Goal: Task Accomplishment & Management: Use online tool/utility

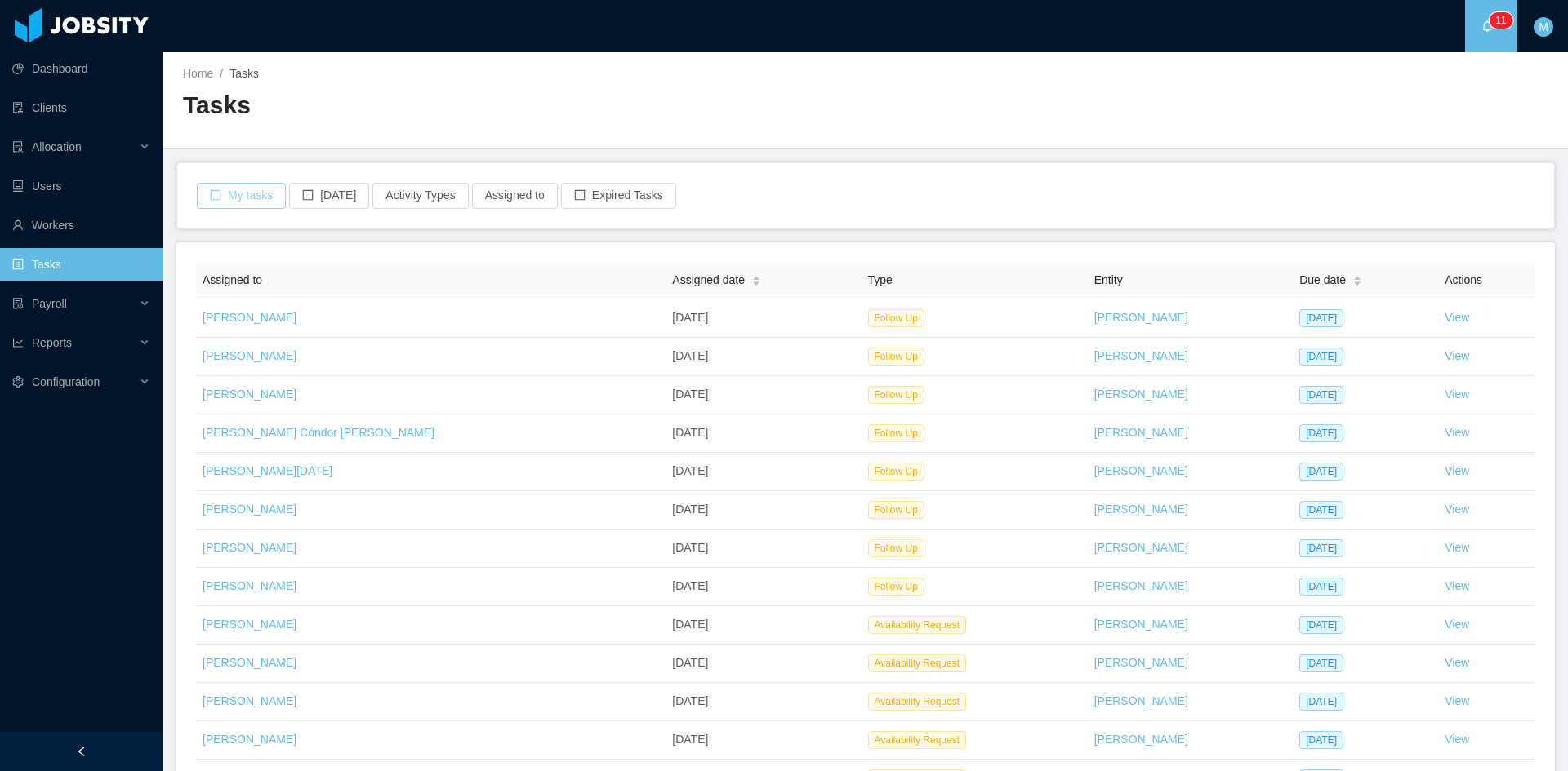
click at [256, 195] on button "My tasks" at bounding box center [241, 196] width 89 height 26
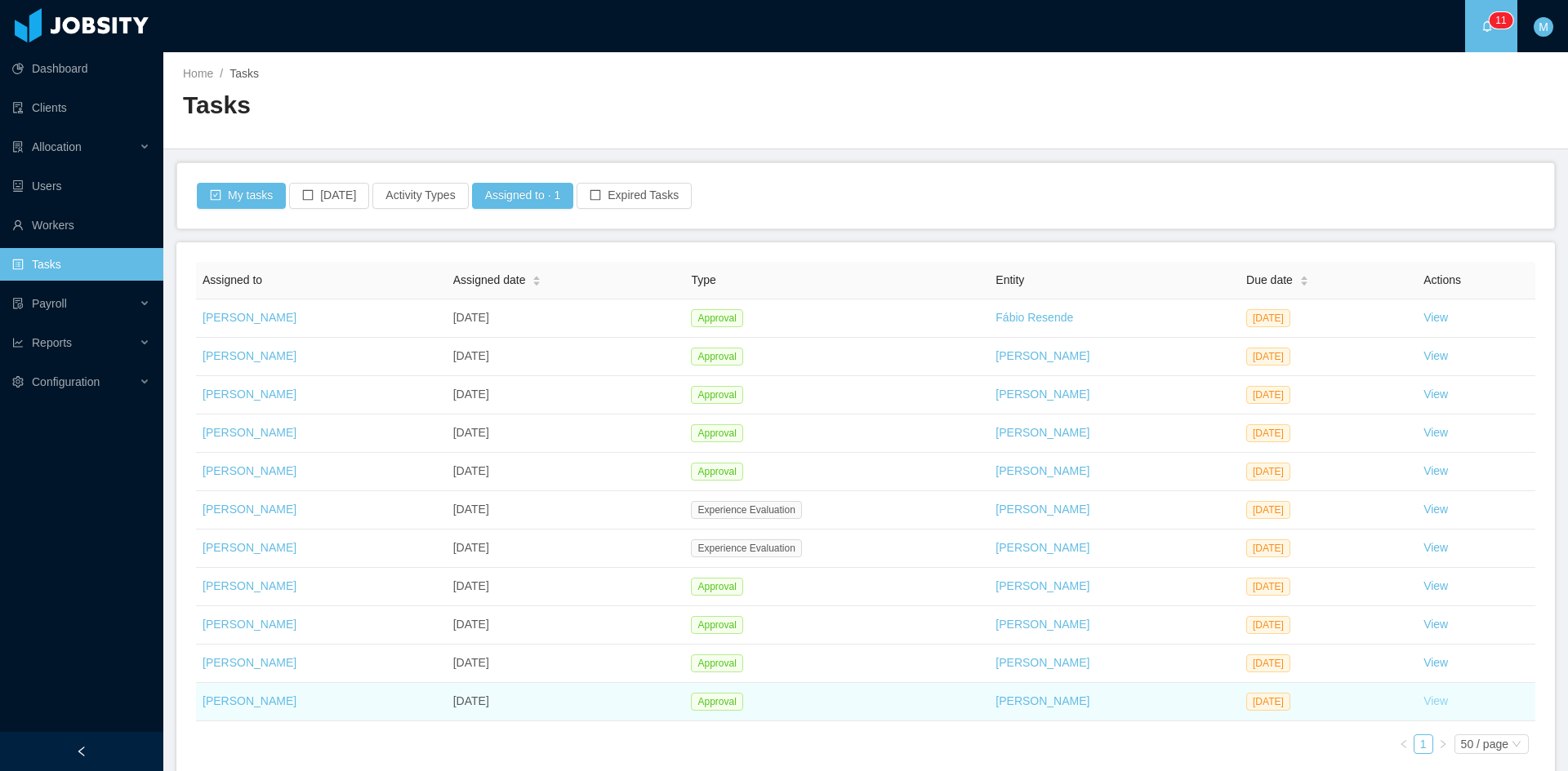
click at [1436, 705] on link "View" at bounding box center [1436, 701] width 24 height 13
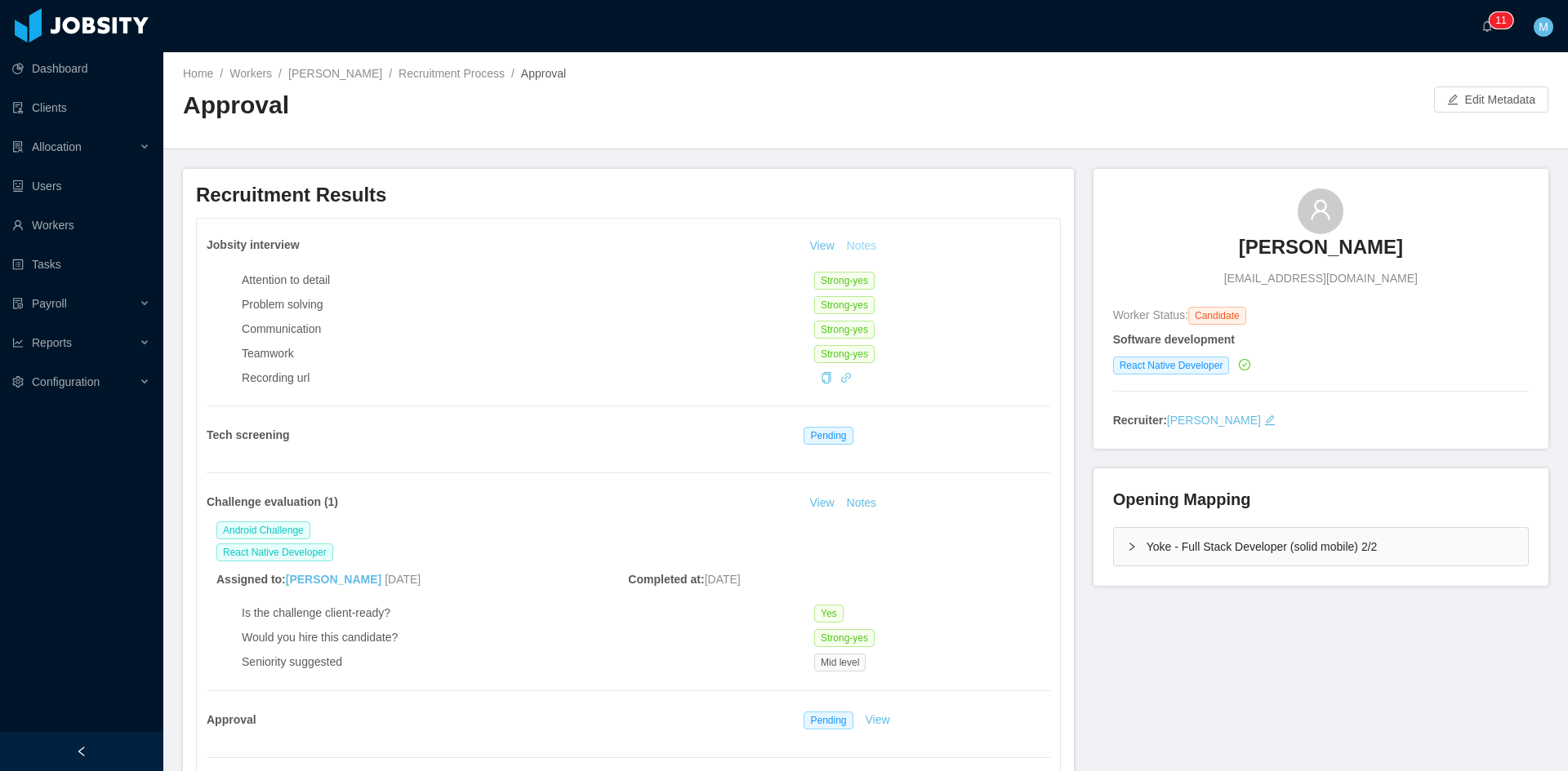
click at [844, 246] on button "Notes" at bounding box center [862, 247] width 44 height 20
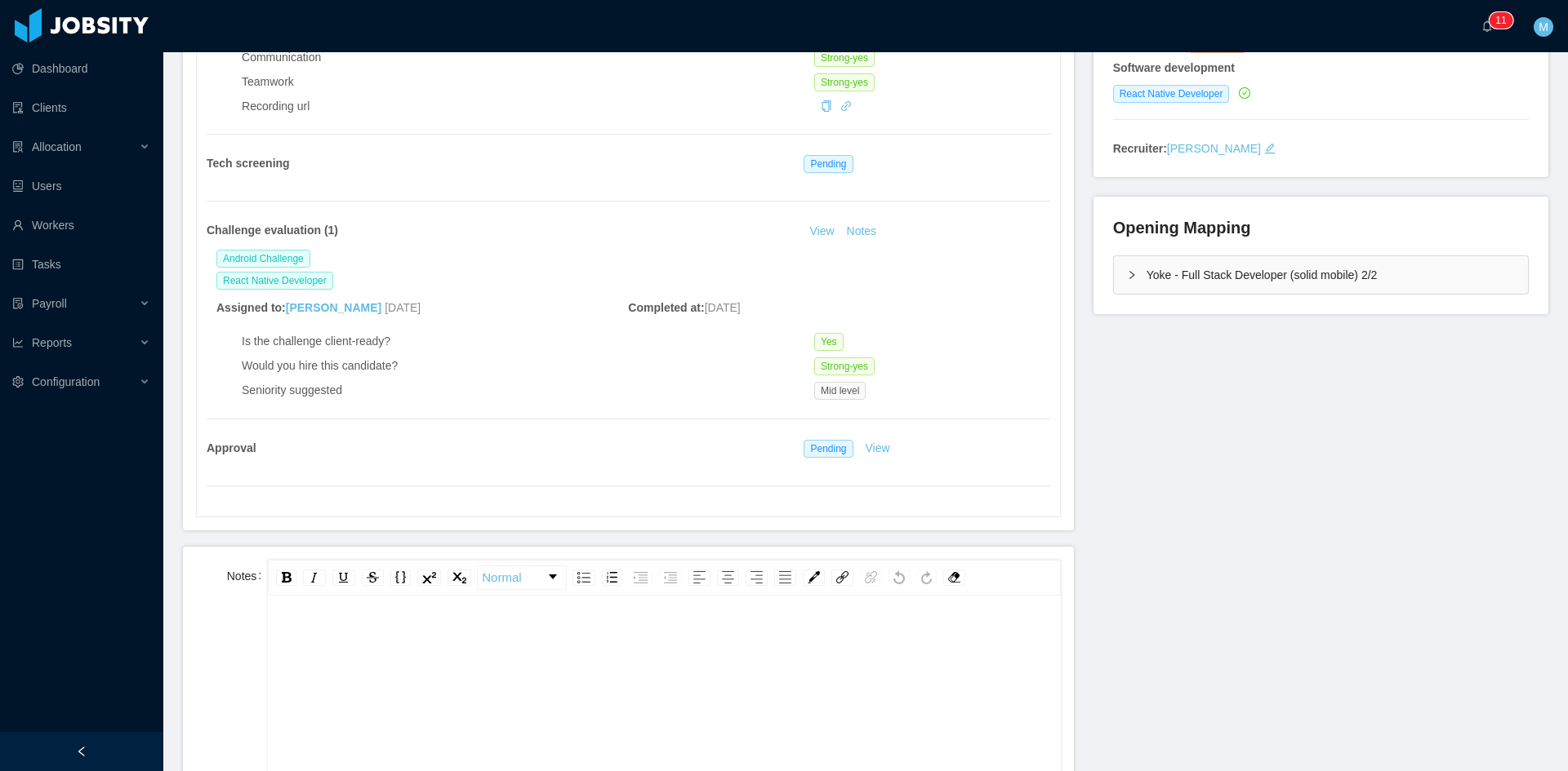
scroll to position [544, 0]
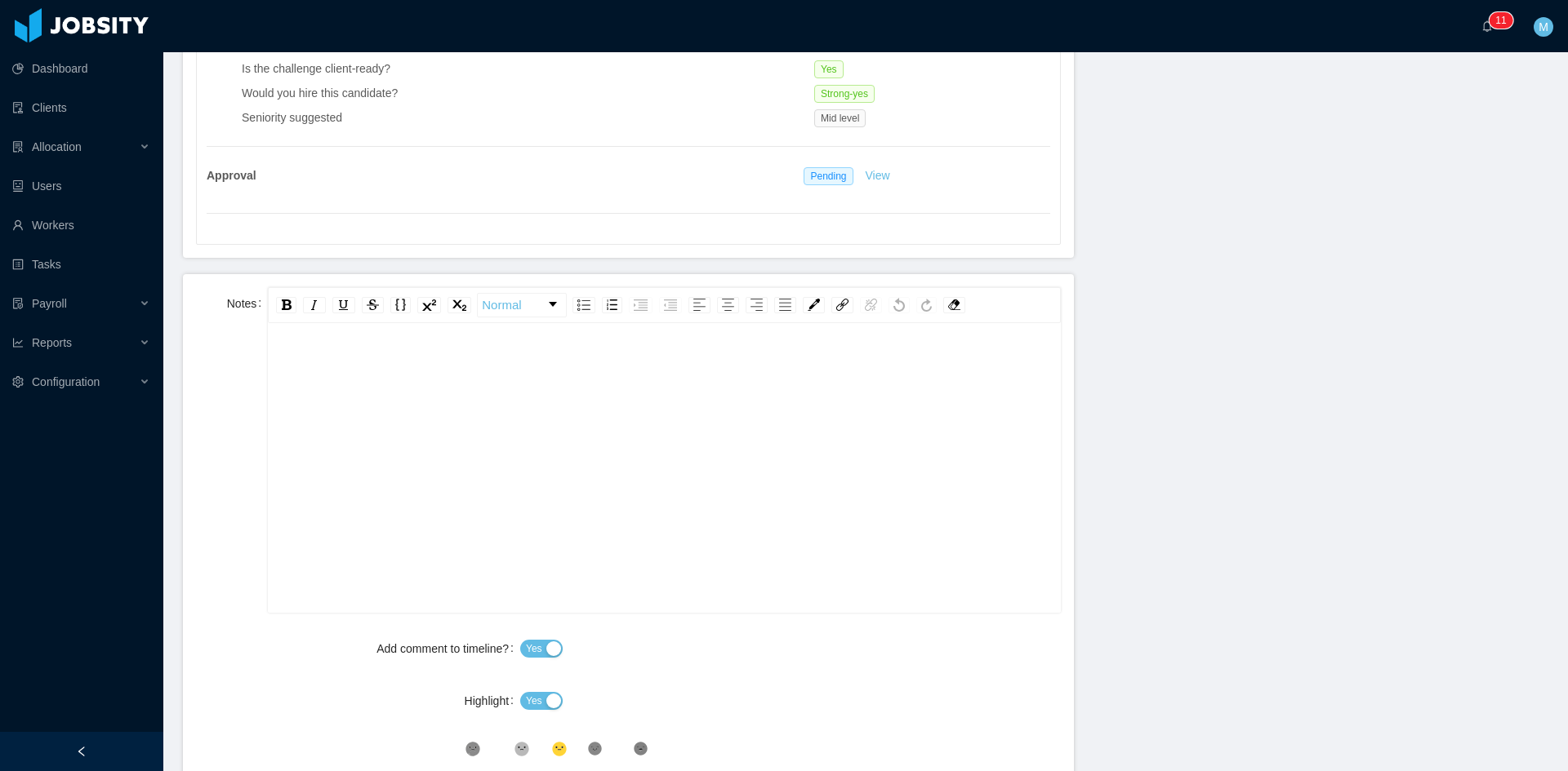
click at [524, 485] on div "rdw-editor" at bounding box center [664, 493] width 767 height 286
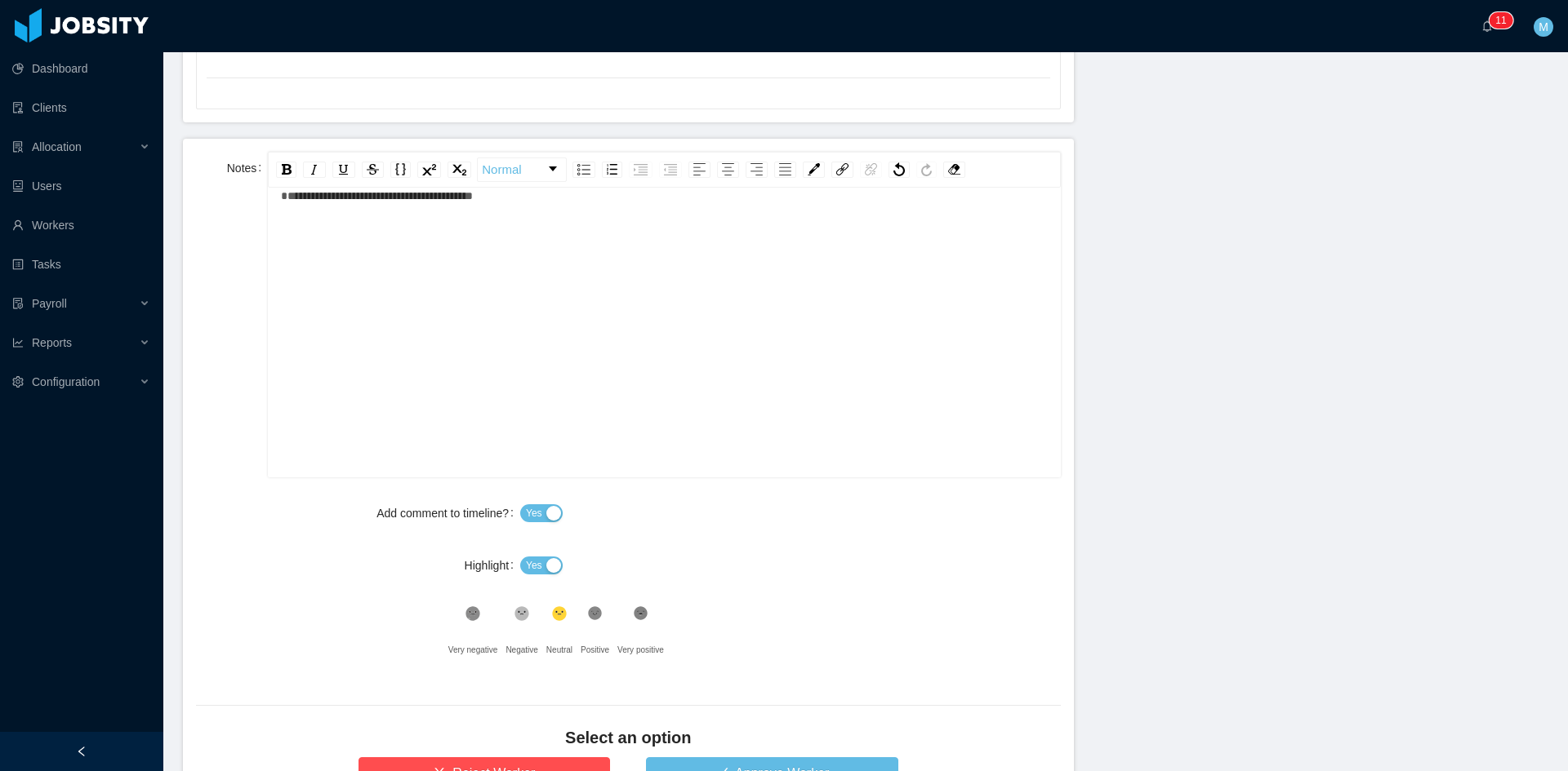
scroll to position [816, 0]
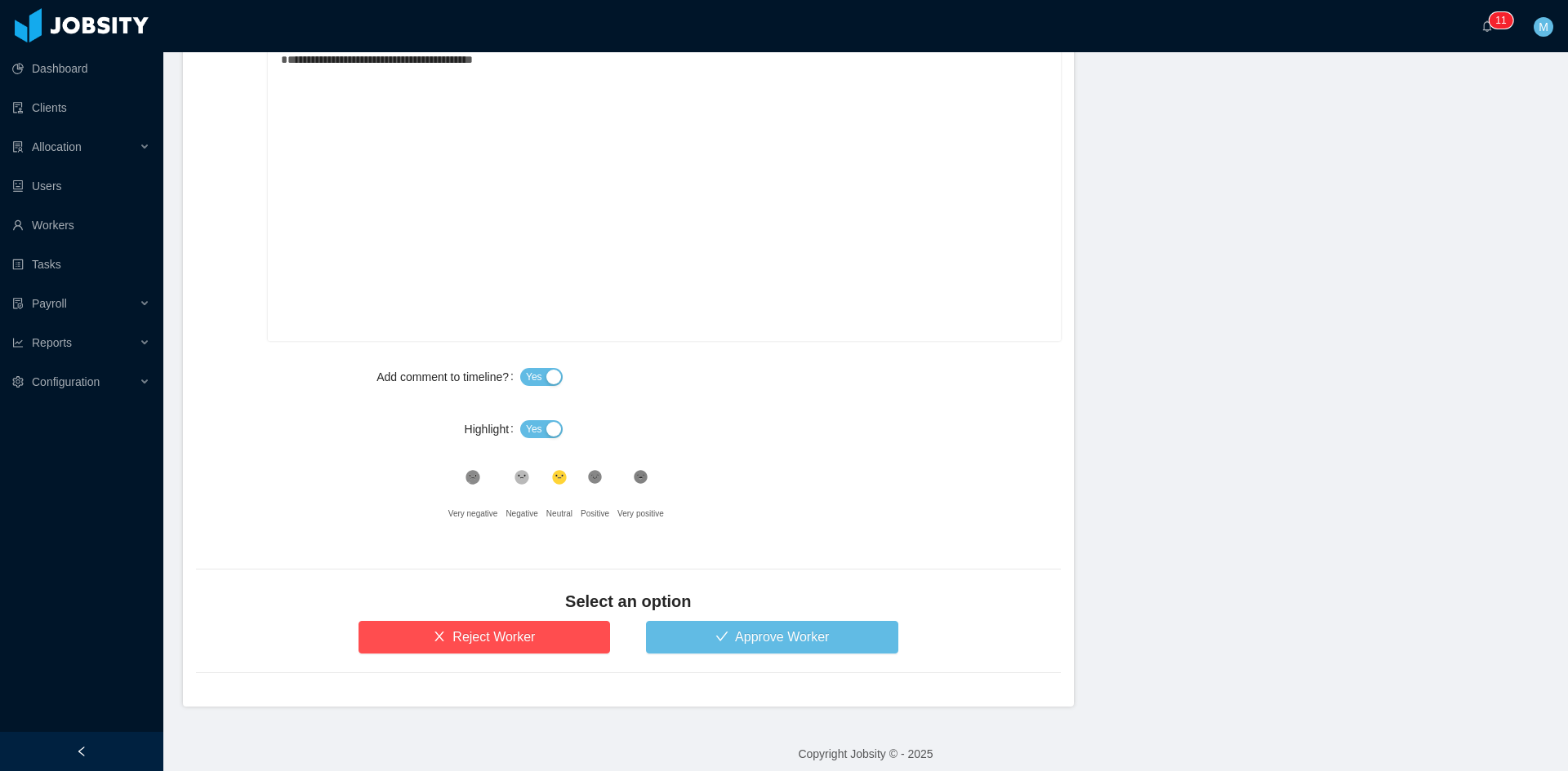
click at [532, 434] on span "Yes" at bounding box center [534, 429] width 16 height 16
click at [481, 478] on icon ".st1{fill:#232323}" at bounding box center [473, 477] width 16 height 16
click at [715, 630] on button "Approve Worker" at bounding box center [772, 638] width 252 height 33
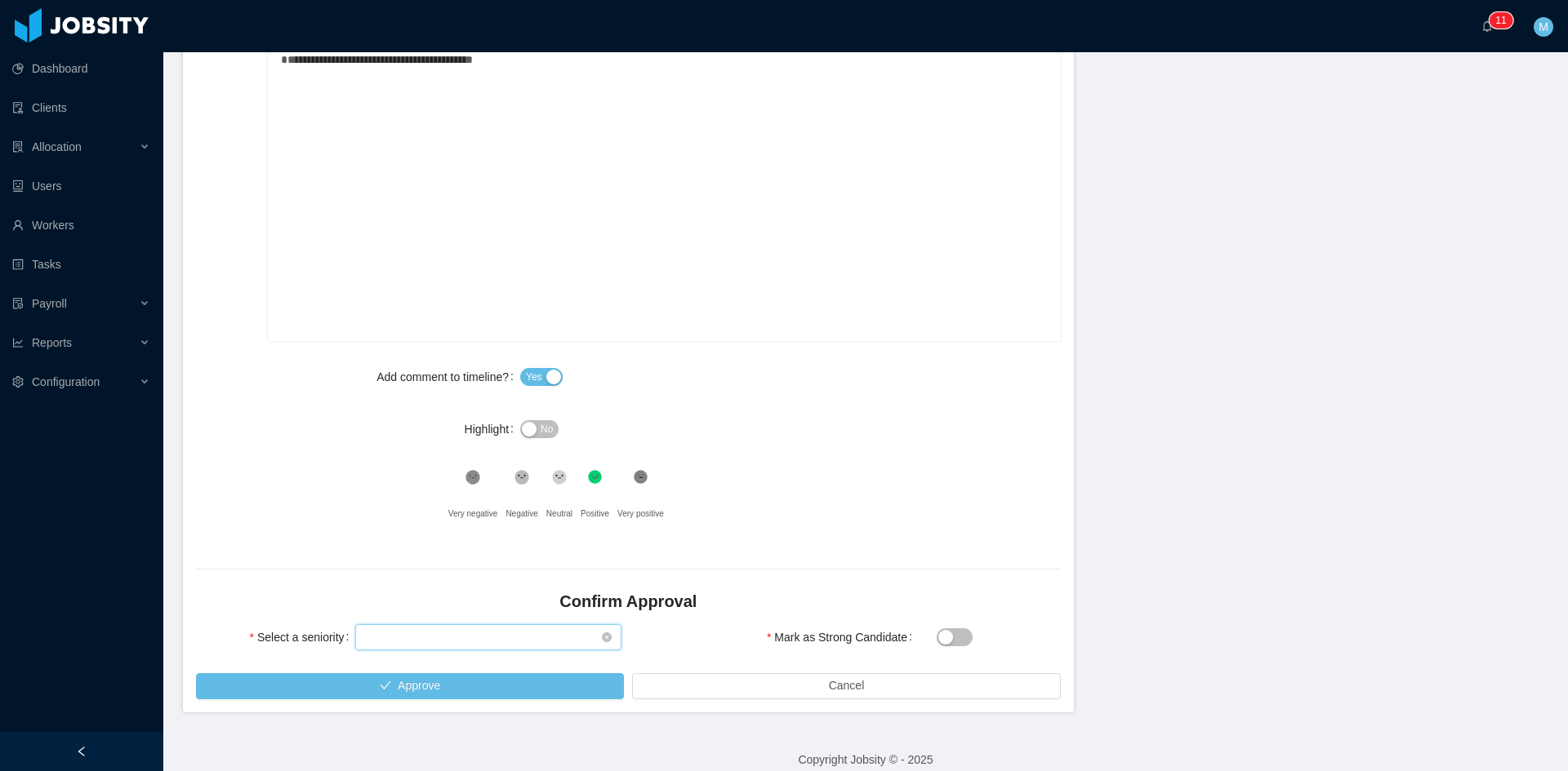
click at [479, 642] on div "Select seniority" at bounding box center [483, 637] width 236 height 24
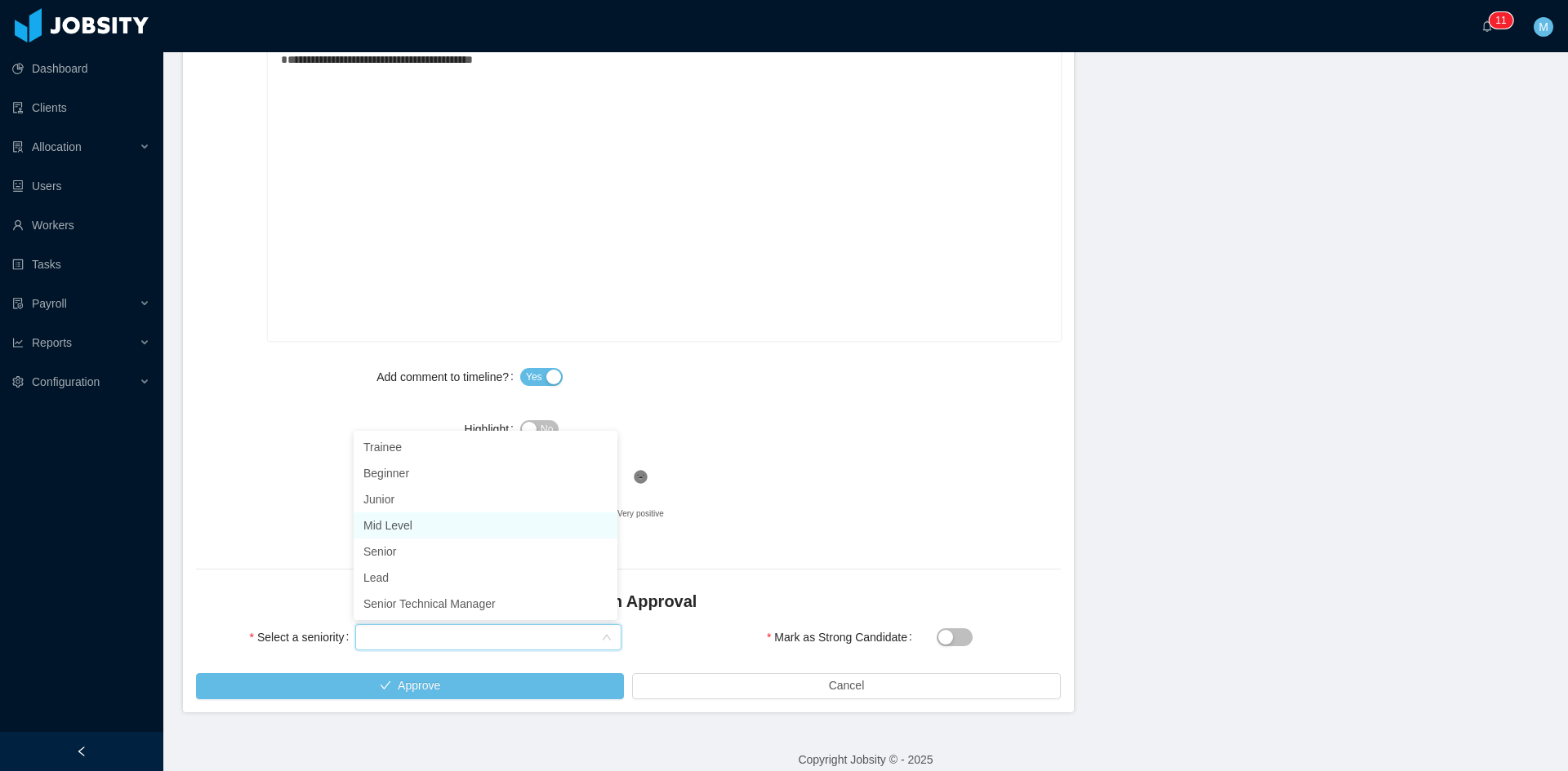
click at [421, 526] on li "Mid Level" at bounding box center [485, 525] width 264 height 26
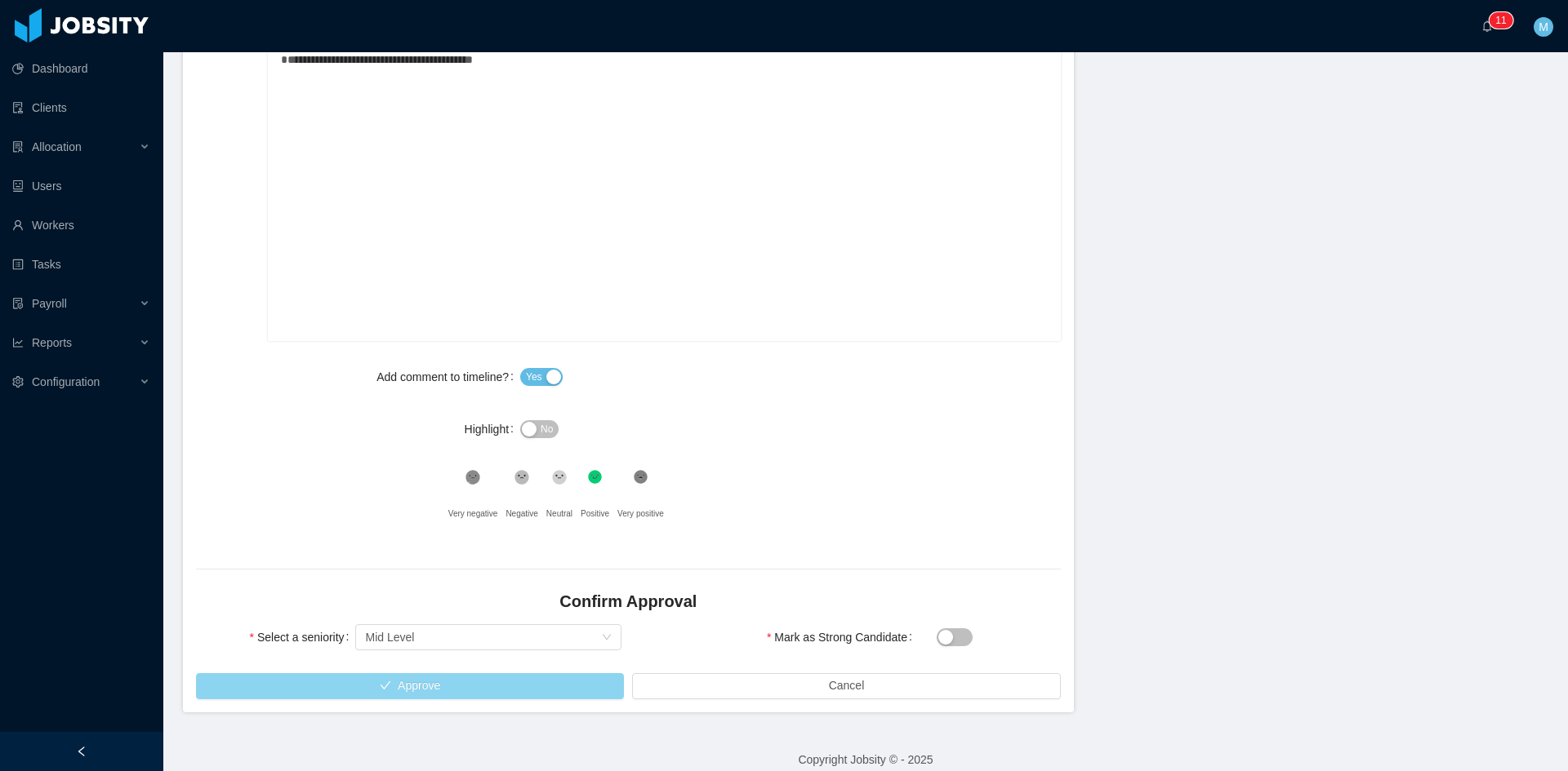
click at [459, 691] on button "Approve" at bounding box center [410, 686] width 428 height 26
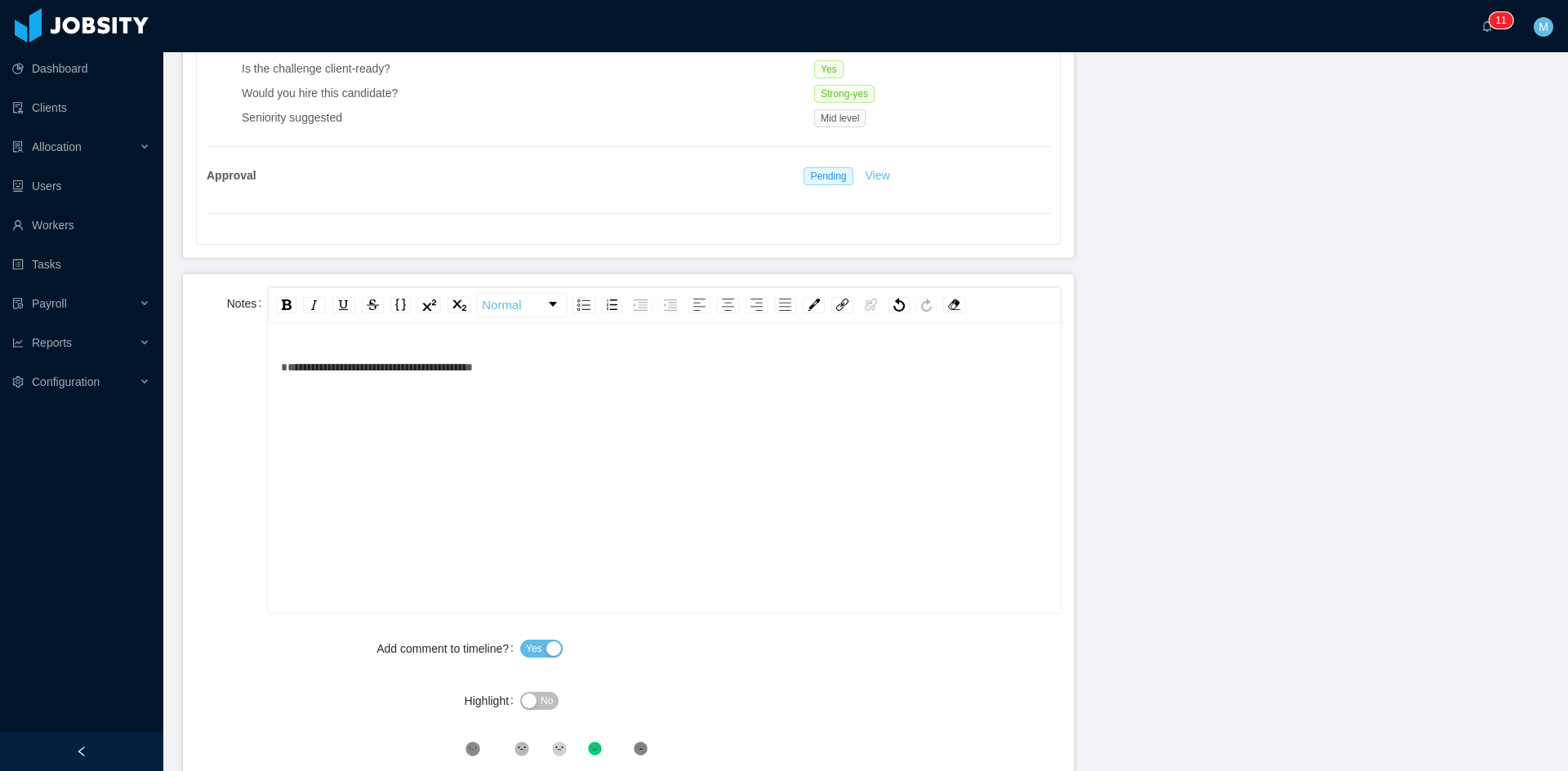
scroll to position [408, 0]
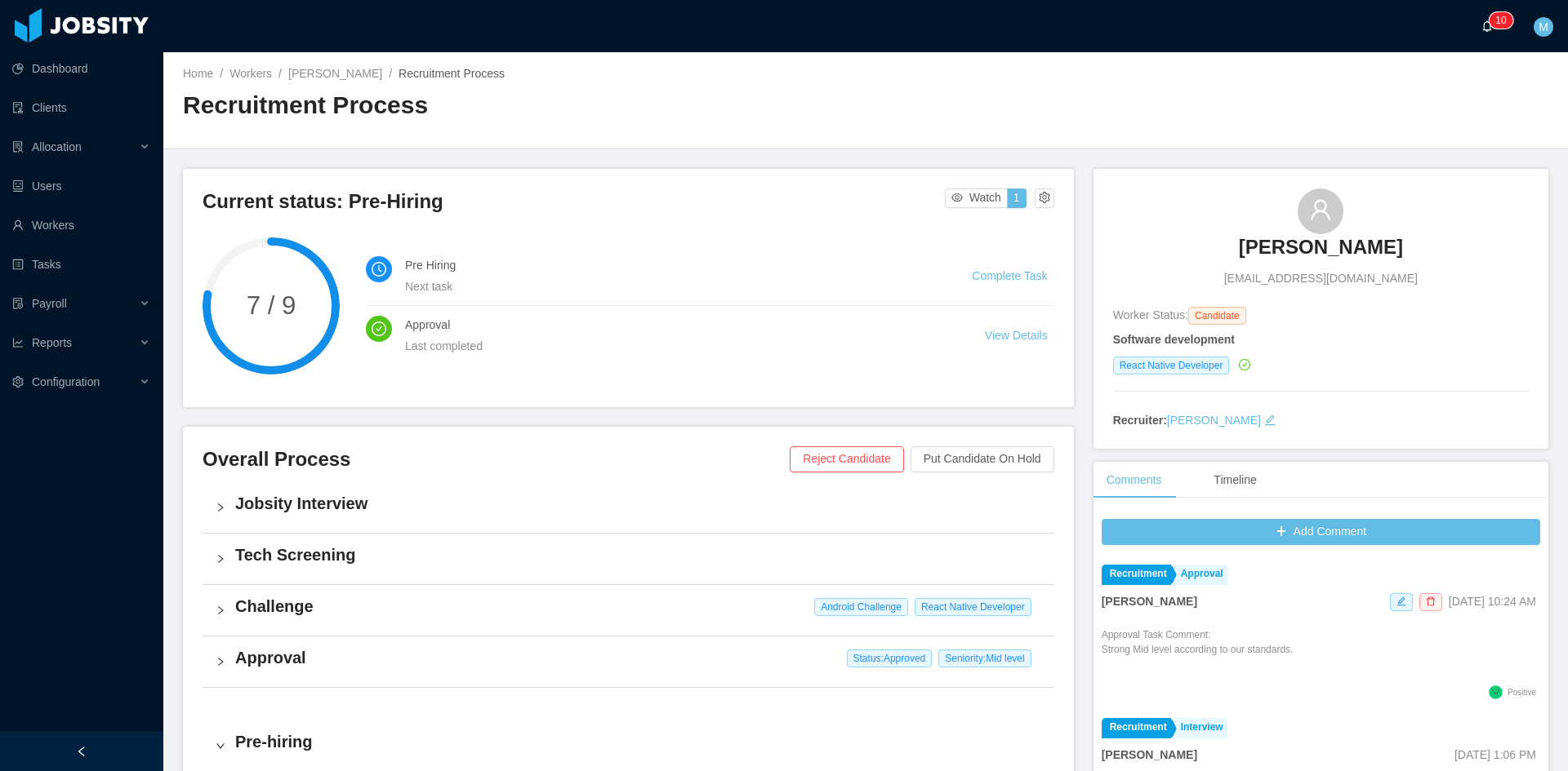
click at [1485, 30] on icon "icon: bell" at bounding box center [1487, 25] width 12 height 12
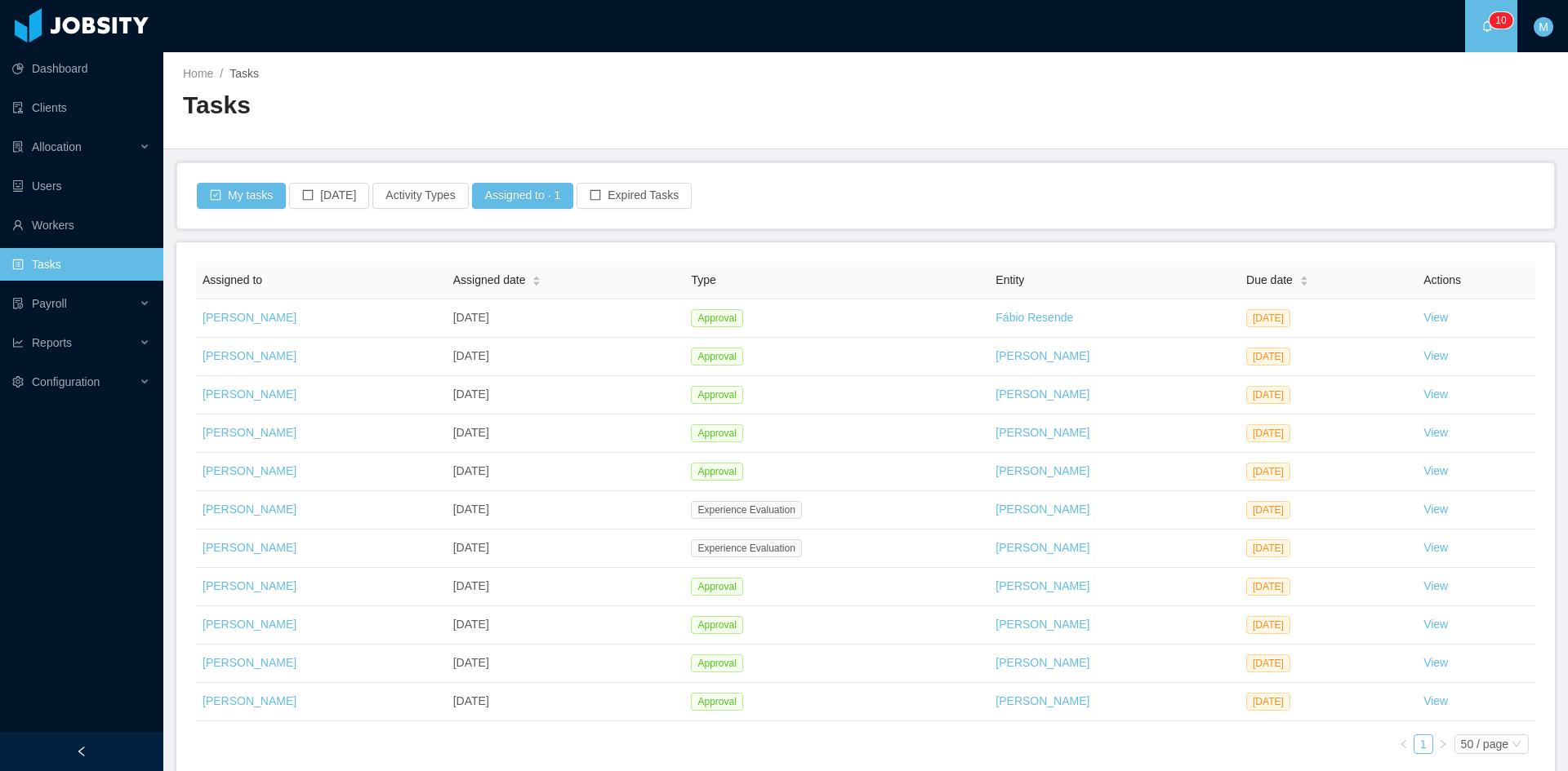
click at [1434, 665] on link "View" at bounding box center [1436, 663] width 24 height 13
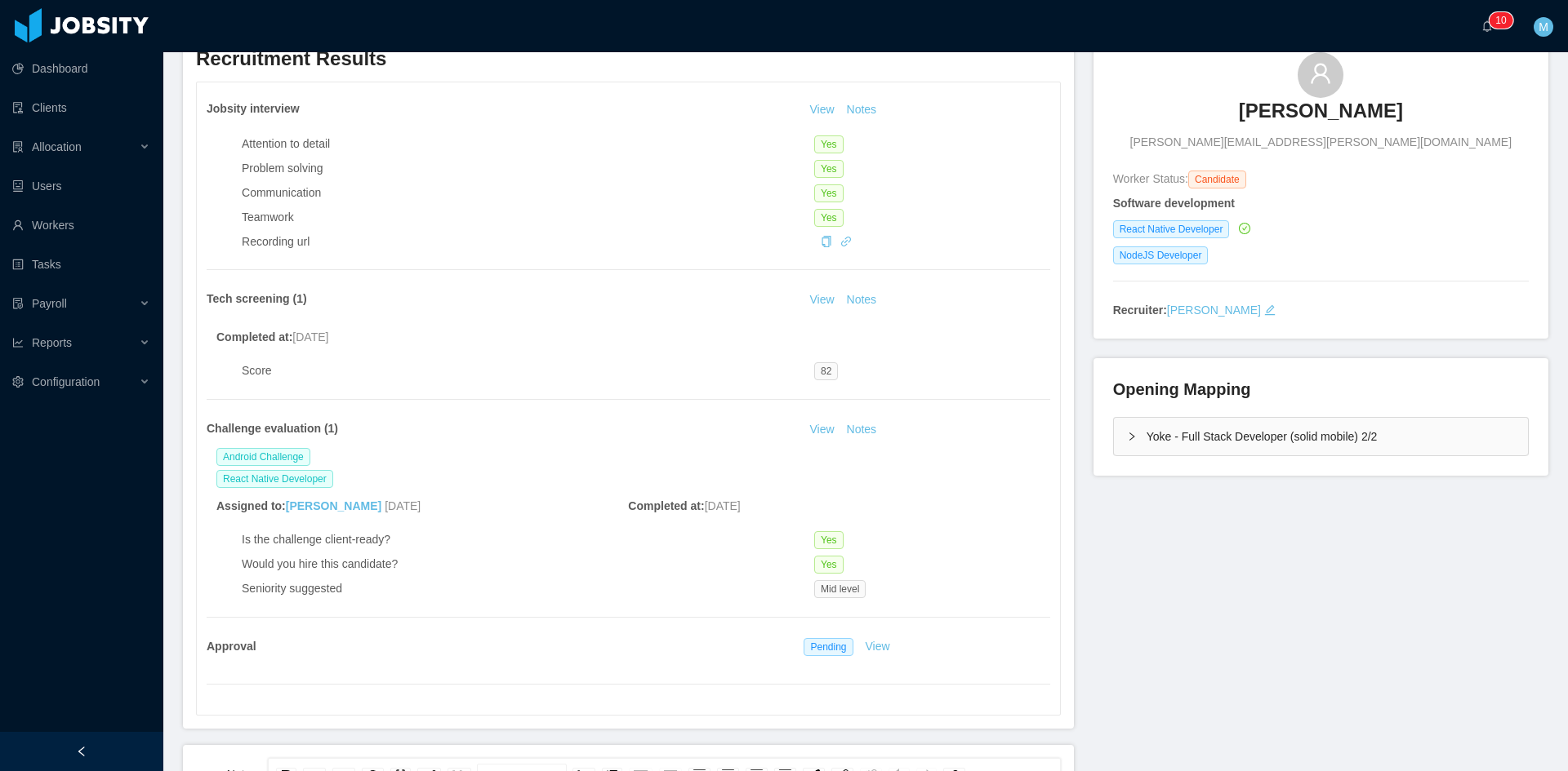
scroll to position [272, 0]
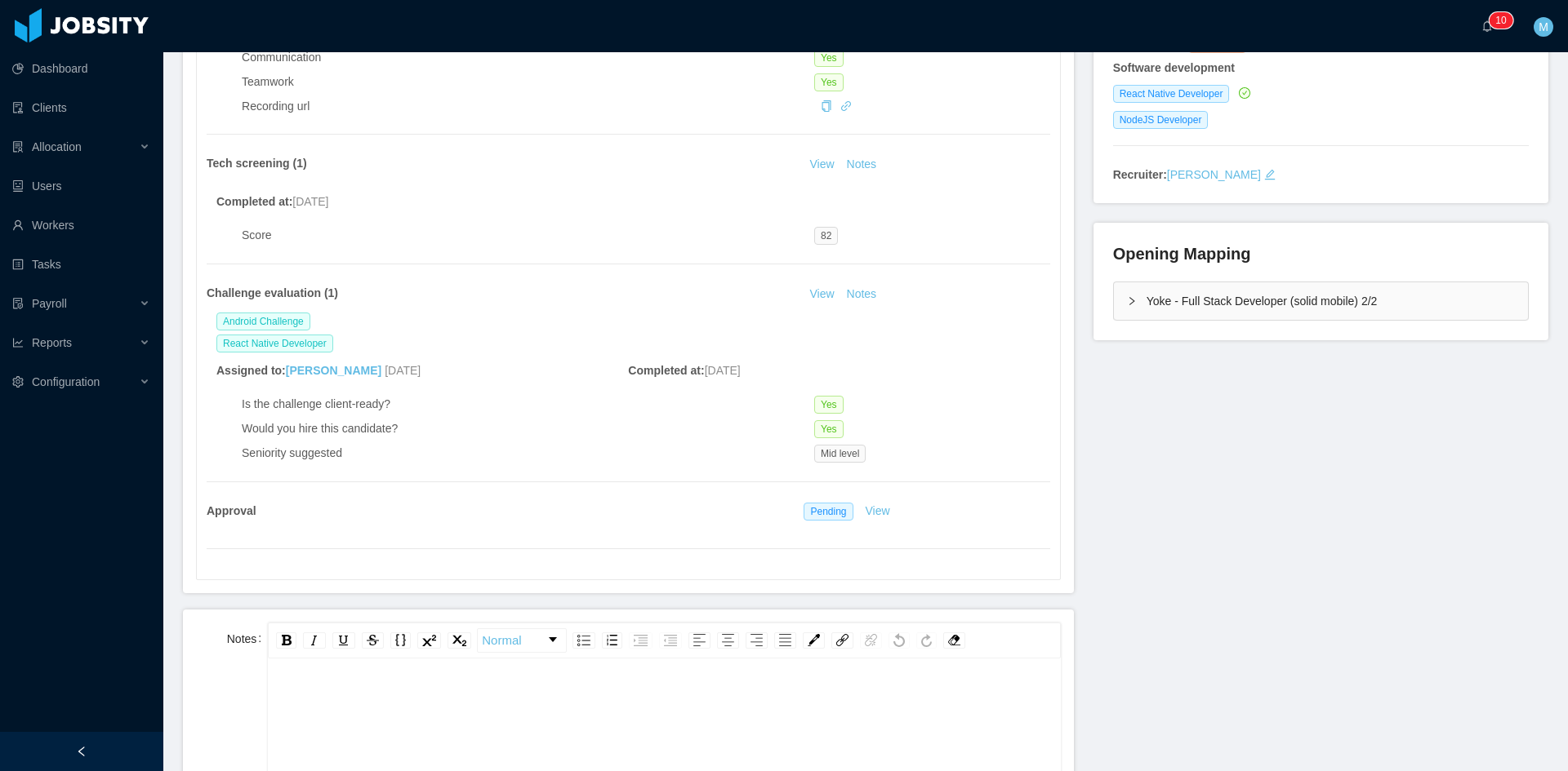
click at [322, 705] on span "**********" at bounding box center [377, 703] width 191 height 12
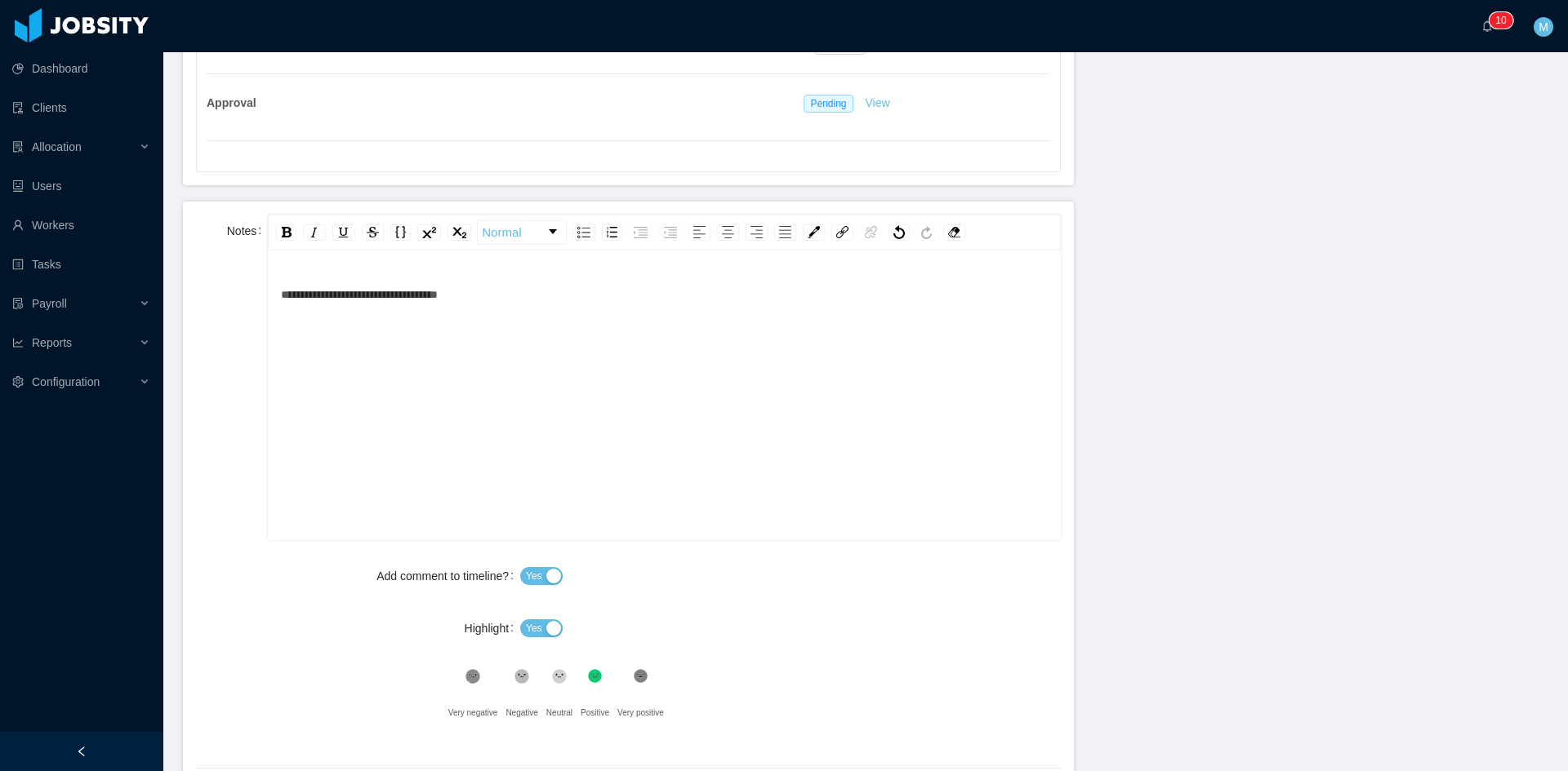
scroll to position [816, 0]
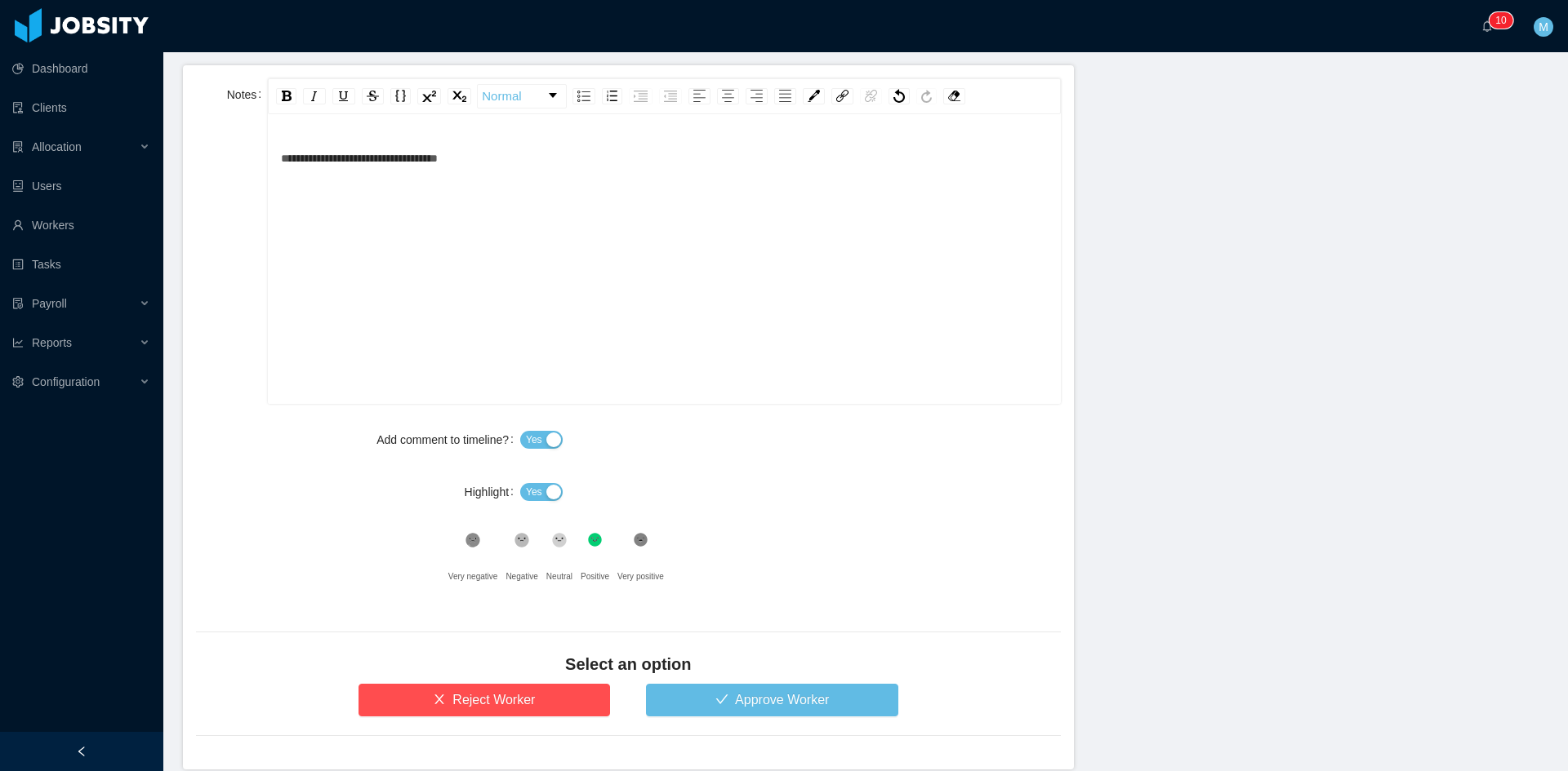
click at [538, 492] on button "Yes" at bounding box center [541, 493] width 43 height 18
click at [723, 704] on button "Approve Worker" at bounding box center [772, 700] width 252 height 33
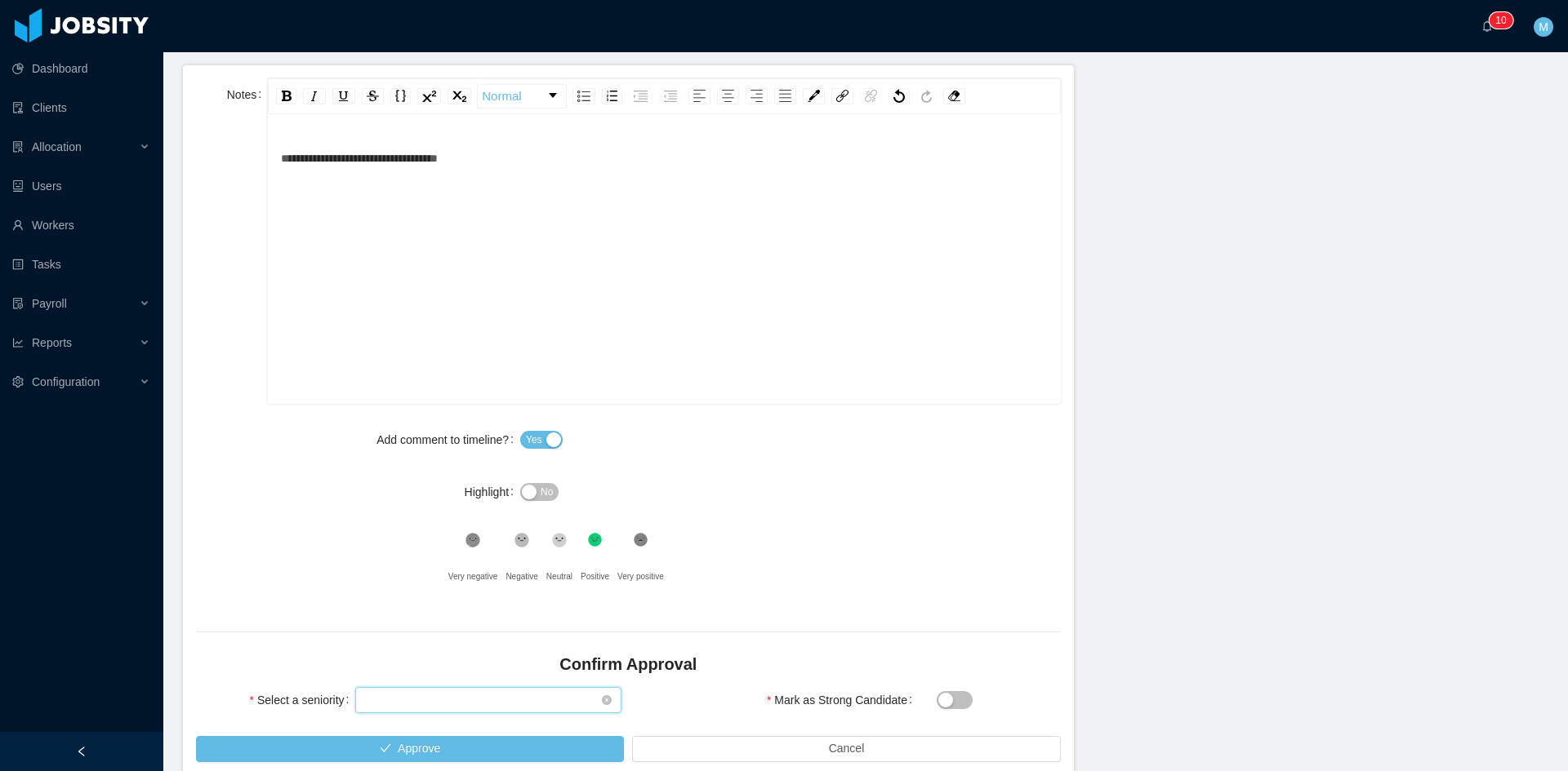
click at [443, 698] on div "Select seniority" at bounding box center [483, 700] width 236 height 24
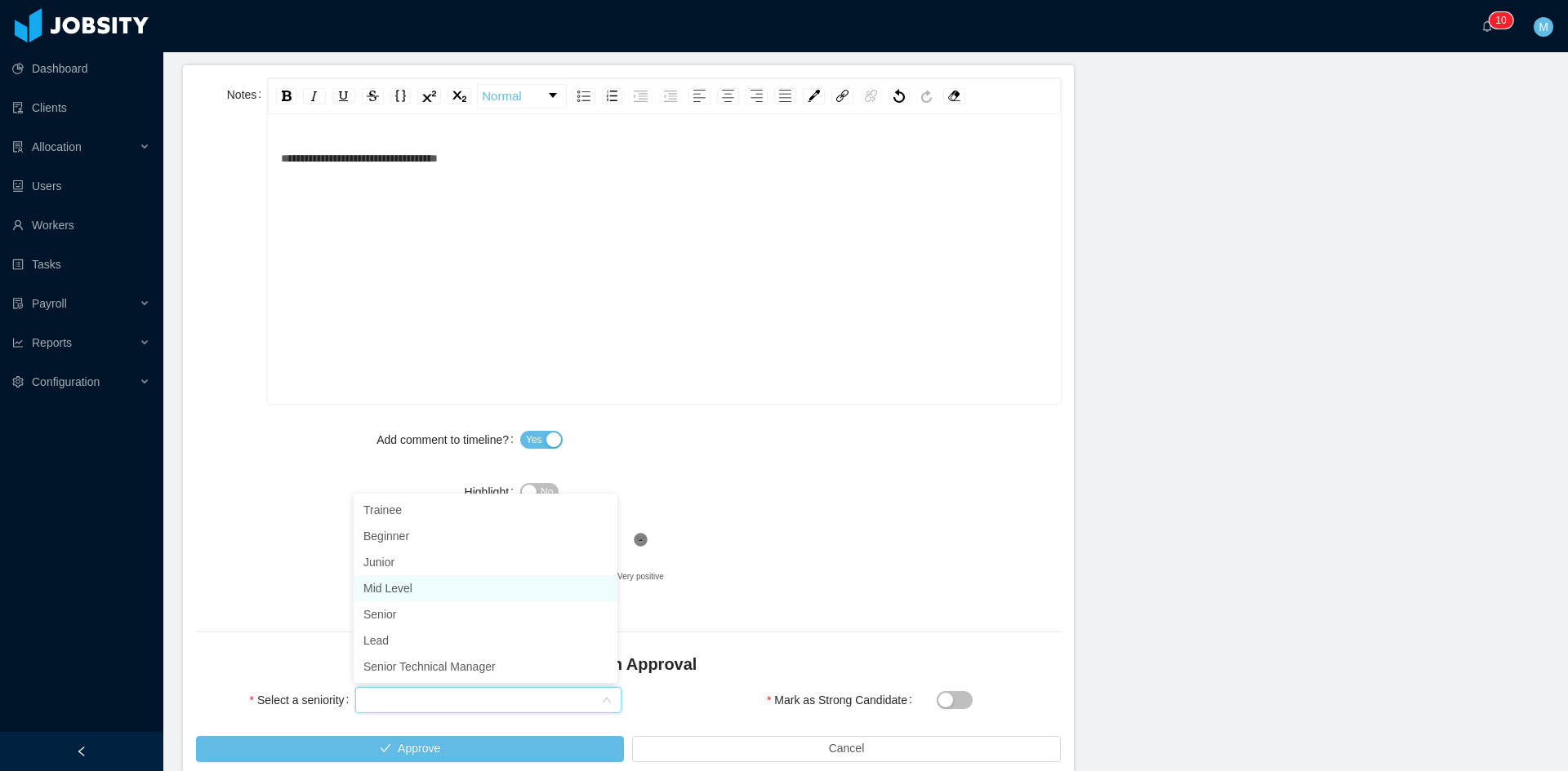
click at [410, 588] on li "Mid Level" at bounding box center [485, 588] width 264 height 26
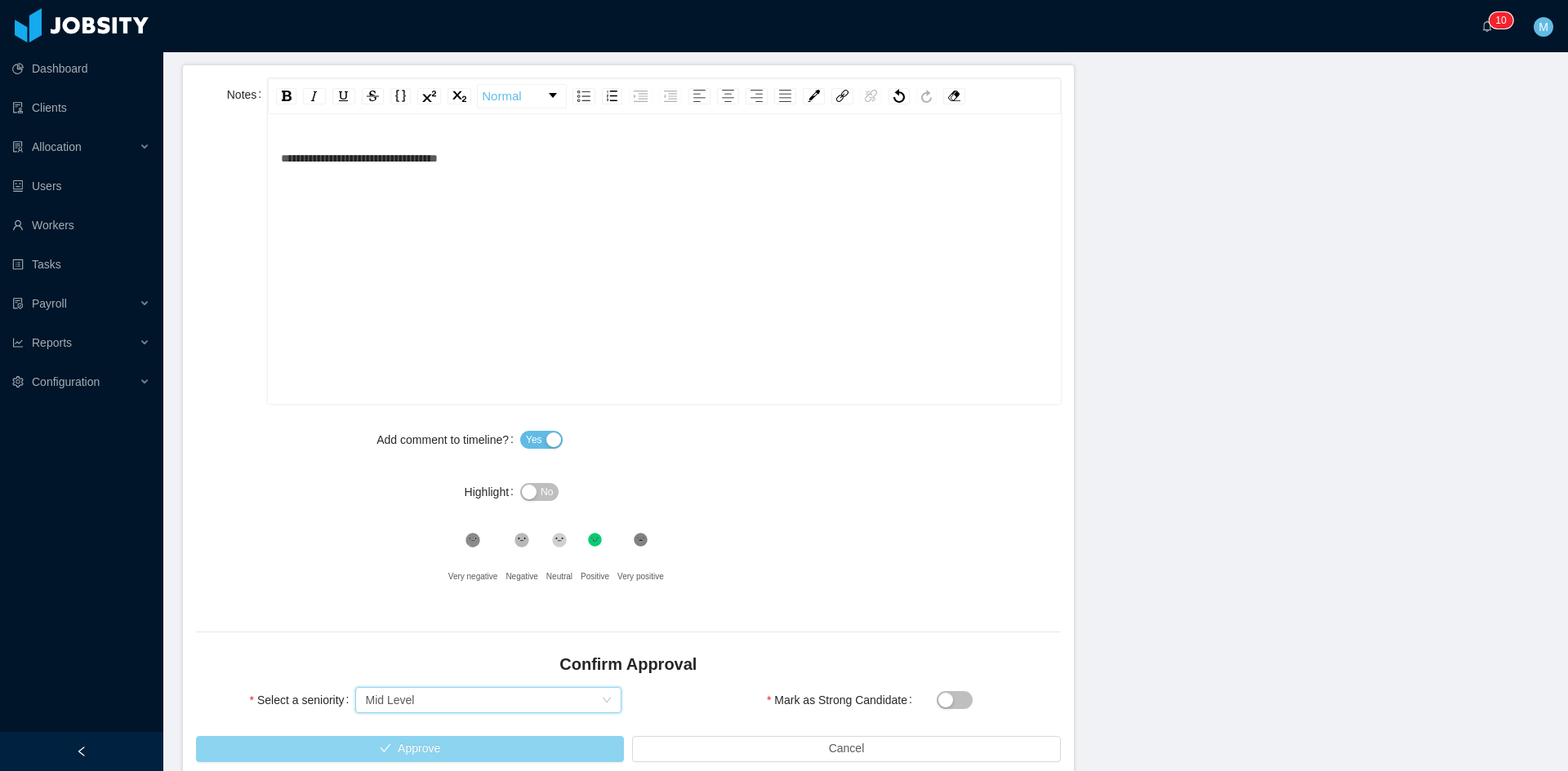
click at [429, 743] on button "Approve" at bounding box center [410, 749] width 428 height 26
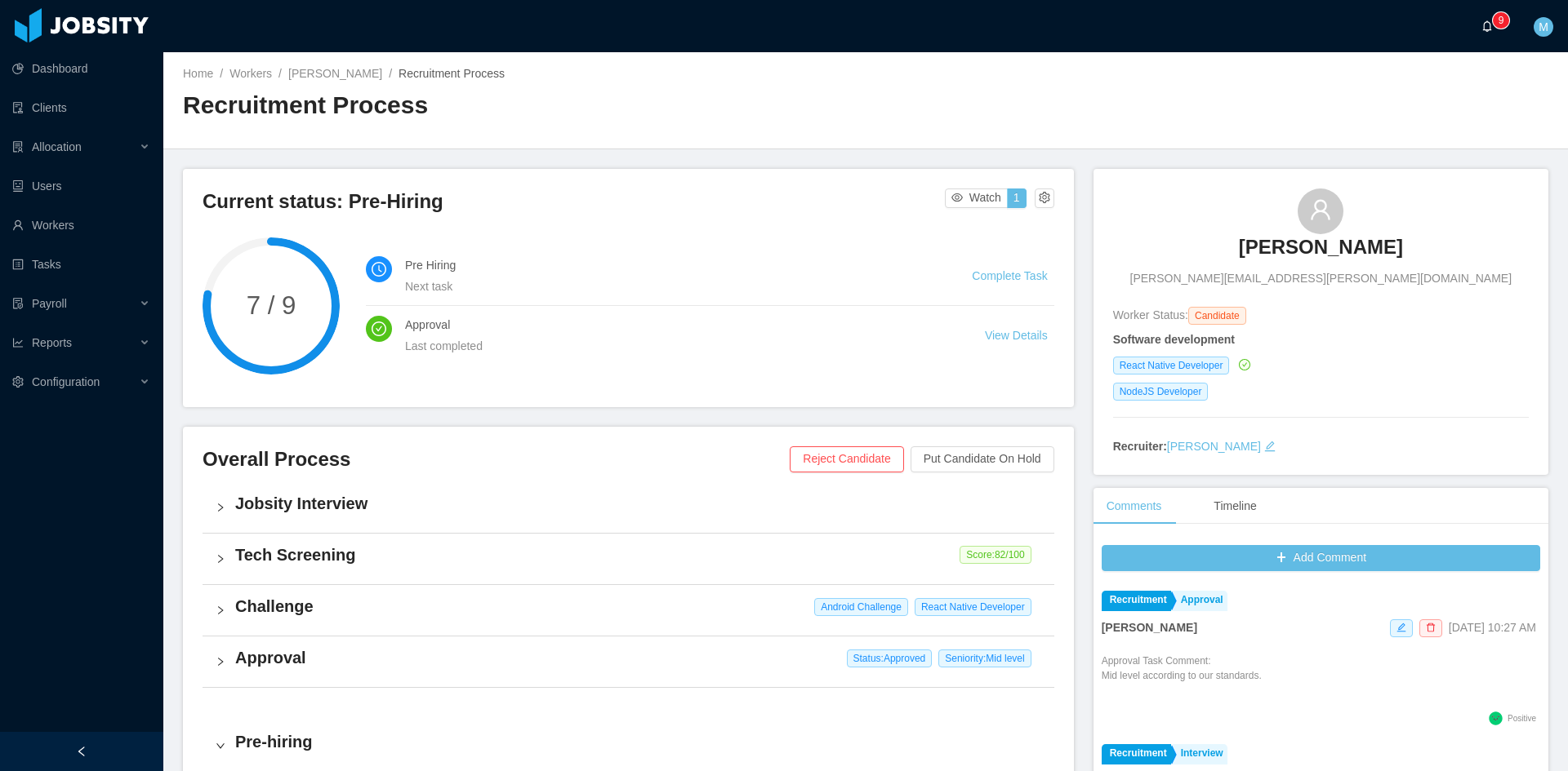
click at [1490, 26] on icon "icon: bell" at bounding box center [1487, 25] width 9 height 12
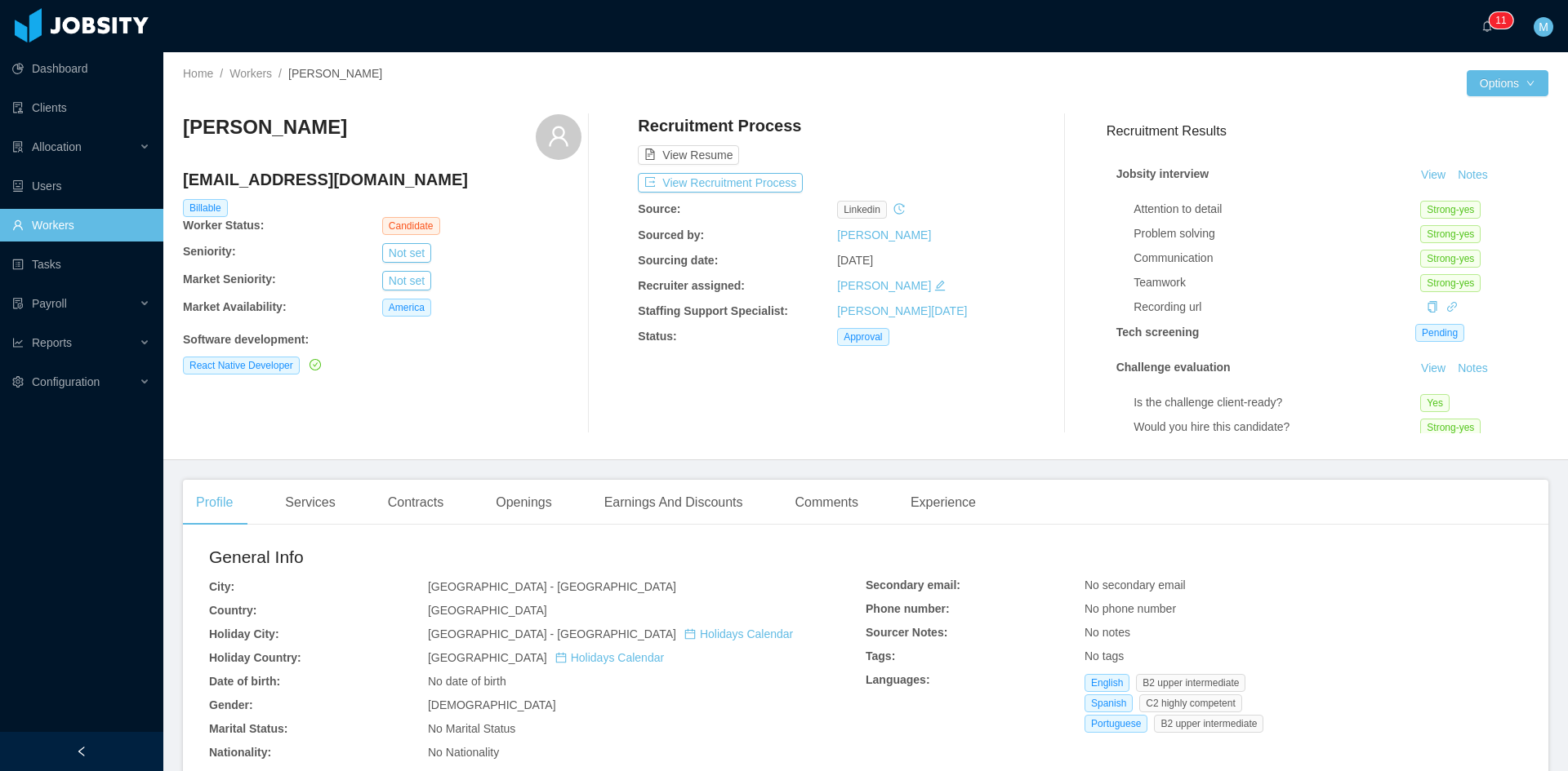
scroll to position [136, 0]
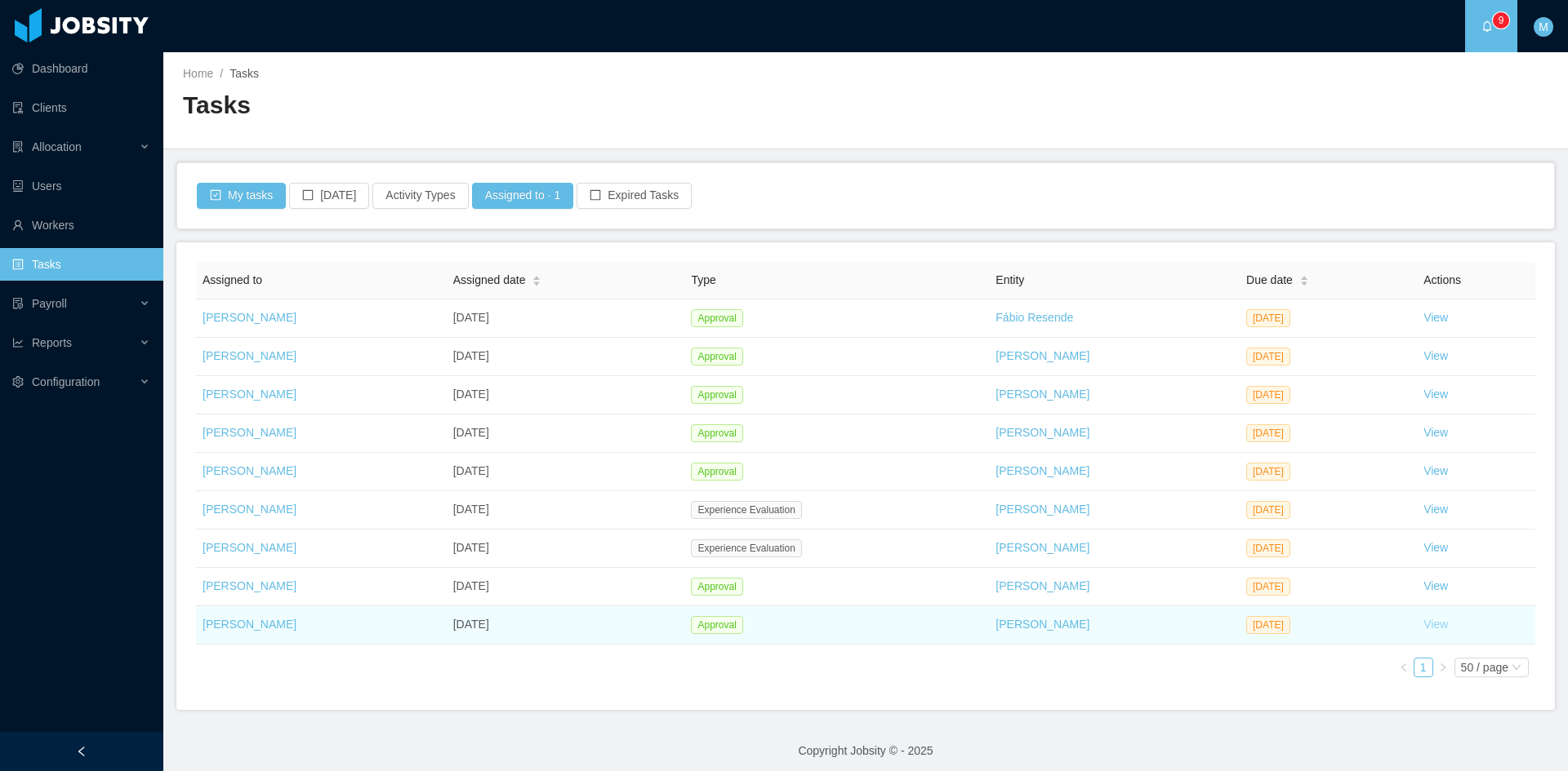
click at [1425, 625] on link "View" at bounding box center [1436, 624] width 24 height 13
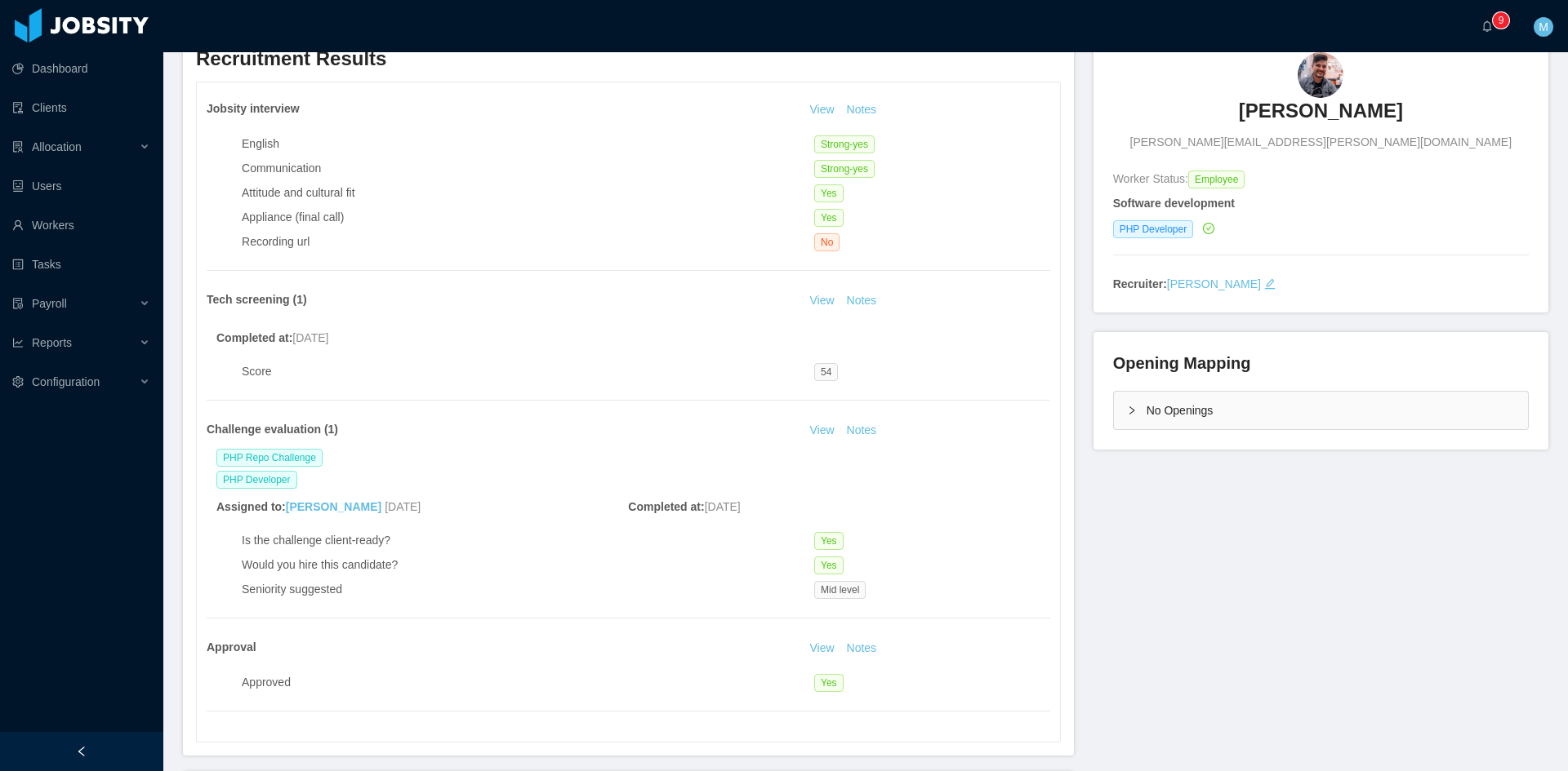
scroll to position [272, 0]
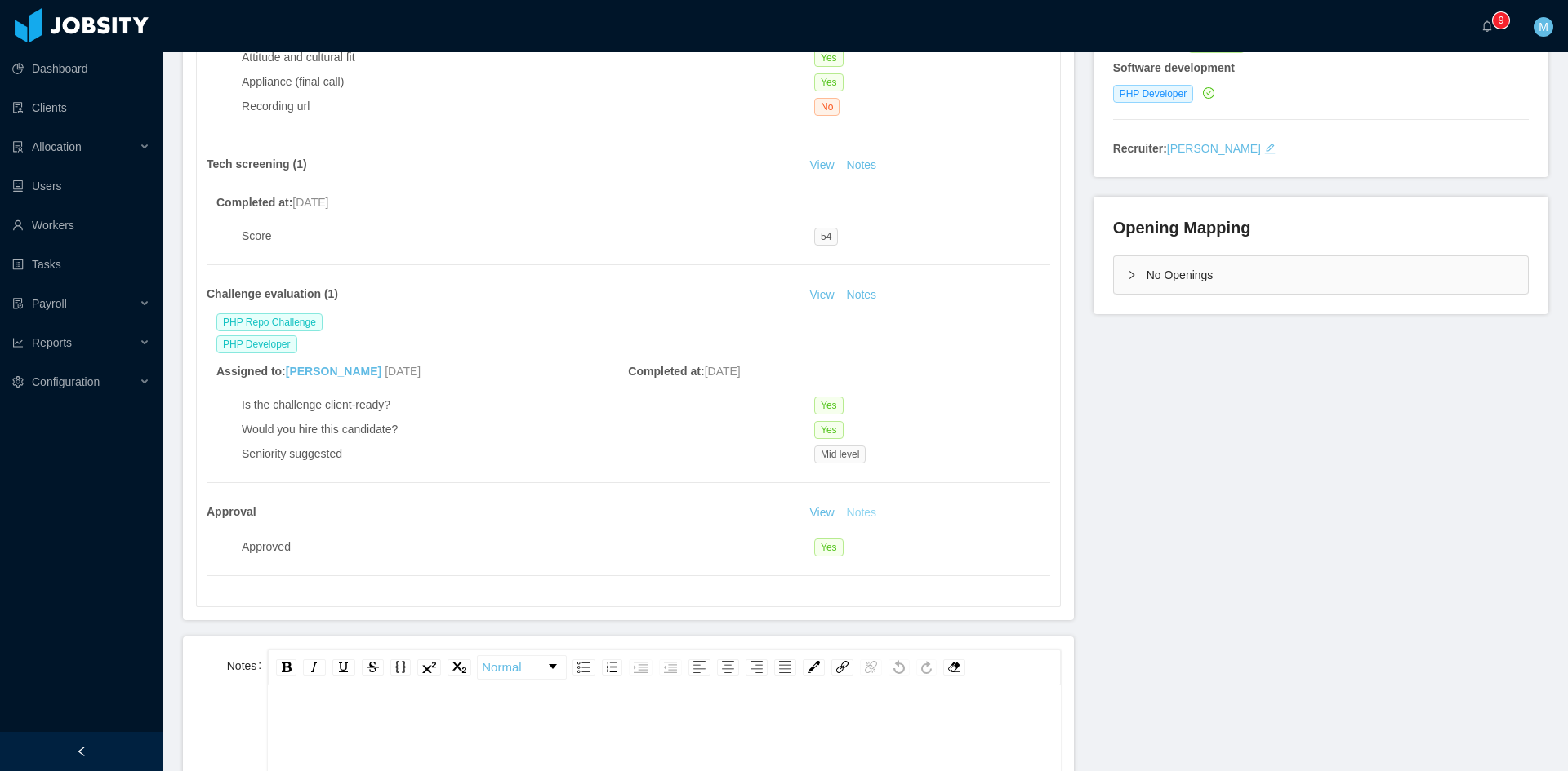
click at [858, 510] on button "Notes" at bounding box center [862, 513] width 44 height 20
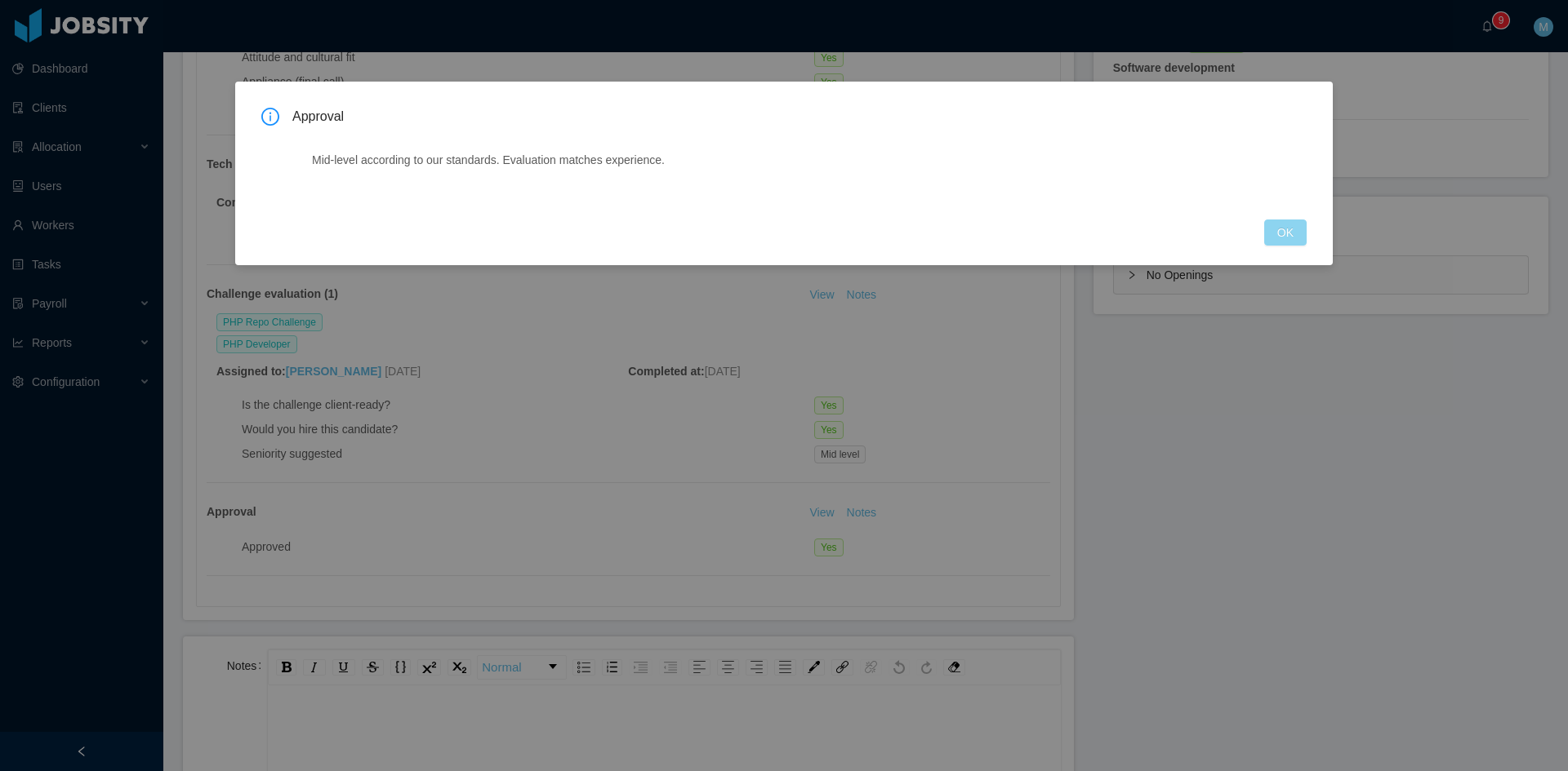
click at [1285, 234] on button "OK" at bounding box center [1285, 232] width 43 height 26
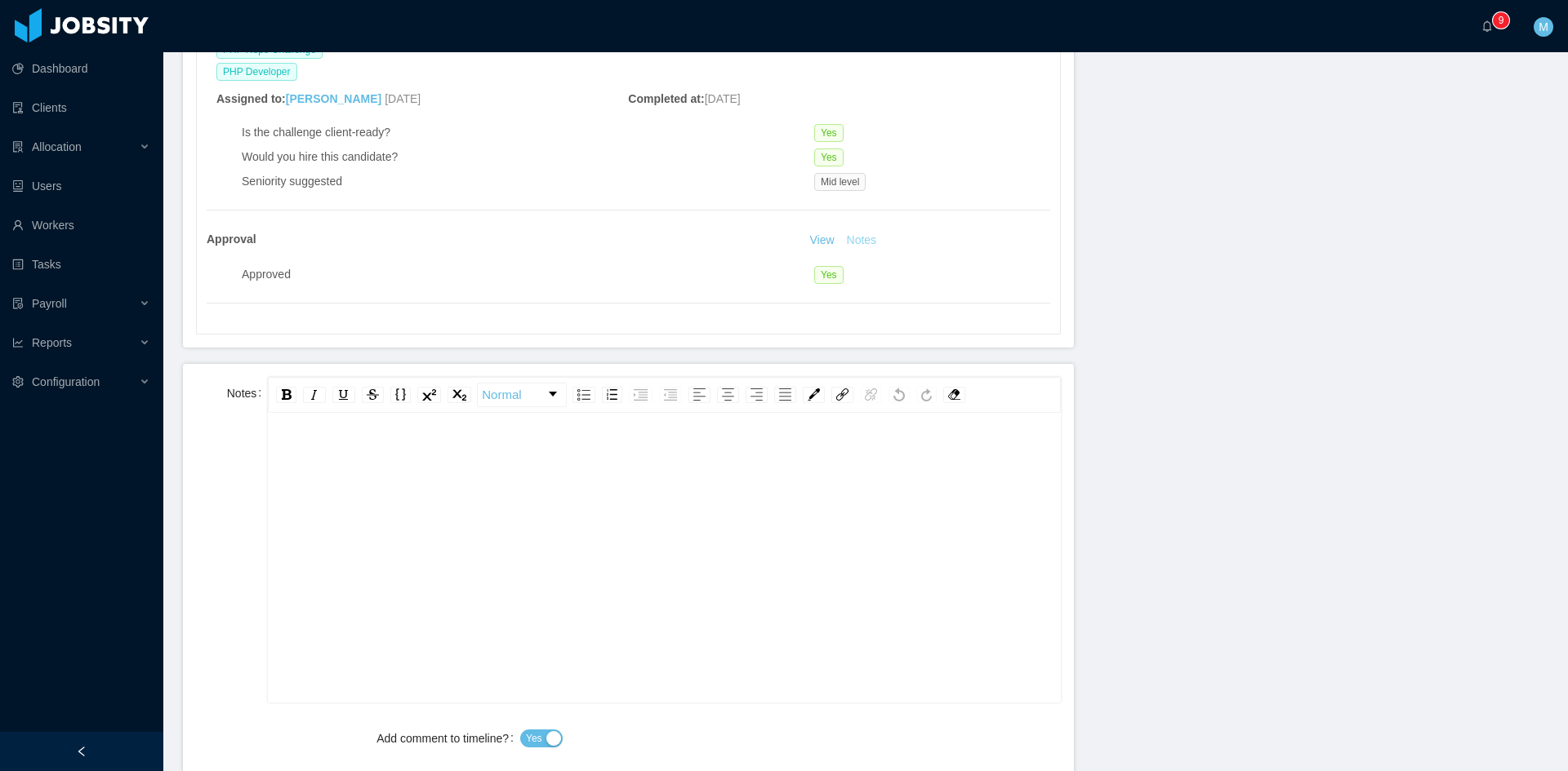
scroll to position [36, 0]
click at [305, 551] on div "rdw-editor" at bounding box center [664, 547] width 767 height 286
drag, startPoint x: 311, startPoint y: 422, endPoint x: 181, endPoint y: 423, distance: 130.0
click at [181, 423] on section "**********" at bounding box center [866, 386] width 1405 height 771
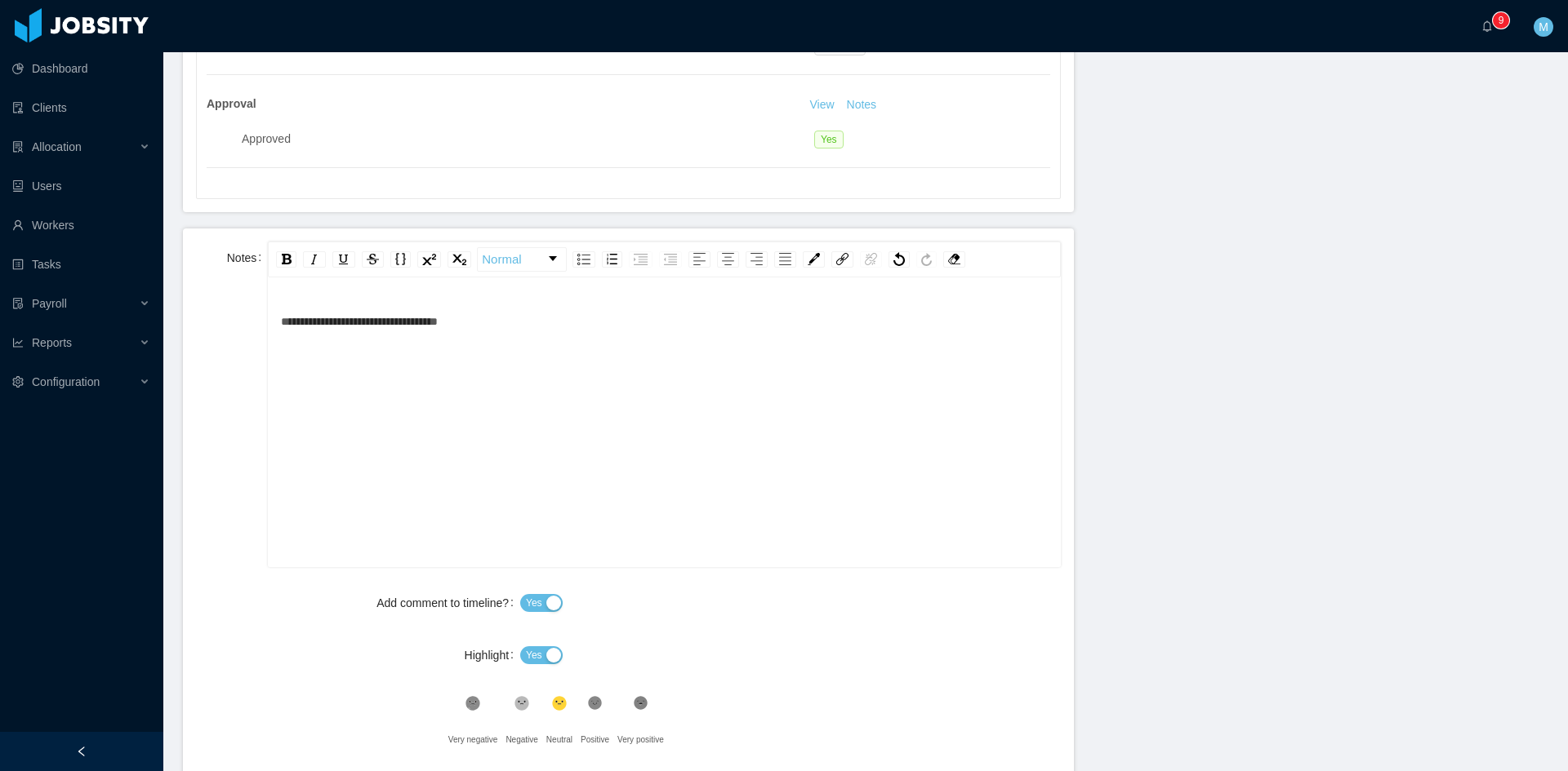
scroll to position [918, 0]
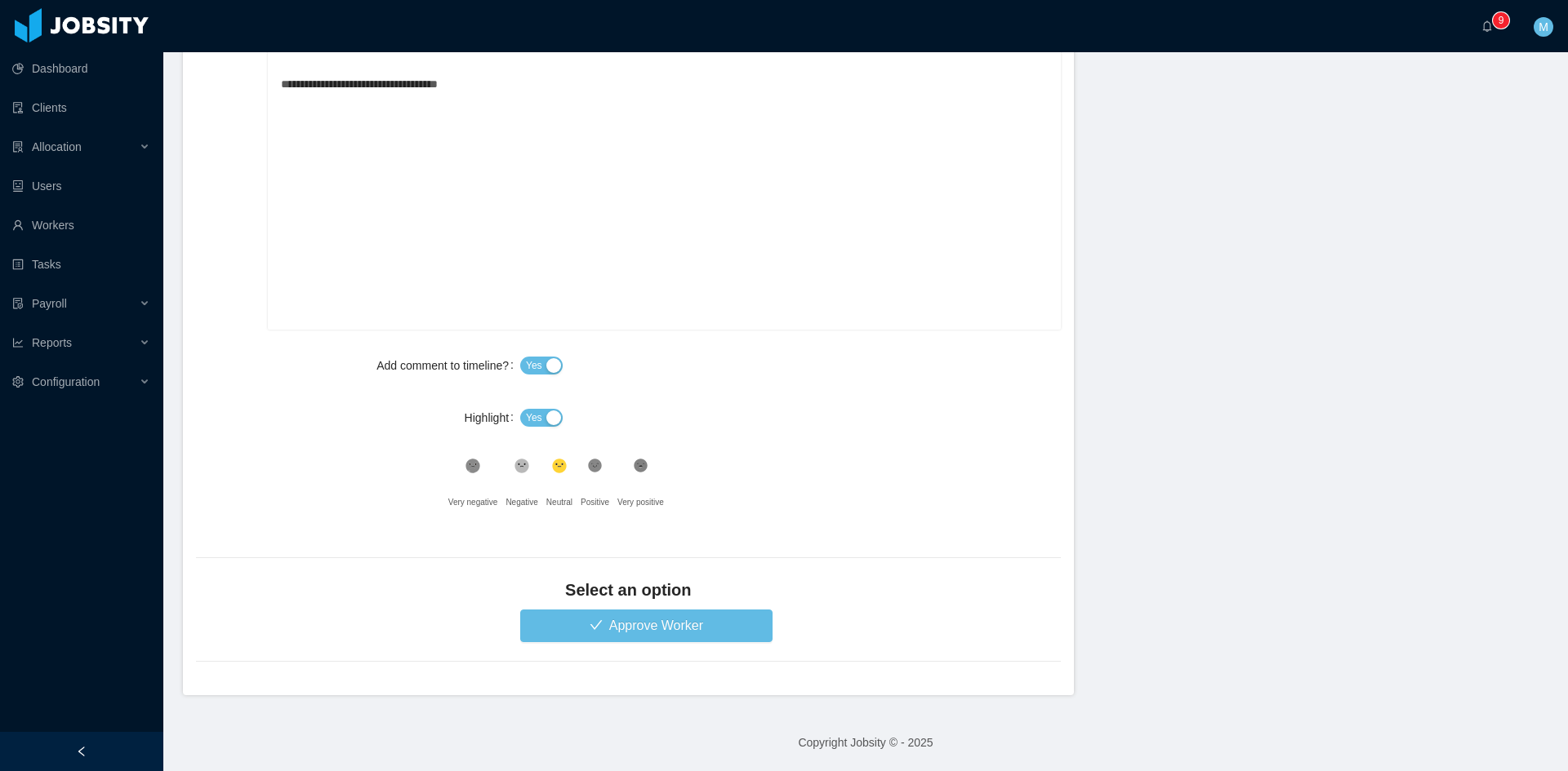
click at [540, 406] on div "Yes" at bounding box center [790, 418] width 541 height 33
click at [526, 418] on span "Yes" at bounding box center [534, 418] width 16 height 16
click at [478, 466] on icon at bounding box center [474, 466] width 11 height 11
click at [641, 632] on button "Approve Worker" at bounding box center [646, 626] width 252 height 33
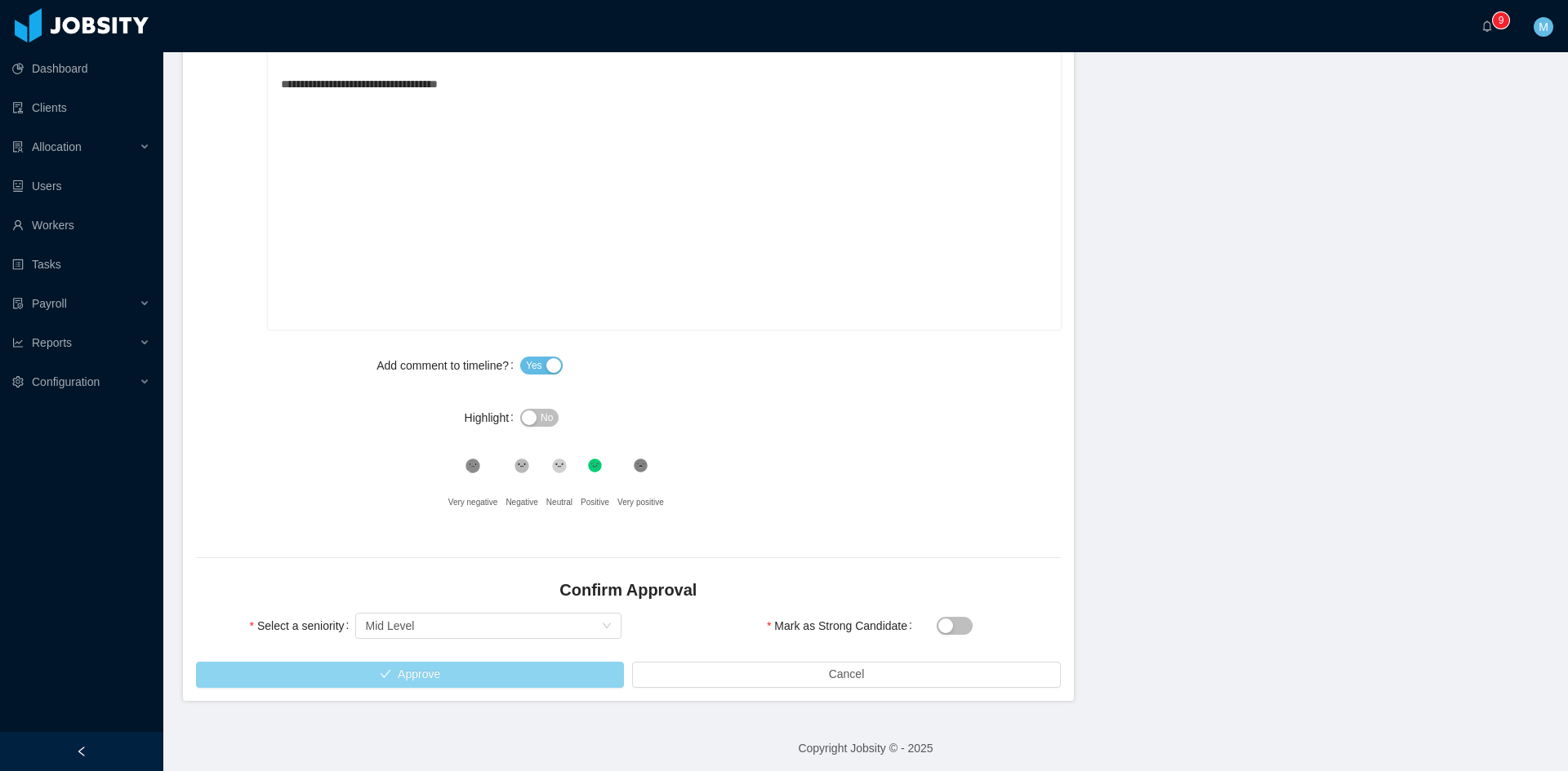
click at [497, 670] on button "Approve" at bounding box center [410, 675] width 428 height 26
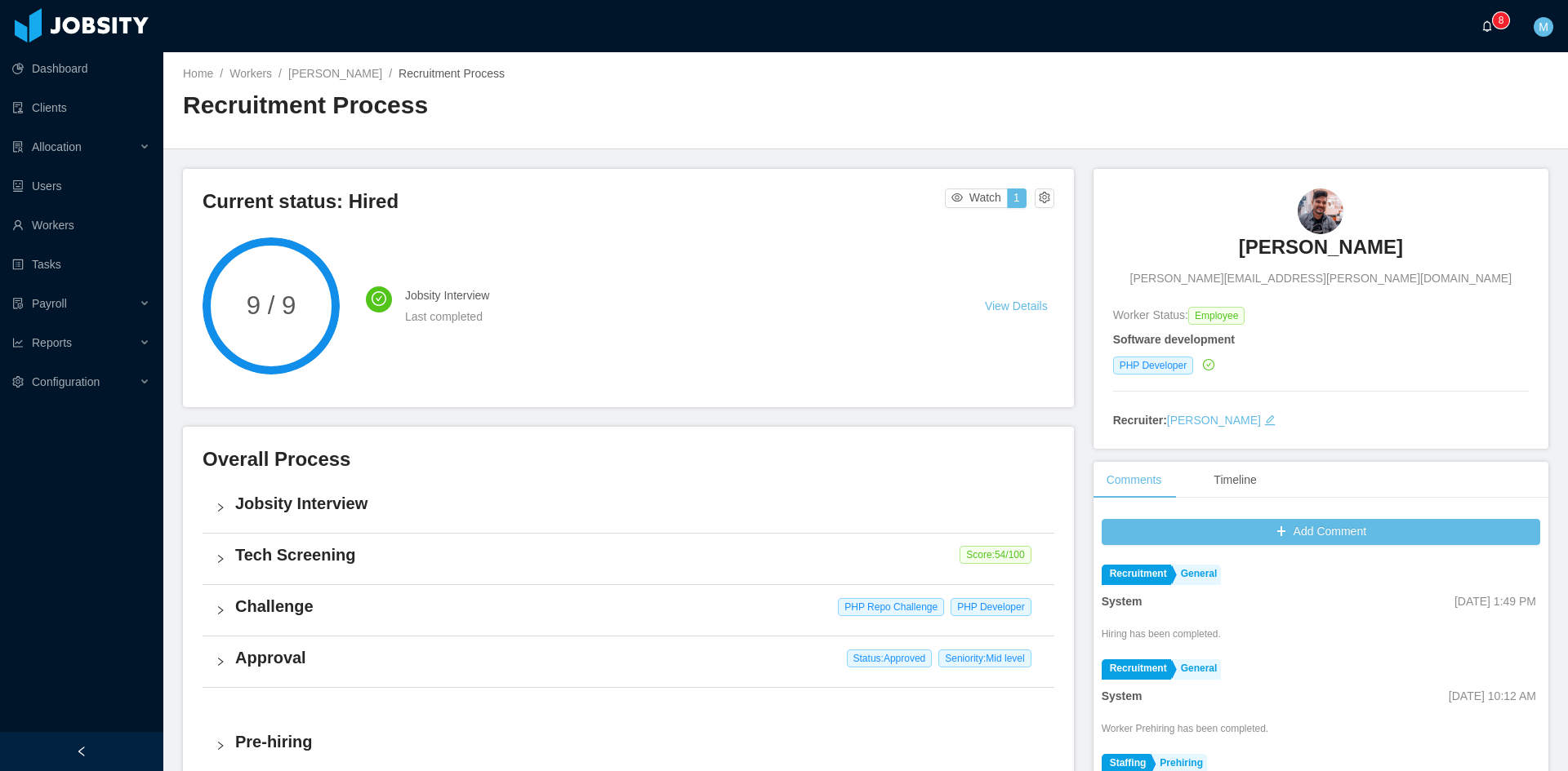
click at [1505, 19] on sup "0 1 2 3 4 5 6 7 8 9 0 1 2 3 4 5 6 7 8 9 0 1 2 3 4 5 6 7 8 9" at bounding box center [1501, 20] width 16 height 16
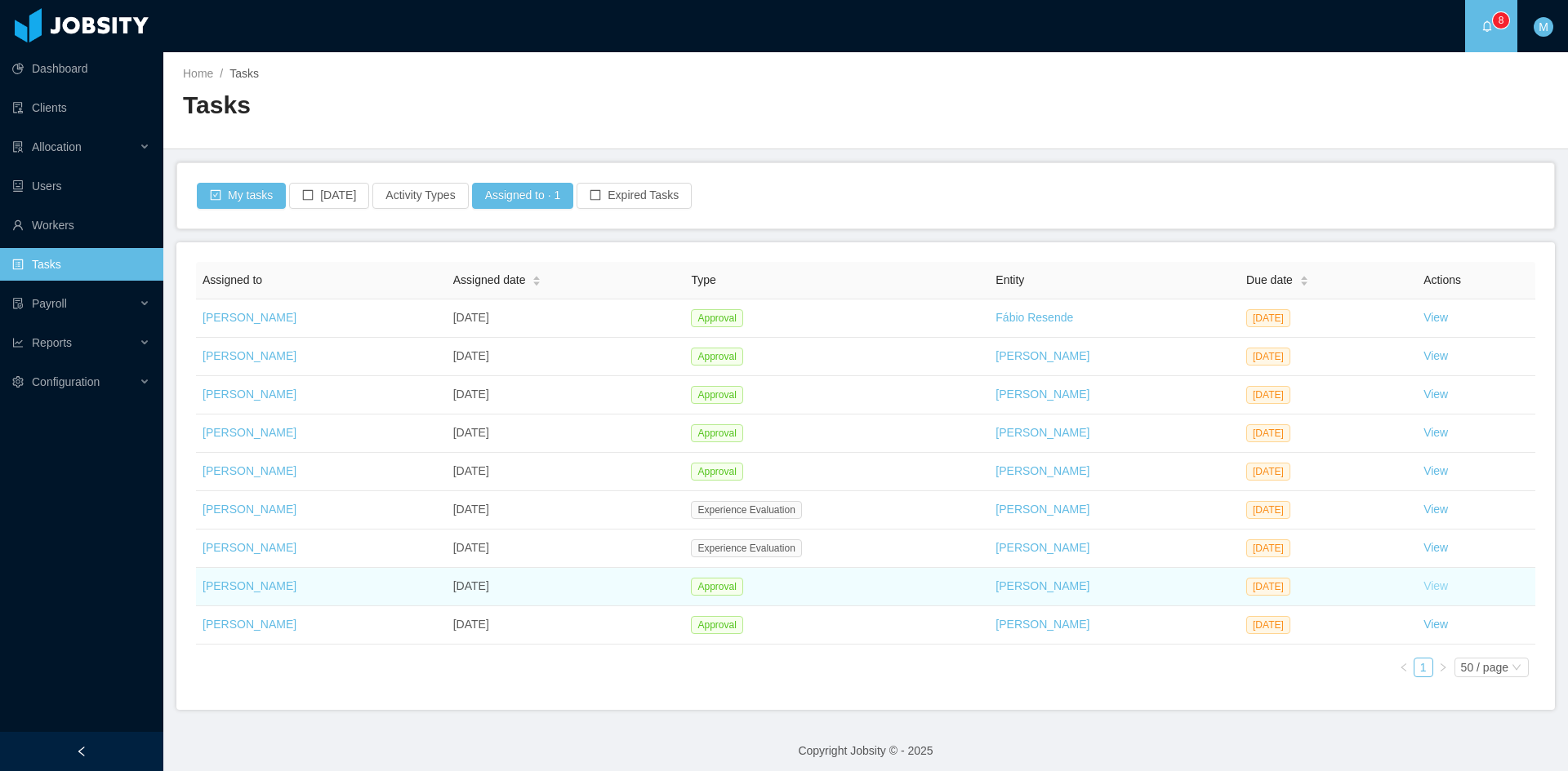
click at [1424, 583] on link "View" at bounding box center [1436, 586] width 24 height 13
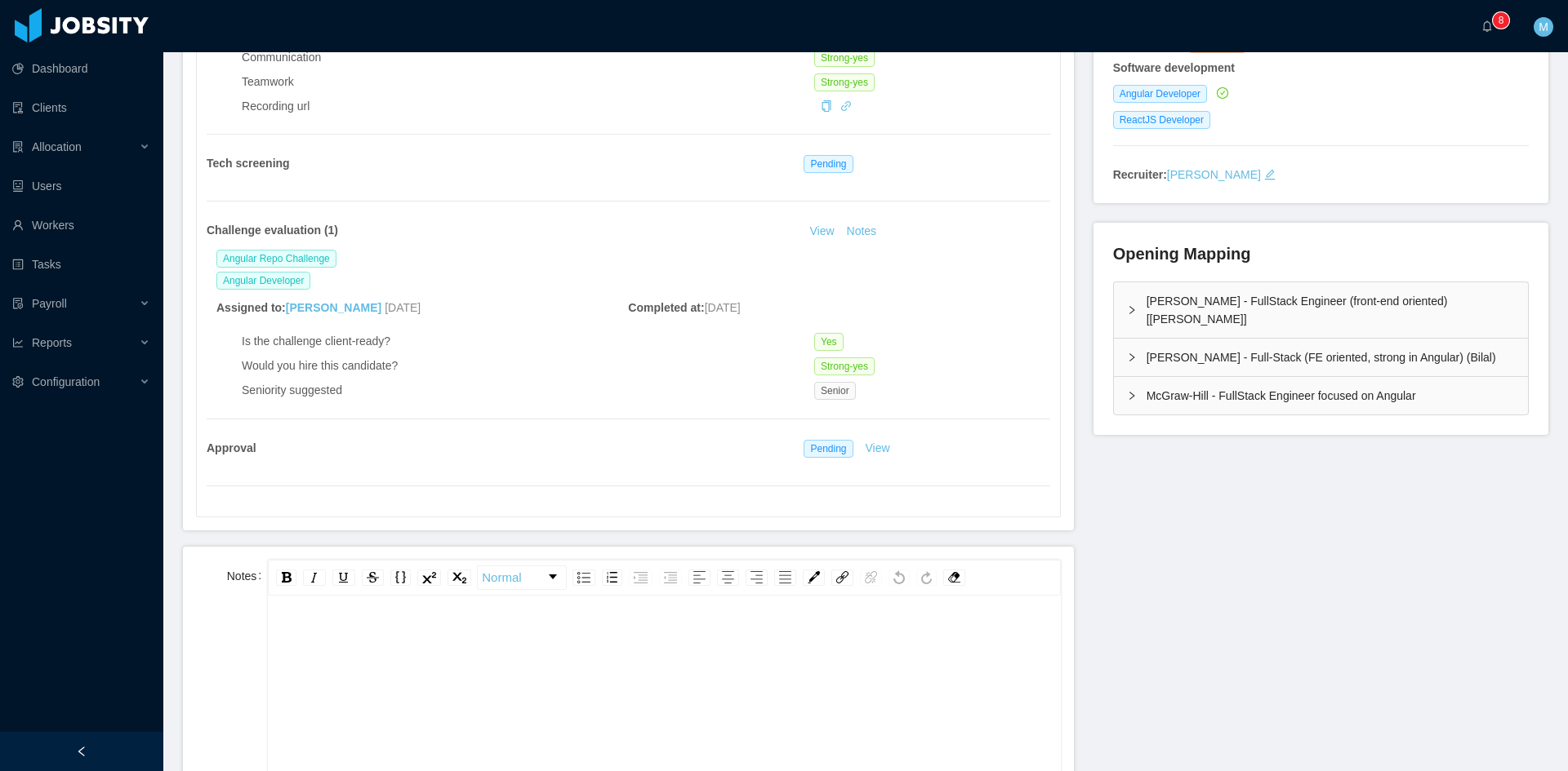
scroll to position [544, 0]
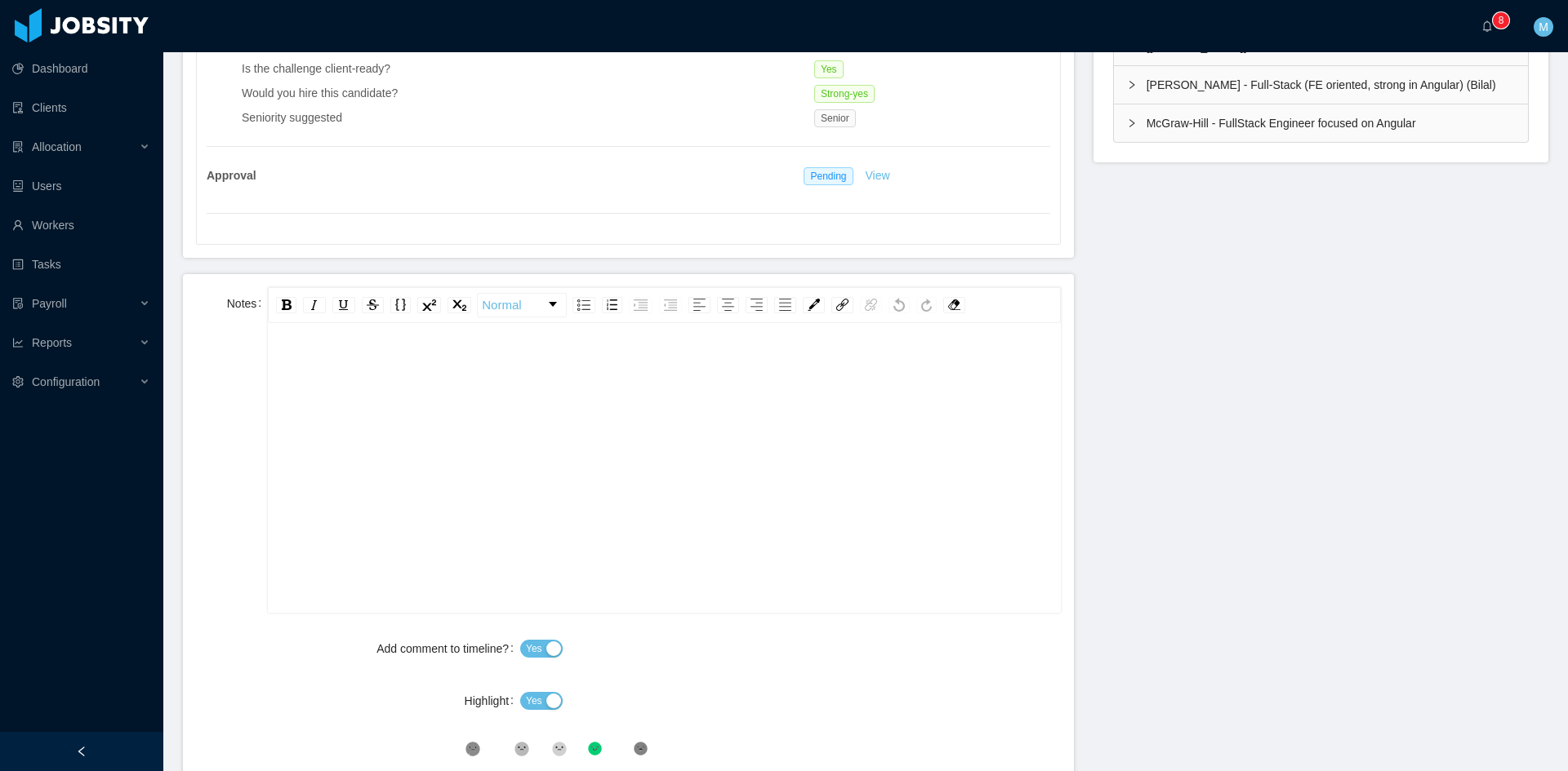
click at [581, 455] on div "rdw-editor" at bounding box center [664, 493] width 767 height 286
paste div "rdw-editor"
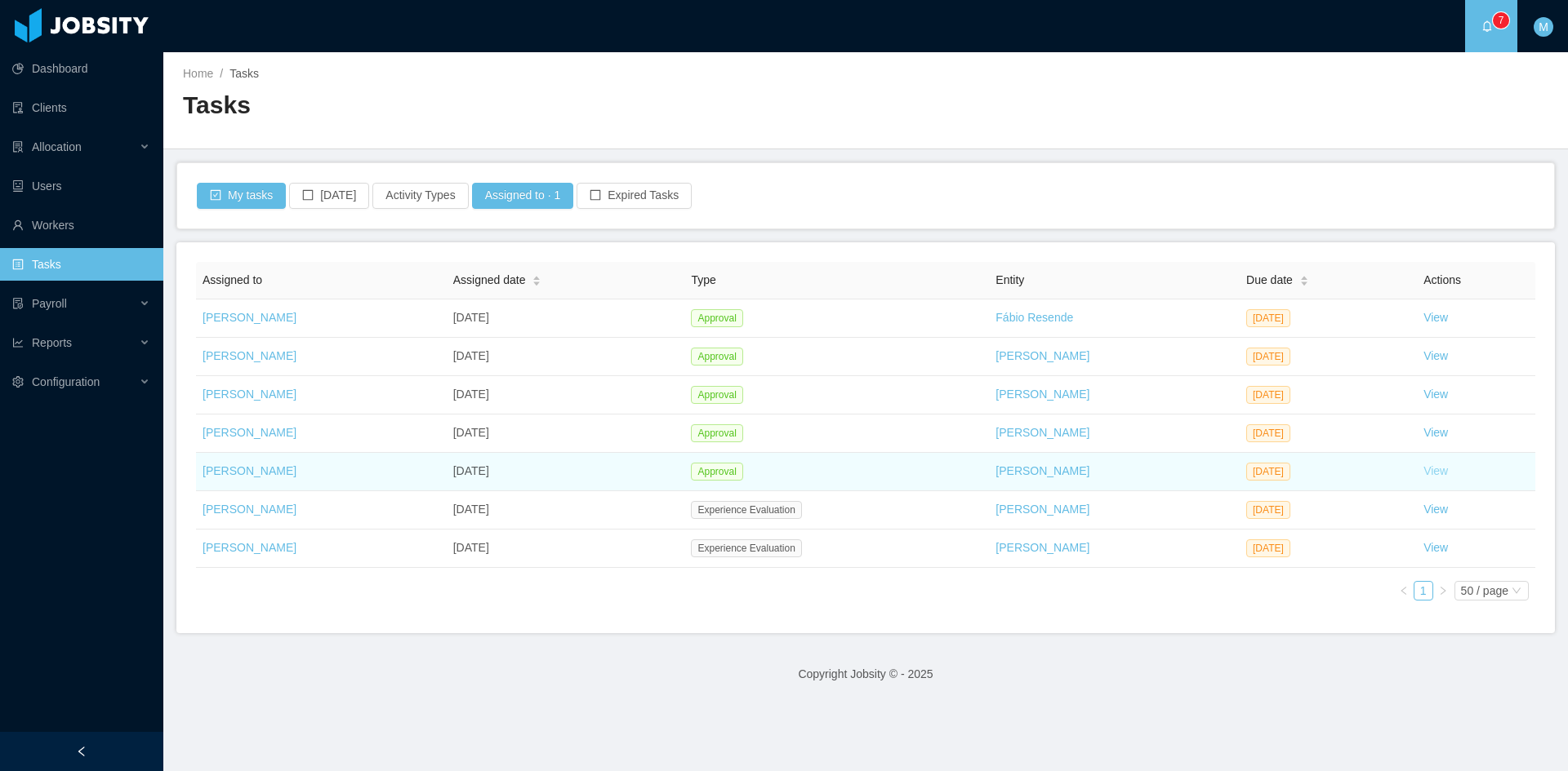
click at [1425, 470] on link "View" at bounding box center [1436, 471] width 24 height 13
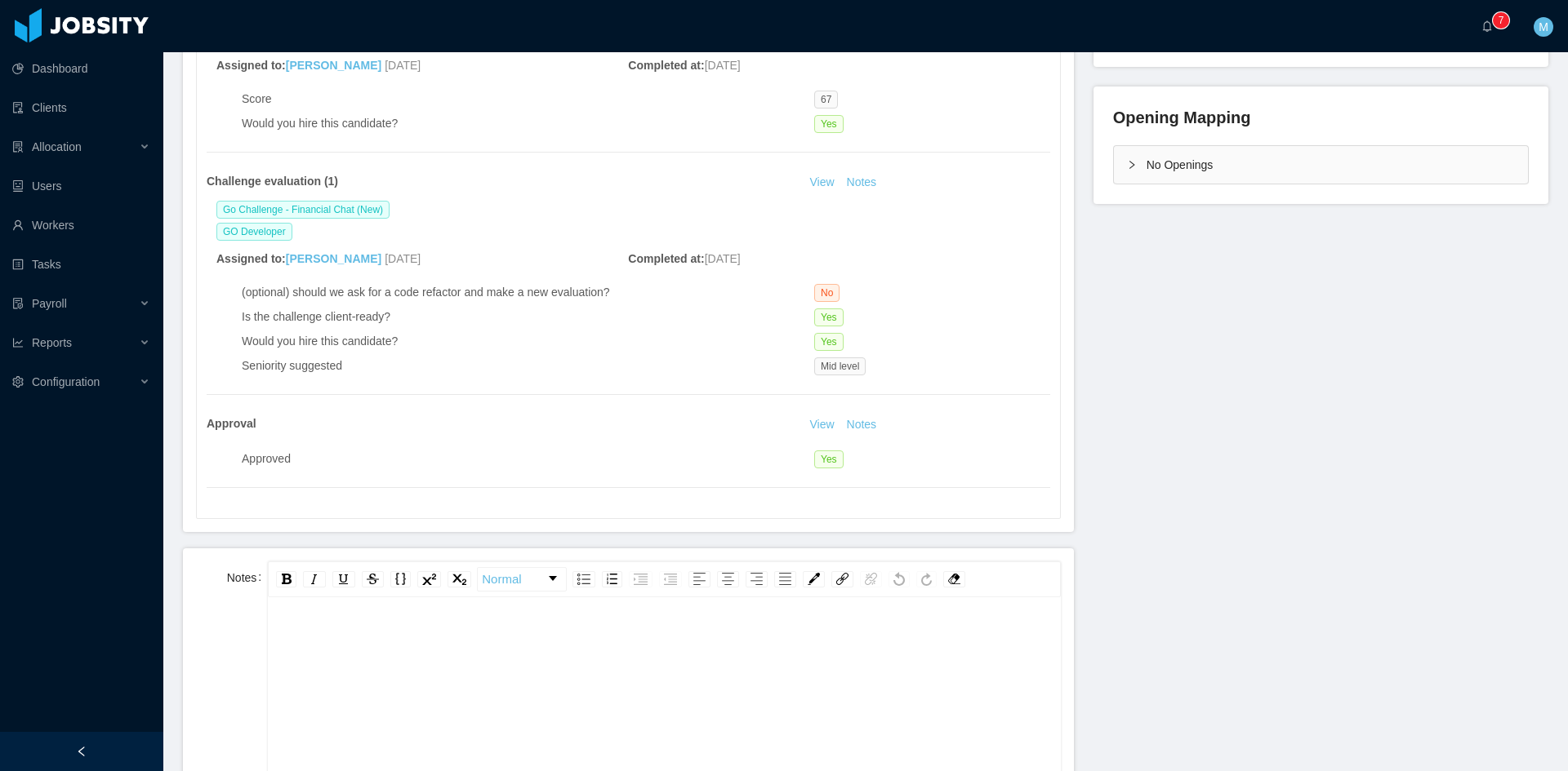
scroll to position [544, 0]
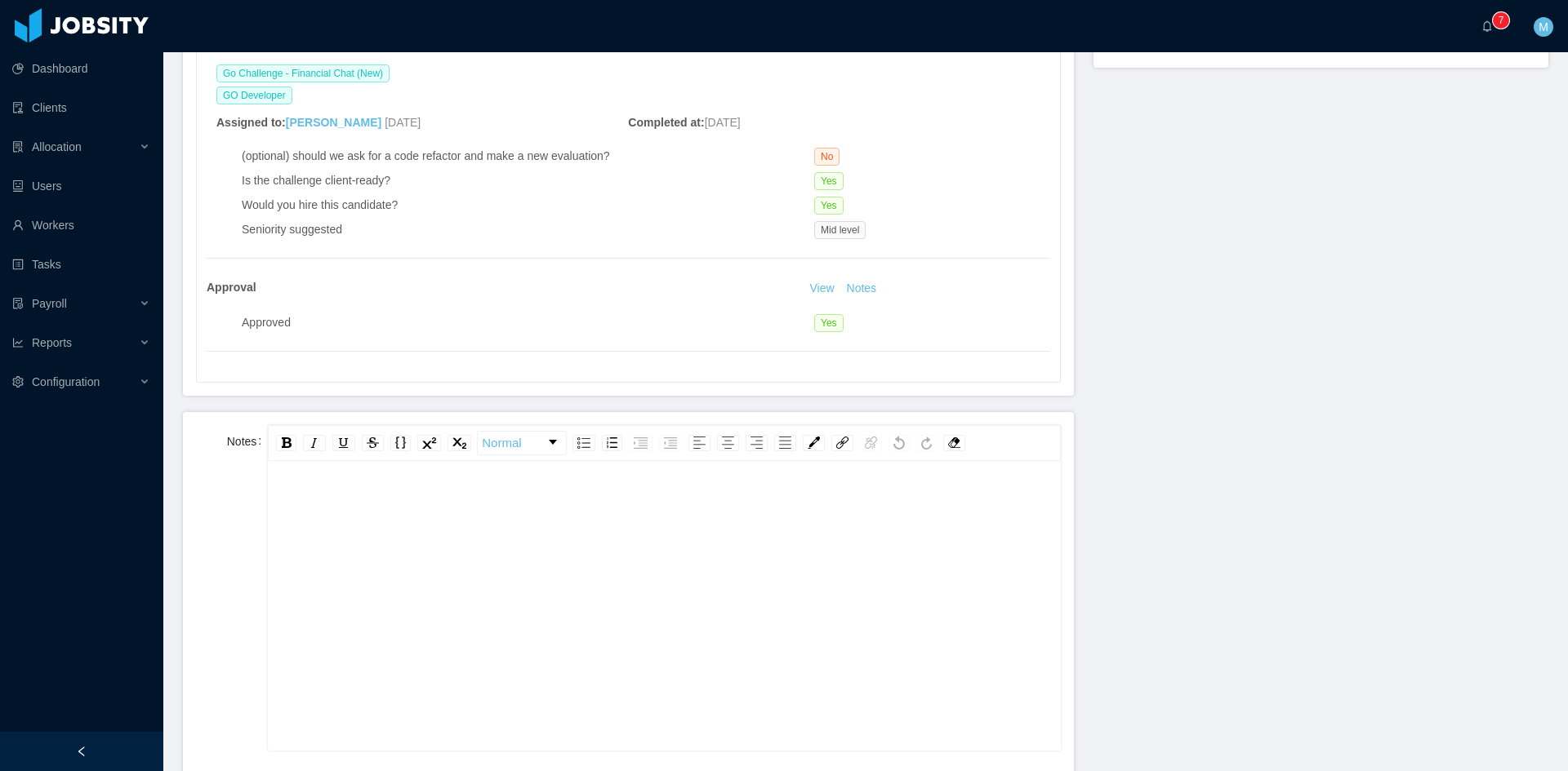
click at [554, 536] on div "rdw-editor" at bounding box center [664, 631] width 767 height 286
drag, startPoint x: 315, startPoint y: 511, endPoint x: 202, endPoint y: 514, distance: 113.0
click at [202, 514] on div "**********" at bounding box center [628, 588] width 865 height 326
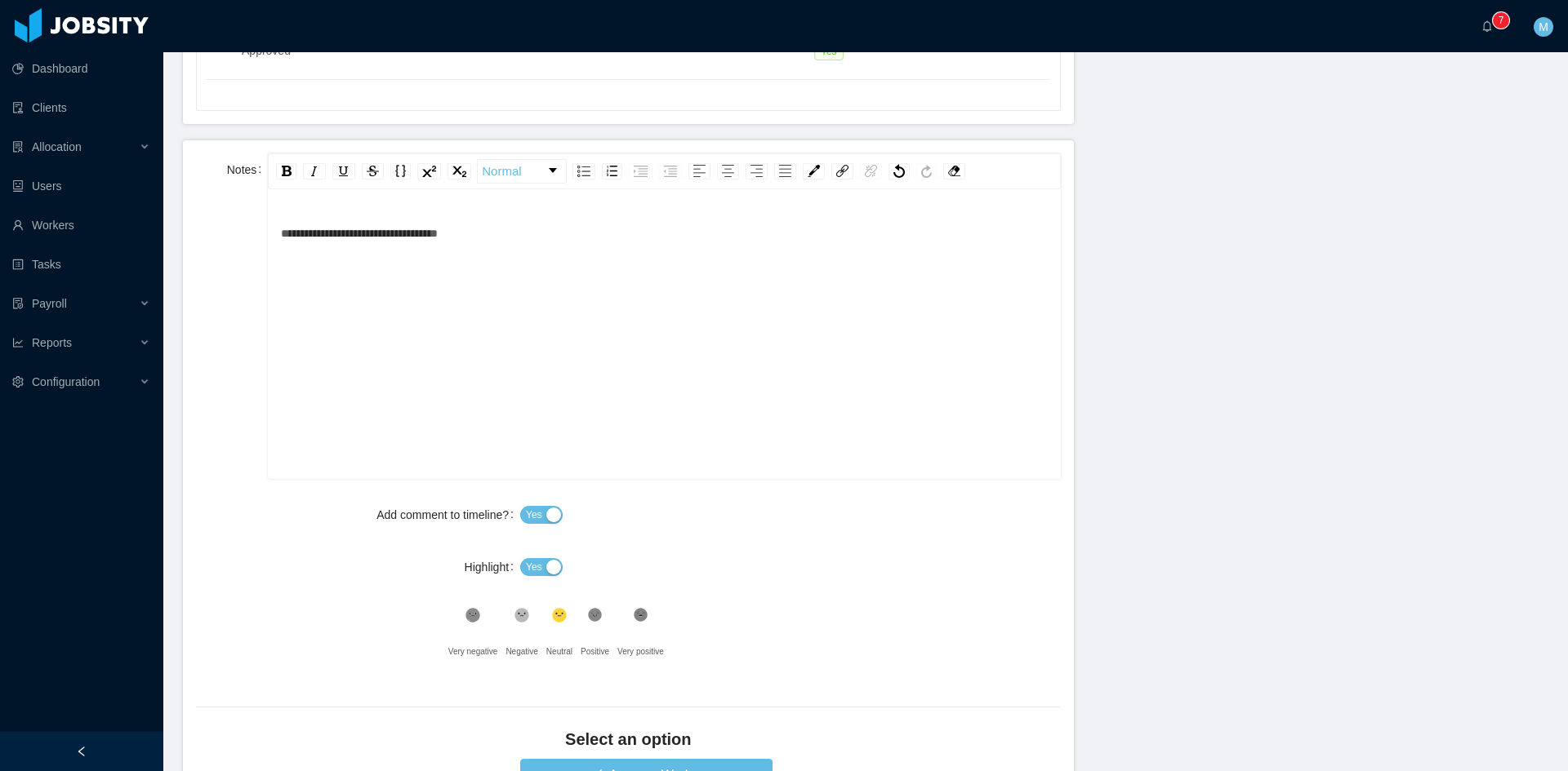
scroll to position [966, 0]
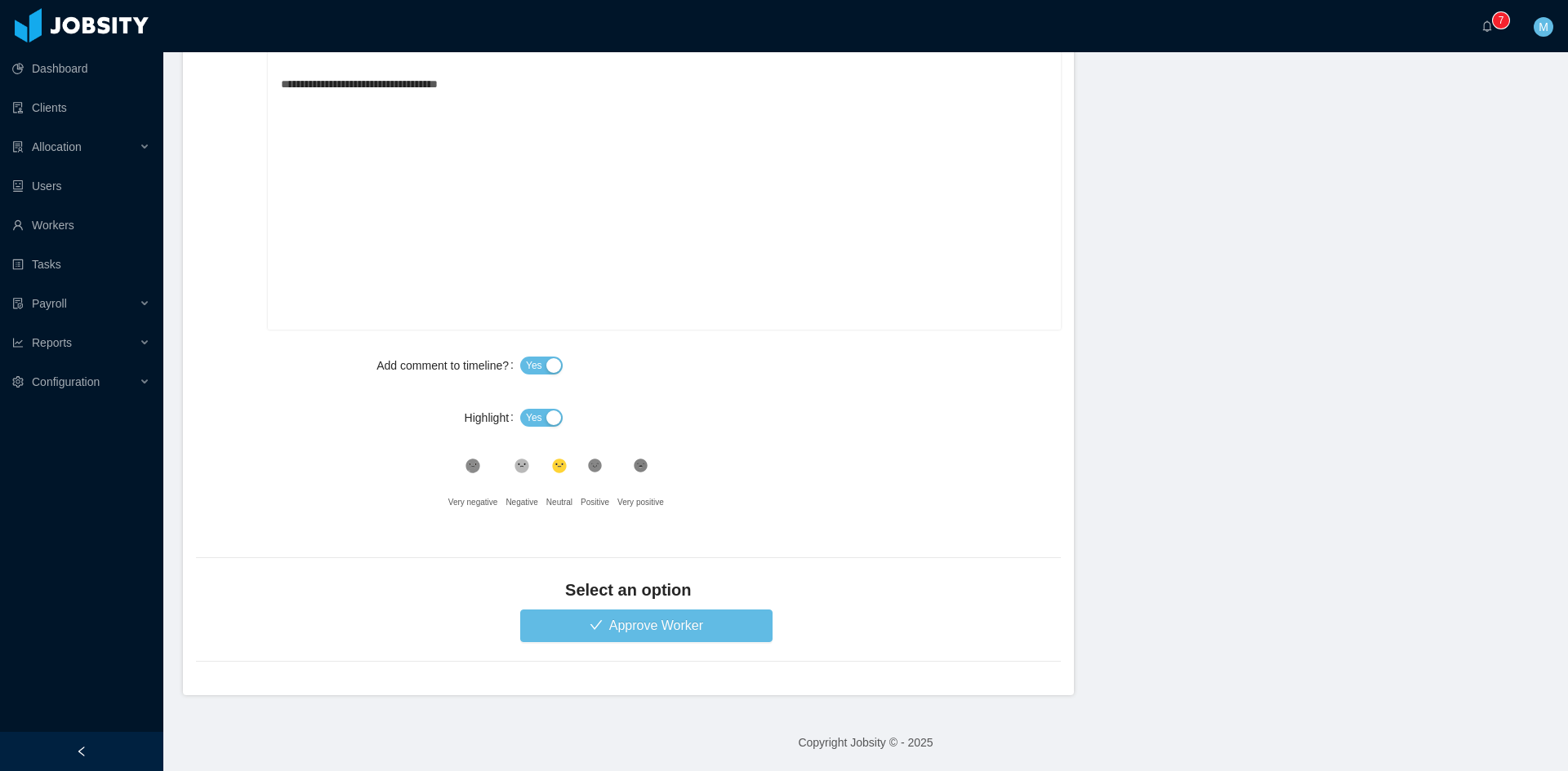
click at [547, 415] on button "Yes" at bounding box center [541, 418] width 43 height 18
click at [481, 470] on icon ".st1{fill:#232323}" at bounding box center [473, 466] width 16 height 16
click at [622, 631] on button "Approve Worker" at bounding box center [646, 626] width 252 height 33
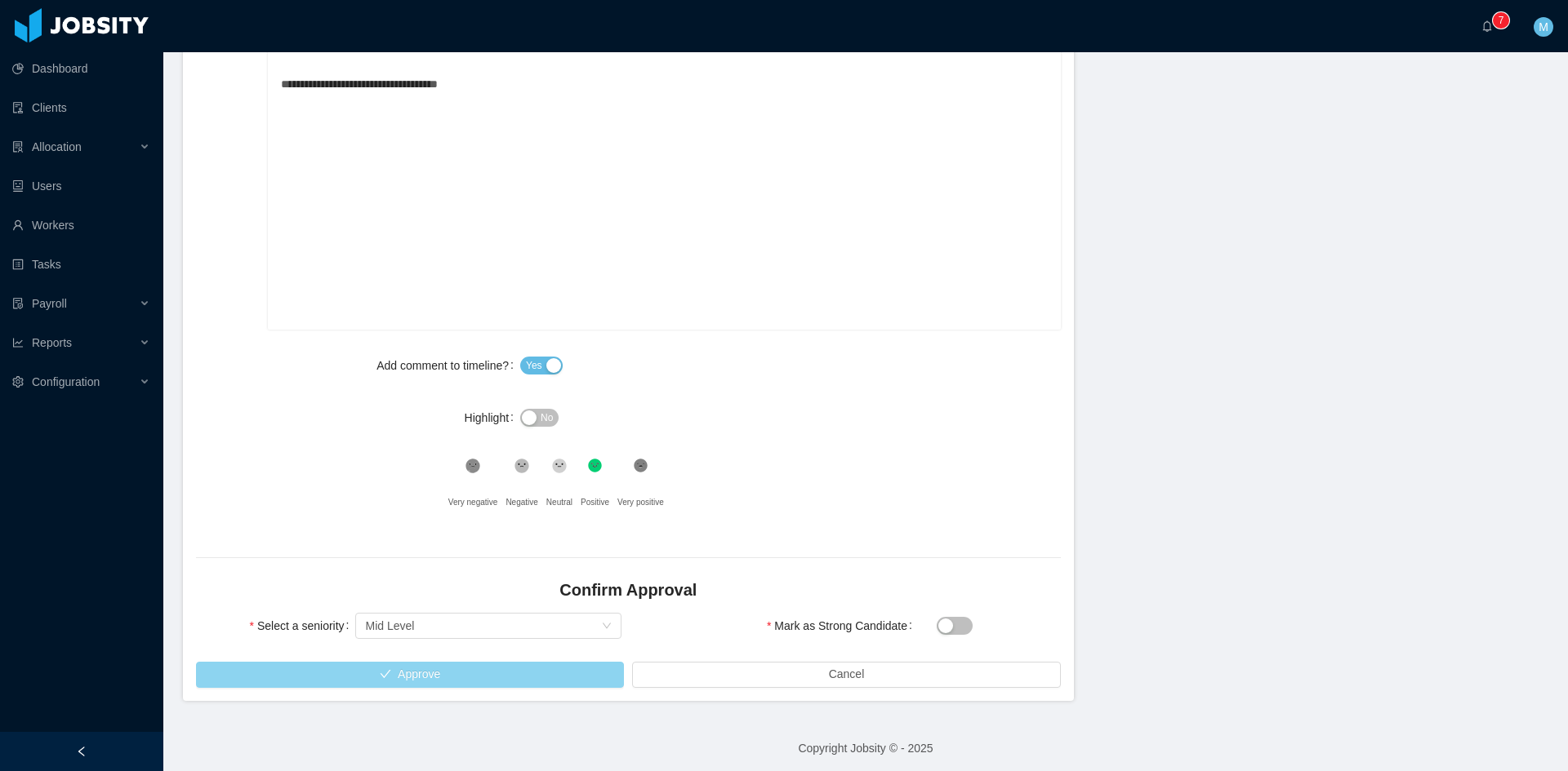
click at [418, 673] on button "Approve" at bounding box center [410, 675] width 428 height 26
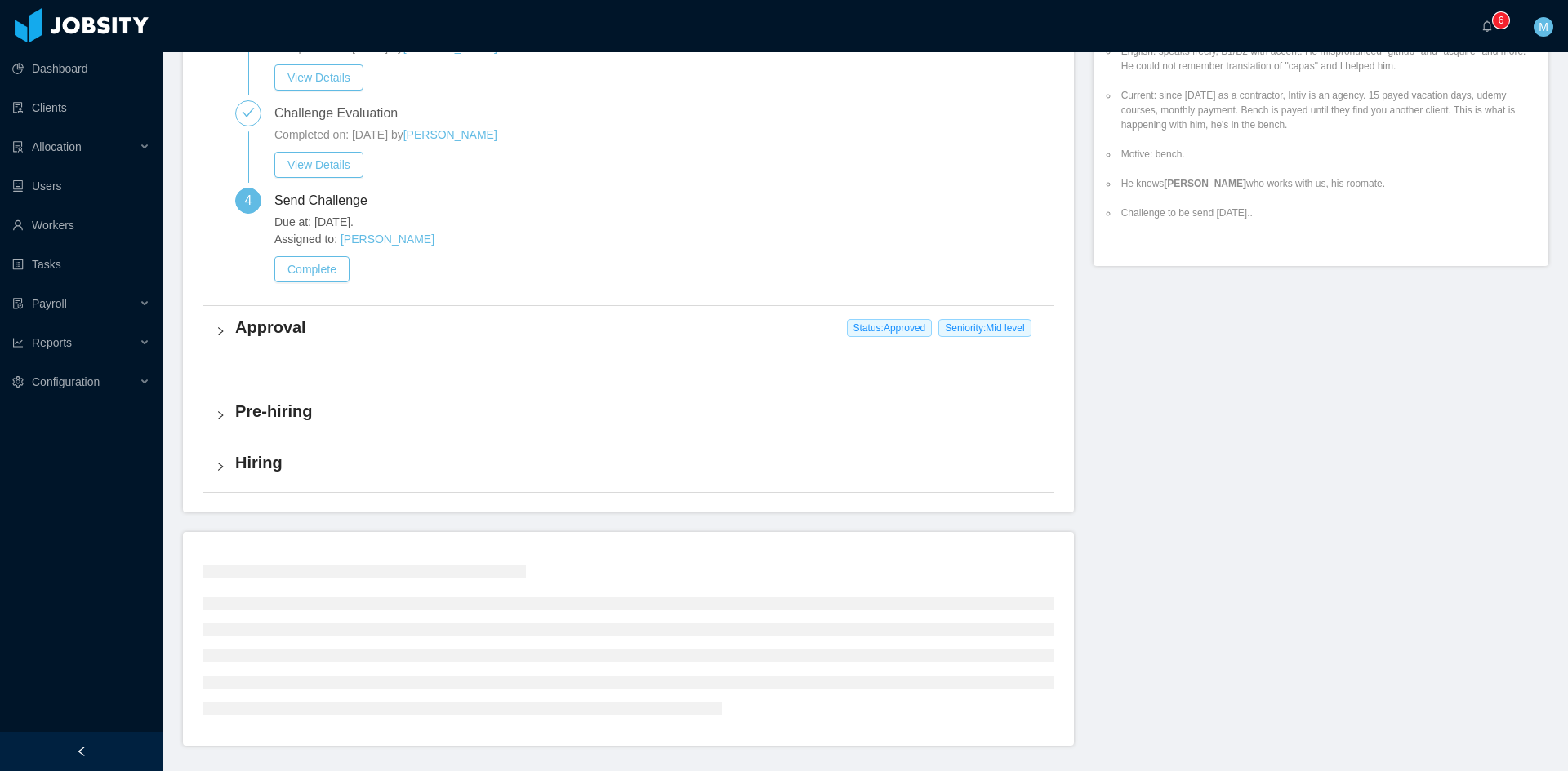
scroll to position [867, 0]
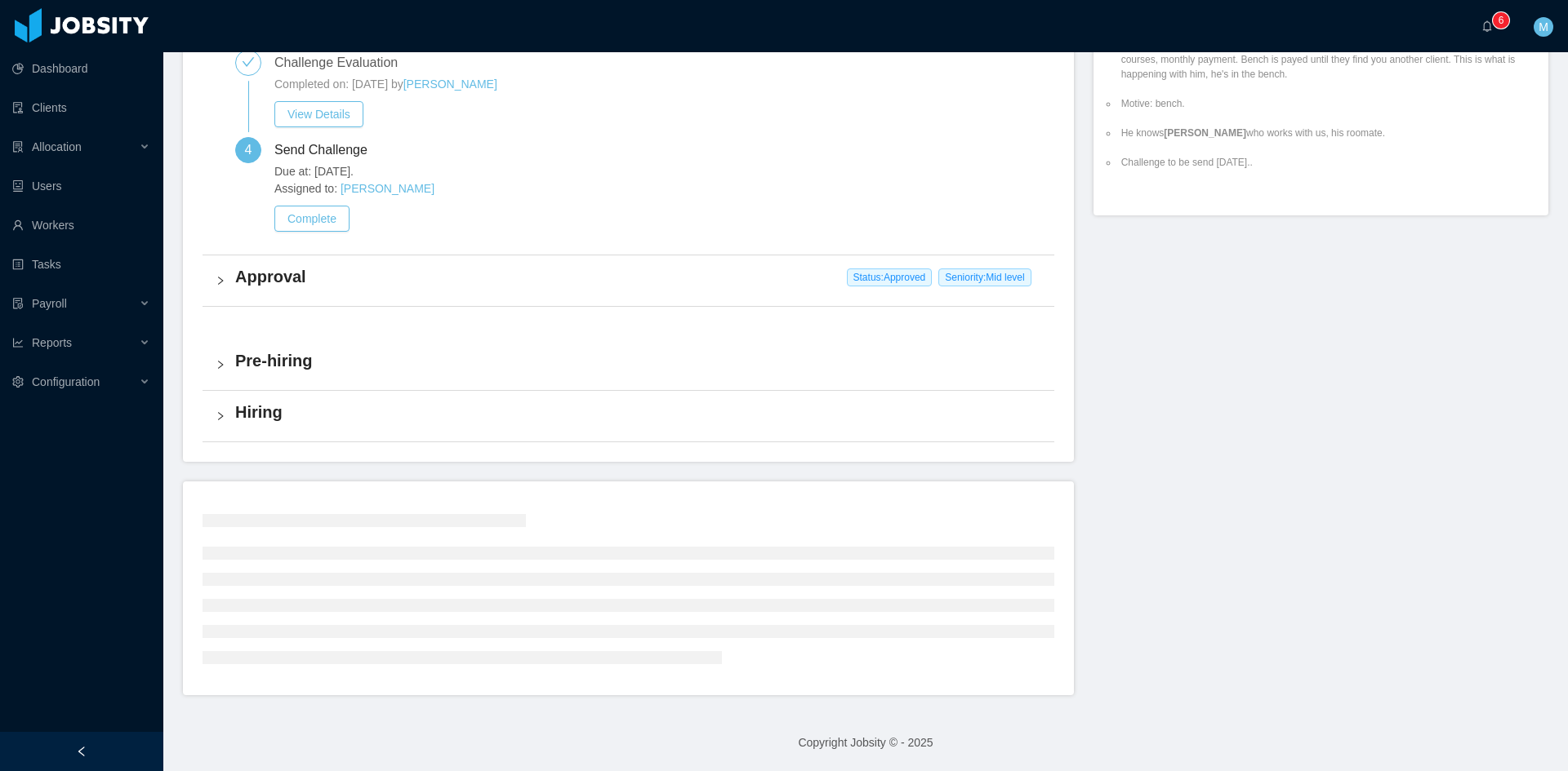
click at [217, 286] on icon "icon: right" at bounding box center [220, 280] width 10 height 10
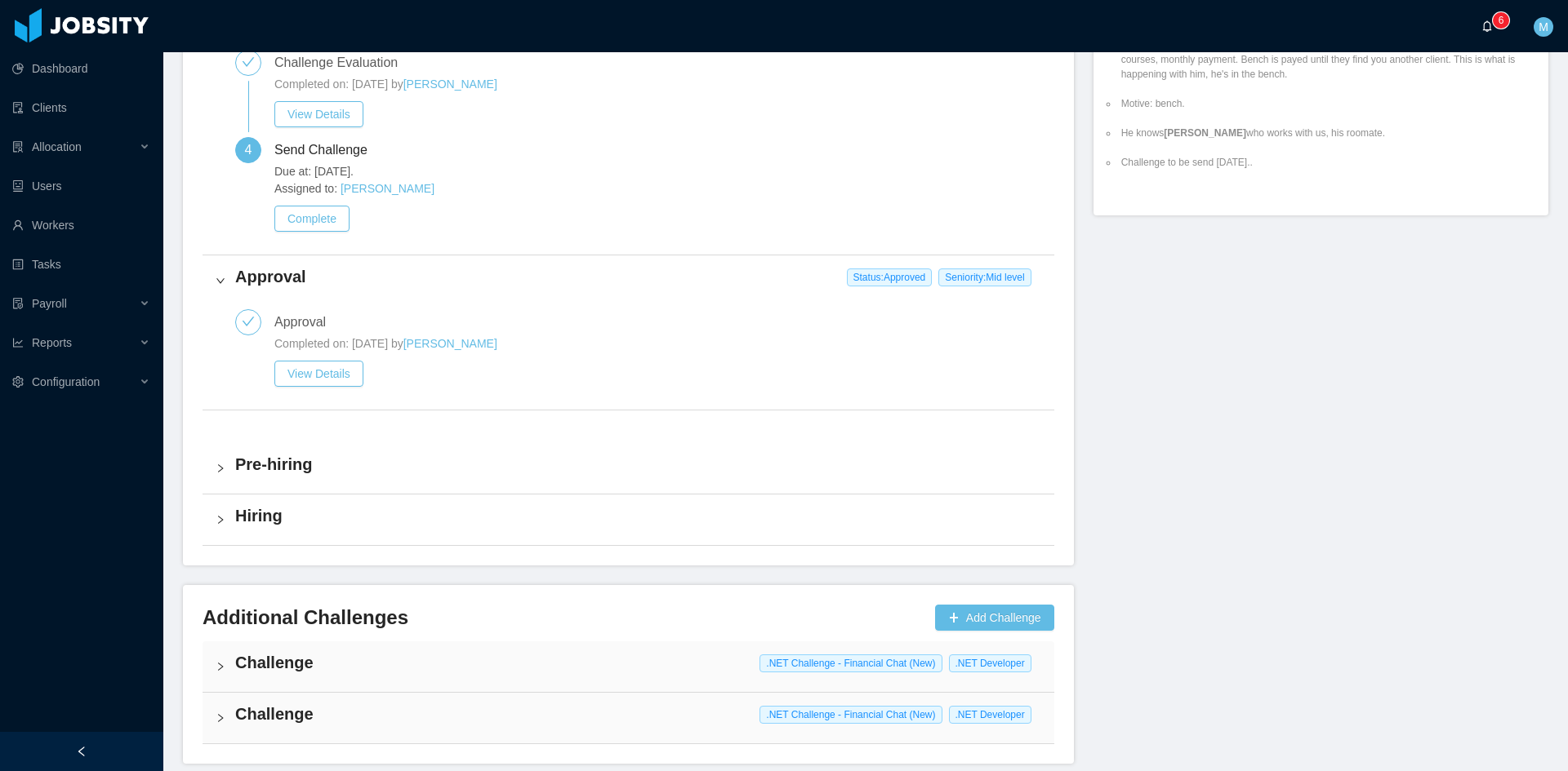
click at [1494, 31] on span "0 1 2 3 4 5 6 7 8 9 0 1 2 3 4 5 6 7 8 9 0 1 2 3 4 5 6 7 8 9" at bounding box center [1492, 25] width 20 height 12
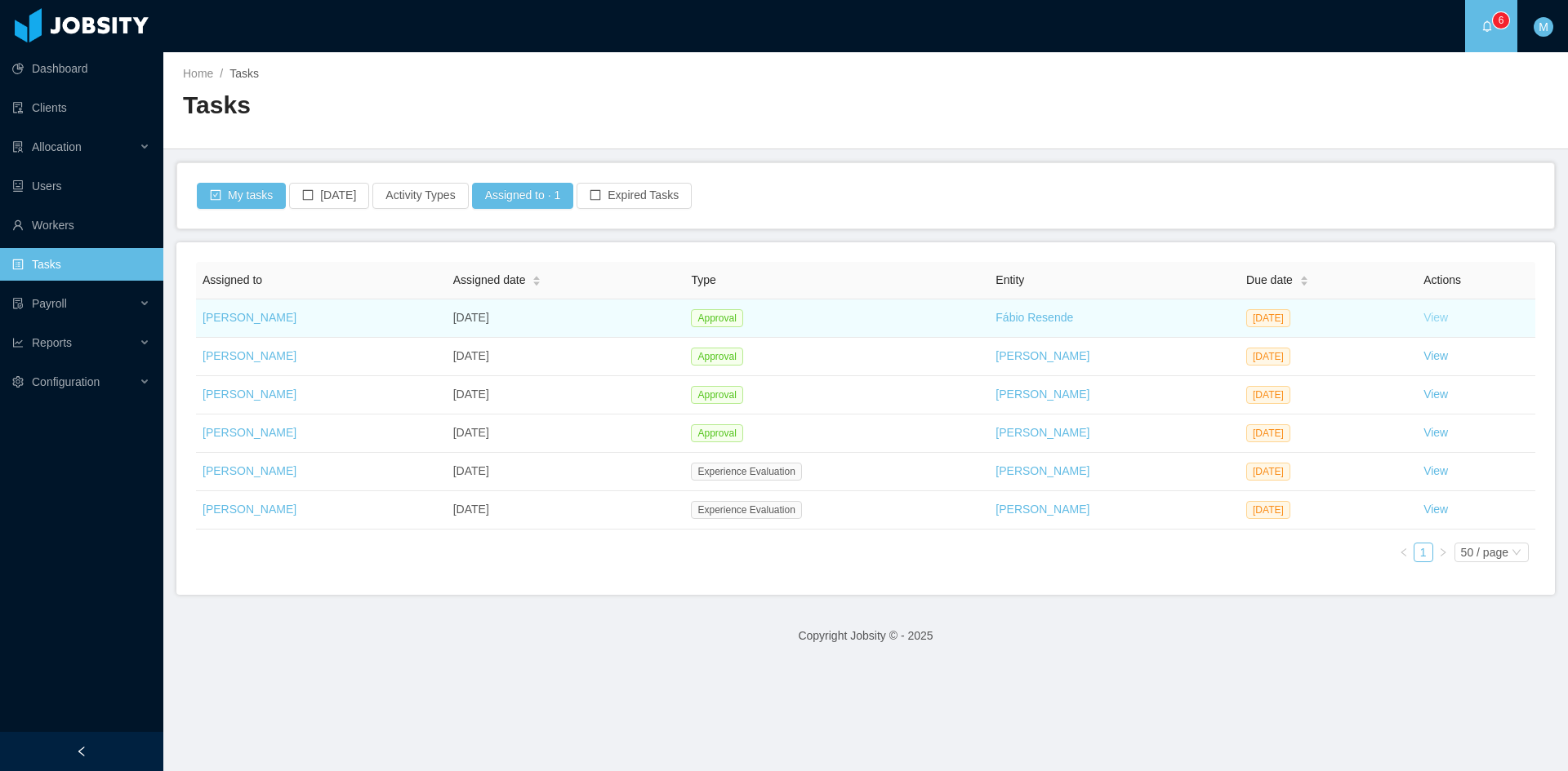
click at [1426, 311] on link "View" at bounding box center [1436, 317] width 24 height 13
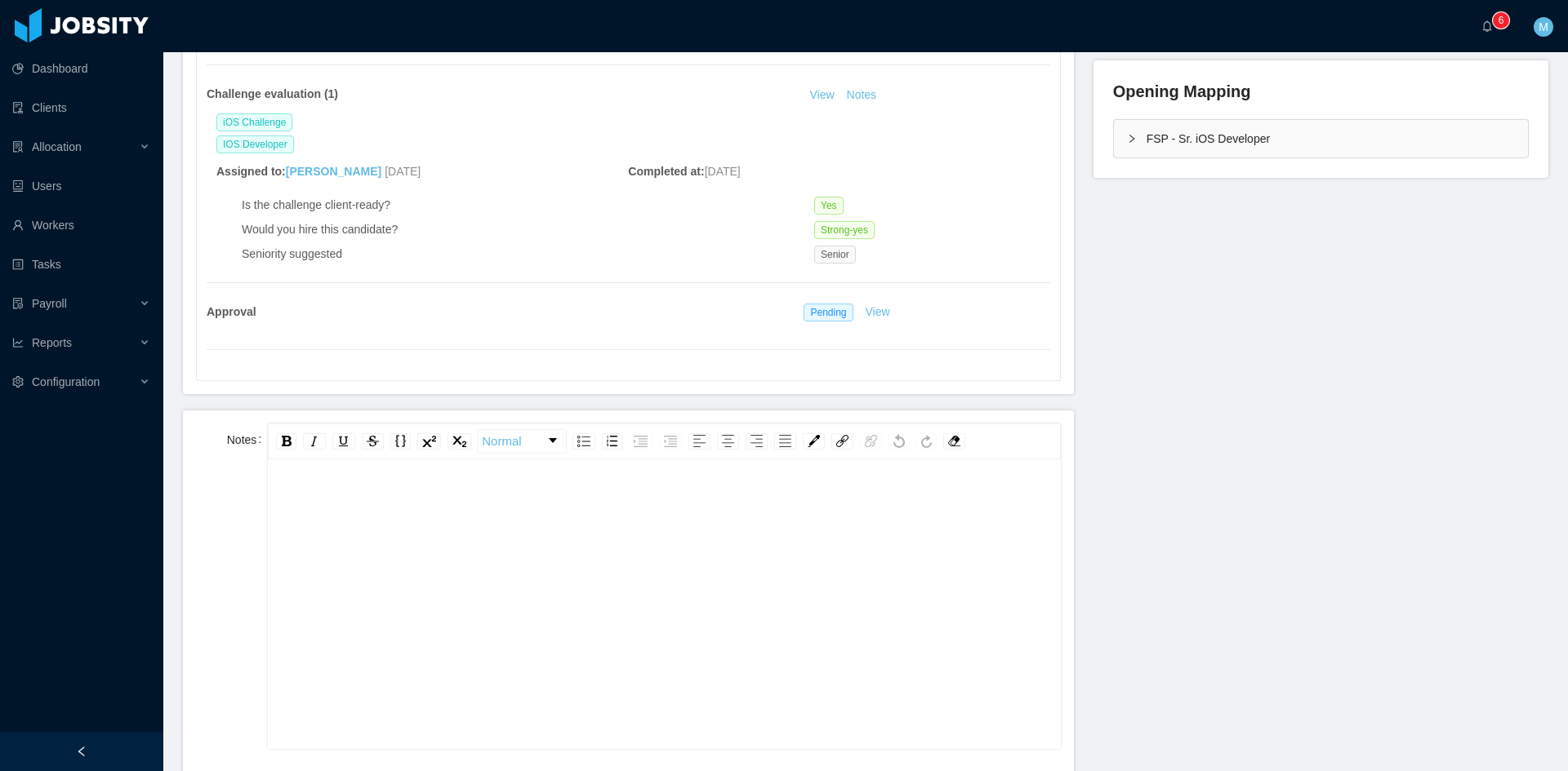
scroll to position [36, 0]
click at [544, 518] on div "rdw-editor" at bounding box center [664, 594] width 767 height 286
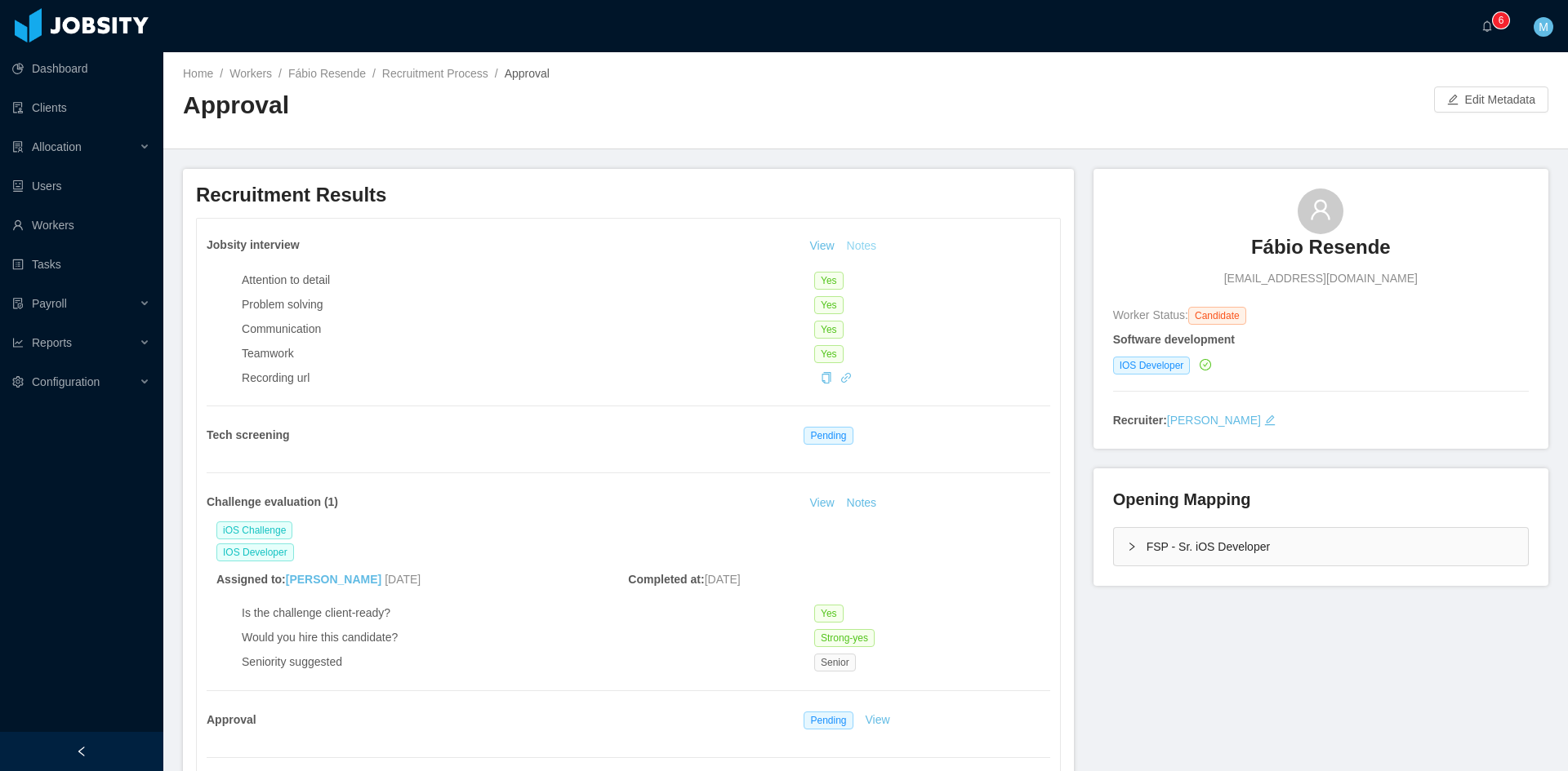
click at [855, 249] on button "Notes" at bounding box center [862, 247] width 44 height 20
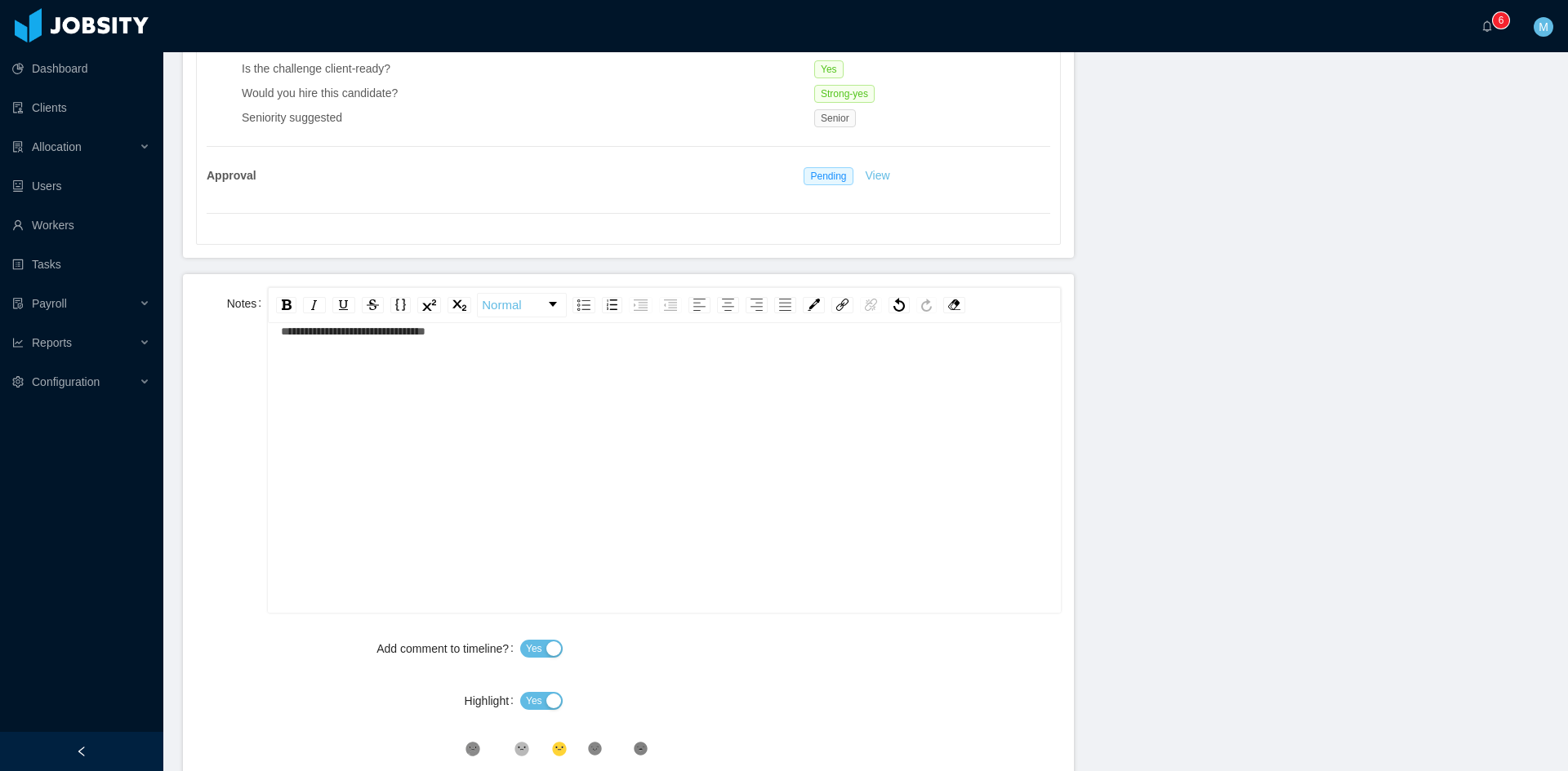
scroll to position [816, 0]
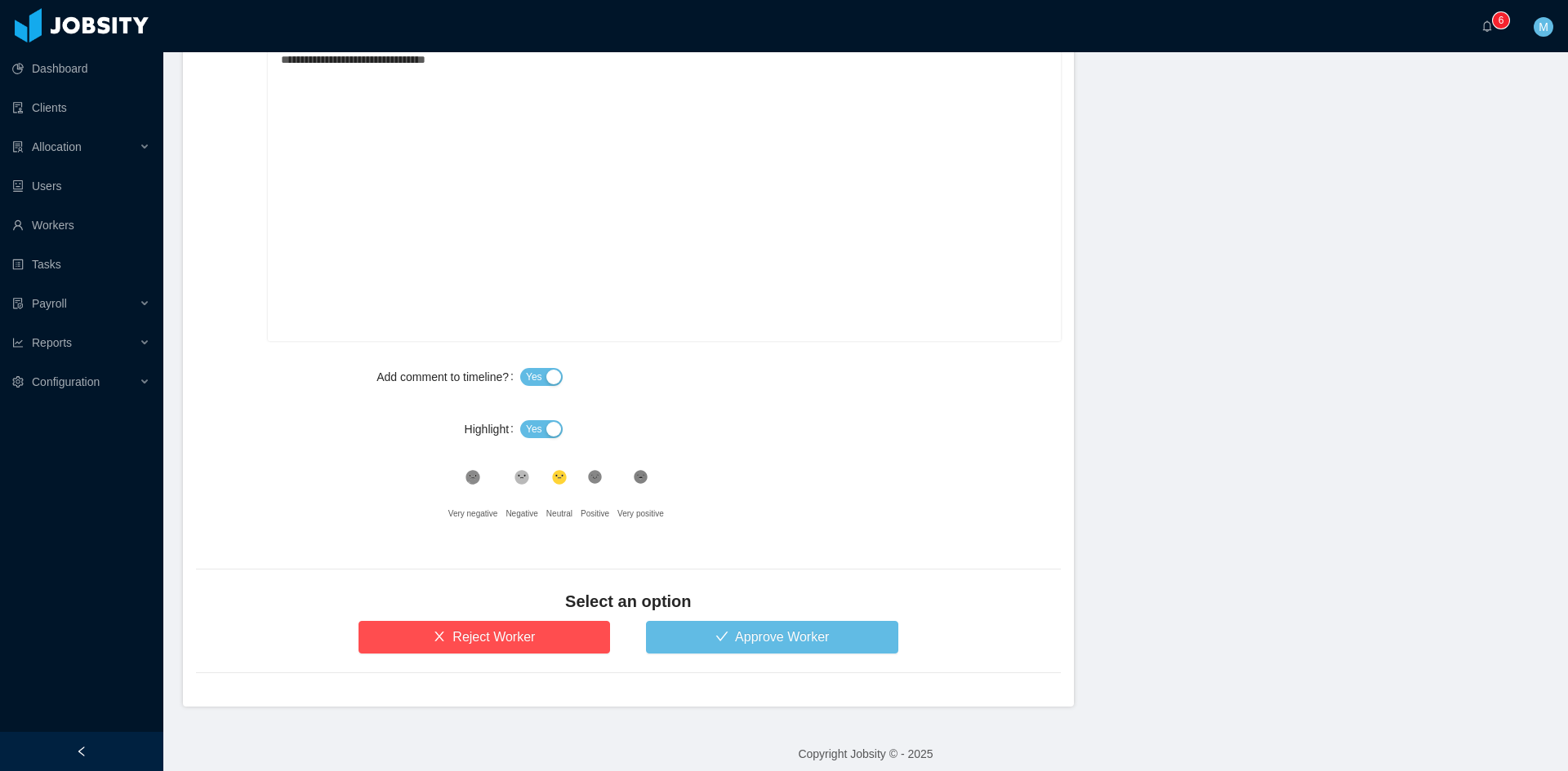
click at [539, 424] on button "Yes" at bounding box center [541, 429] width 43 height 18
click at [680, 611] on h4 "Select an option" at bounding box center [628, 601] width 865 height 23
click at [601, 486] on div ".st1{fill:#232323}" at bounding box center [594, 482] width 28 height 33
click at [678, 635] on button "Approve Worker" at bounding box center [772, 638] width 252 height 33
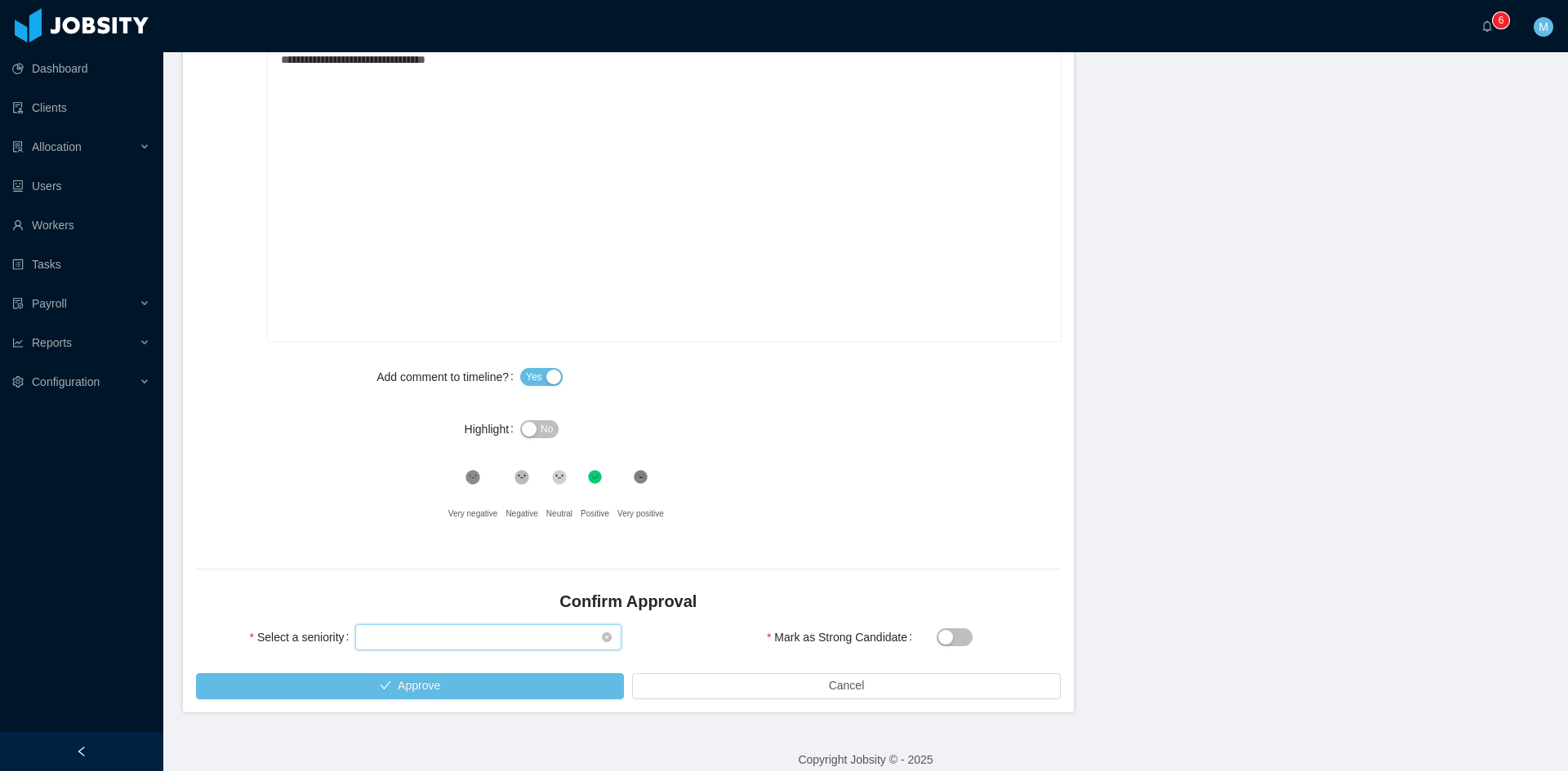
click at [442, 640] on div "Select seniority" at bounding box center [483, 637] width 236 height 24
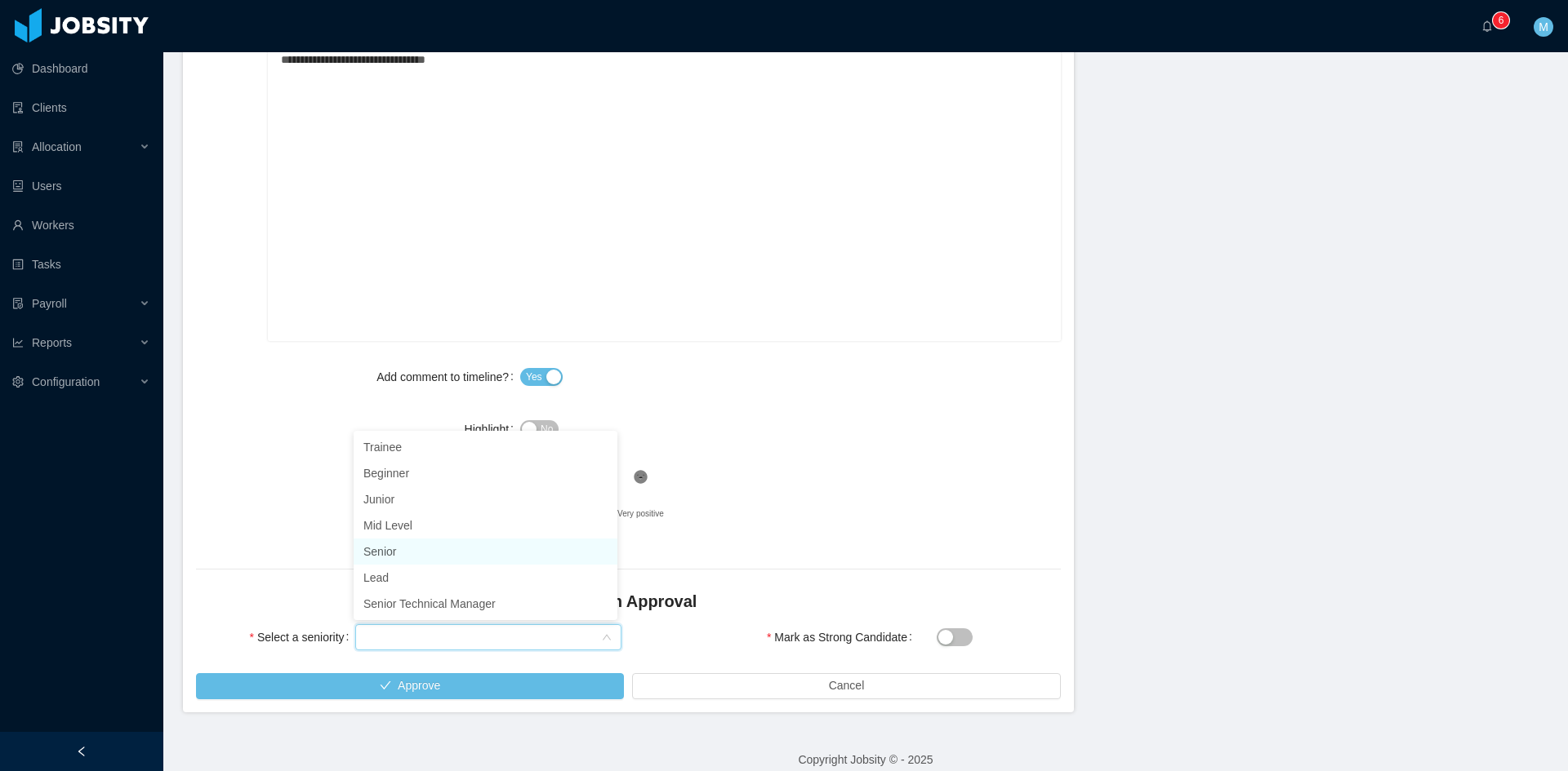
click at [396, 551] on li "Senior" at bounding box center [485, 551] width 264 height 26
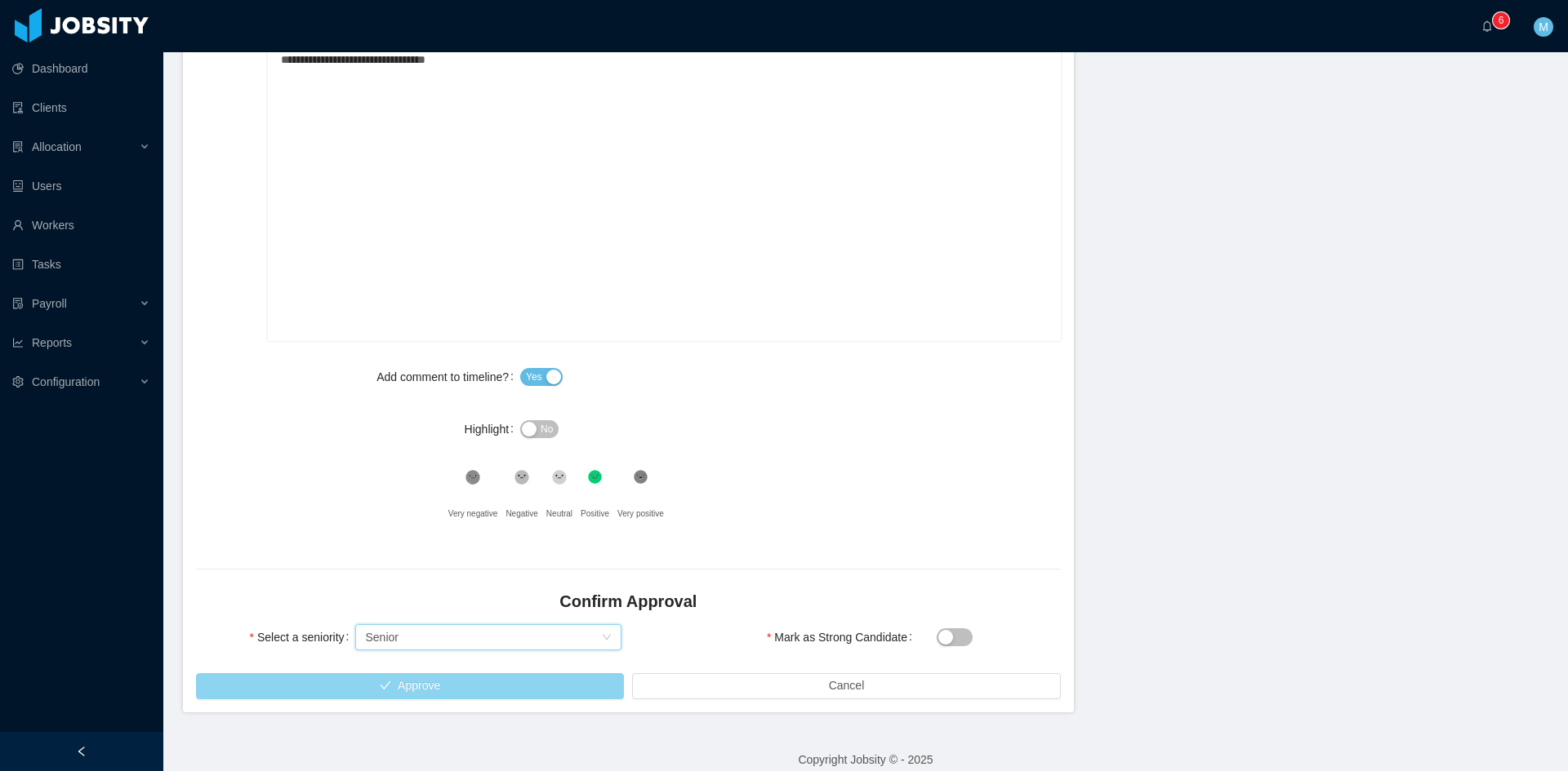
click at [411, 681] on button "Approve" at bounding box center [410, 686] width 428 height 26
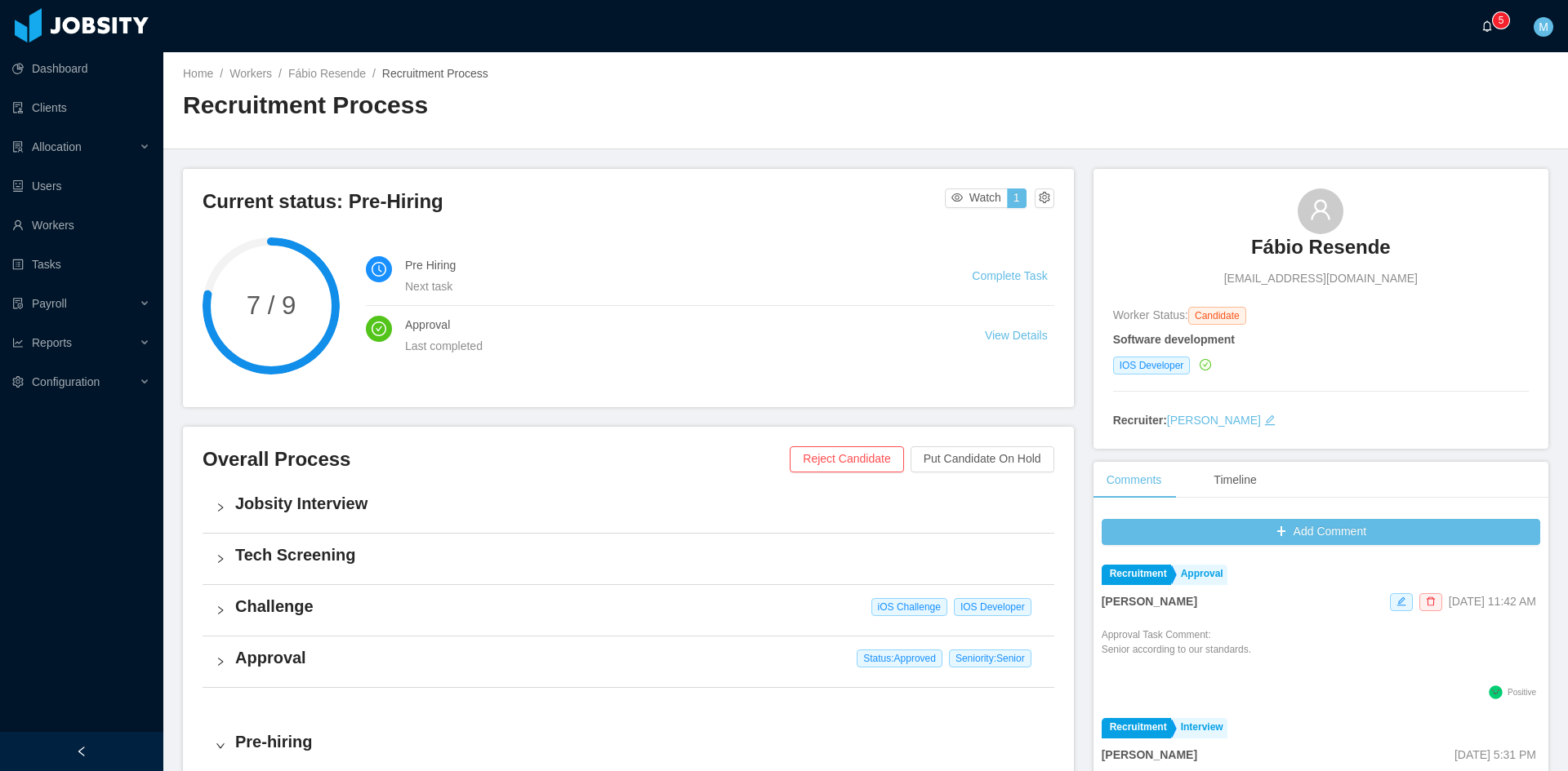
click at [1483, 24] on icon "icon: bell" at bounding box center [1487, 25] width 12 height 12
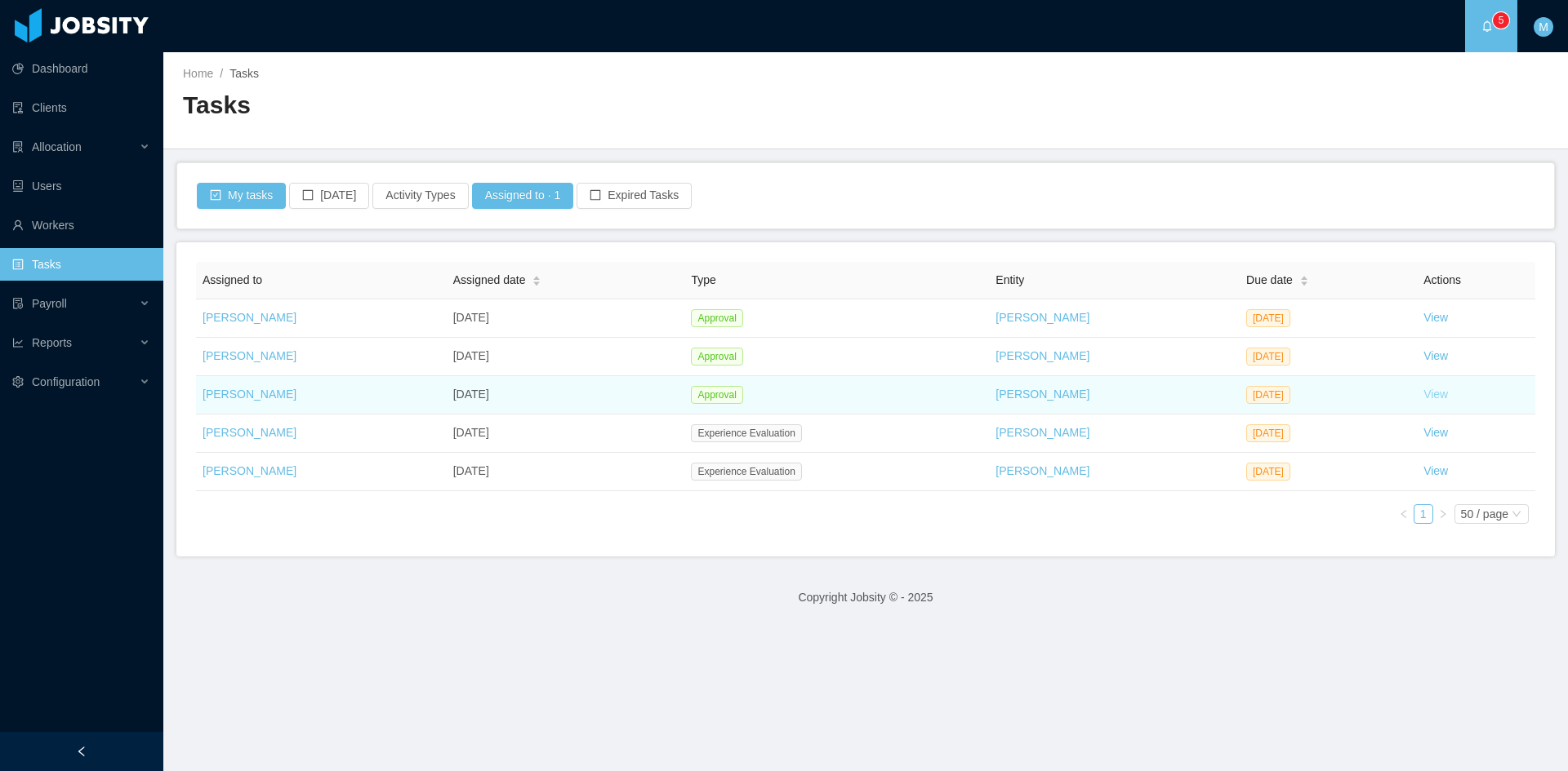
click at [1425, 389] on link "View" at bounding box center [1436, 394] width 24 height 13
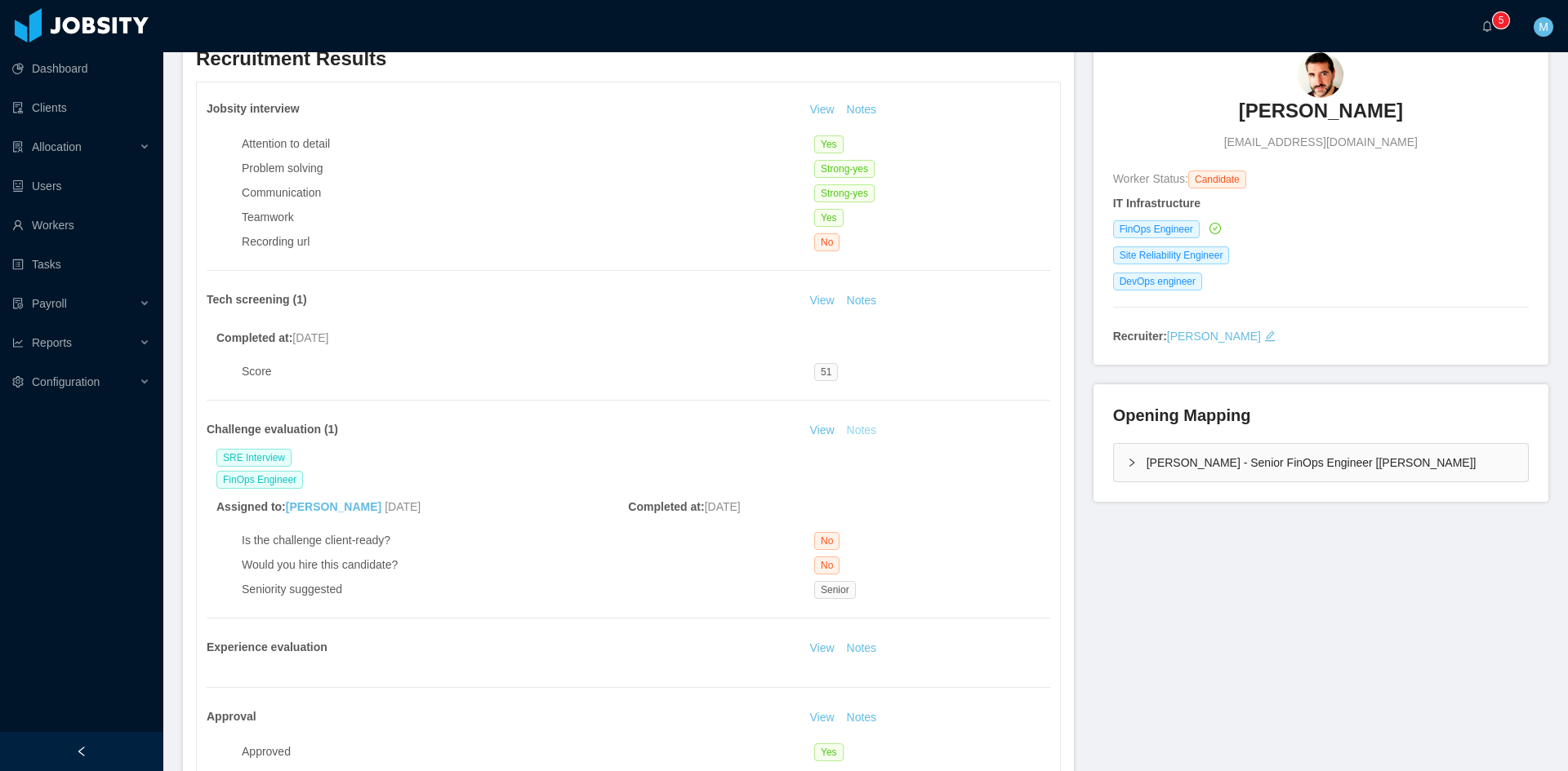
scroll to position [272, 0]
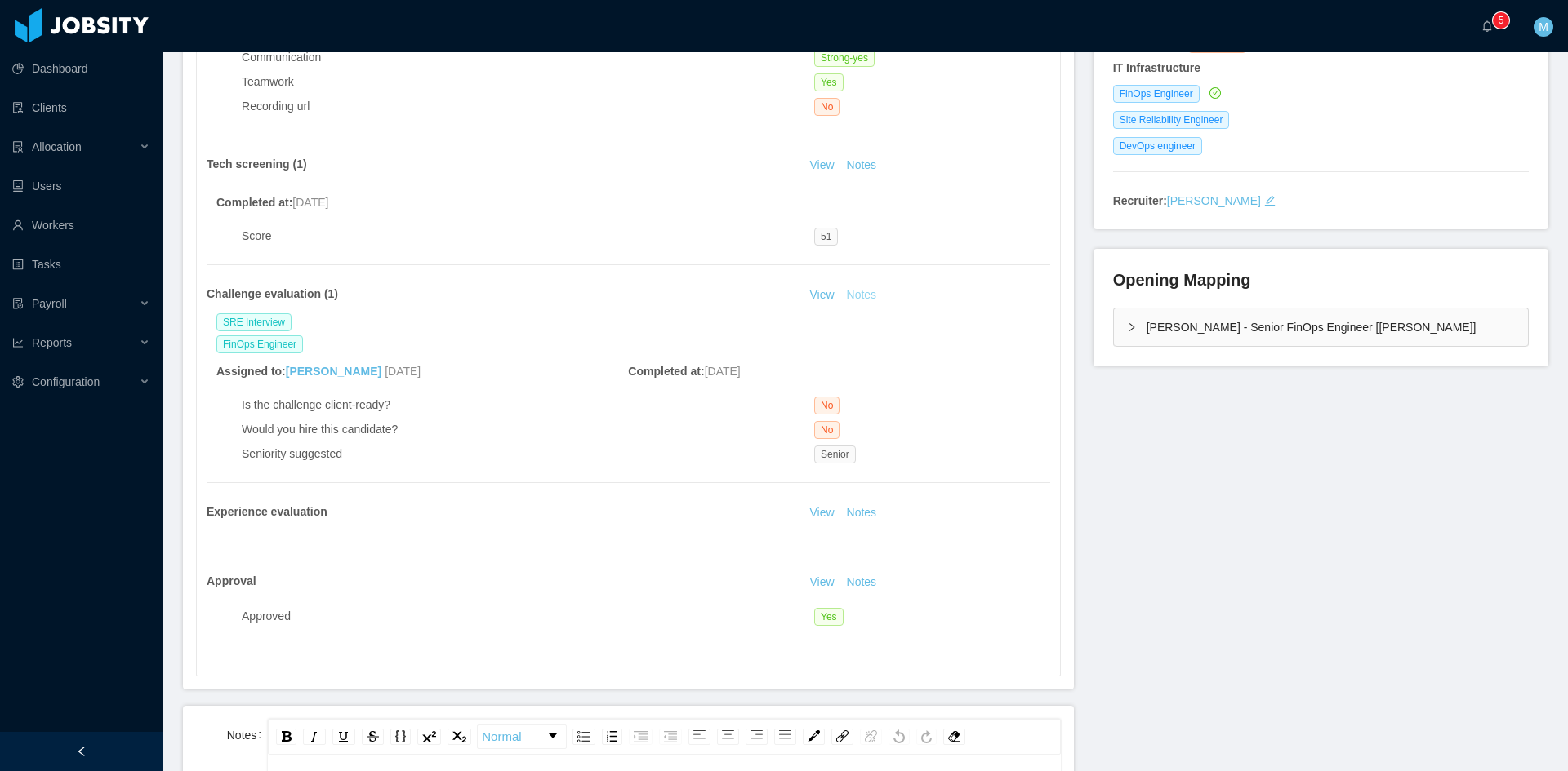
click at [871, 288] on button "Notes" at bounding box center [862, 296] width 44 height 20
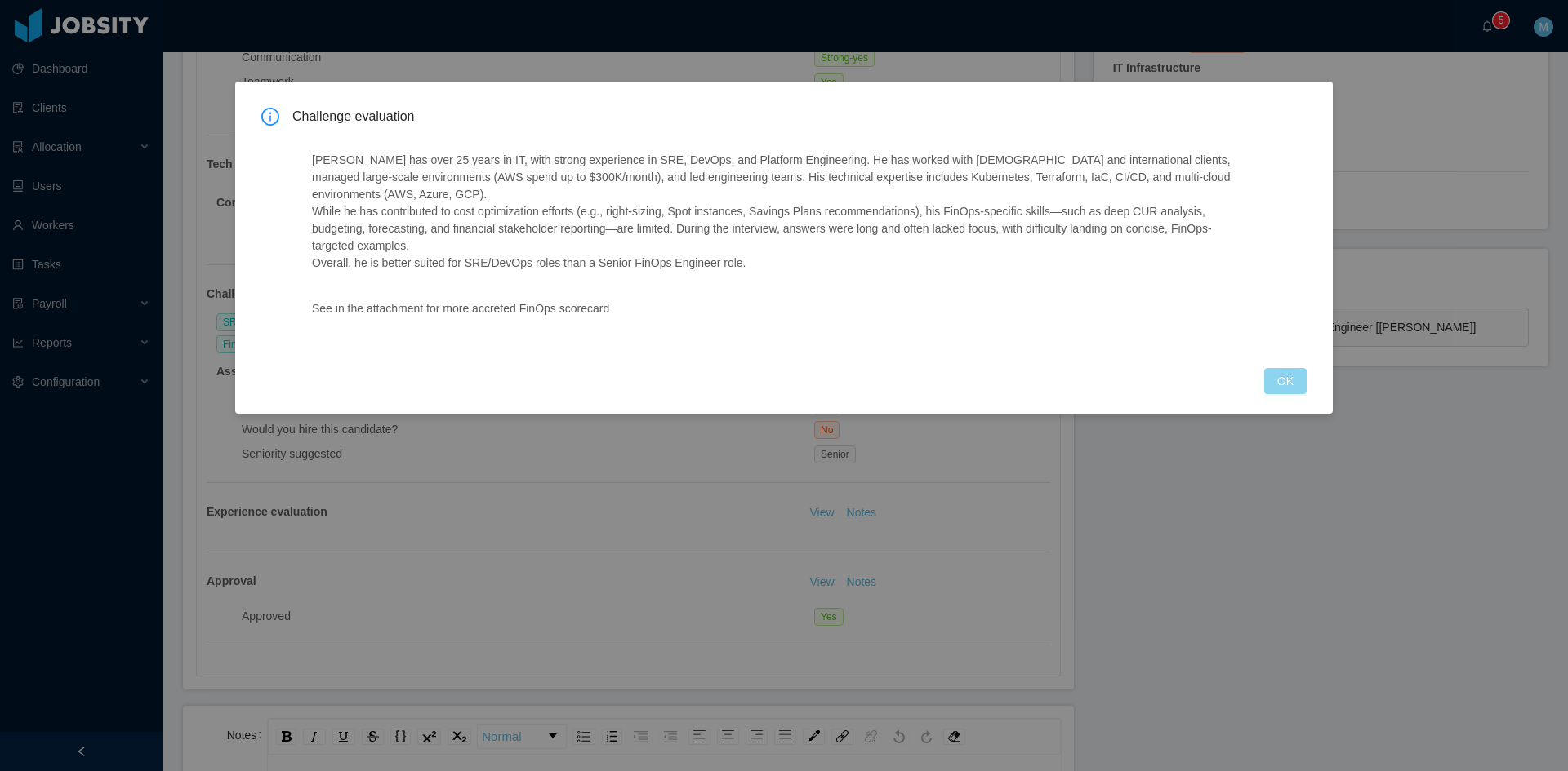
click at [1299, 385] on button "OK" at bounding box center [1285, 381] width 43 height 26
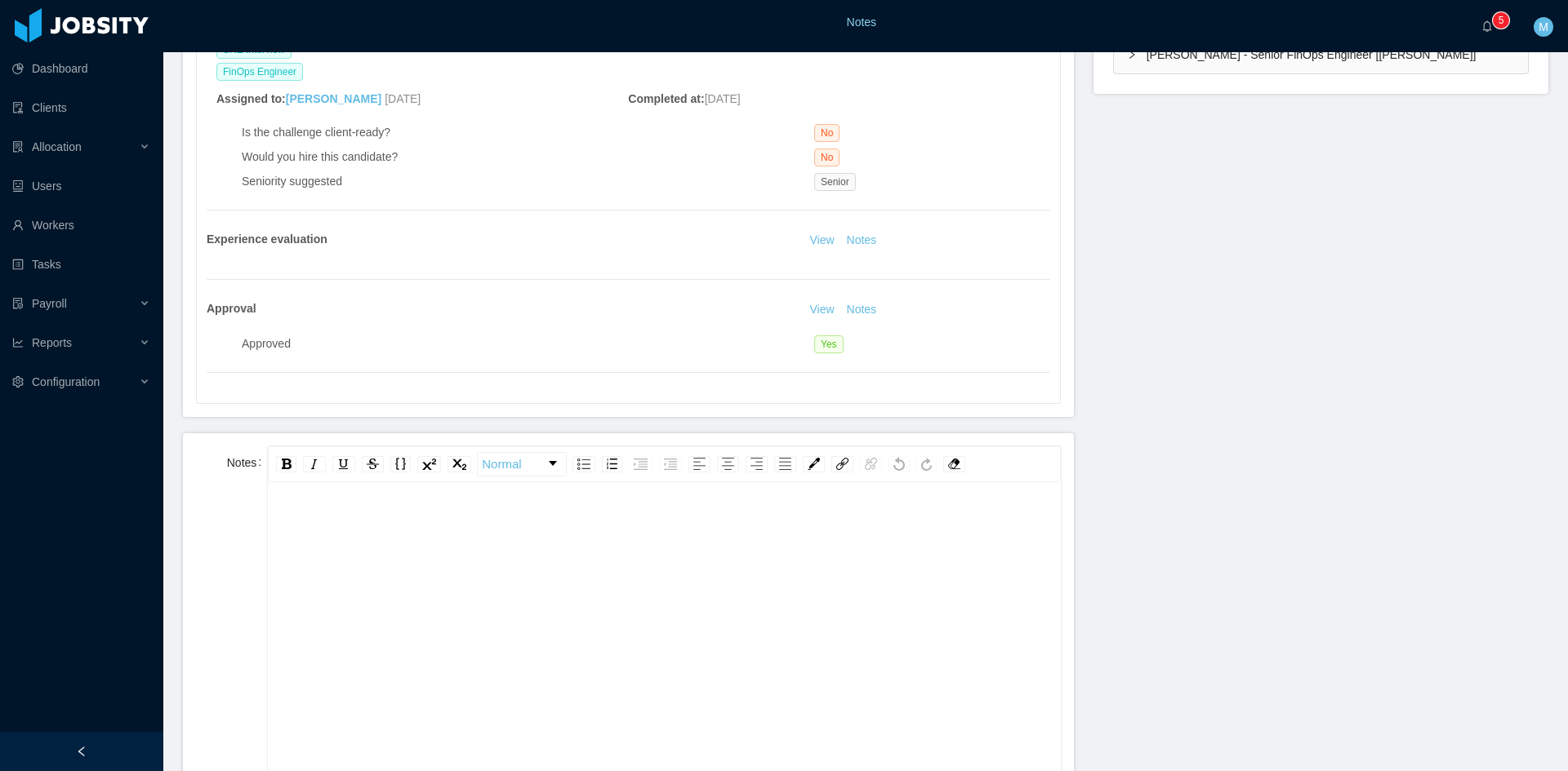
scroll to position [36, 0]
click at [740, 598] on div "rdw-editor" at bounding box center [664, 617] width 767 height 286
click at [856, 300] on button "Notes" at bounding box center [862, 310] width 44 height 20
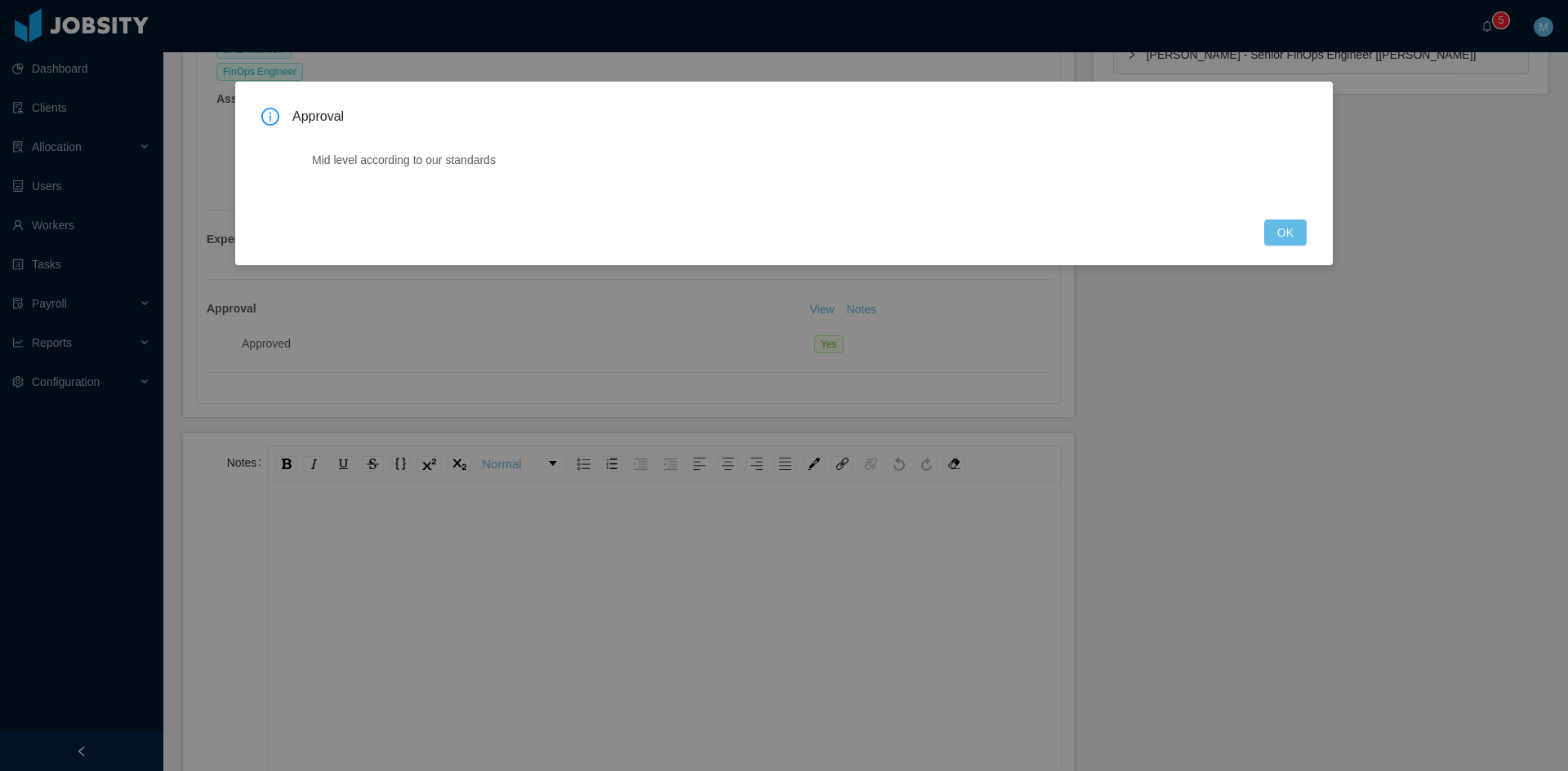
click at [1255, 220] on div "Approval Mid level according to our standards OK" at bounding box center [784, 177] width 1045 height 138
click at [1287, 239] on button "OK" at bounding box center [1285, 232] width 43 height 26
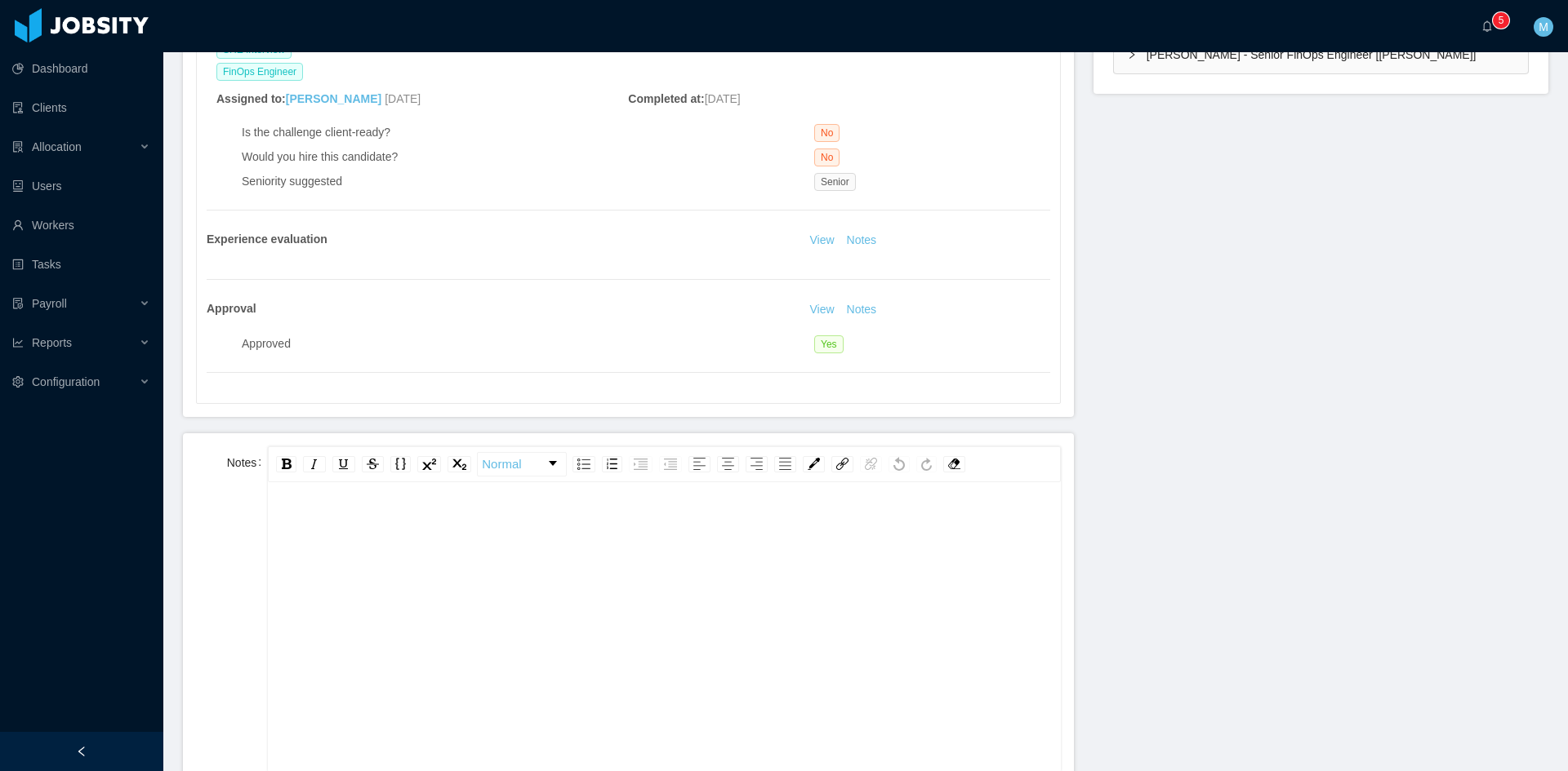
click at [505, 664] on div "rdw-editor" at bounding box center [664, 617] width 767 height 286
paste div "rdw-editor"
drag, startPoint x: 363, startPoint y: 487, endPoint x: 225, endPoint y: 477, distance: 138.4
click at [225, 477] on div "**********" at bounding box center [628, 609] width 865 height 326
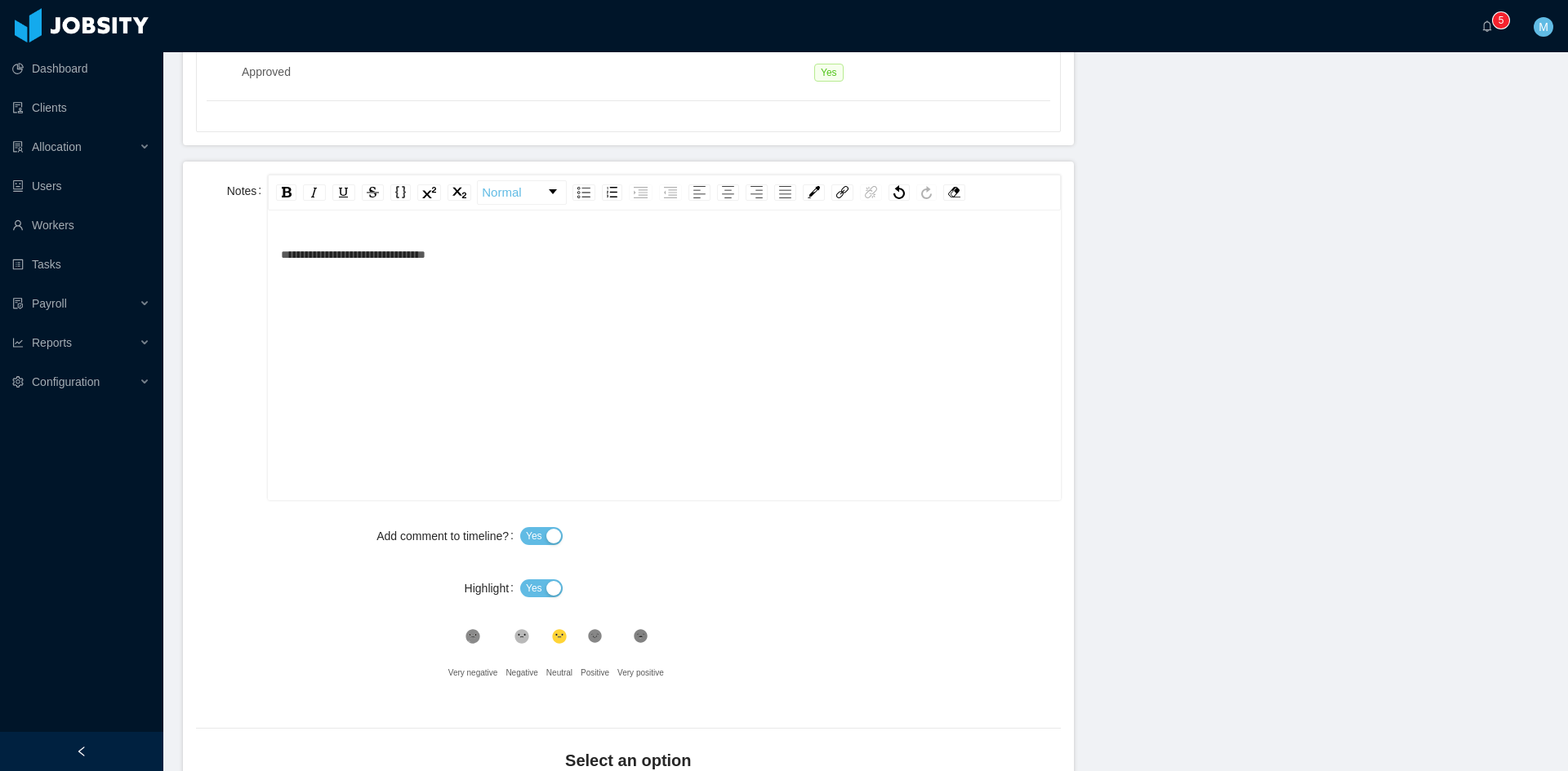
scroll to position [952, 0]
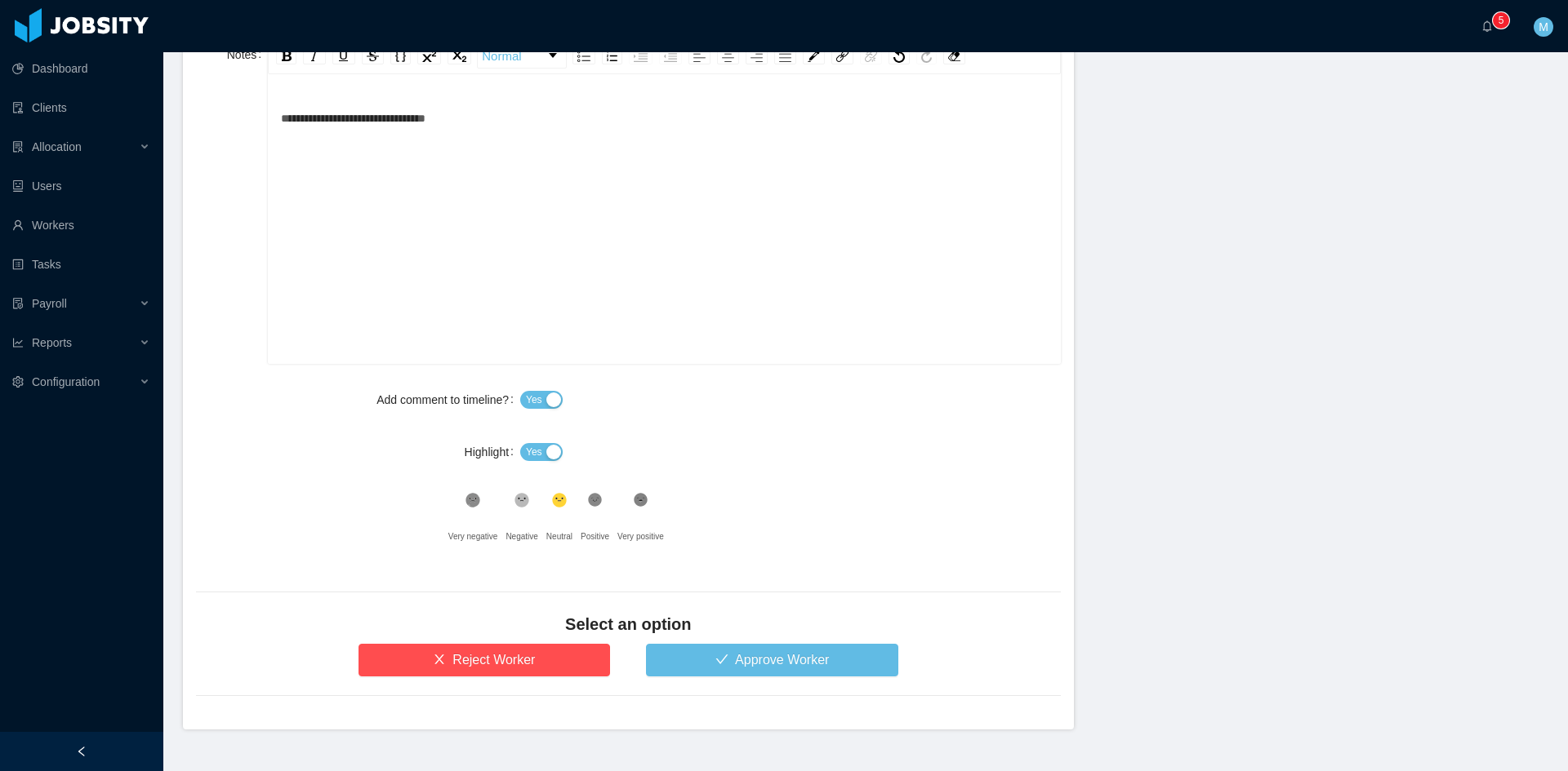
click at [516, 449] on label "Highlight" at bounding box center [492, 452] width 55 height 13
click at [520, 449] on button "Yes" at bounding box center [541, 453] width 43 height 18
click at [719, 671] on button "Approve Worker" at bounding box center [772, 660] width 252 height 33
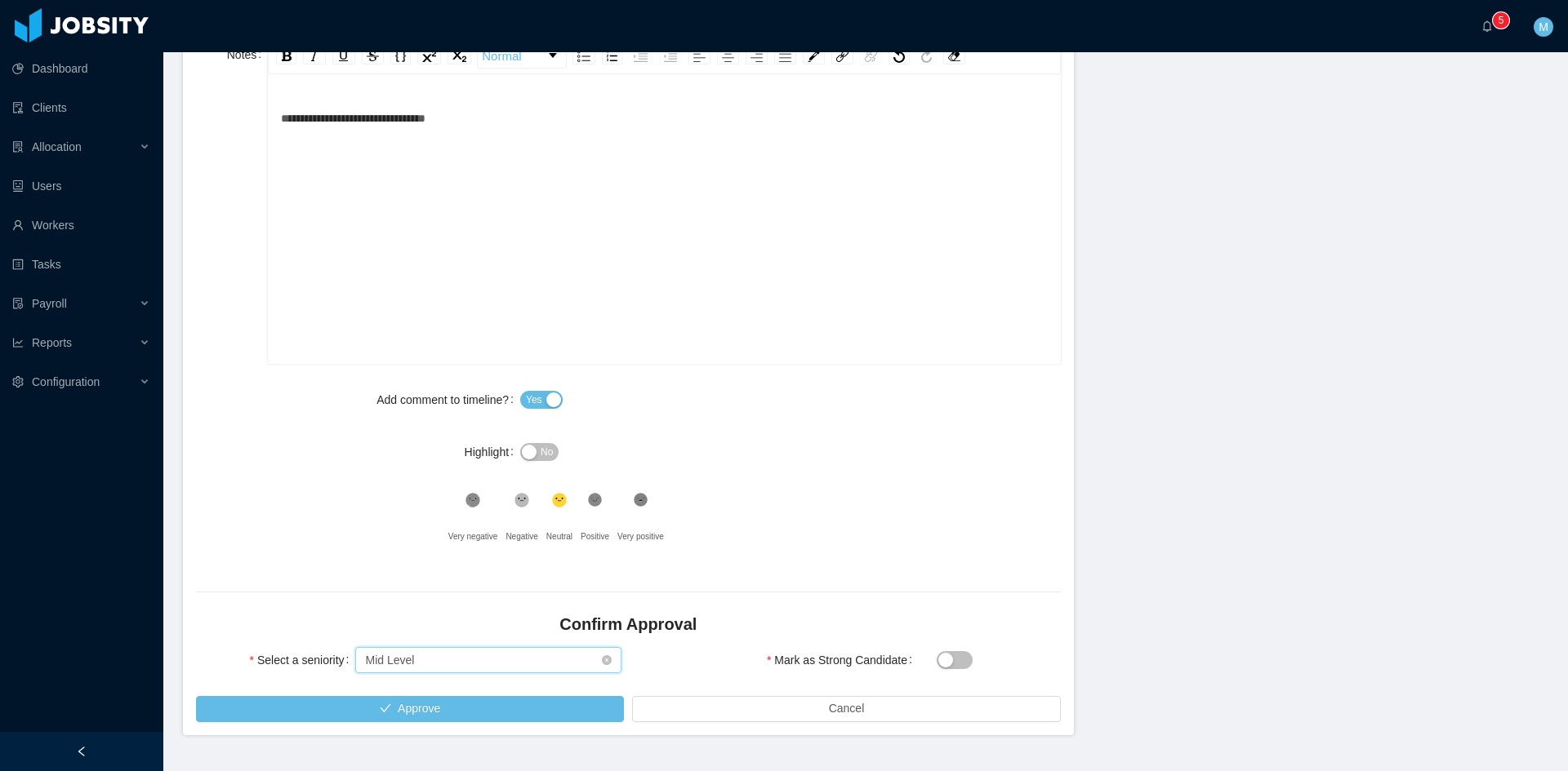
click at [481, 667] on div "Select seniority Mid Level" at bounding box center [483, 660] width 236 height 24
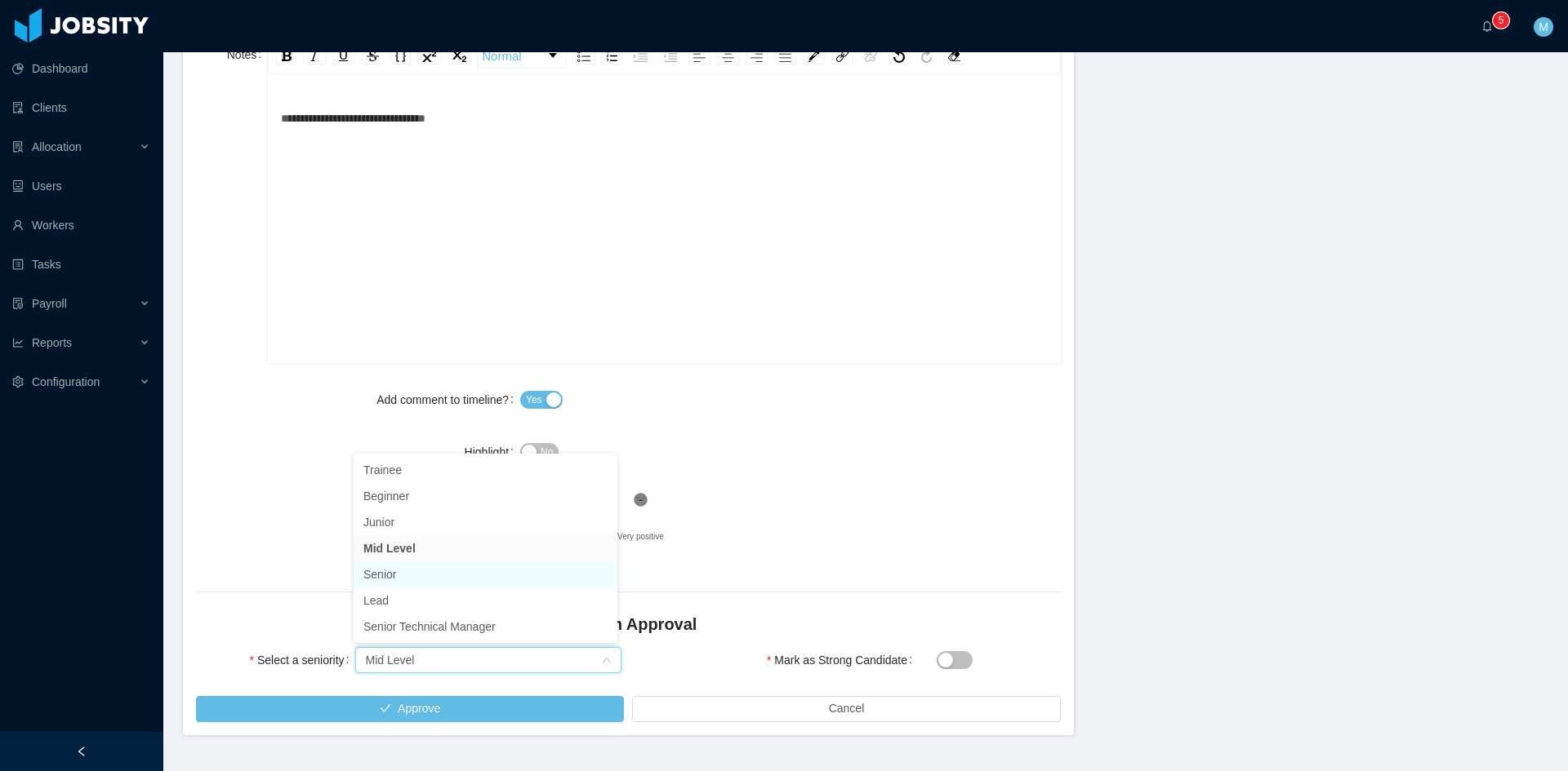
click at [396, 578] on li "Senior" at bounding box center [485, 574] width 264 height 26
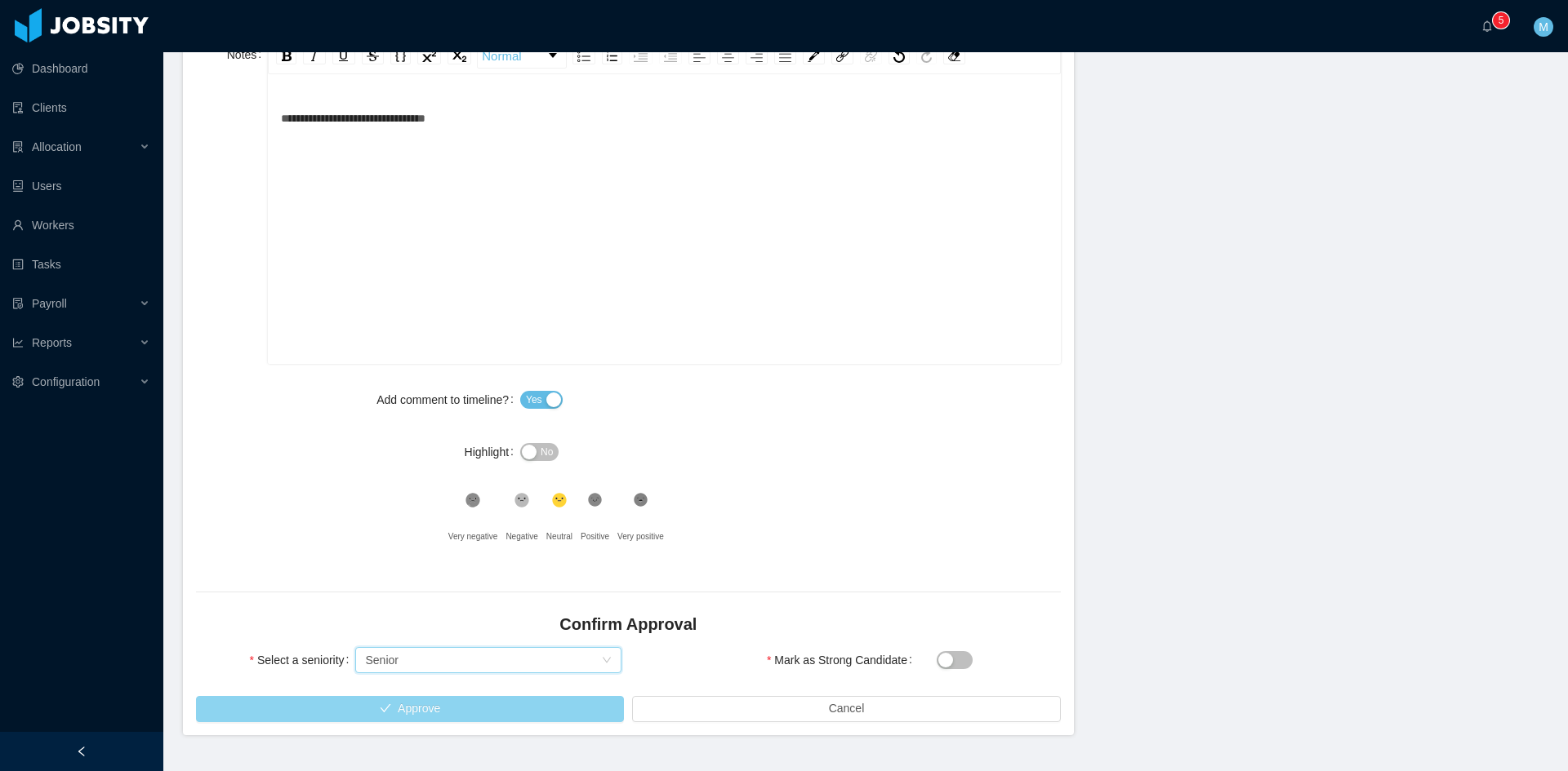
click at [443, 708] on button "Approve" at bounding box center [410, 709] width 428 height 26
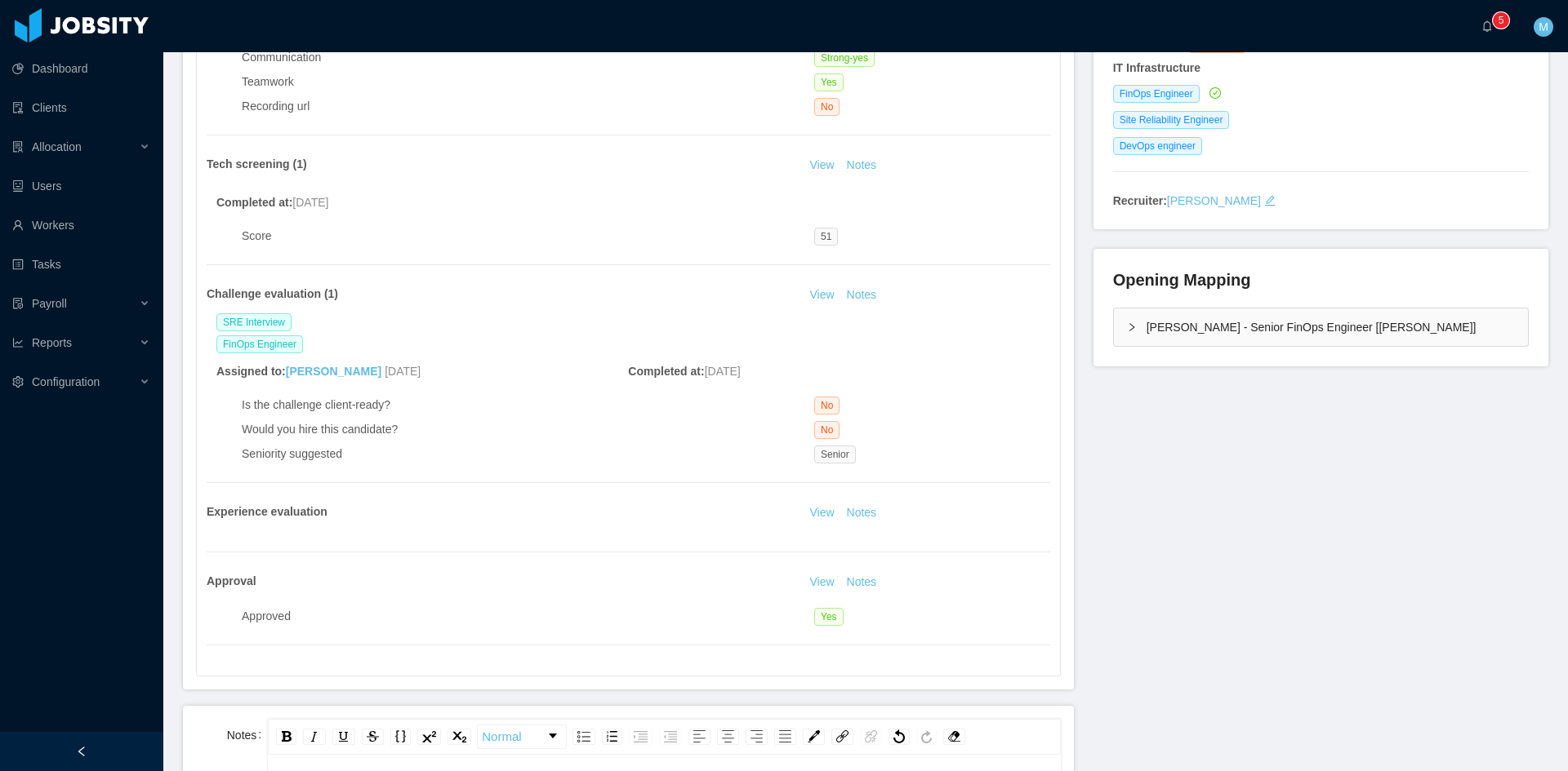
scroll to position [136, 0]
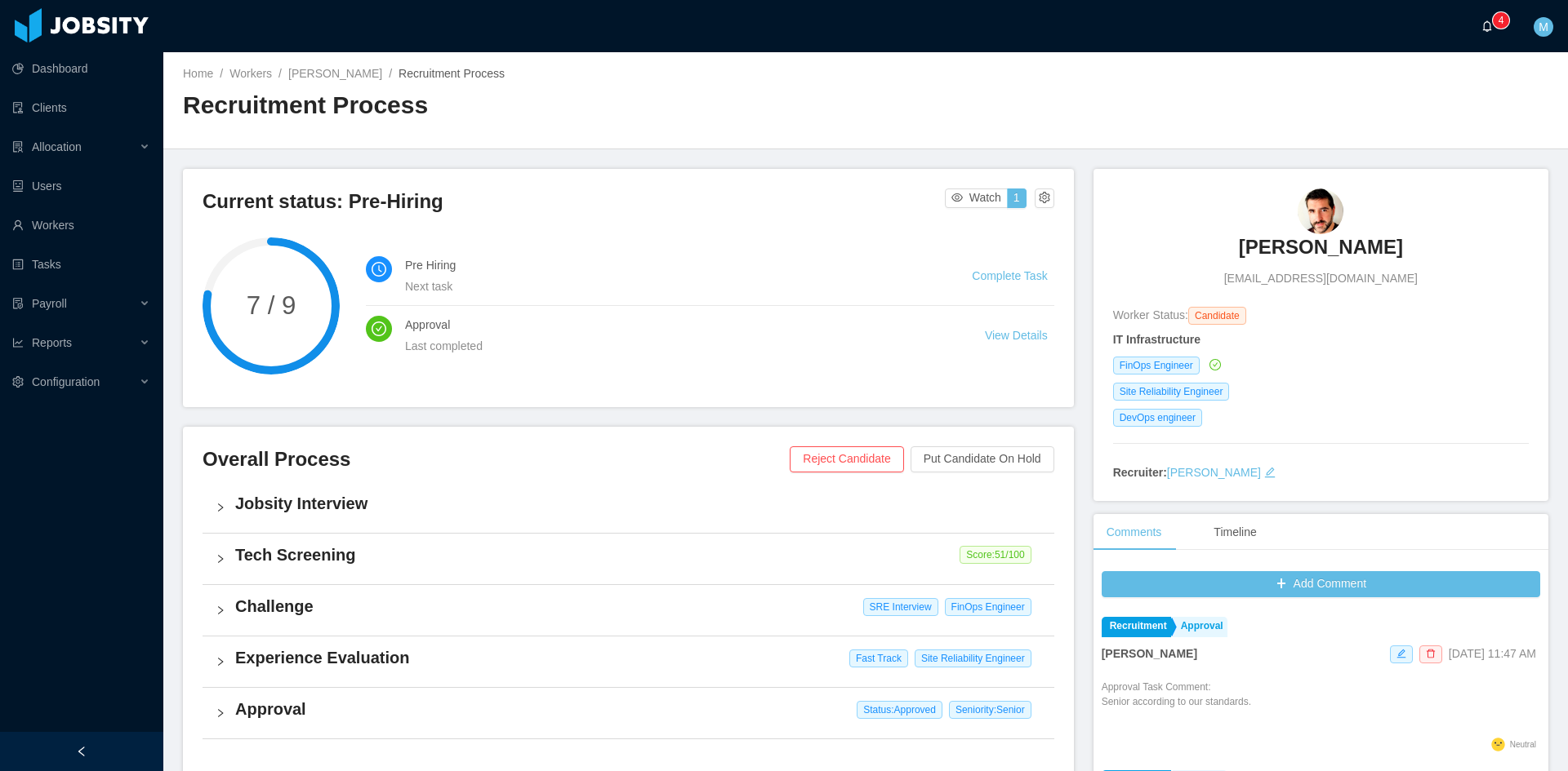
click at [1487, 34] on a=83ded146-cd66-4514-80a8-9a7b1e1b5eb6/Matias%20Marin"] "0 1 2 3 4 5 6 7 8 9 0 1 2 3 4 5 6 7 8 9 0 1 2 3 4 5 6 7 8 9" at bounding box center [1492, 26] width 20 height 53
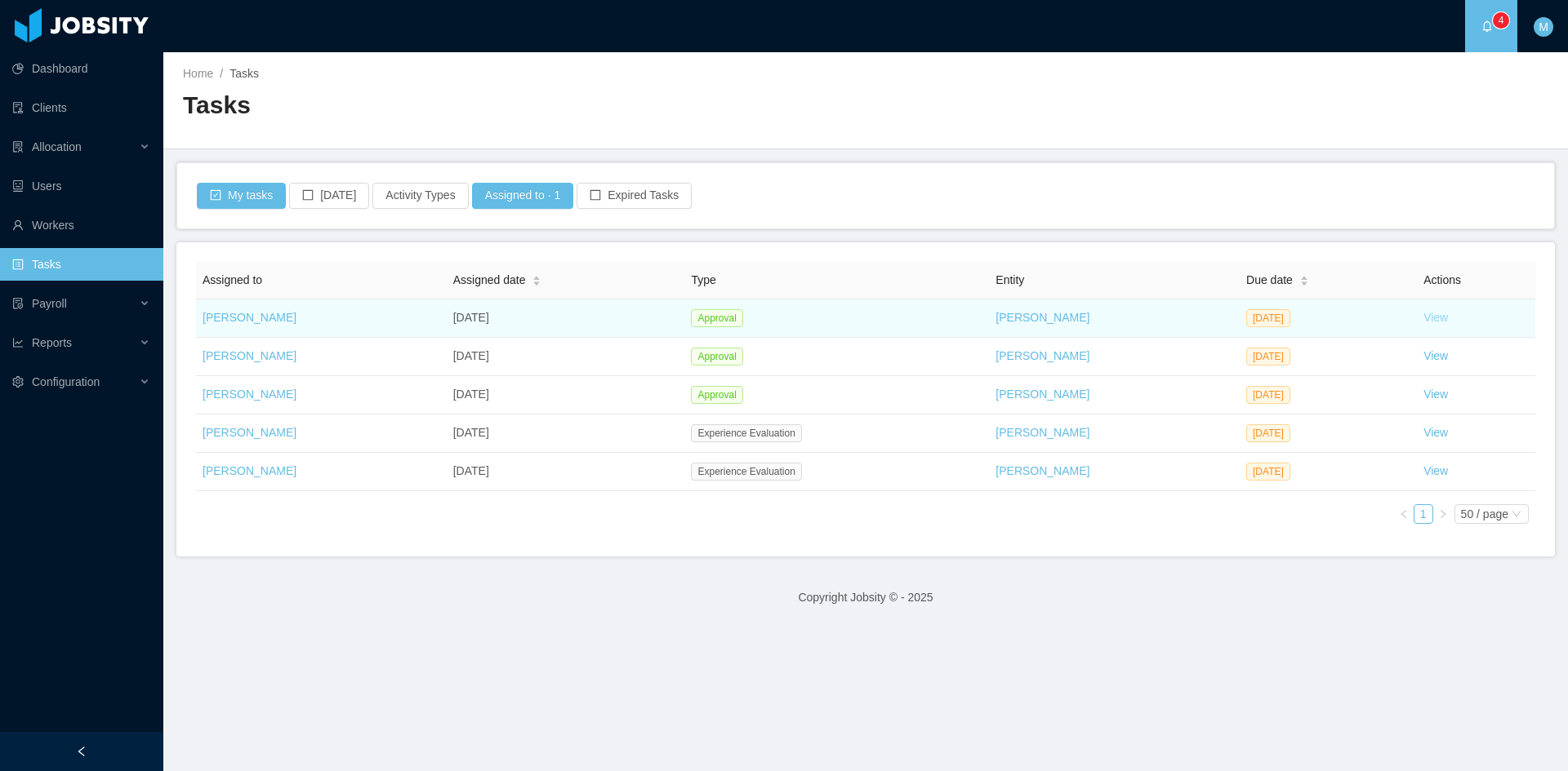
click at [1436, 316] on link "View" at bounding box center [1436, 317] width 24 height 13
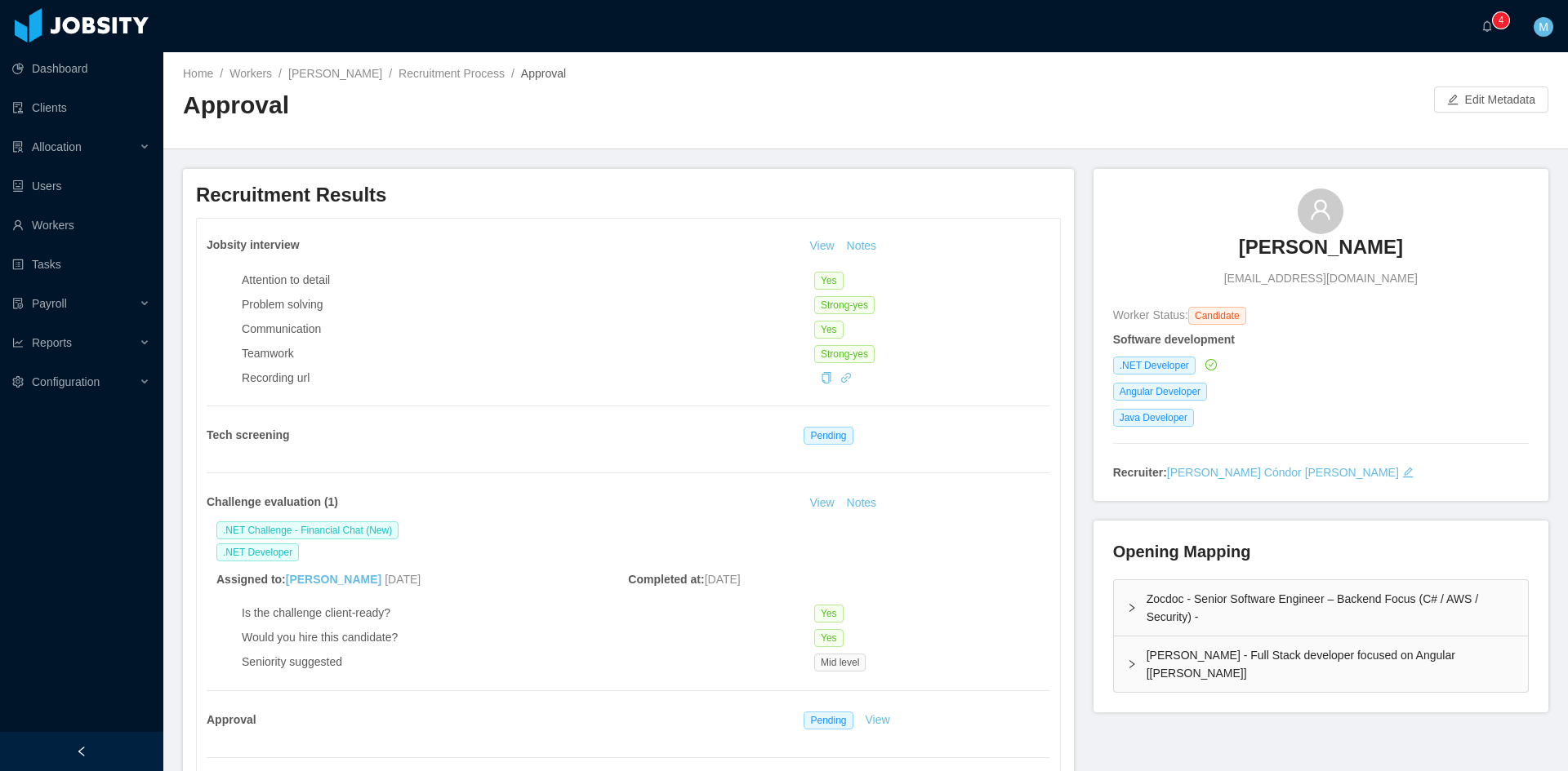
scroll to position [272, 0]
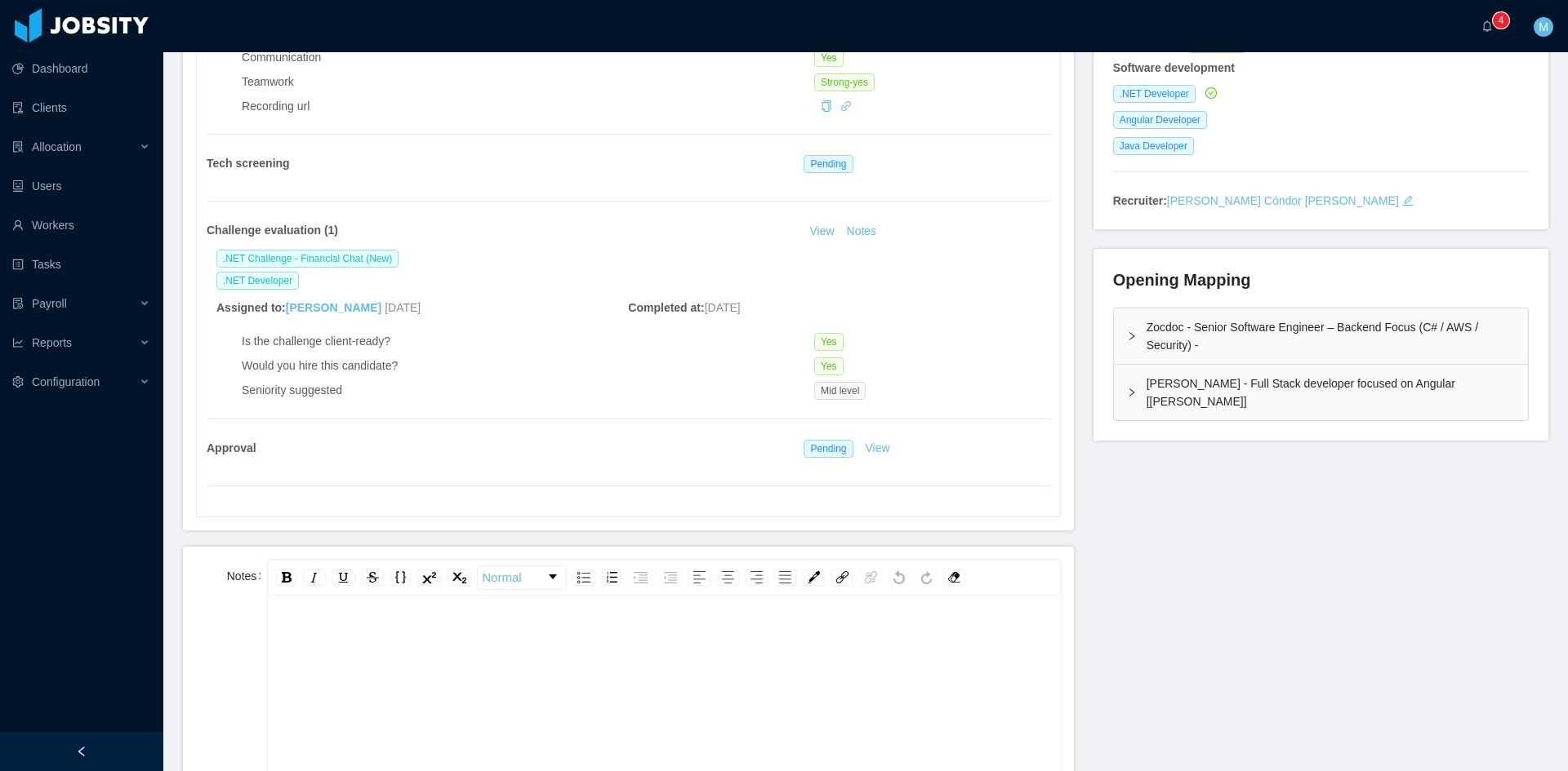
click at [510, 702] on div "rdw-editor" at bounding box center [664, 766] width 767 height 286
drag, startPoint x: 321, startPoint y: 641, endPoint x: 245, endPoint y: 585, distance: 94.4
click at [245, 585] on div "**********" at bounding box center [628, 722] width 865 height 326
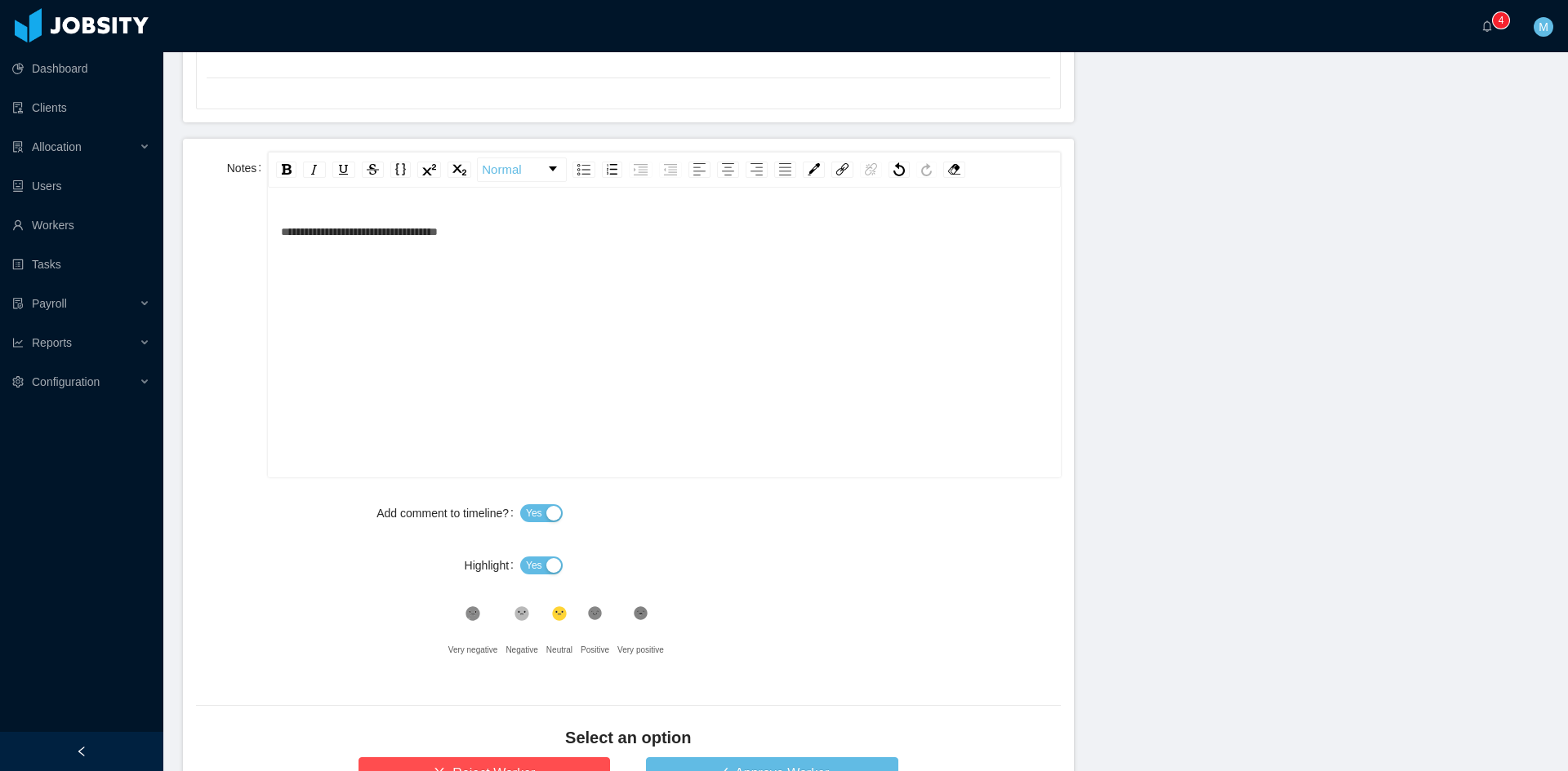
click at [552, 562] on button "Yes" at bounding box center [541, 566] width 43 height 18
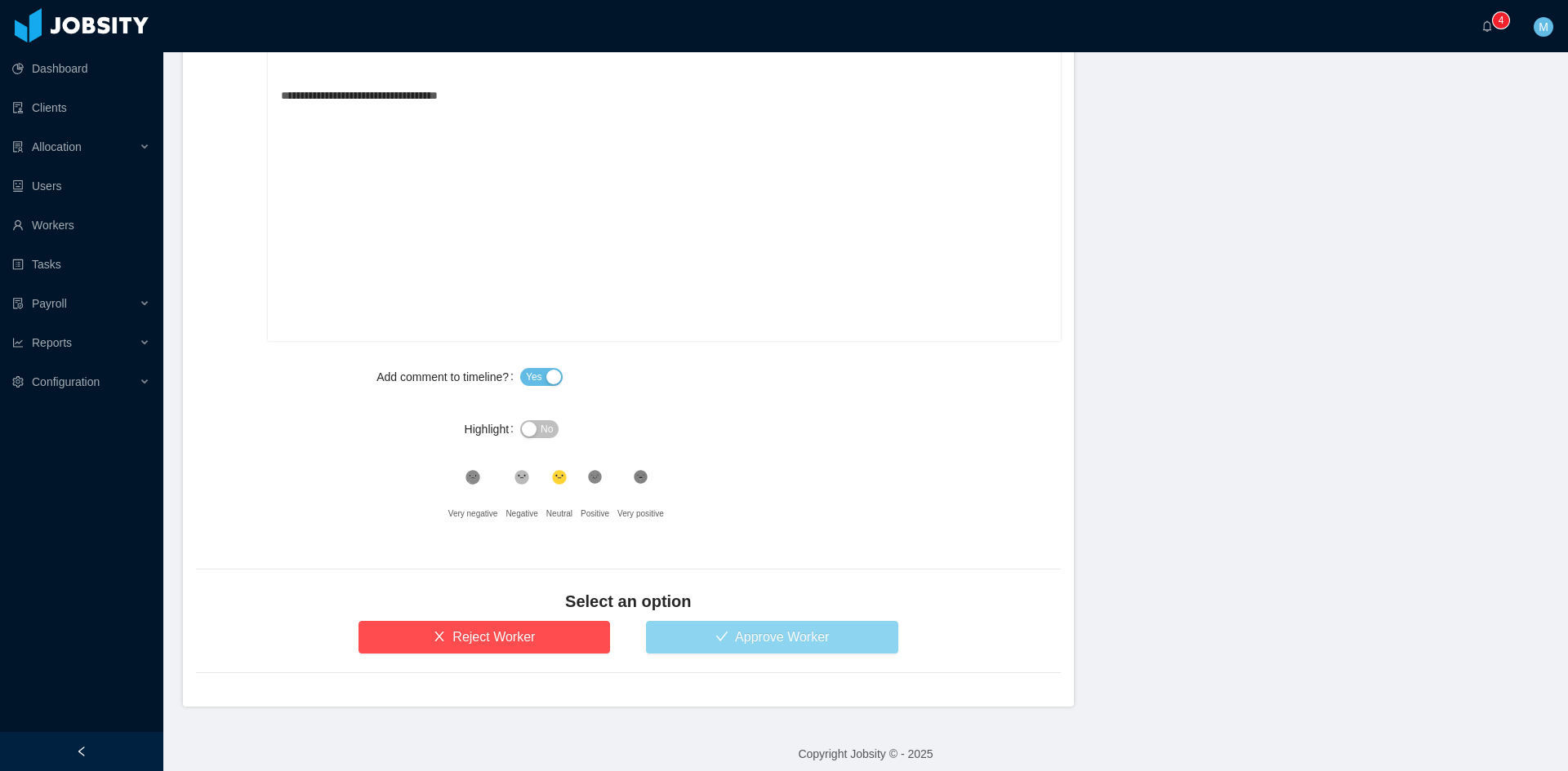
click at [701, 618] on div "Select an option" at bounding box center [628, 606] width 865 height 31
click at [699, 634] on button "Approve Worker" at bounding box center [772, 638] width 252 height 33
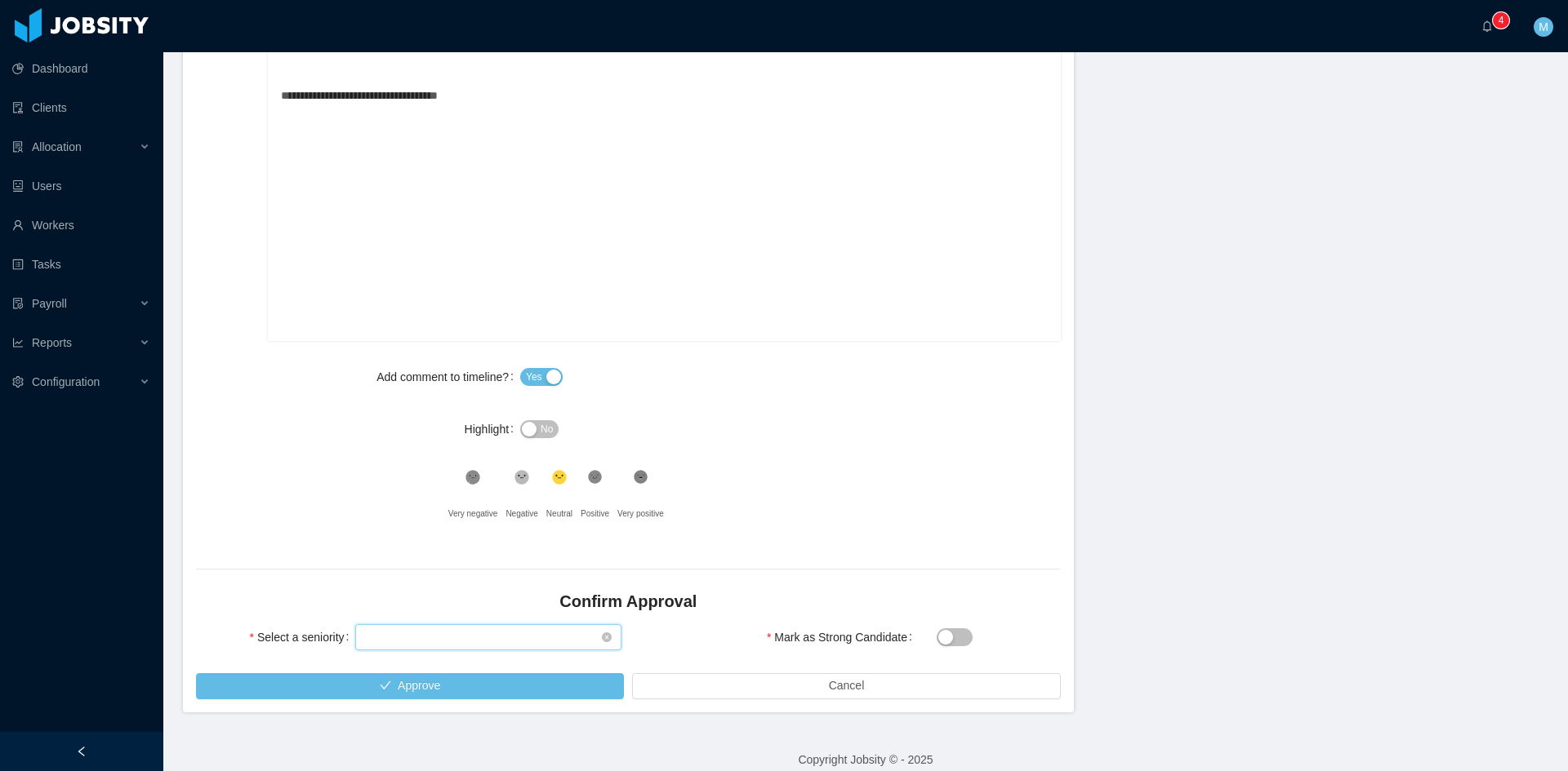
drag, startPoint x: 431, startPoint y: 641, endPoint x: 427, endPoint y: 622, distance: 19.4
click at [431, 639] on div "Select seniority" at bounding box center [483, 637] width 236 height 24
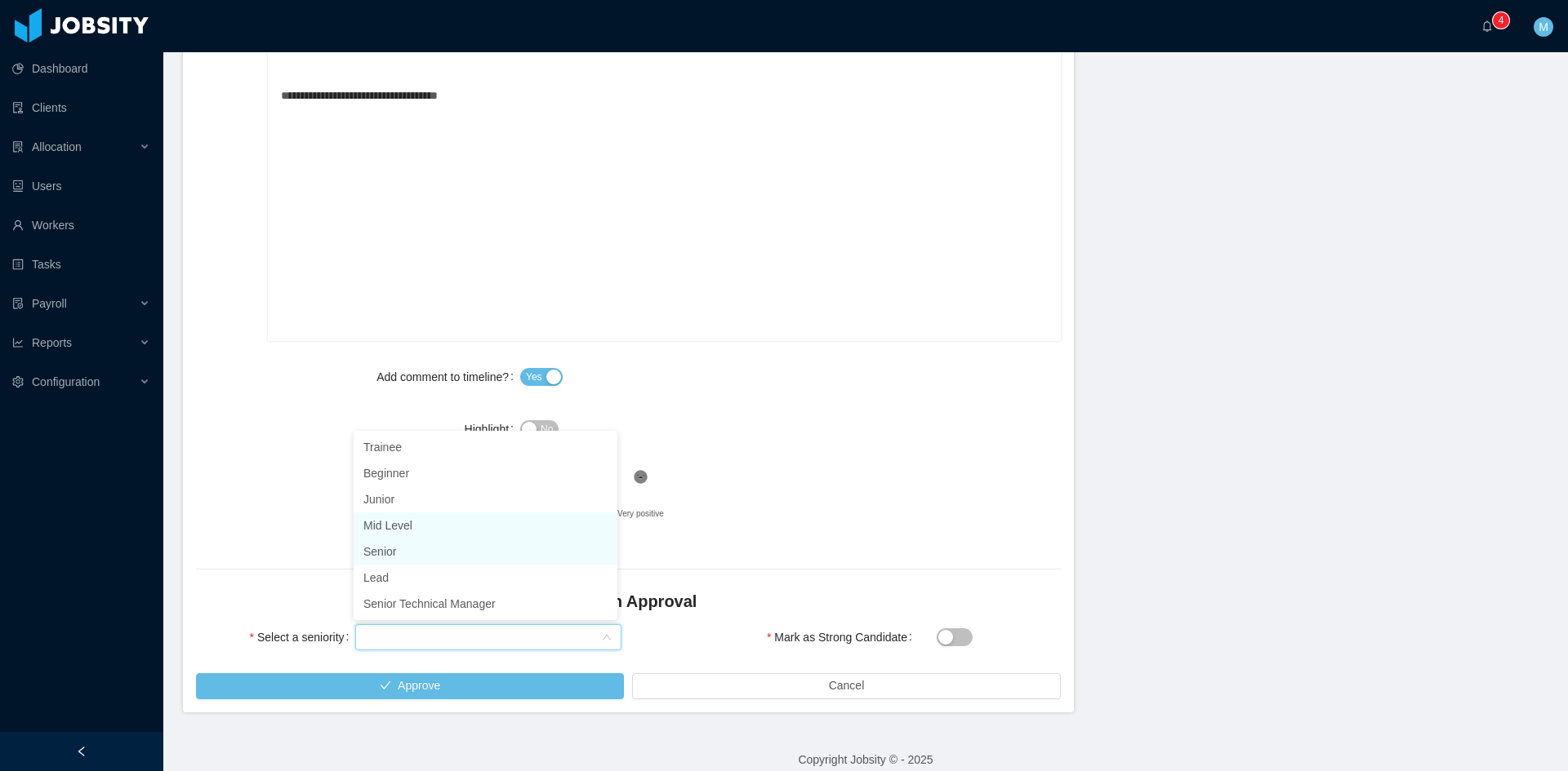
click at [403, 529] on li "Mid Level" at bounding box center [485, 525] width 264 height 26
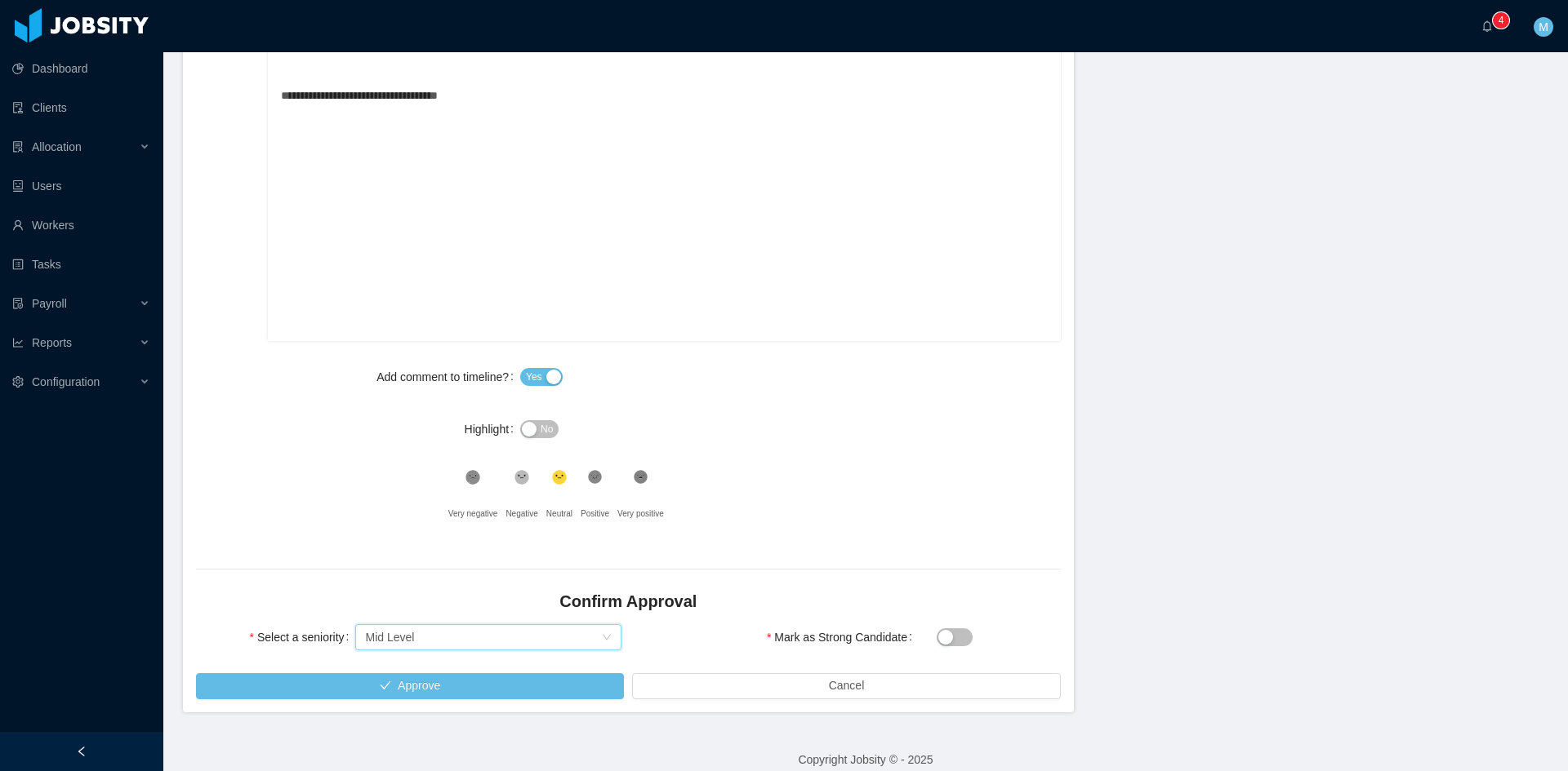
click at [574, 475] on div ".st2{fill:#2a2522} Neutral" at bounding box center [564, 498] width 34 height 65
click at [481, 478] on icon ".st1{fill:#232323}" at bounding box center [473, 477] width 16 height 16
click at [543, 681] on button "Approve" at bounding box center [410, 686] width 428 height 26
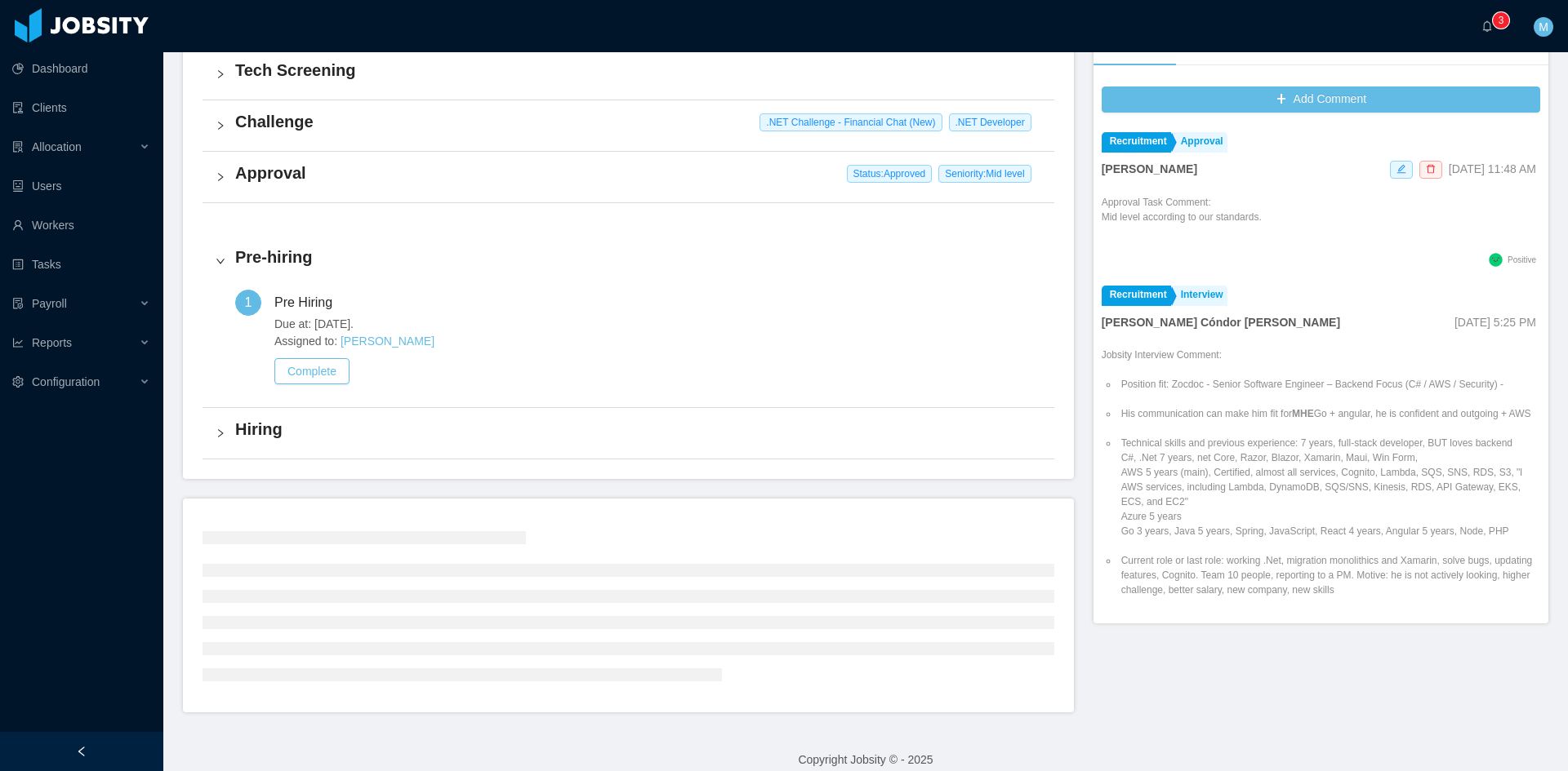
scroll to position [395, 0]
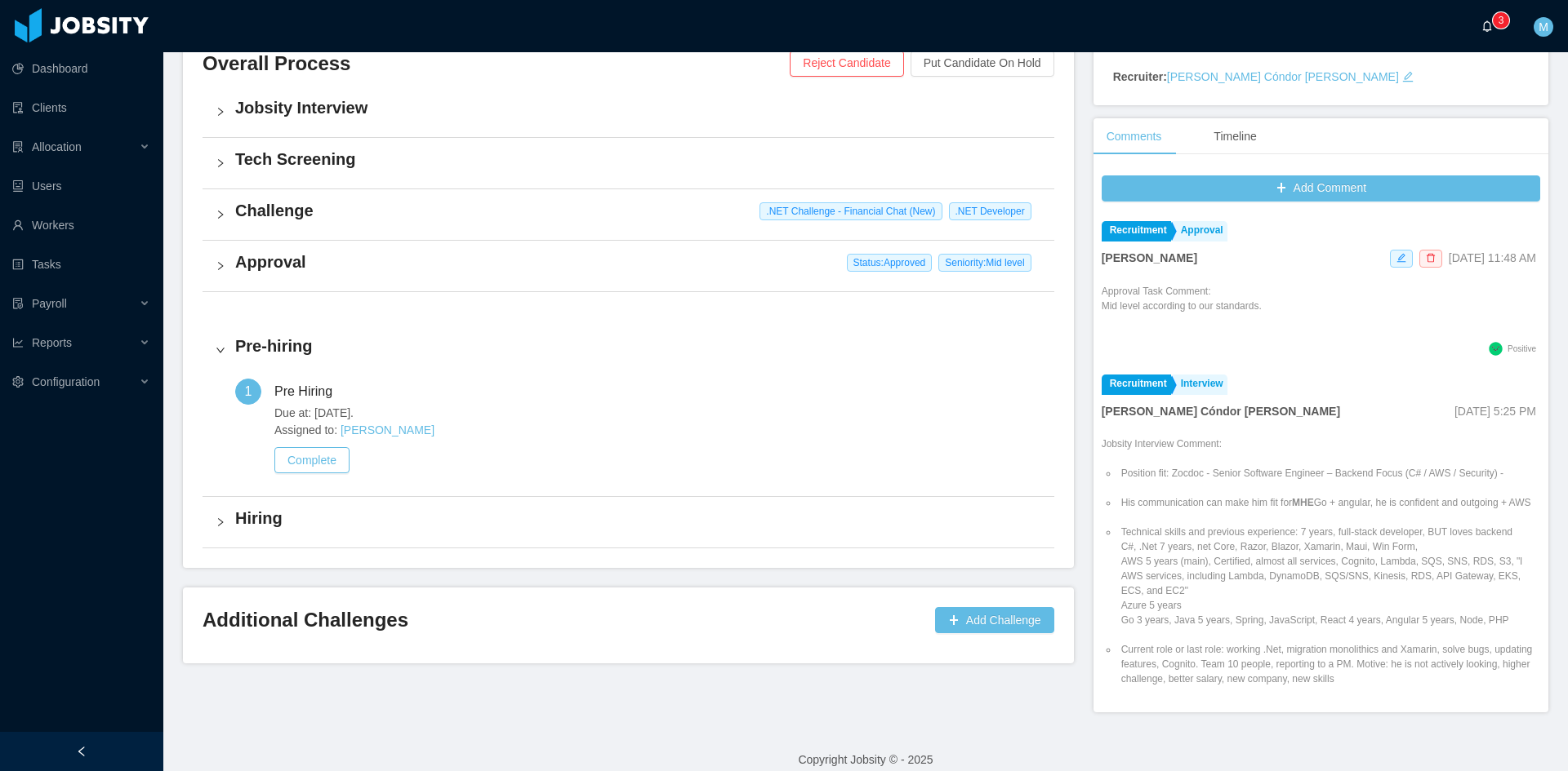
click at [1490, 19] on a=83ded146-cd66-4514-80a8-9a7b1e1b5eb6/Matias%20Marin"] "0 1 2 3 4 5 6 7 8 9 0 1 2 3 4 5 6 7 8 9 0 1 2 3 4 5 6 7 8 9" at bounding box center [1492, 26] width 20 height 53
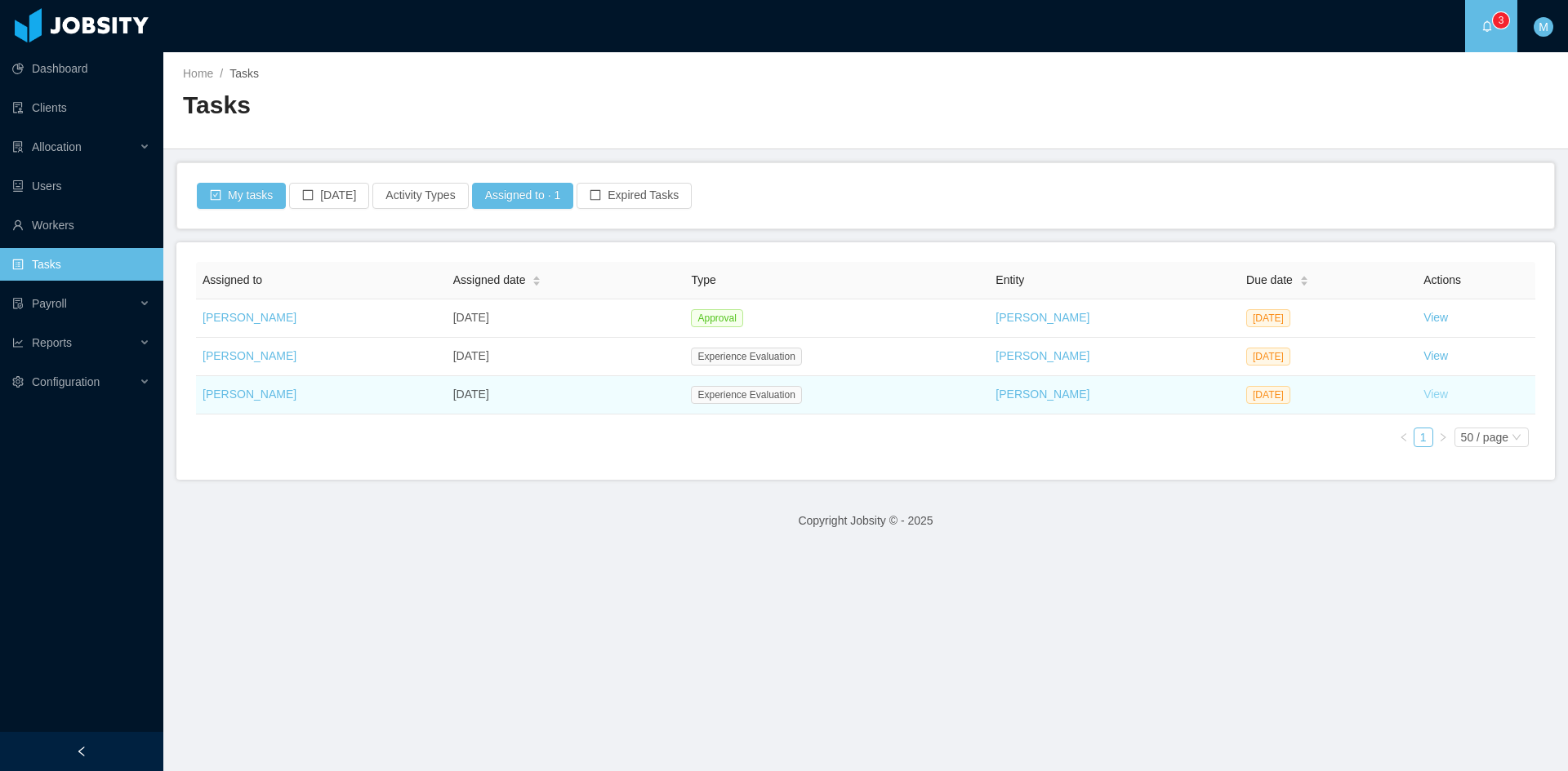
click at [1429, 395] on link "View" at bounding box center [1436, 394] width 24 height 13
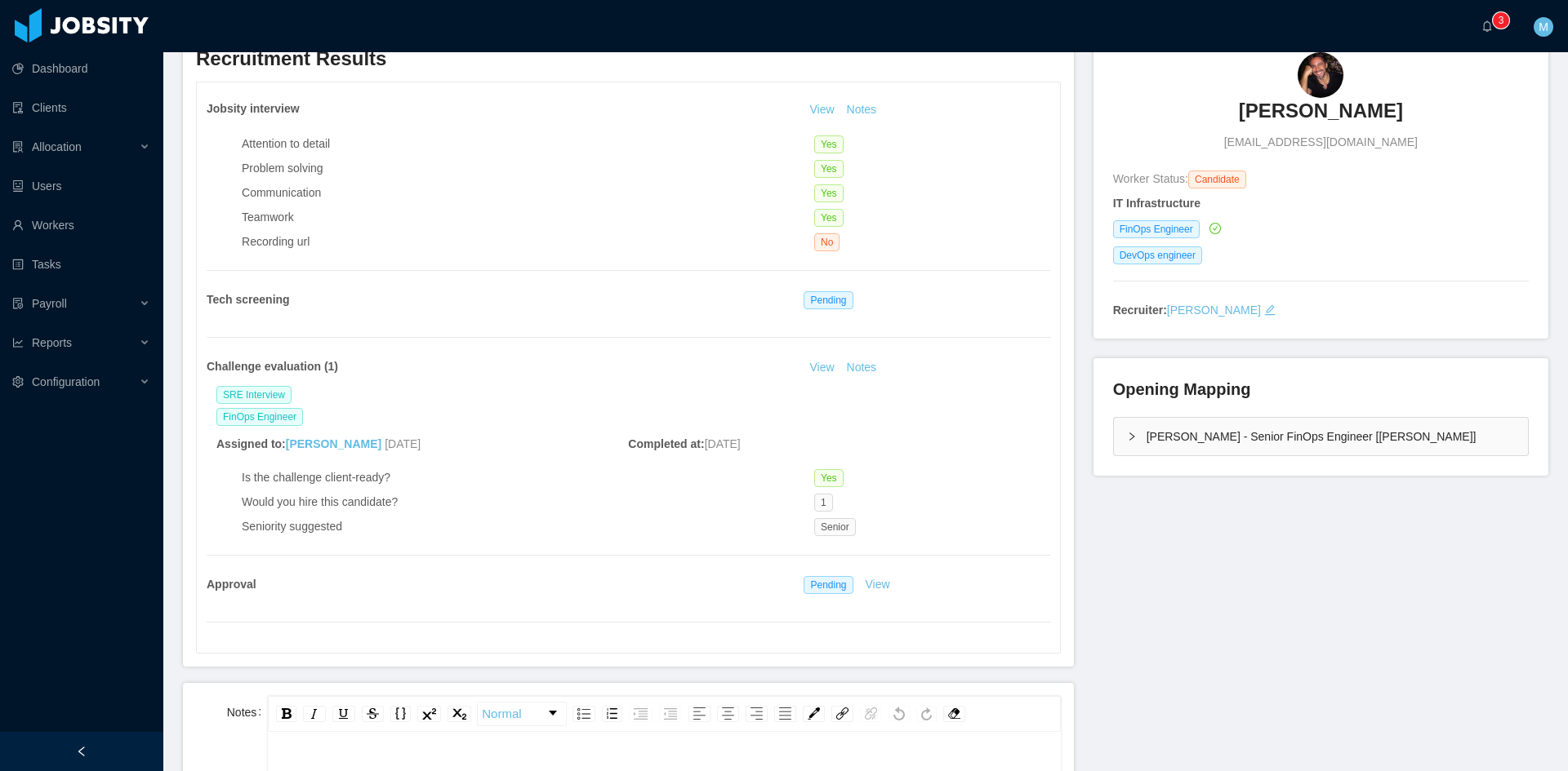
scroll to position [272, 0]
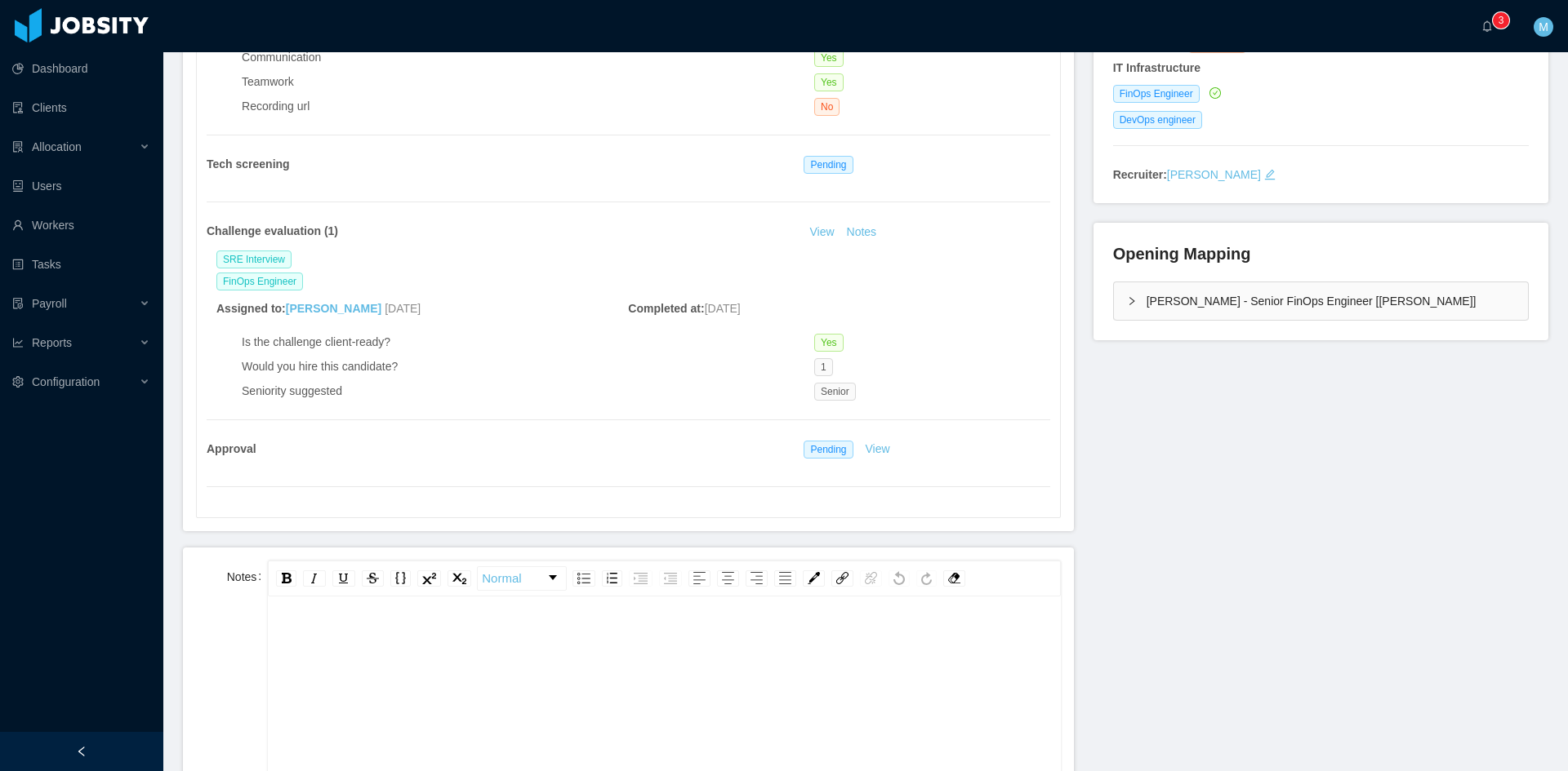
click at [405, 675] on div "rdw-editor" at bounding box center [664, 766] width 767 height 286
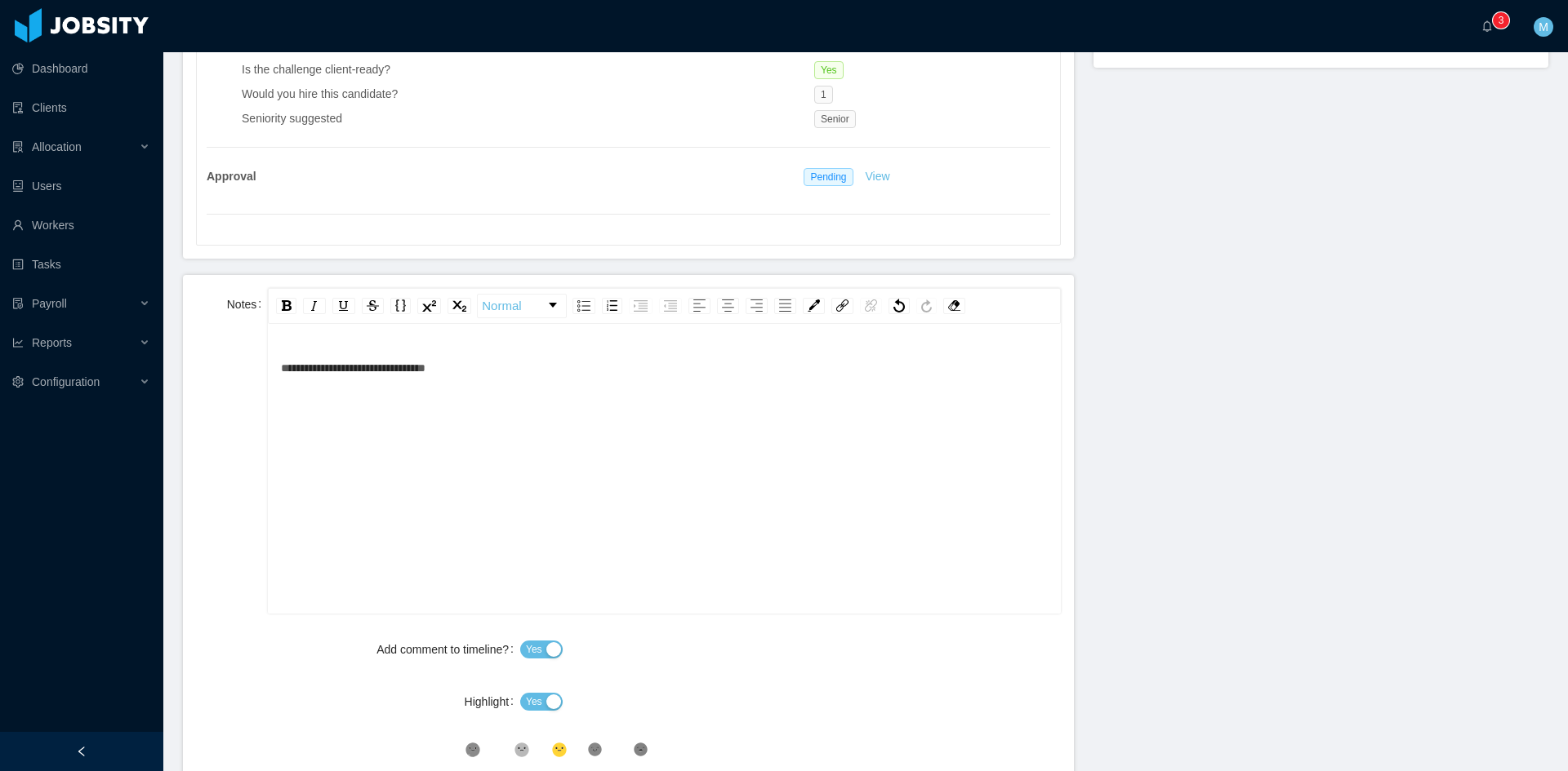
scroll to position [680, 0]
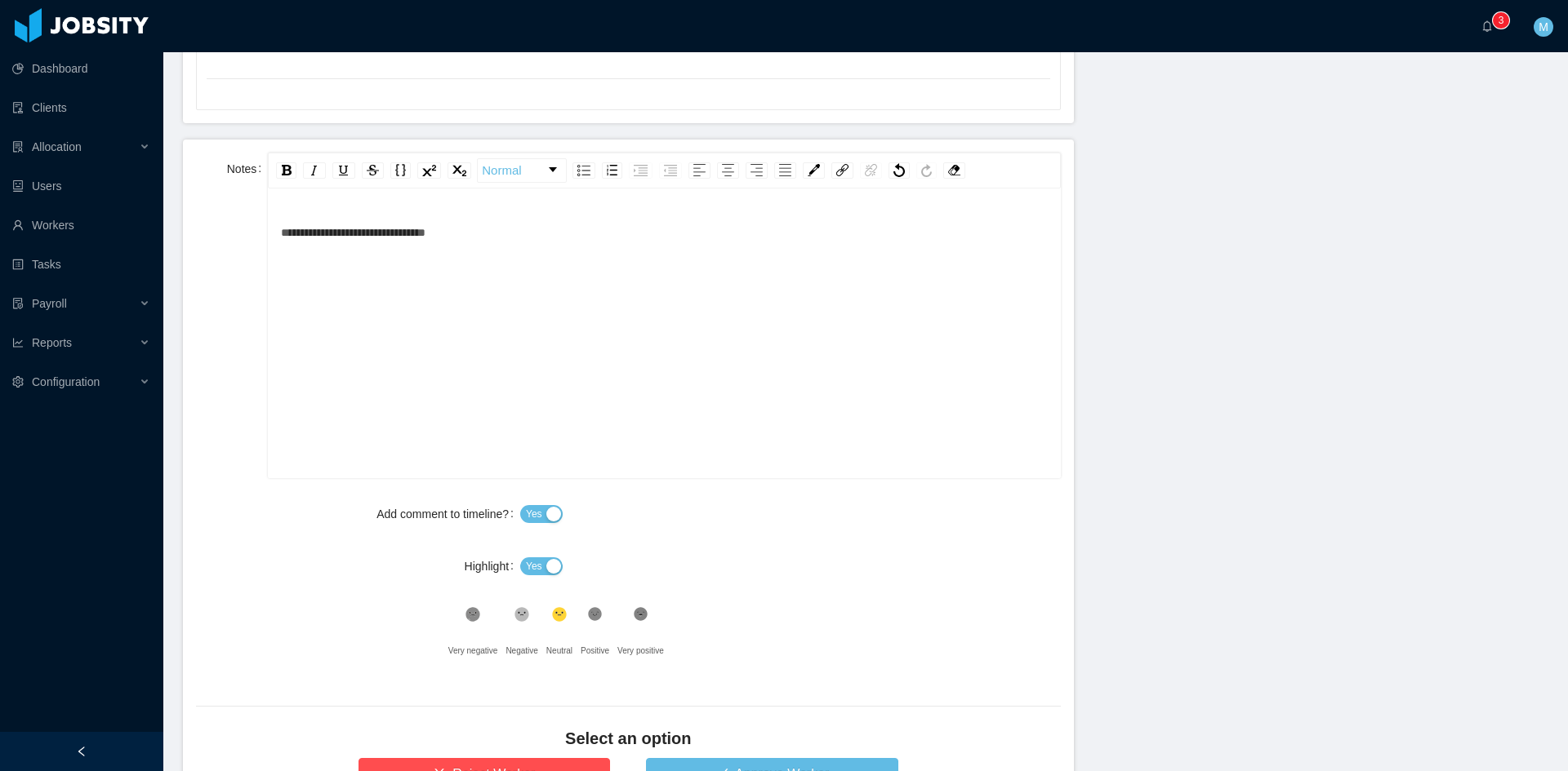
click at [544, 570] on button "Yes" at bounding box center [541, 567] width 43 height 18
click at [478, 615] on icon at bounding box center [474, 615] width 11 height 11
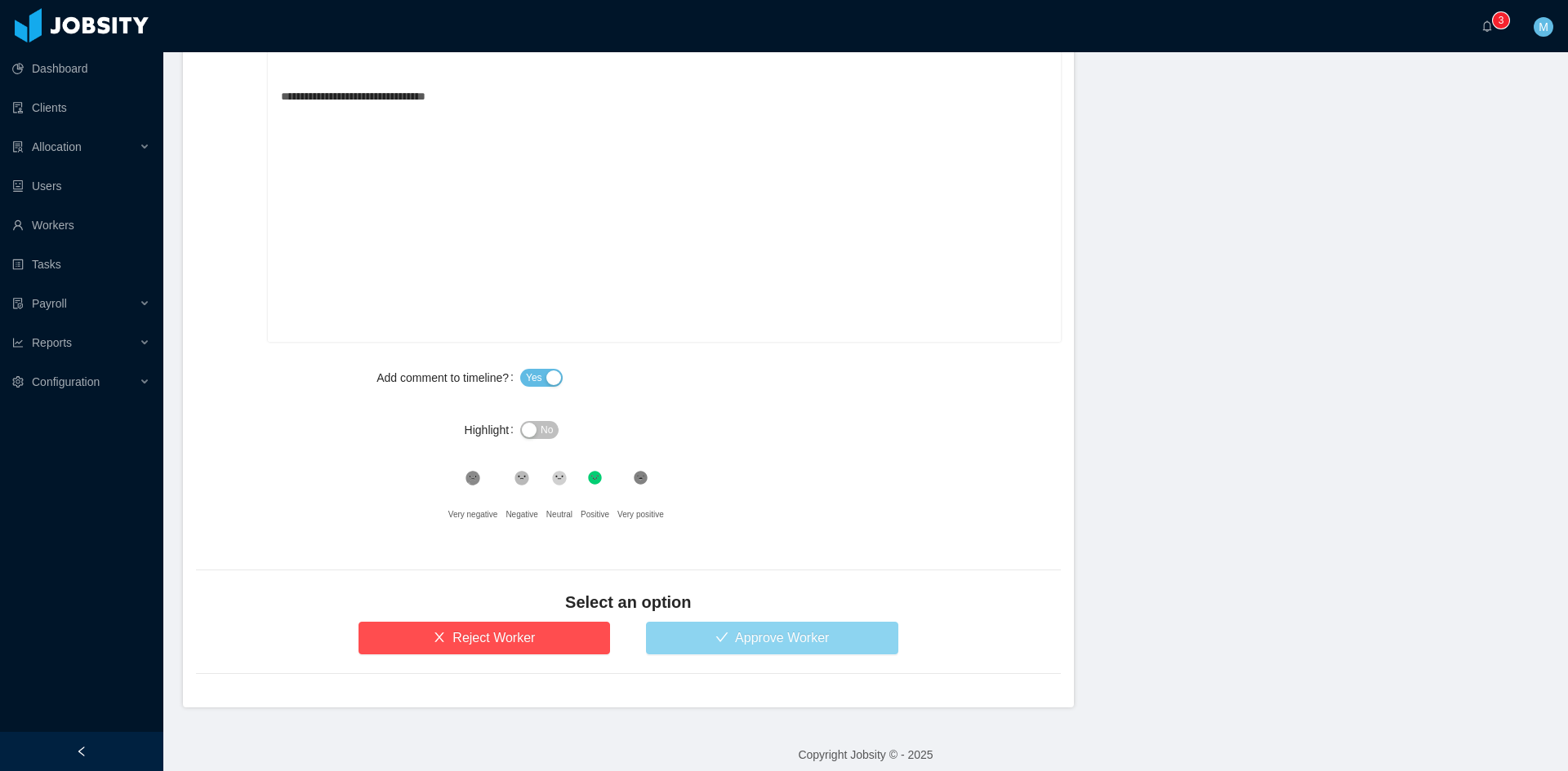
click at [761, 635] on button "Approve Worker" at bounding box center [772, 639] width 252 height 33
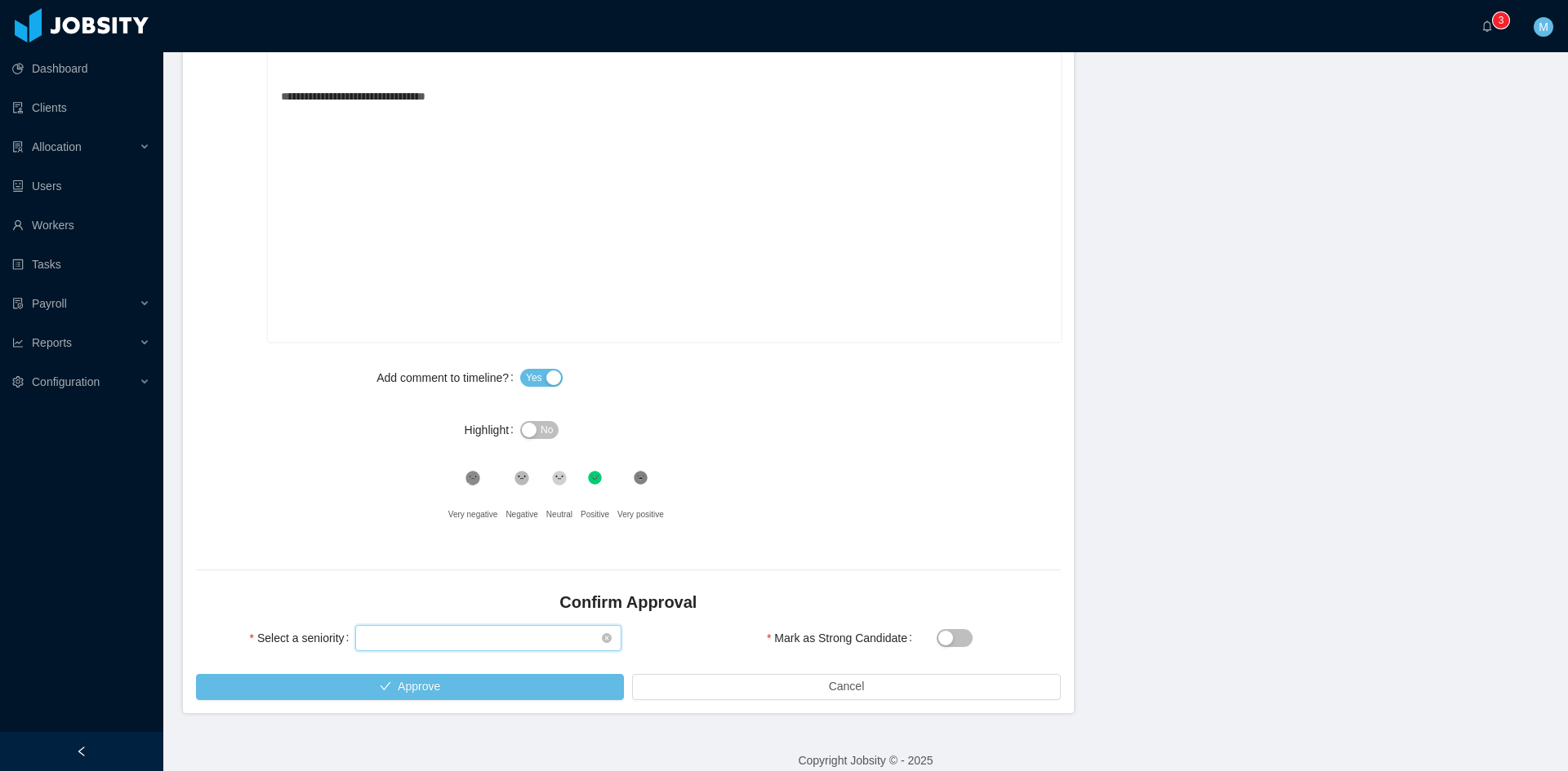
click at [470, 646] on div "Select seniority" at bounding box center [483, 638] width 236 height 24
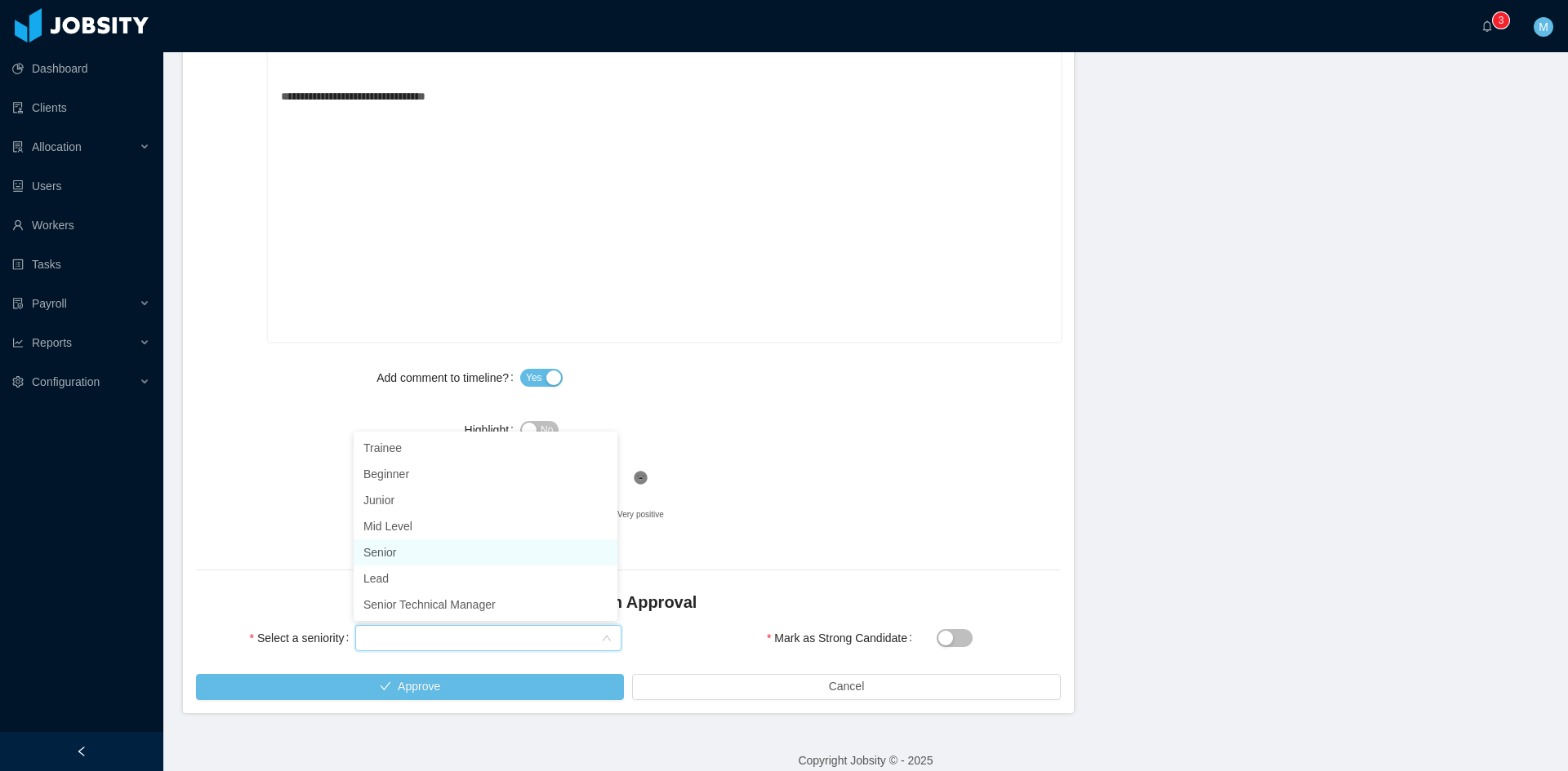
click at [409, 555] on li "Senior" at bounding box center [485, 552] width 264 height 26
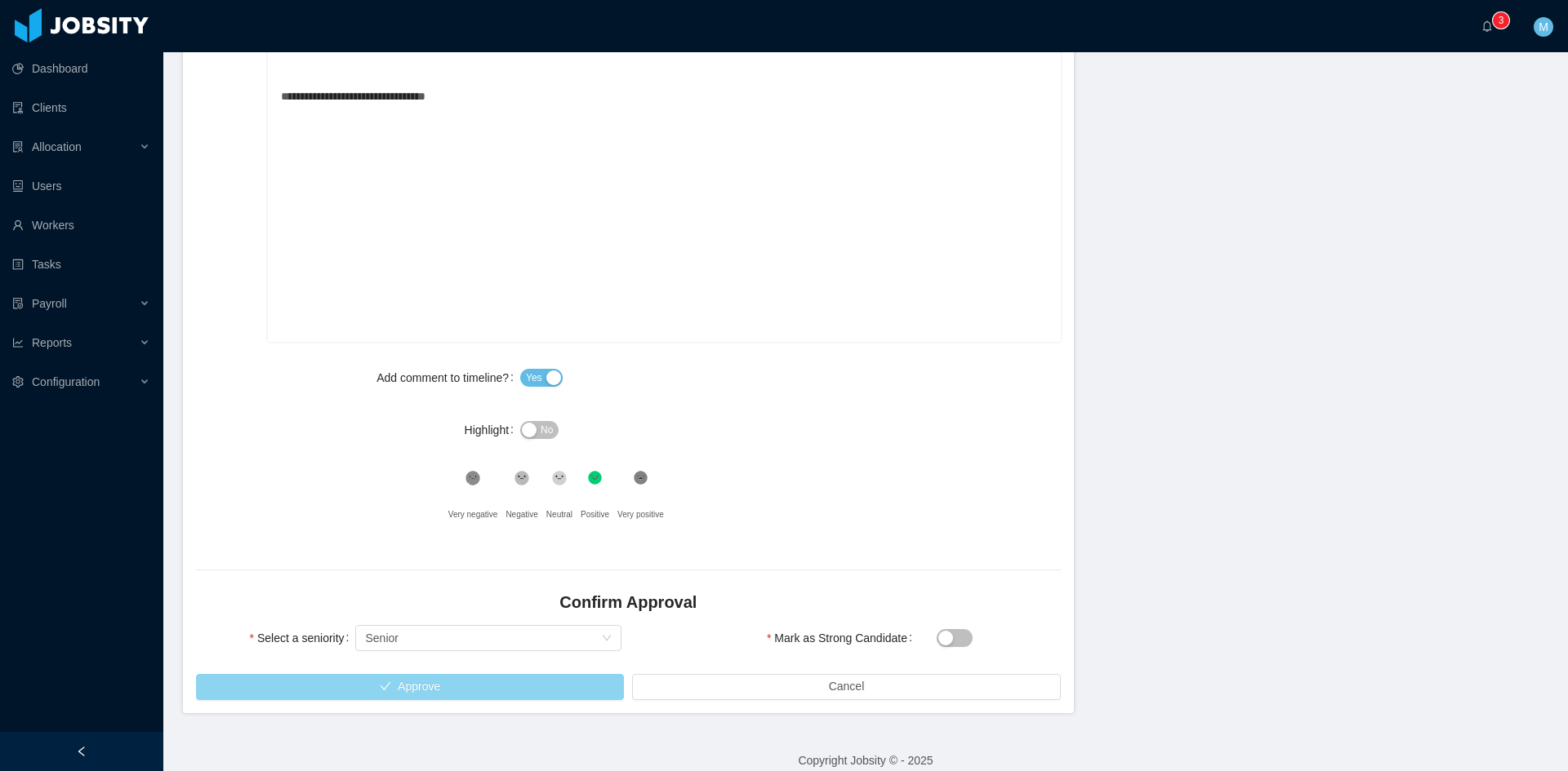
click at [408, 679] on button "Approve" at bounding box center [410, 687] width 428 height 26
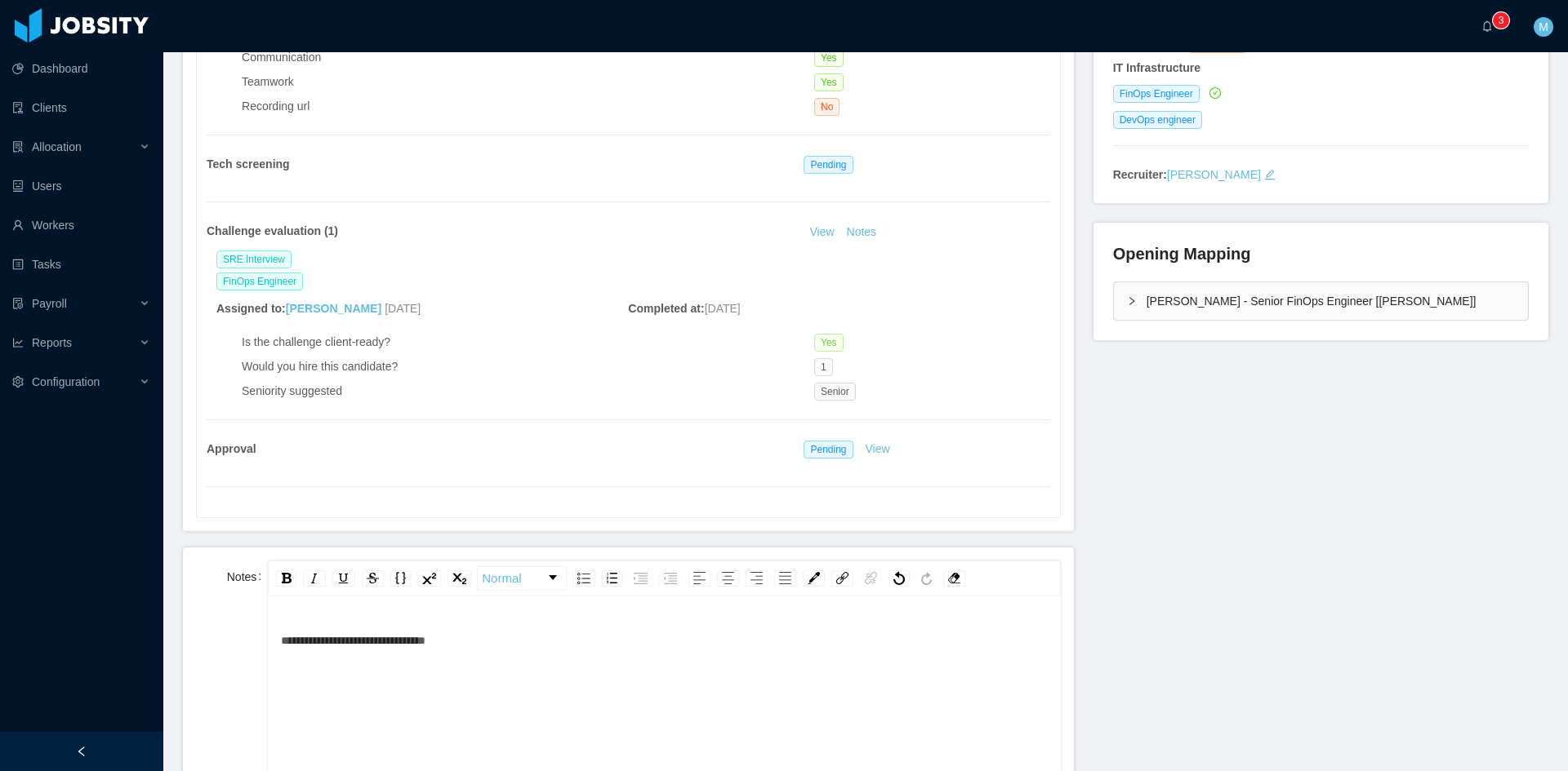
scroll to position [0, 0]
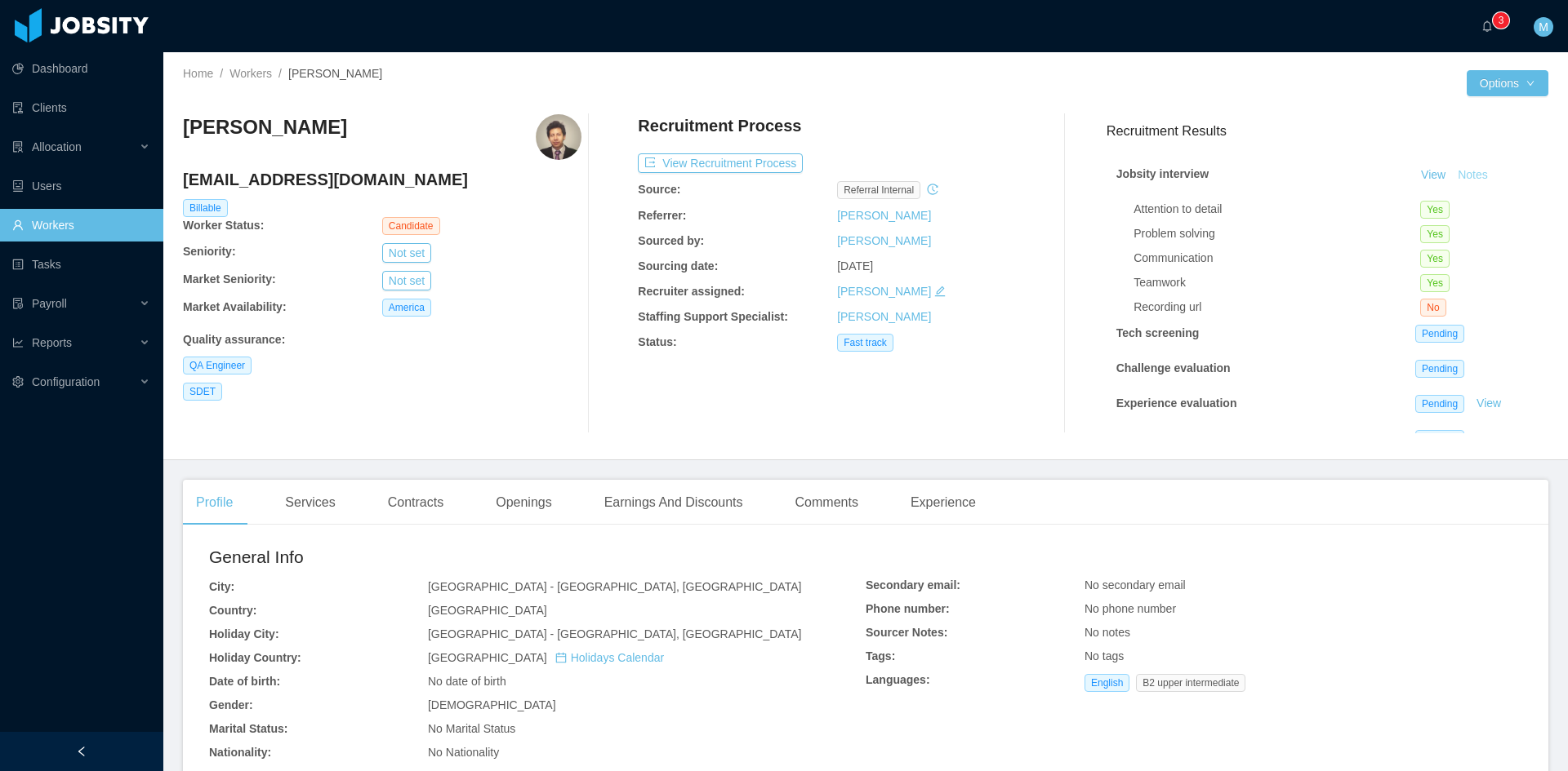
click at [1471, 181] on button "Notes" at bounding box center [1473, 176] width 44 height 20
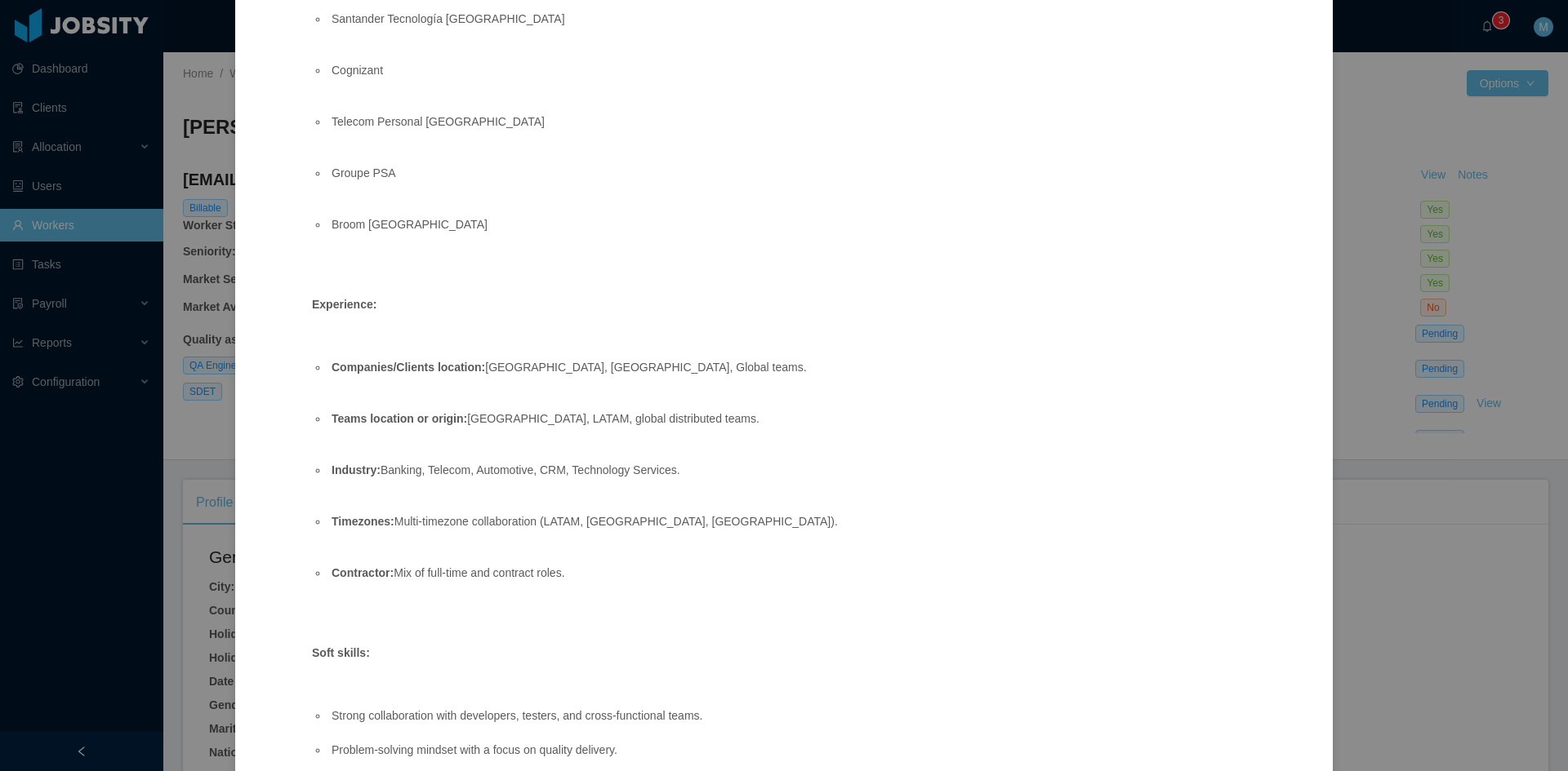
scroll to position [1268, 0]
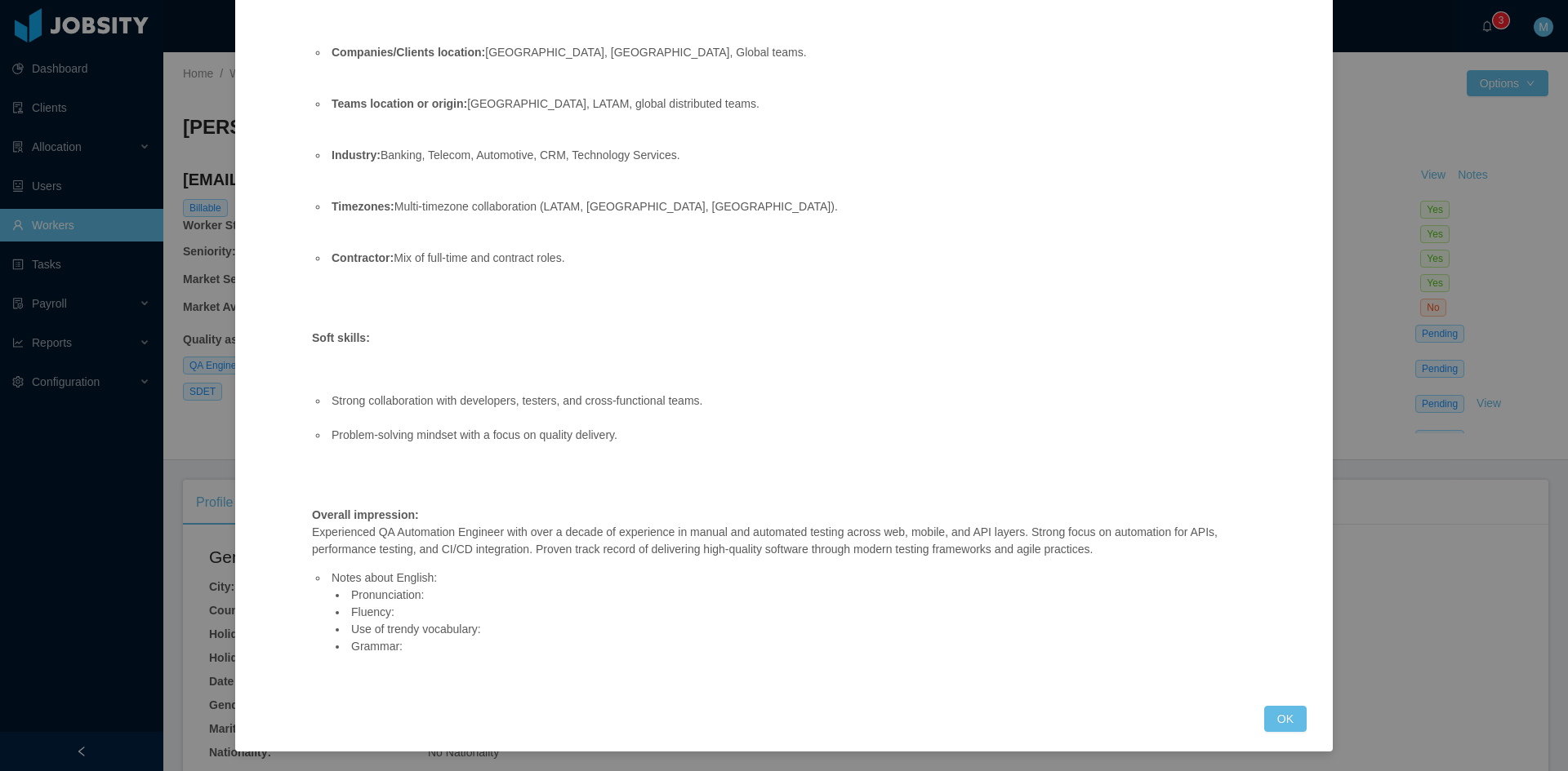
click at [1269, 709] on button "OK" at bounding box center [1285, 718] width 43 height 26
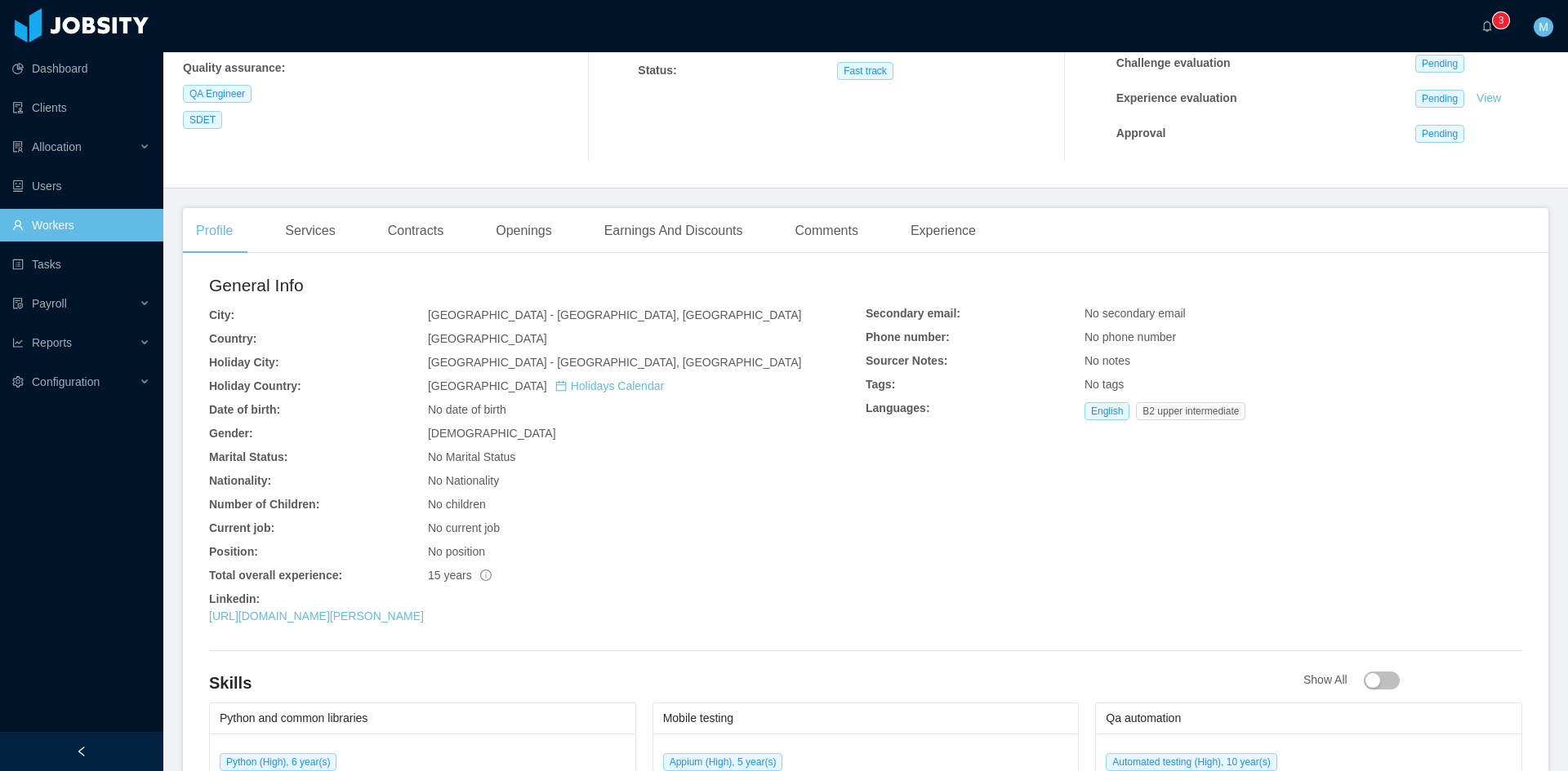
scroll to position [0, 0]
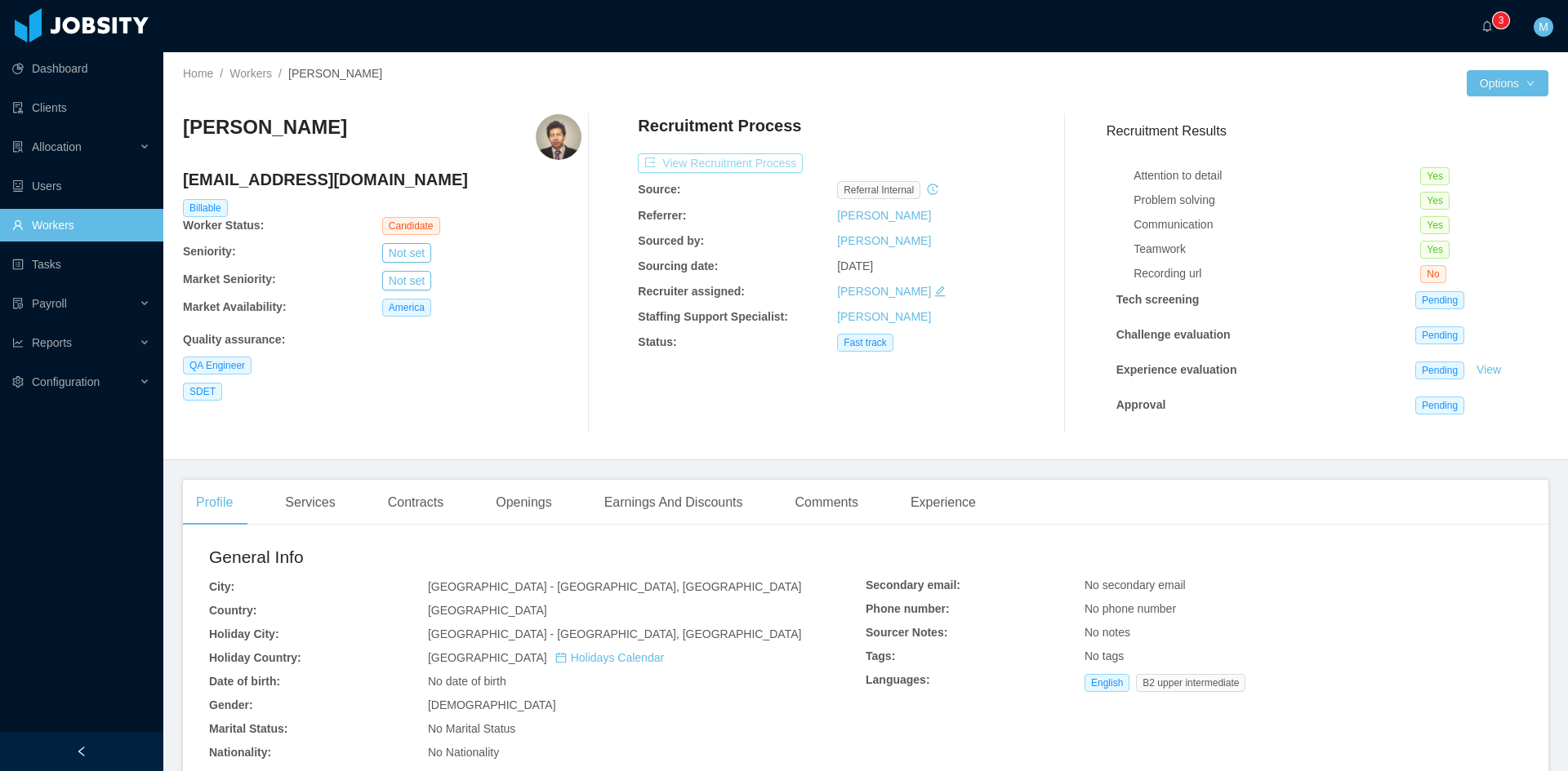
click at [736, 157] on button "View Recruitment Process" at bounding box center [720, 163] width 165 height 20
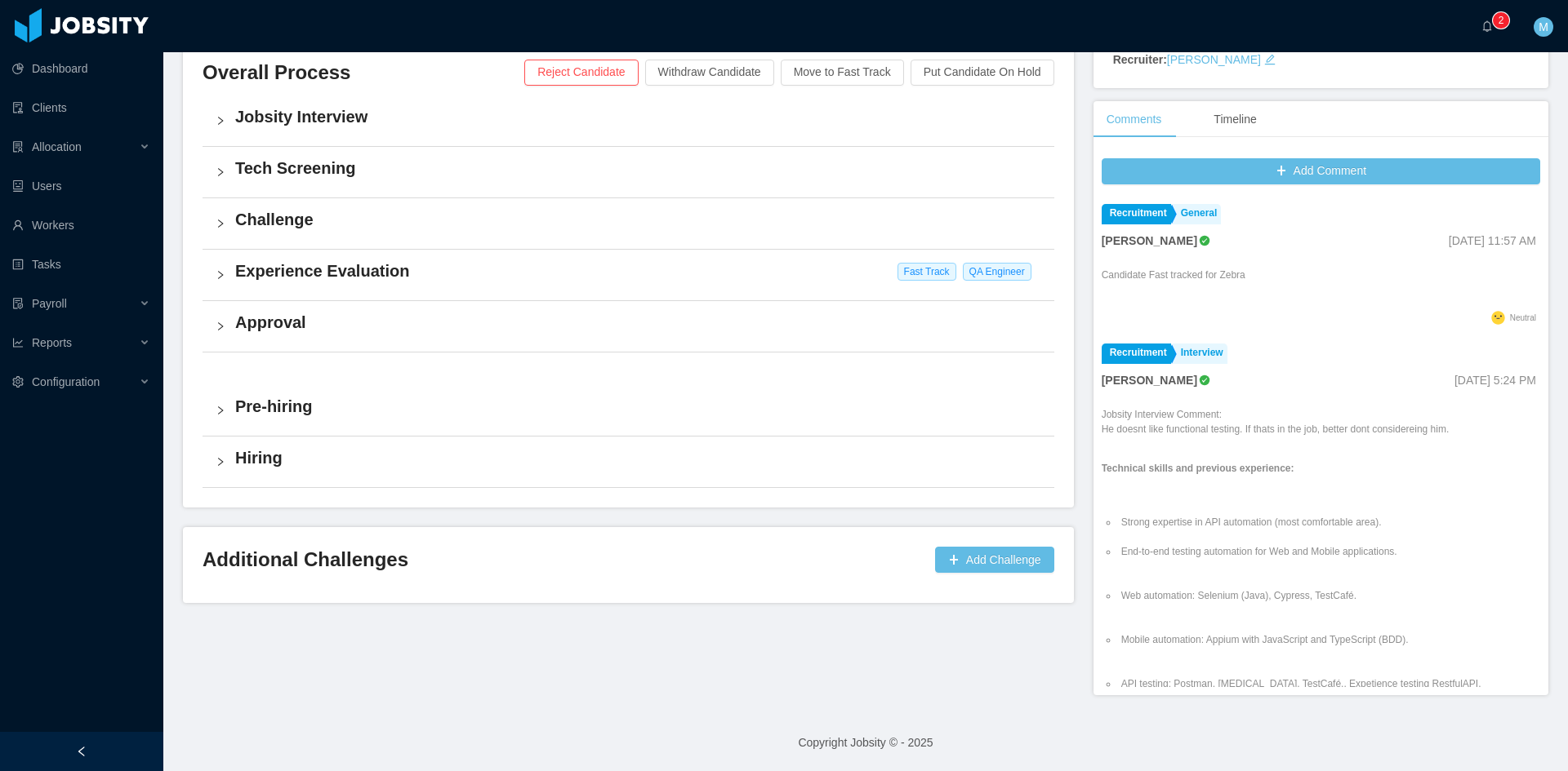
scroll to position [250, 0]
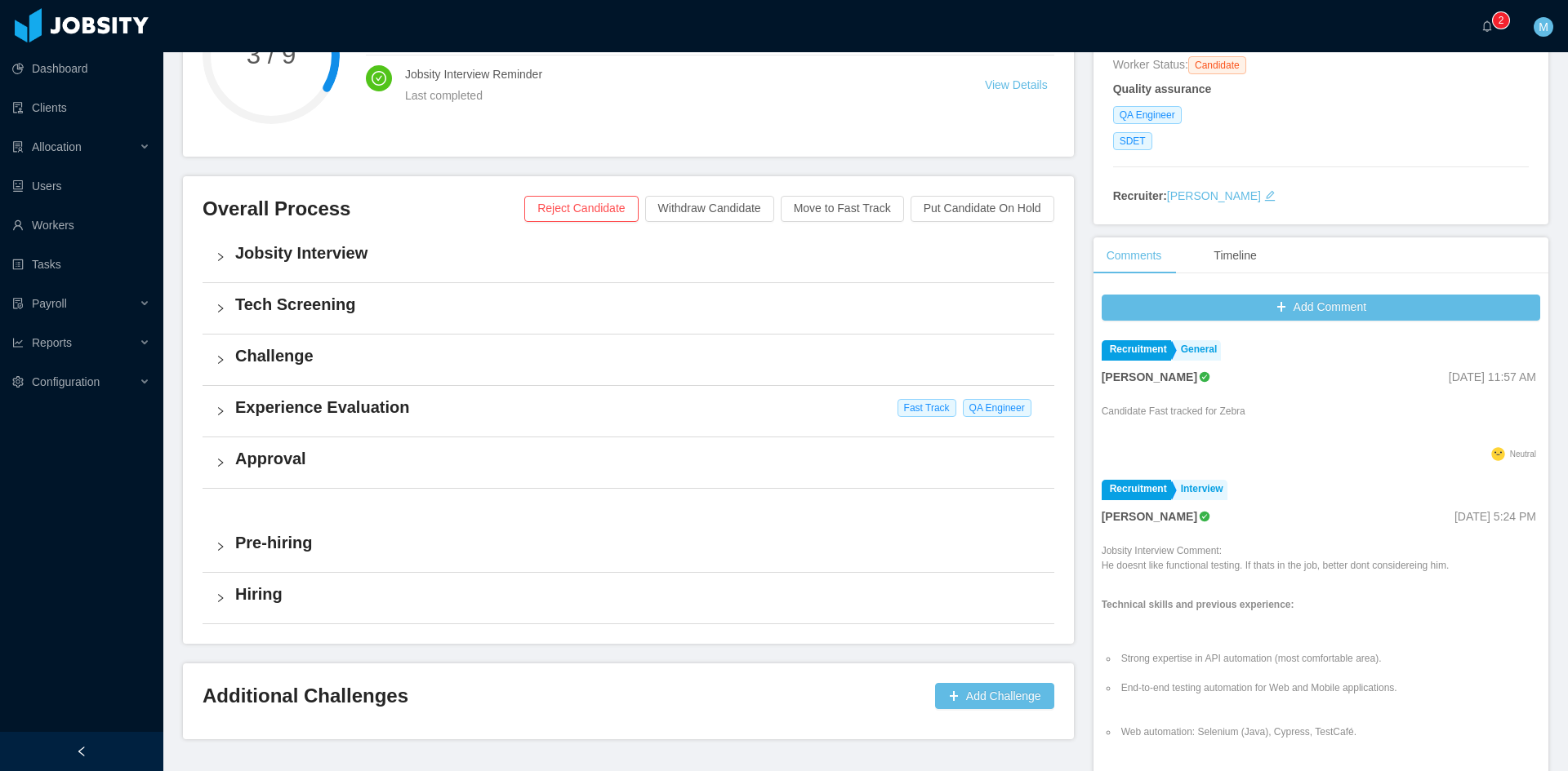
click at [226, 401] on div "Experience Evaluation Fast Track QA Engineer" at bounding box center [628, 412] width 852 height 51
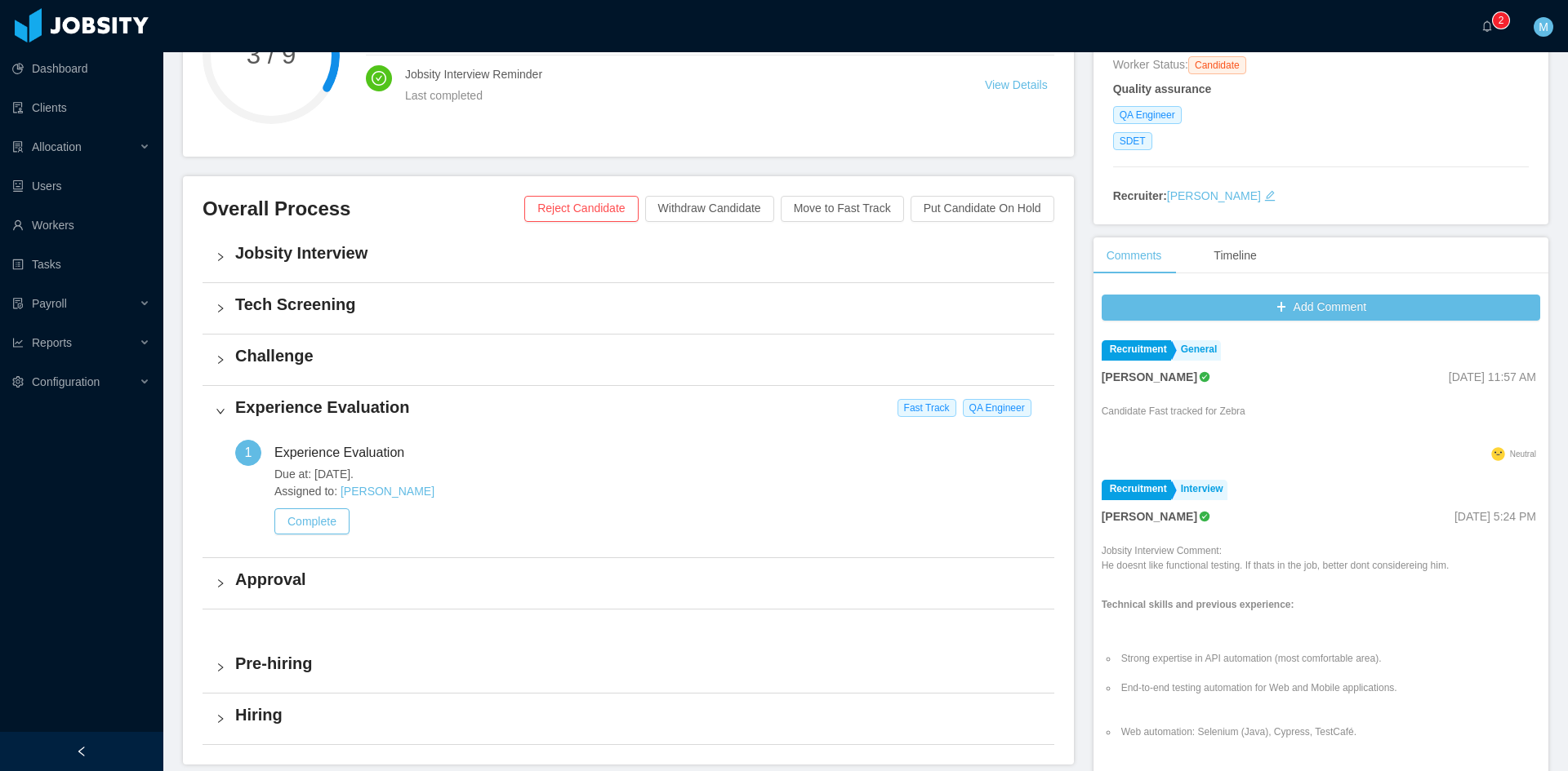
scroll to position [0, 0]
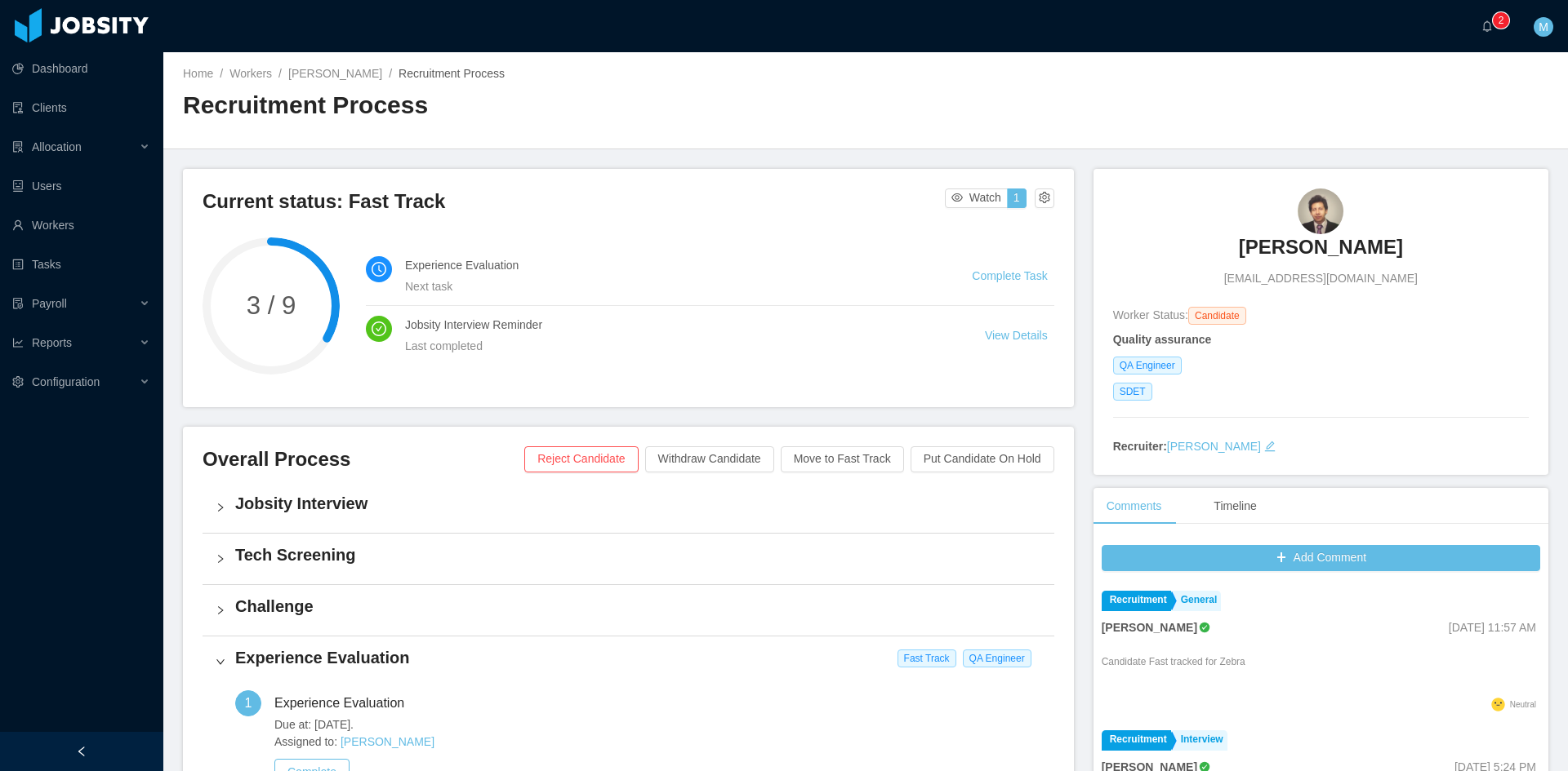
drag, startPoint x: 1203, startPoint y: 246, endPoint x: 1439, endPoint y: 259, distance: 236.4
click at [1439, 259] on div "Mauricio Aviles Gutierrez mauri.tibo10@gmail.com" at bounding box center [1321, 238] width 416 height 99
copy h3 "Mauricio Aviles Gutierrez"
click at [1305, 386] on div "SDET" at bounding box center [1321, 392] width 416 height 18
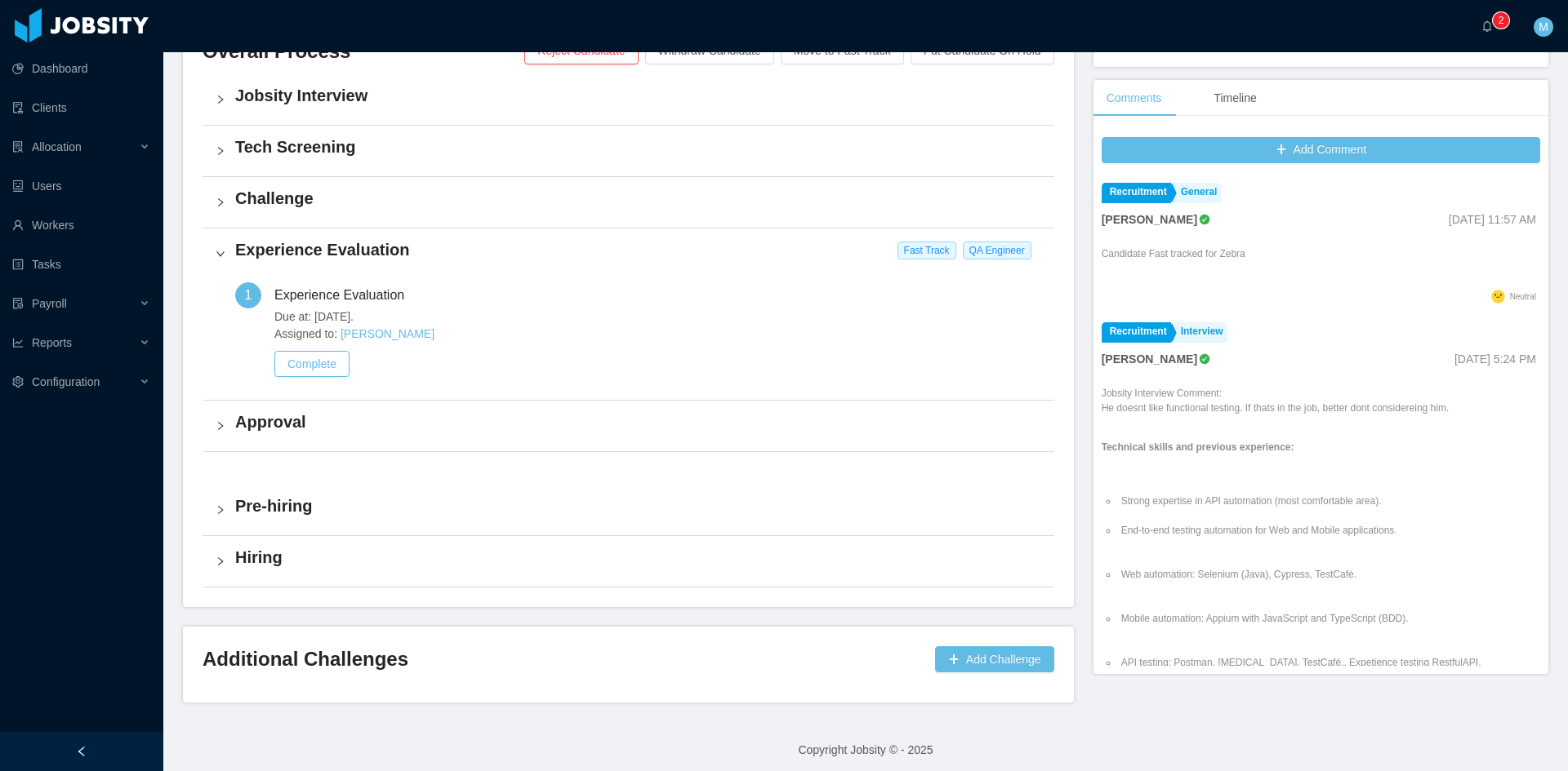
scroll to position [415, 0]
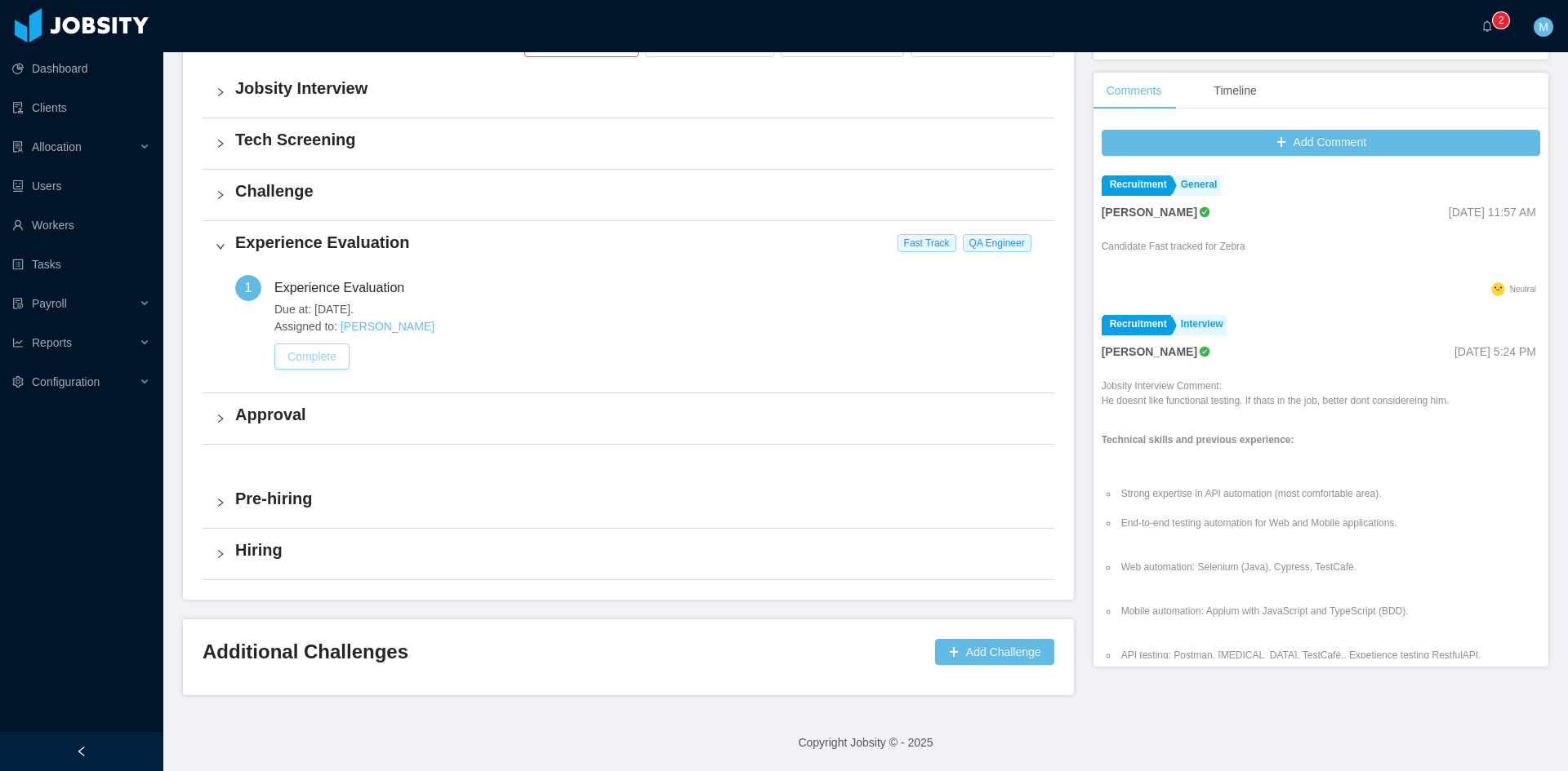
click at [340, 362] on button "Complete" at bounding box center [311, 356] width 75 height 26
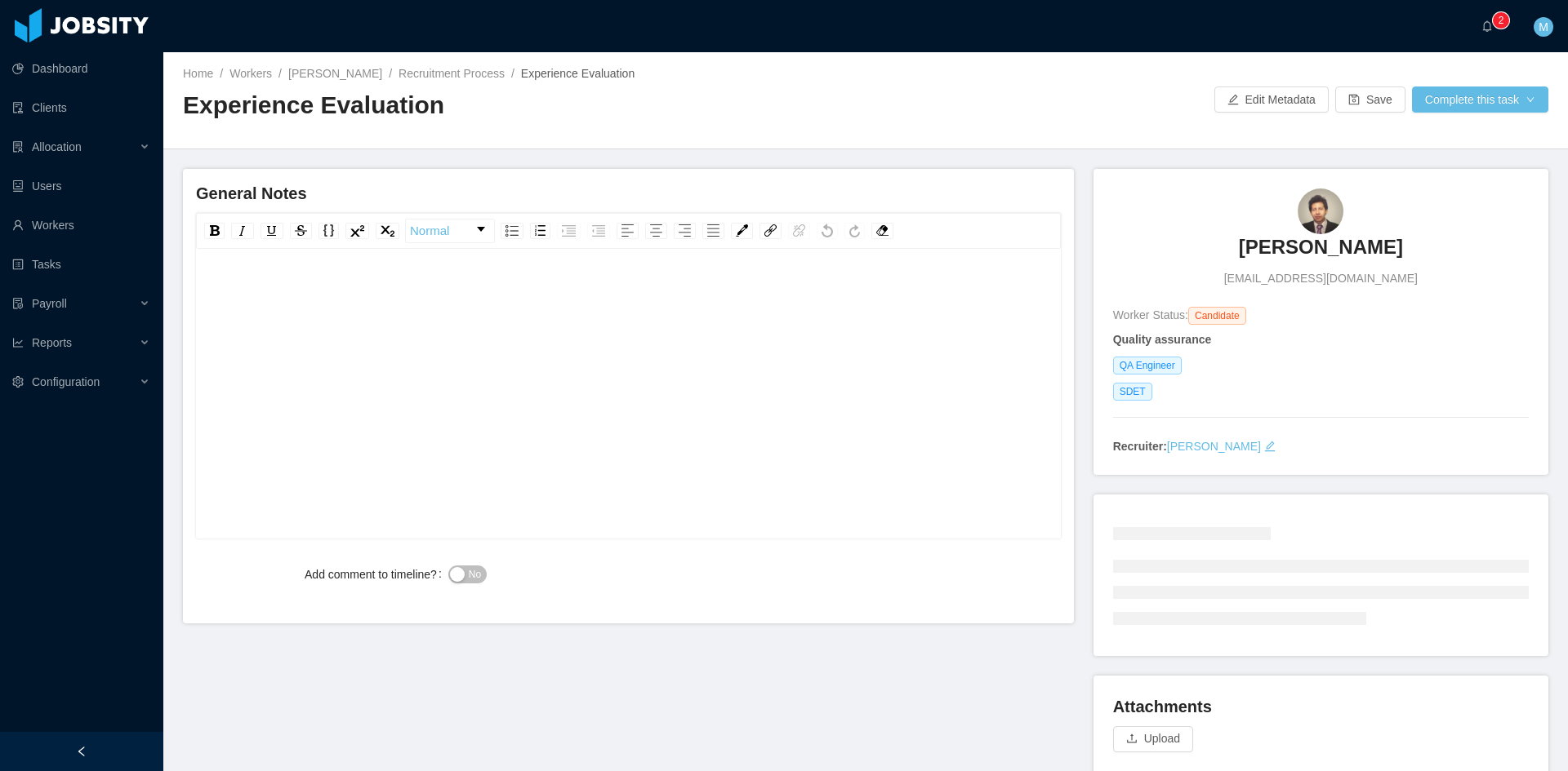
click at [524, 334] on div "rdw-editor" at bounding box center [628, 419] width 839 height 286
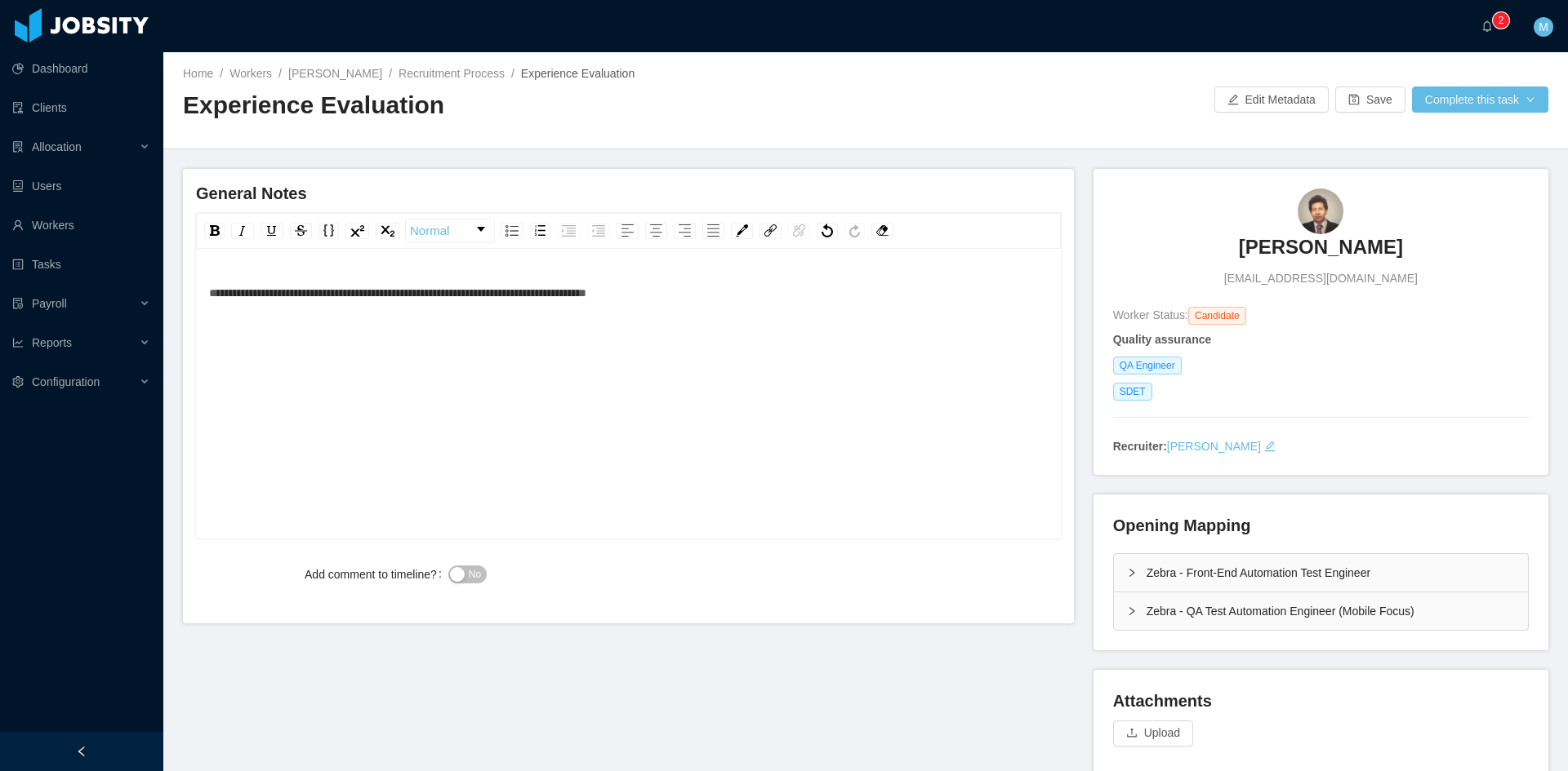
click at [714, 321] on div "**********" at bounding box center [628, 419] width 839 height 286
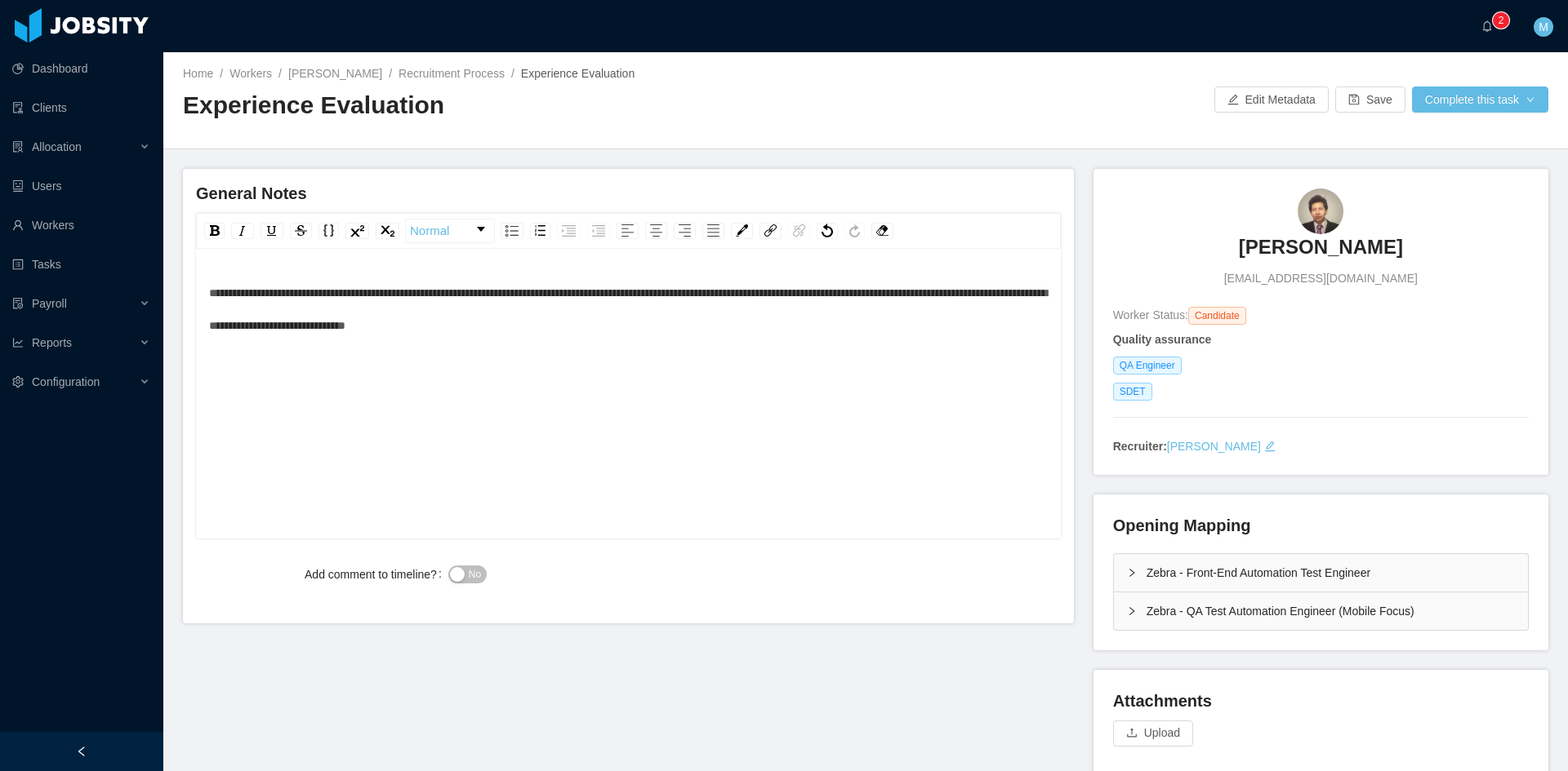
click at [221, 338] on div "**********" at bounding box center [628, 309] width 839 height 65
click at [665, 332] on div "**********" at bounding box center [628, 309] width 839 height 65
click at [860, 387] on div "**********" at bounding box center [628, 419] width 839 height 286
click at [443, 574] on label "Add comment to timeline?" at bounding box center [377, 574] width 143 height 13
click at [459, 574] on button "No" at bounding box center [467, 575] width 38 height 18
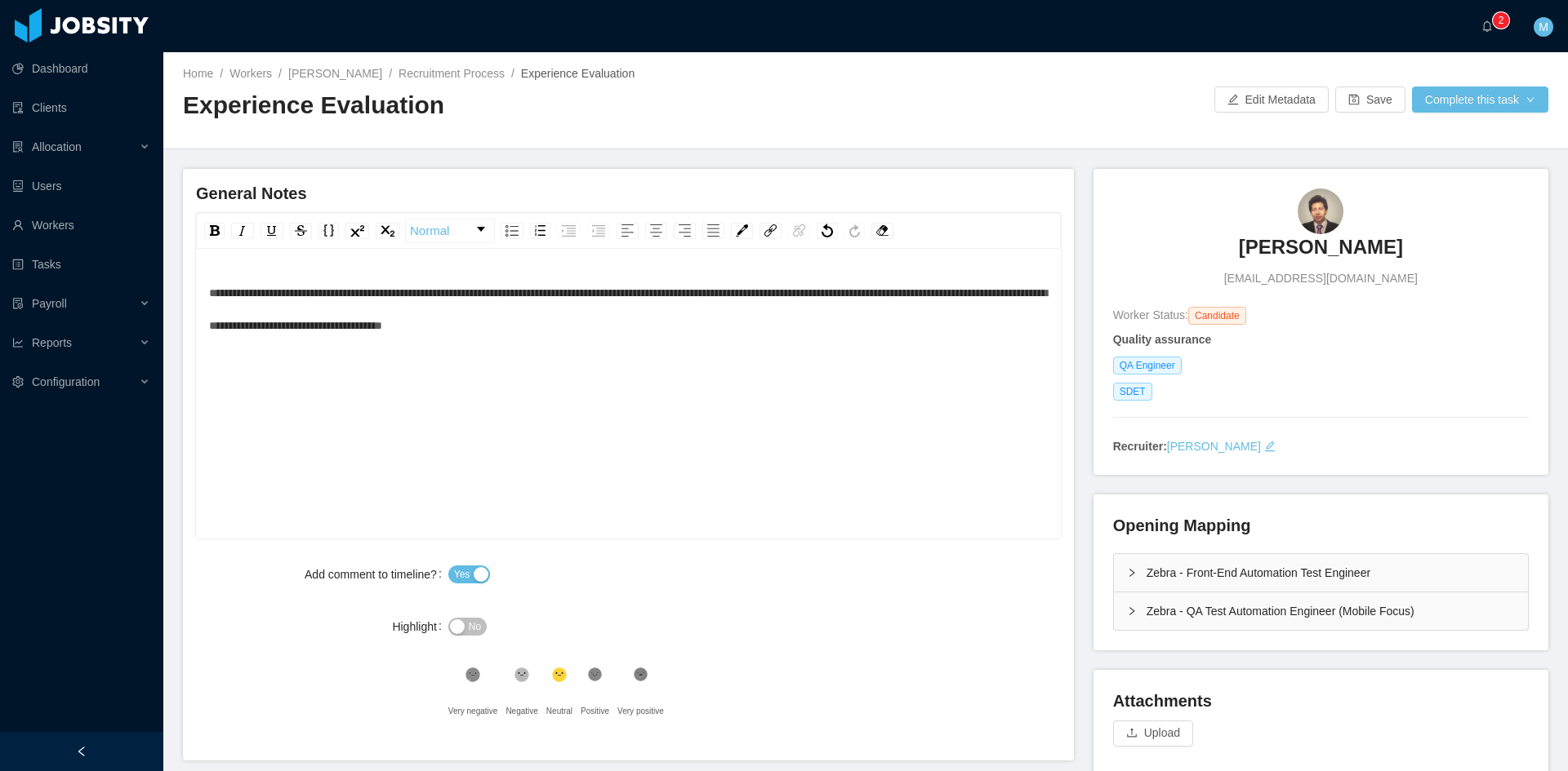
click at [645, 348] on div "**********" at bounding box center [628, 419] width 839 height 286
drag, startPoint x: 314, startPoint y: 376, endPoint x: 207, endPoint y: 371, distance: 107.1
click at [207, 371] on div "**********" at bounding box center [628, 395] width 865 height 286
click at [519, 380] on div "********" at bounding box center [628, 370] width 839 height 33
drag, startPoint x: 392, startPoint y: 388, endPoint x: 199, endPoint y: 376, distance: 193.4
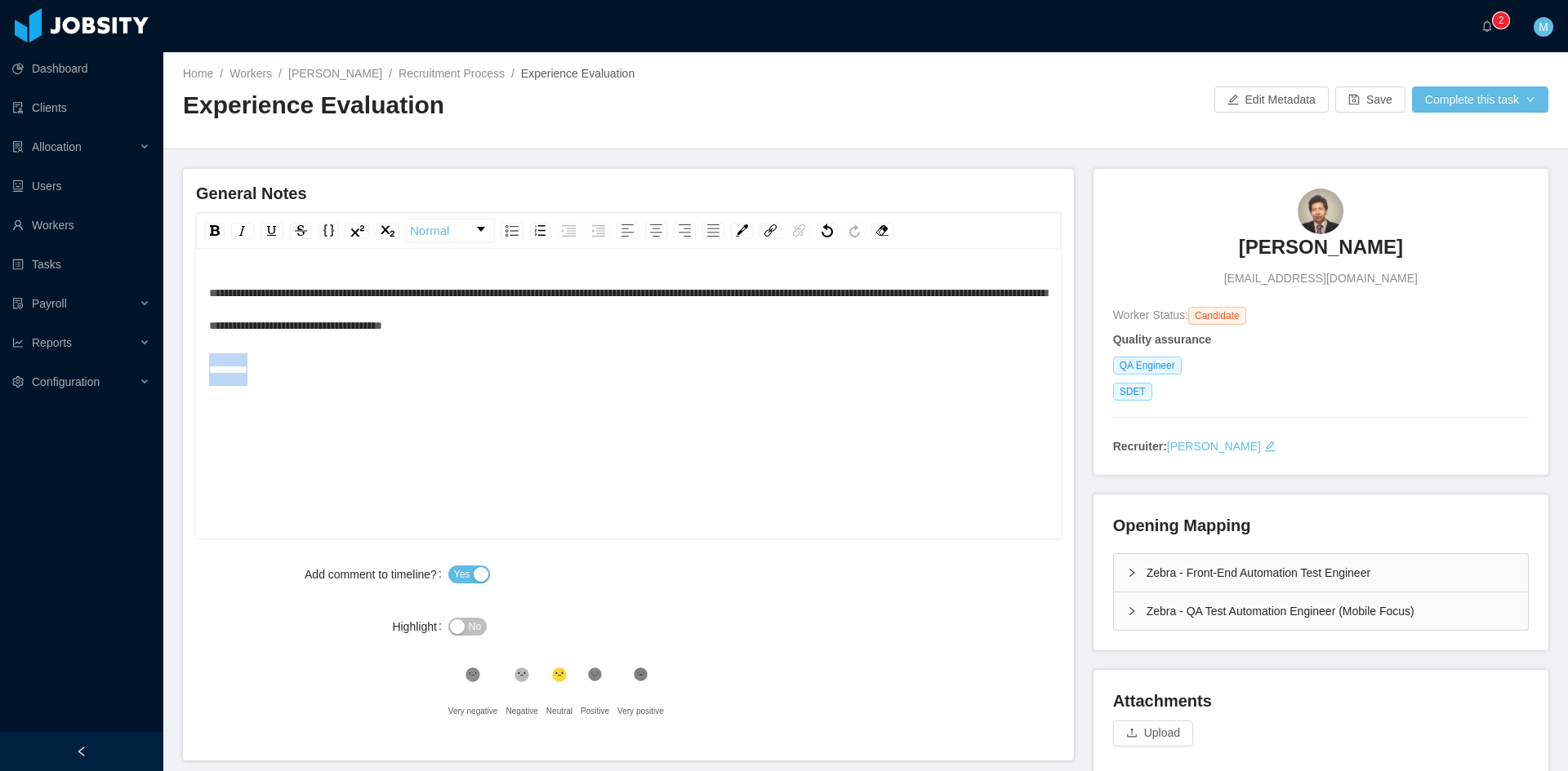
click at [199, 376] on div "**********" at bounding box center [628, 395] width 865 height 286
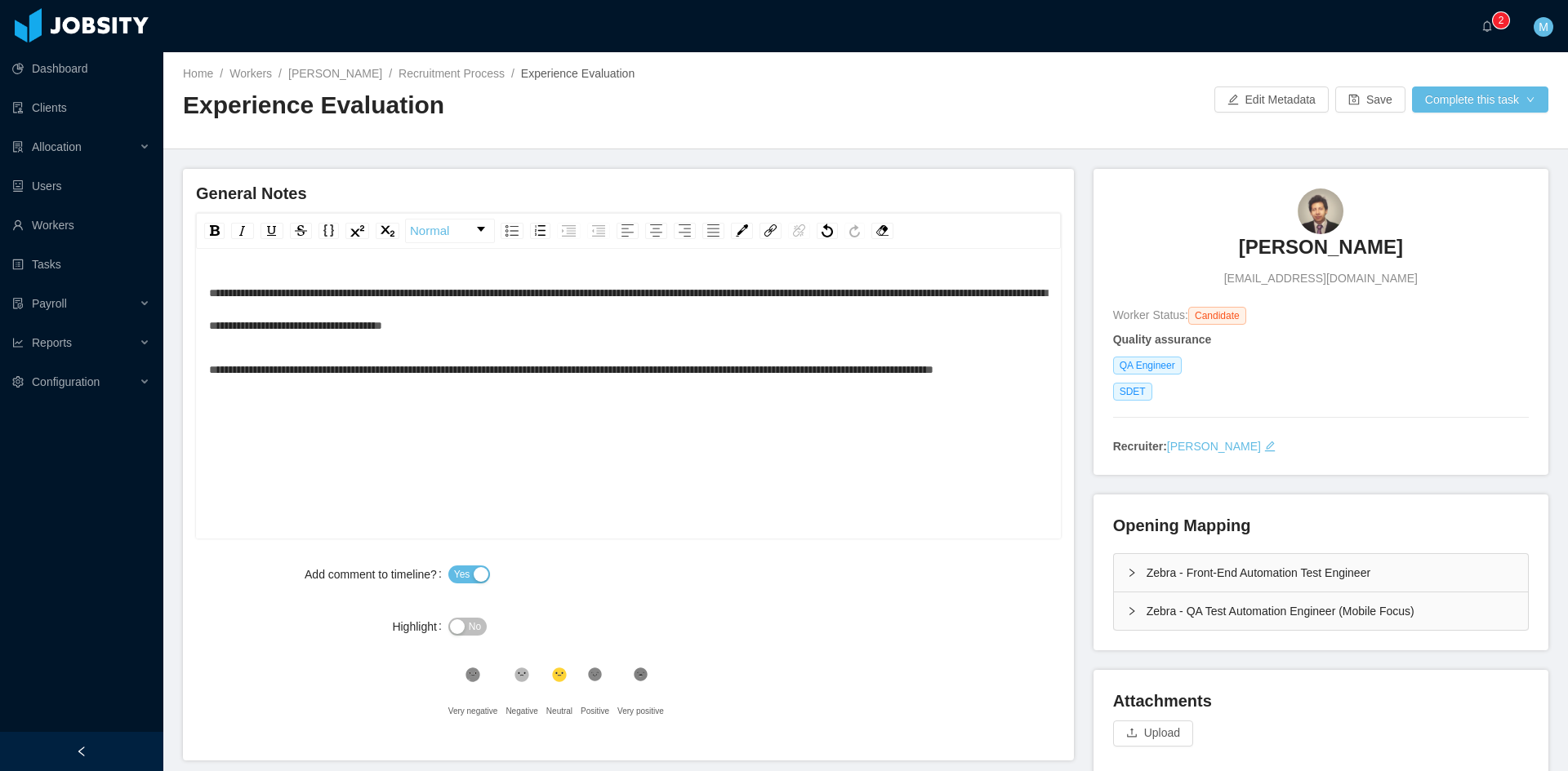
click at [302, 360] on div "**********" at bounding box center [628, 370] width 839 height 33
click at [1445, 94] on button "Complete this task" at bounding box center [1480, 99] width 136 height 26
click at [1457, 139] on button "Save Evaluation" at bounding box center [1469, 136] width 126 height 26
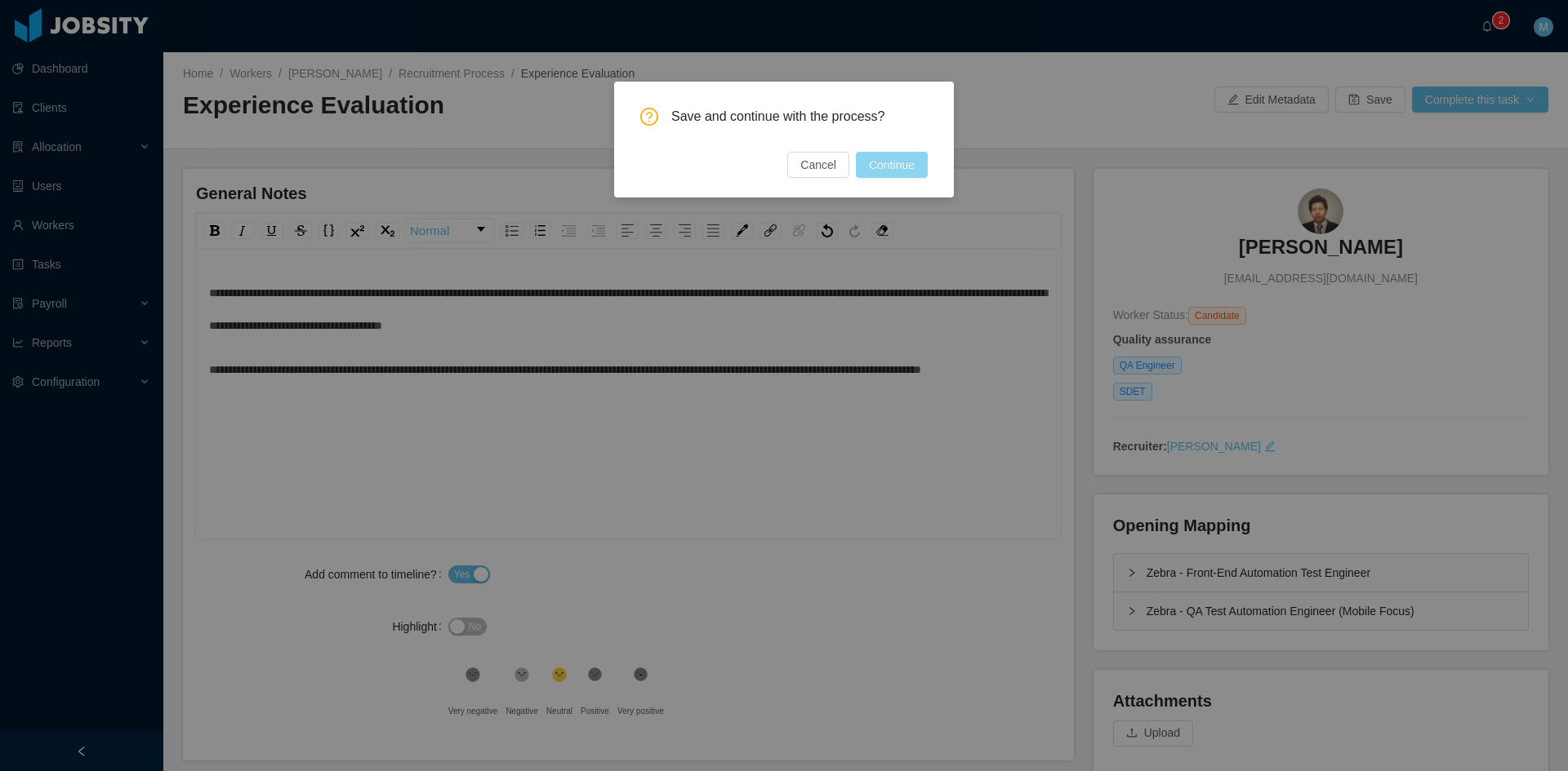
click at [872, 161] on button "Continue" at bounding box center [891, 164] width 72 height 26
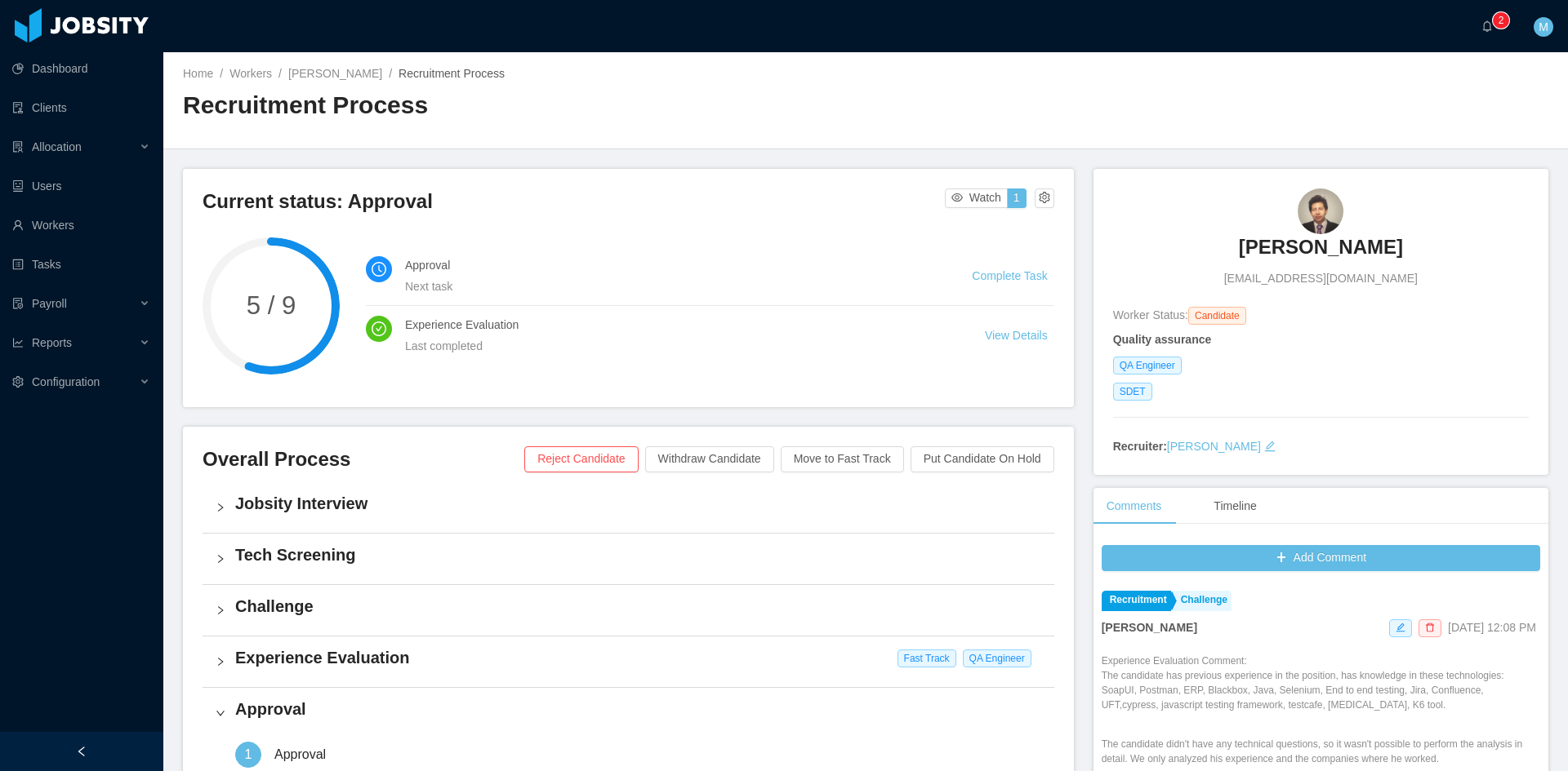
scroll to position [272, 0]
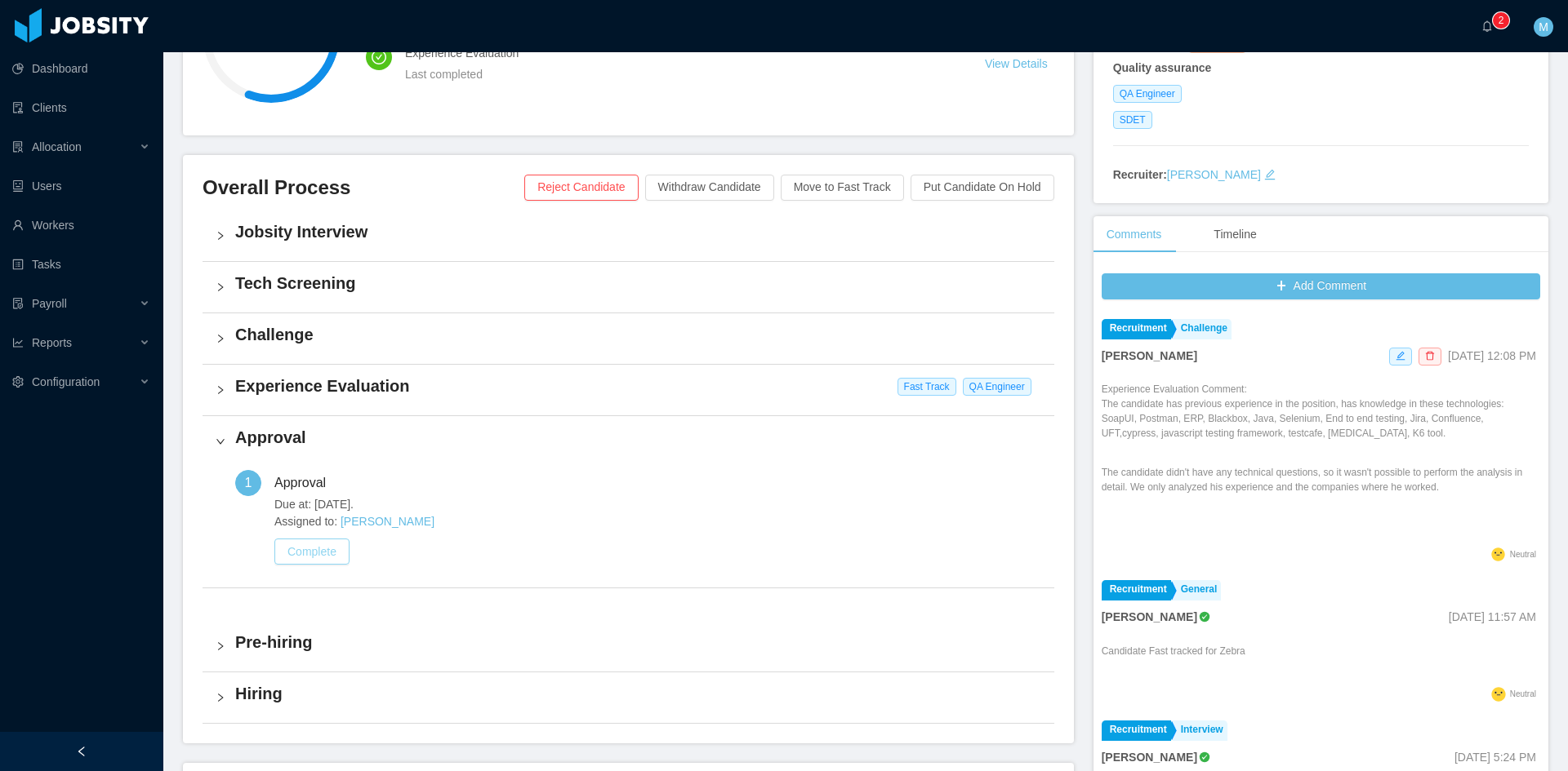
click at [328, 555] on button "Complete" at bounding box center [311, 551] width 75 height 26
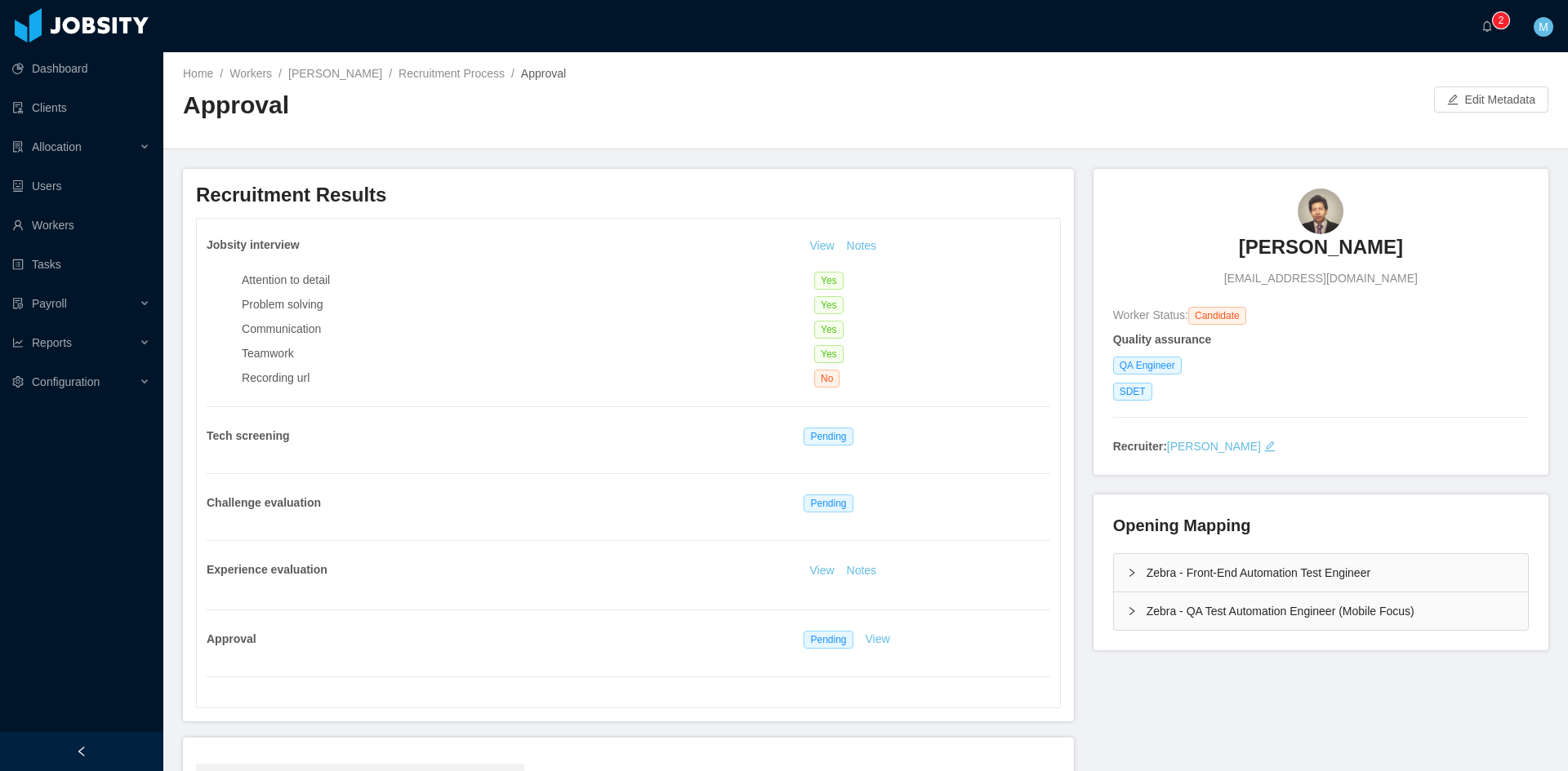
scroll to position [243, 0]
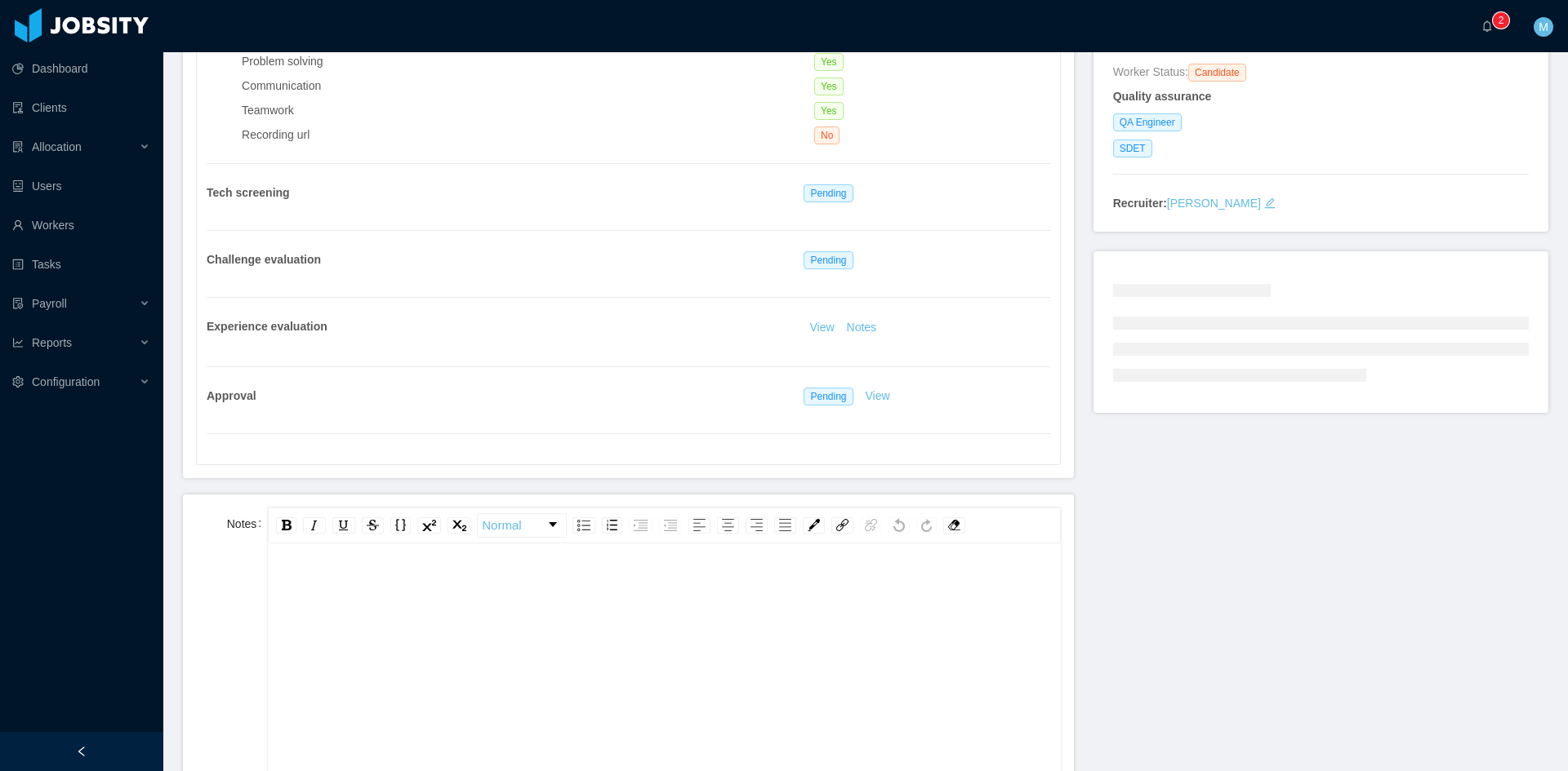
click at [331, 577] on div "rdw-editor" at bounding box center [664, 588] width 767 height 33
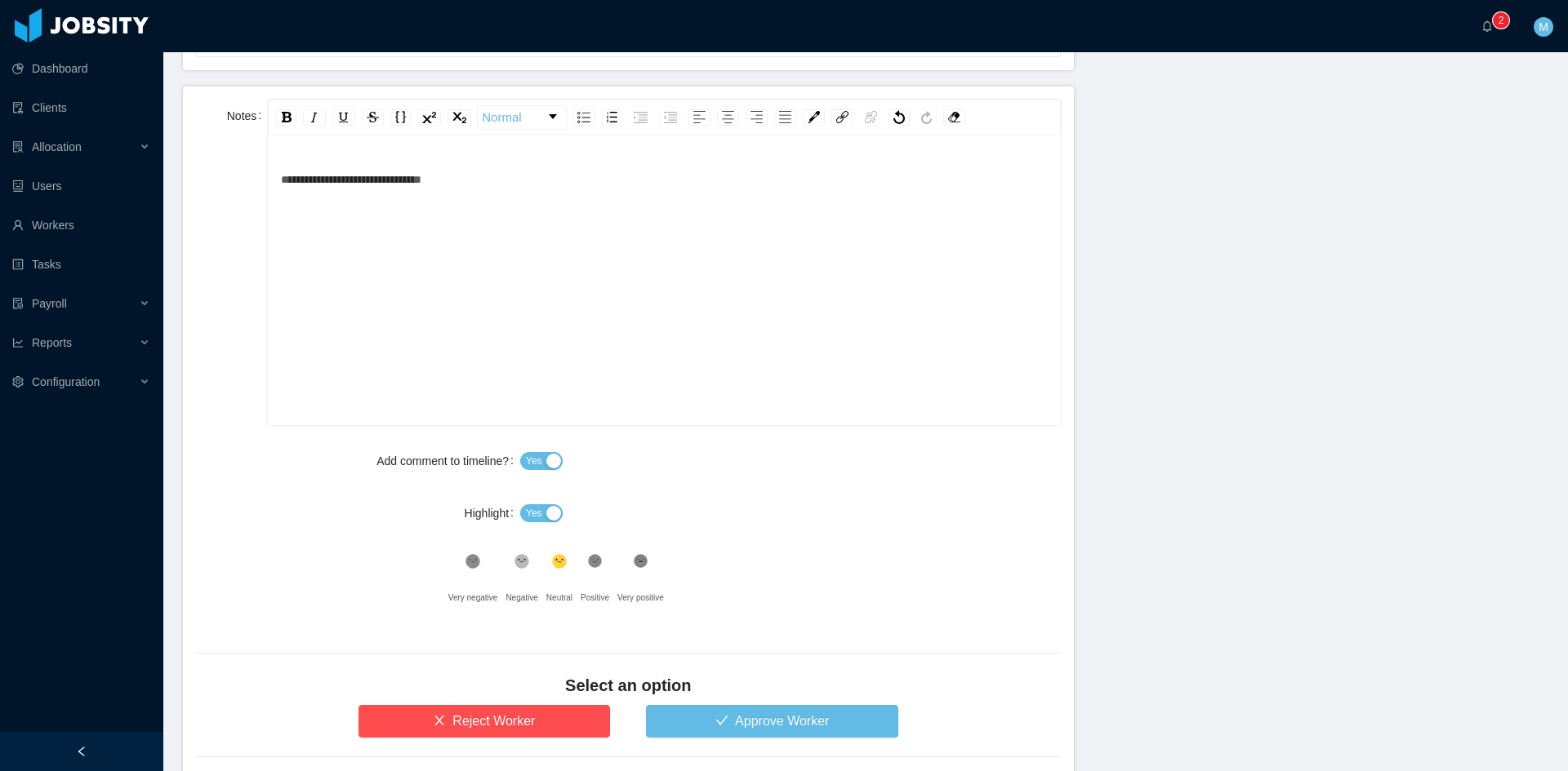
scroll to position [747, 0]
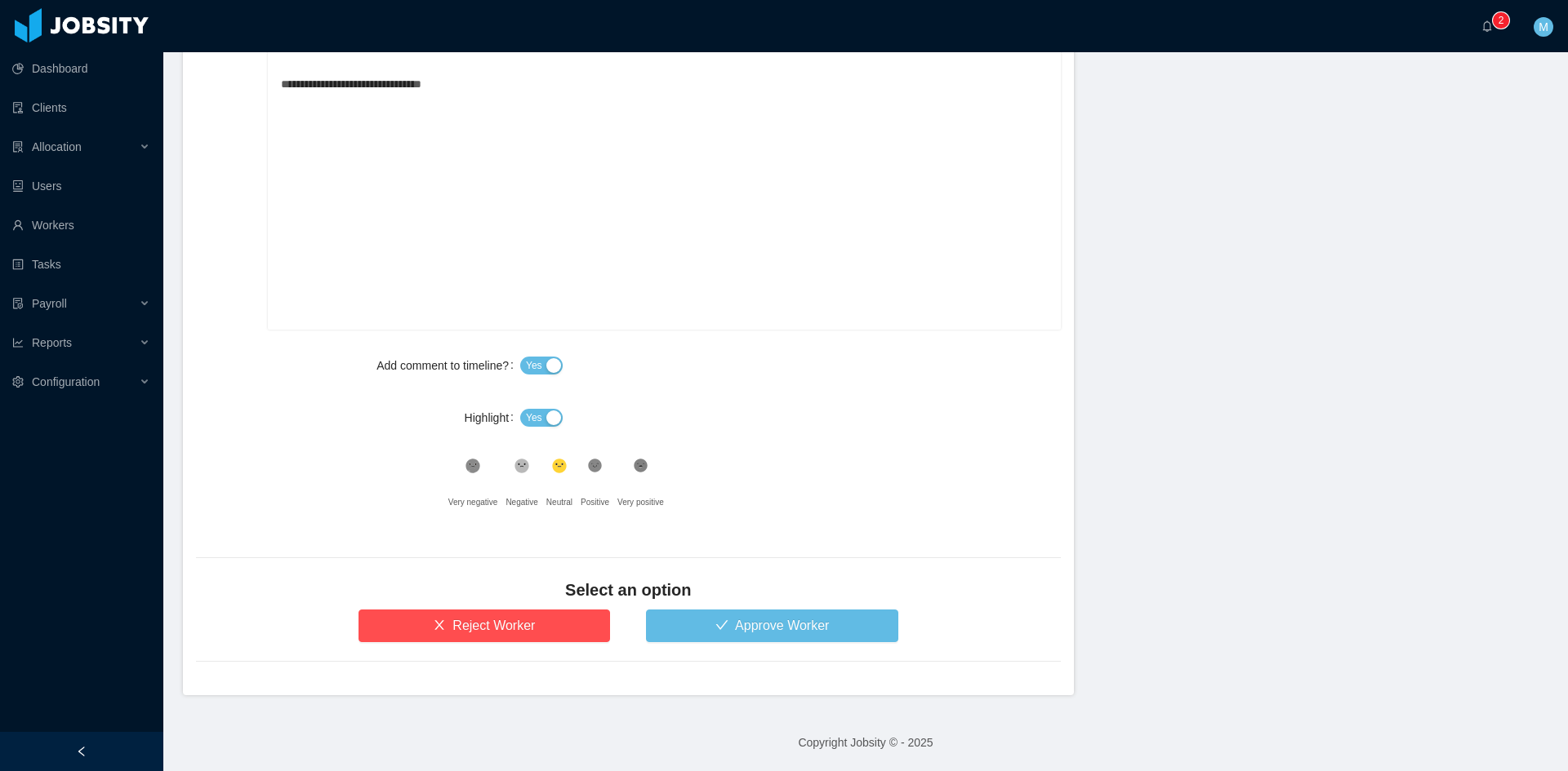
click at [535, 413] on span "Yes" at bounding box center [534, 418] width 16 height 16
click at [720, 633] on button "Approve Worker" at bounding box center [772, 626] width 252 height 33
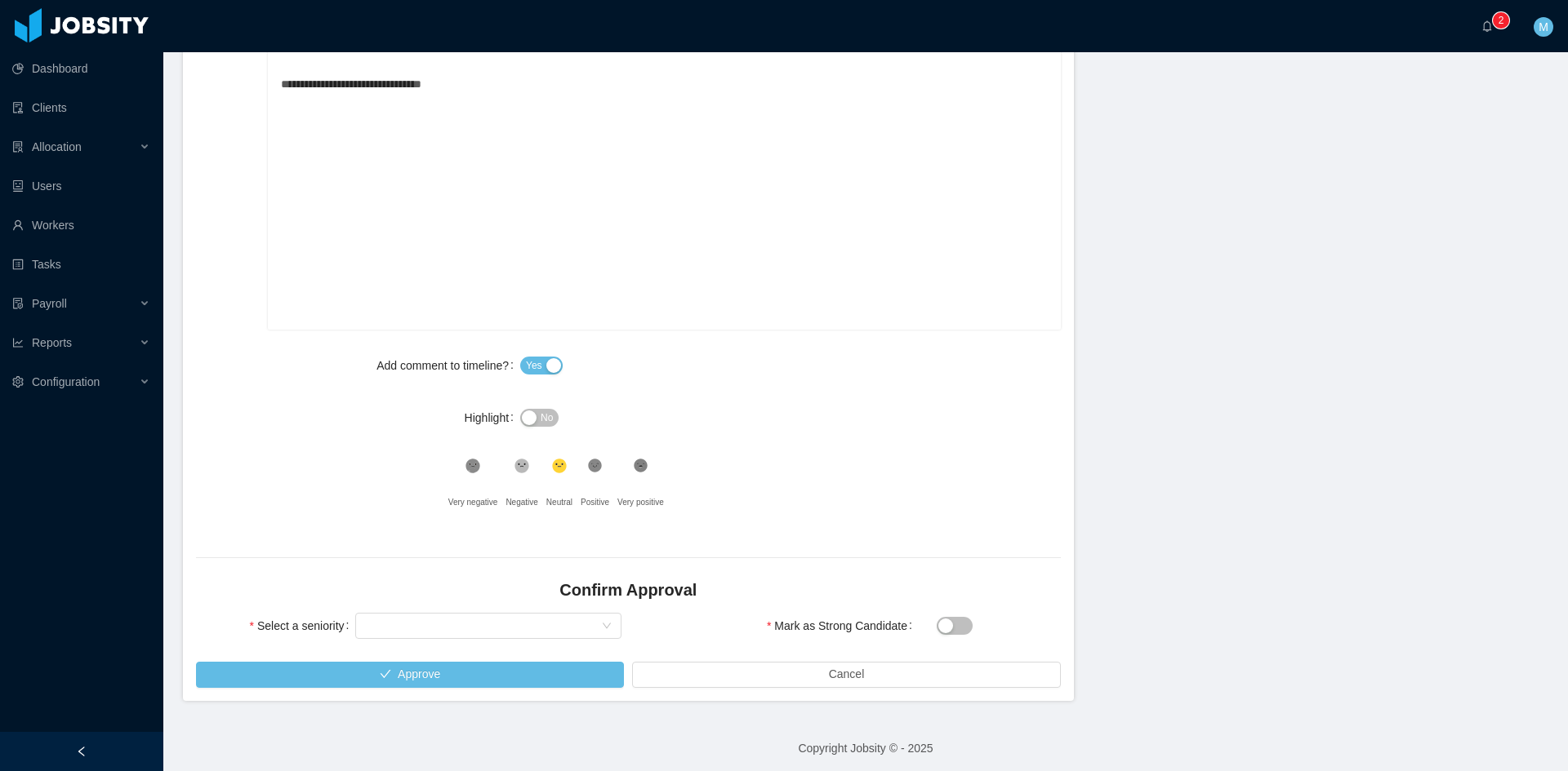
click at [475, 610] on div "Select seniority" at bounding box center [487, 626] width 266 height 33
click at [464, 619] on div "Select seniority" at bounding box center [483, 626] width 236 height 24
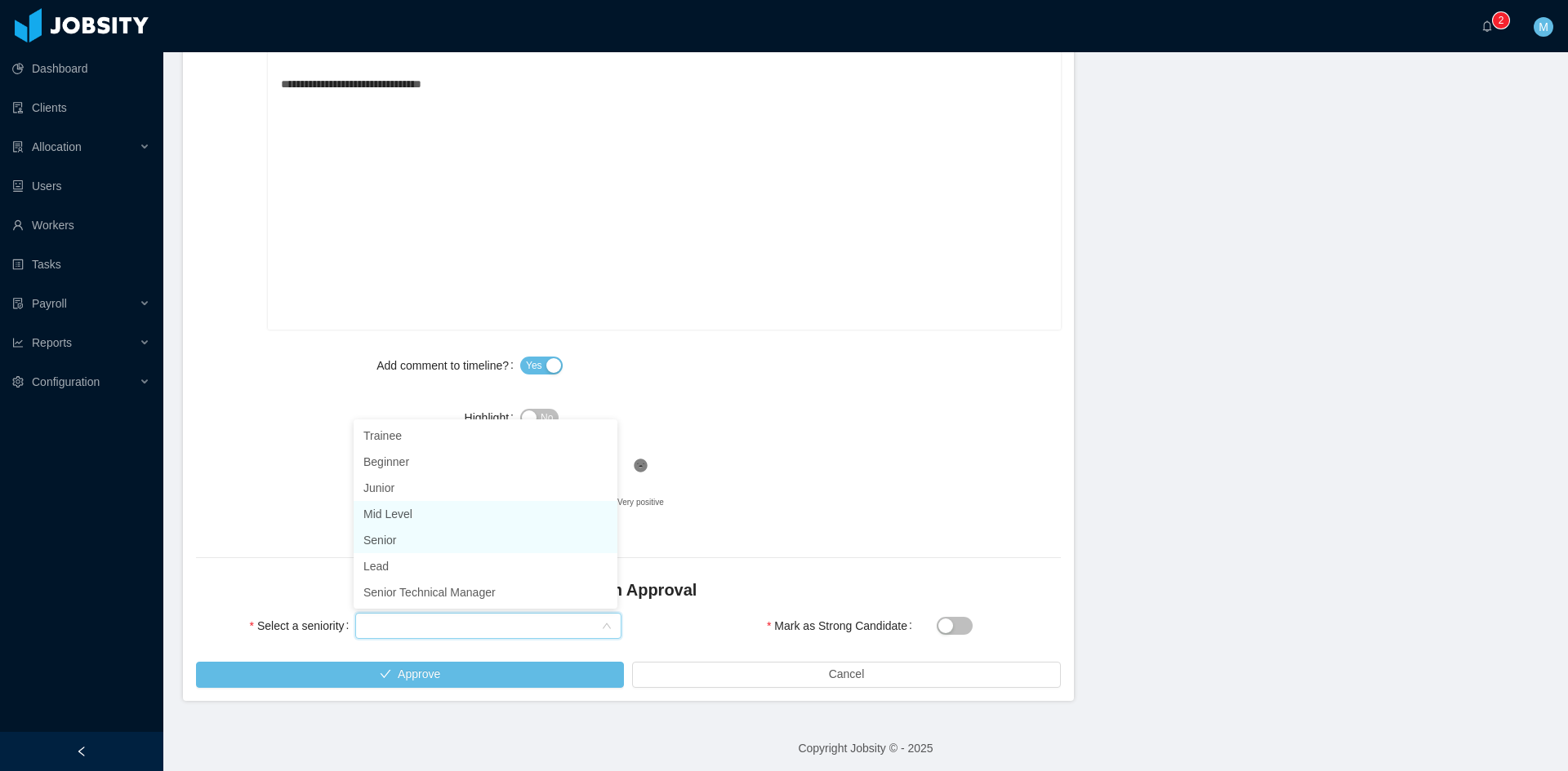
click at [397, 536] on li "Senior" at bounding box center [485, 540] width 264 height 26
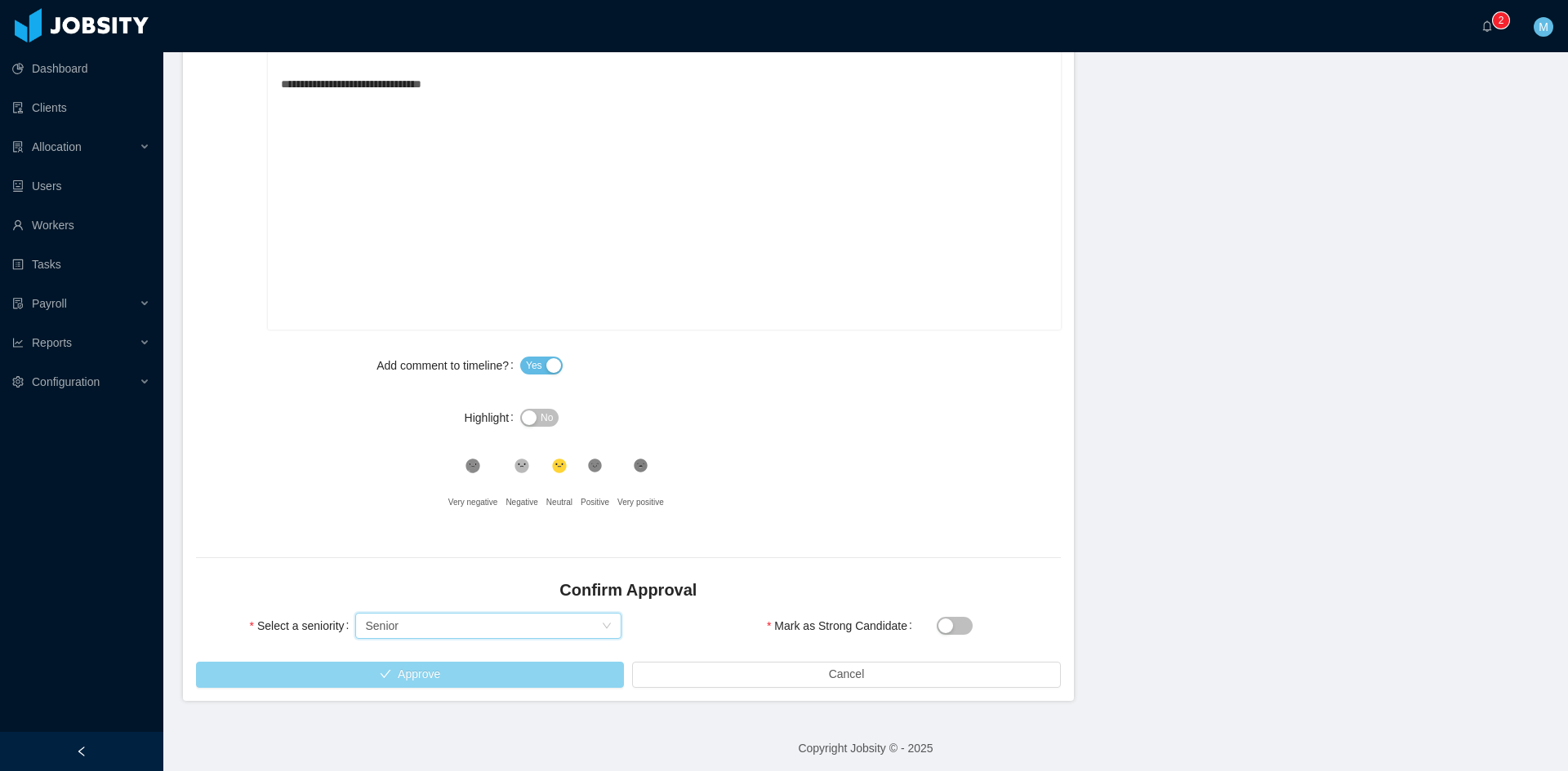
click at [410, 670] on button "Approve" at bounding box center [410, 675] width 428 height 26
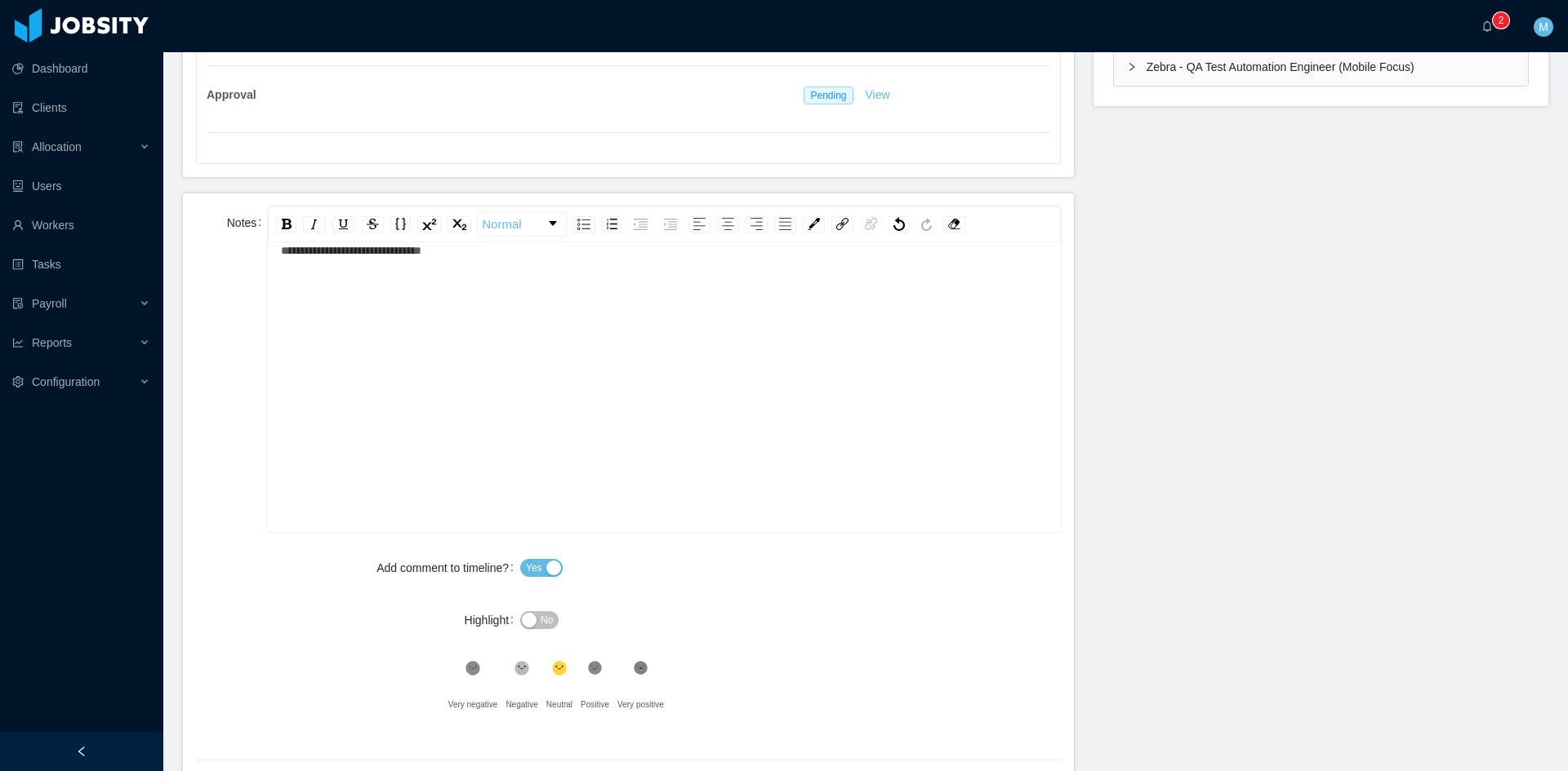
scroll to position [680, 0]
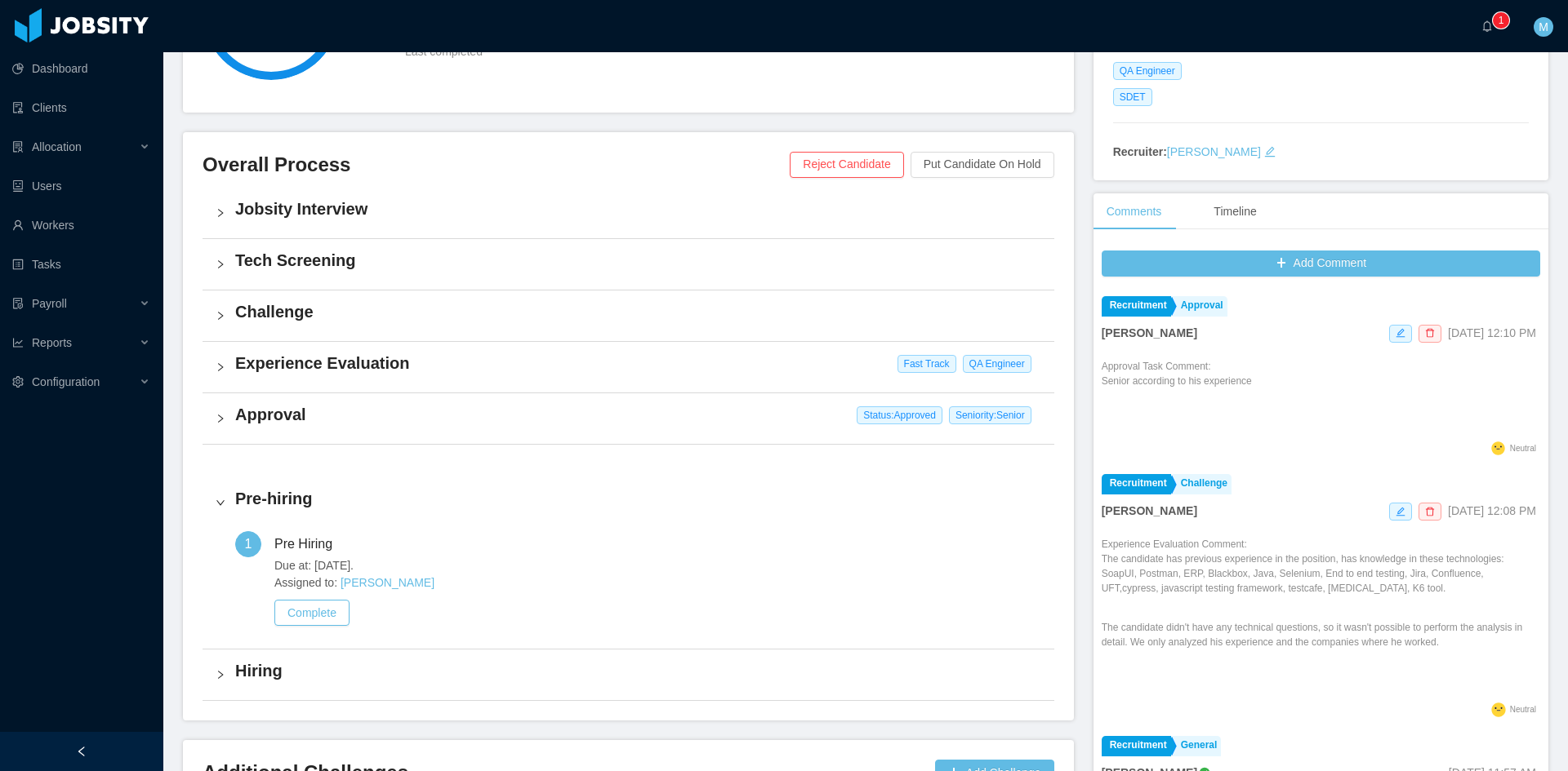
scroll to position [415, 0]
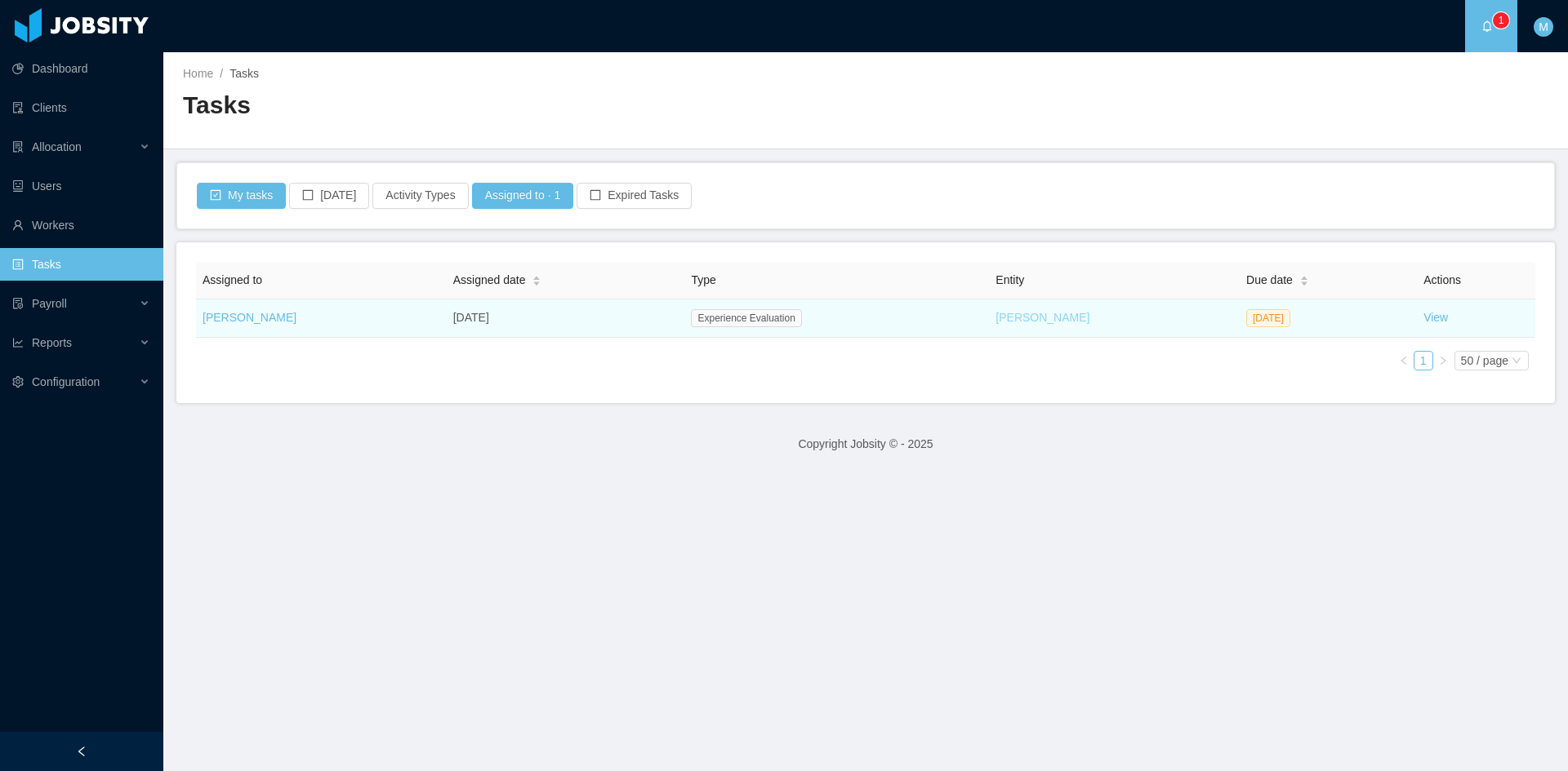
click at [1003, 319] on link "[PERSON_NAME]" at bounding box center [1042, 317] width 93 height 13
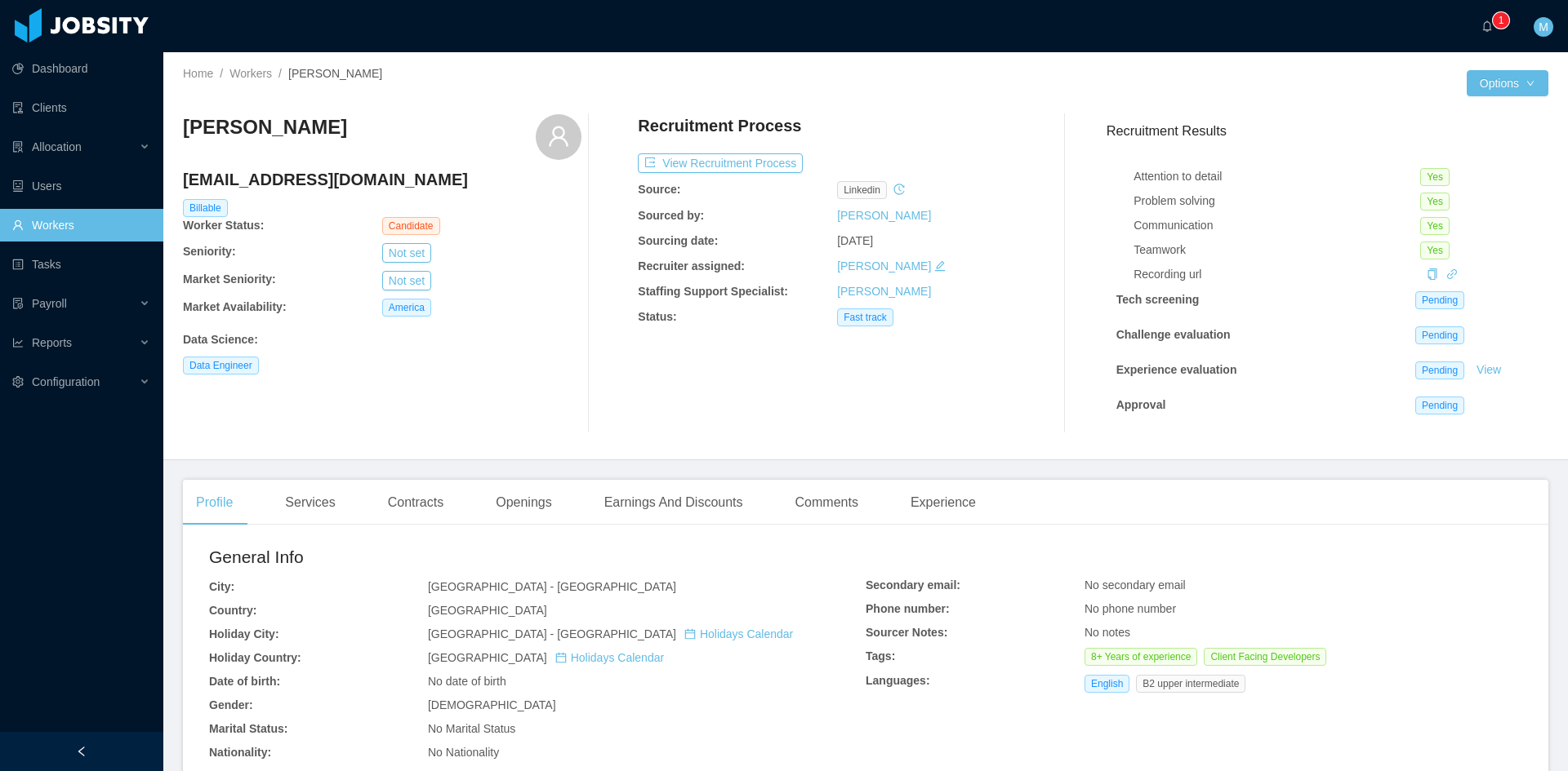
scroll to position [136, 0]
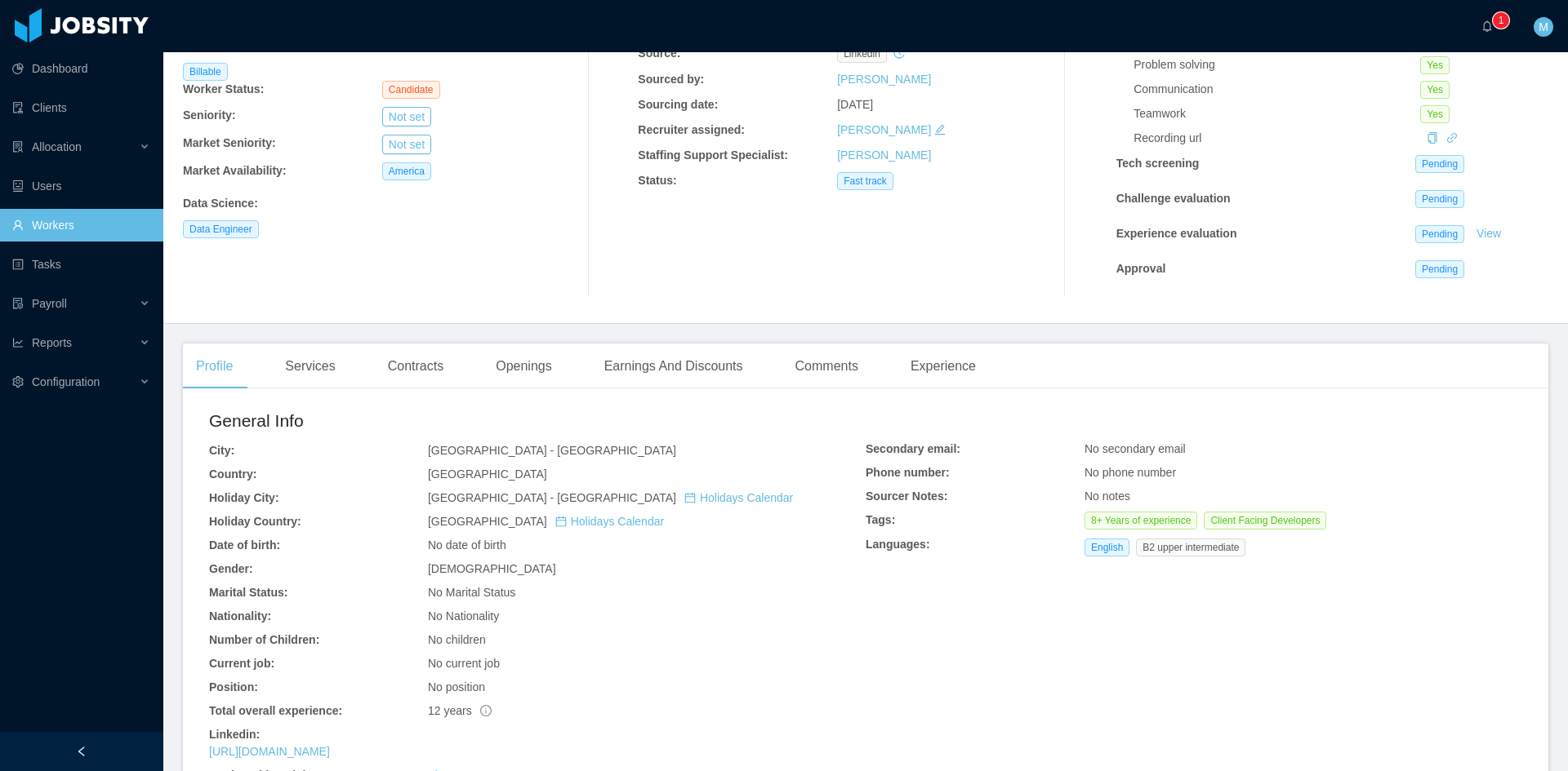
drag, startPoint x: 1465, startPoint y: 223, endPoint x: 1400, endPoint y: 208, distance: 66.7
click at [1471, 227] on link "View" at bounding box center [1489, 233] width 36 height 13
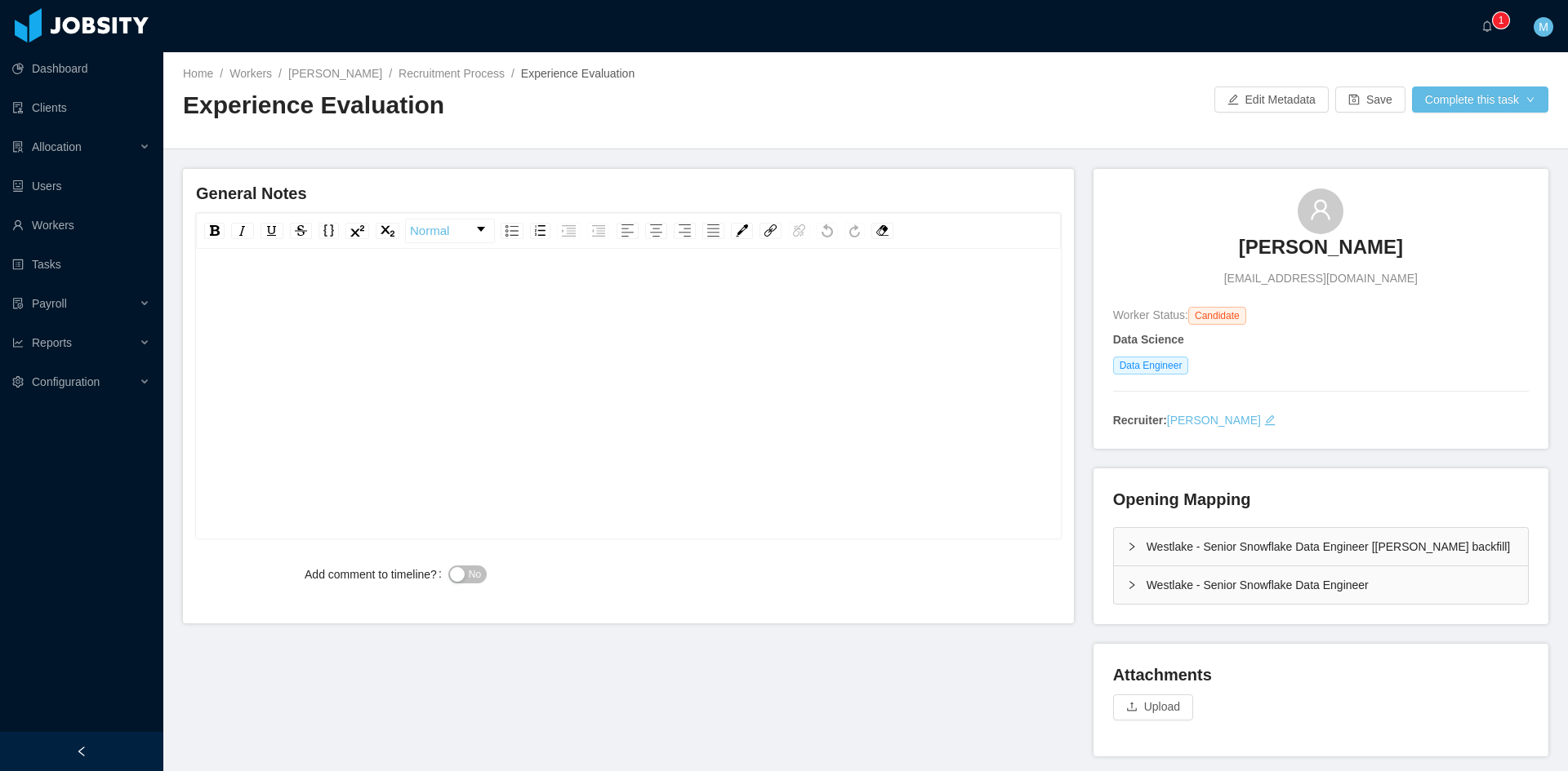
click at [1101, 590] on div "Opening Mapping [GEOGRAPHIC_DATA] - Senior Snowflake Data Engineer [[PERSON_NAM…" at bounding box center [1320, 547] width 455 height 156
click at [1117, 589] on div "Westlake - Senior Snowflake Data Engineer" at bounding box center [1321, 585] width 414 height 37
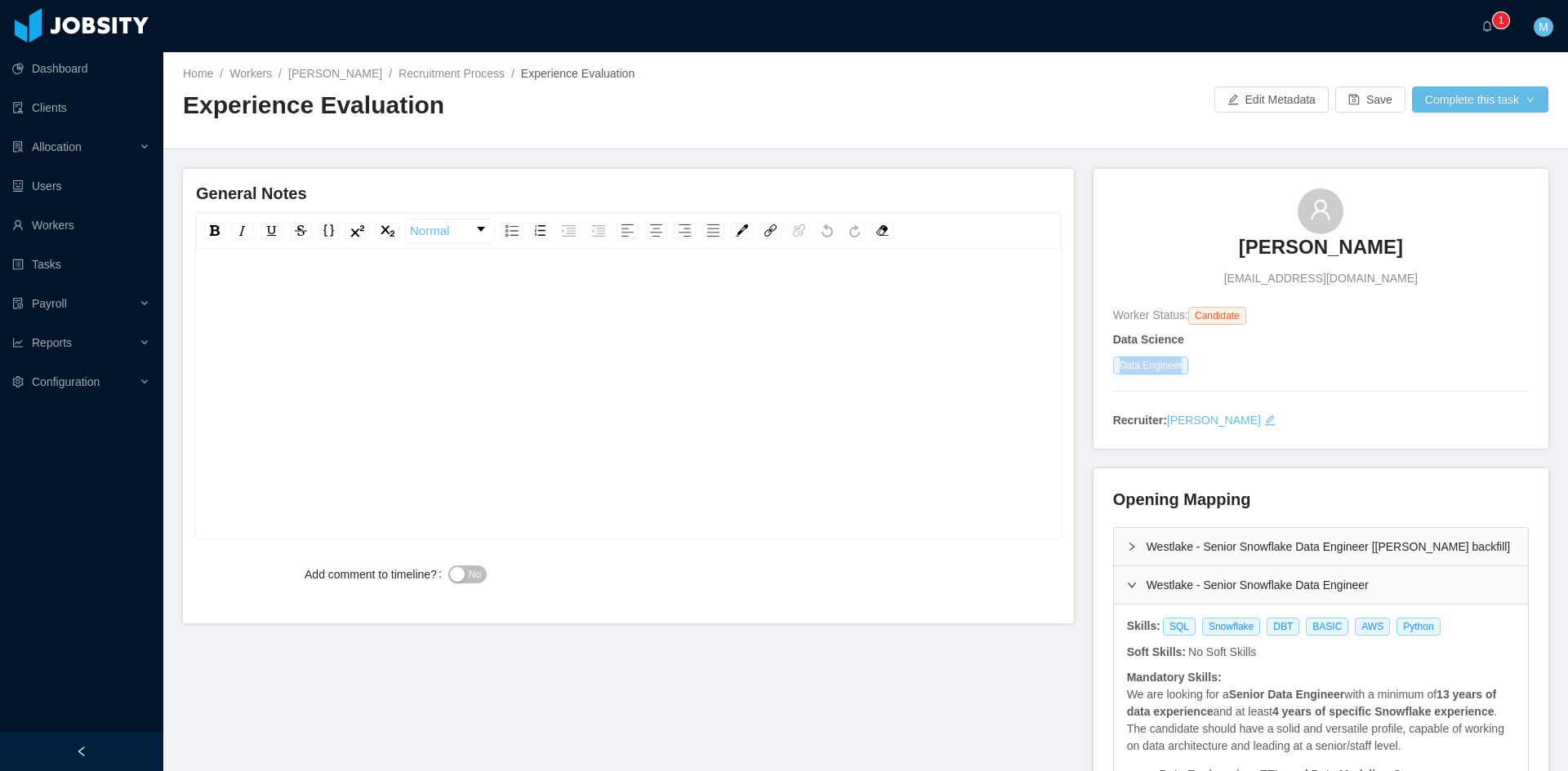
drag, startPoint x: 1111, startPoint y: 368, endPoint x: 1181, endPoint y: 373, distance: 70.2
click at [1181, 373] on div "Data Engineer" at bounding box center [1321, 366] width 416 height 18
copy span "Data Engineer"
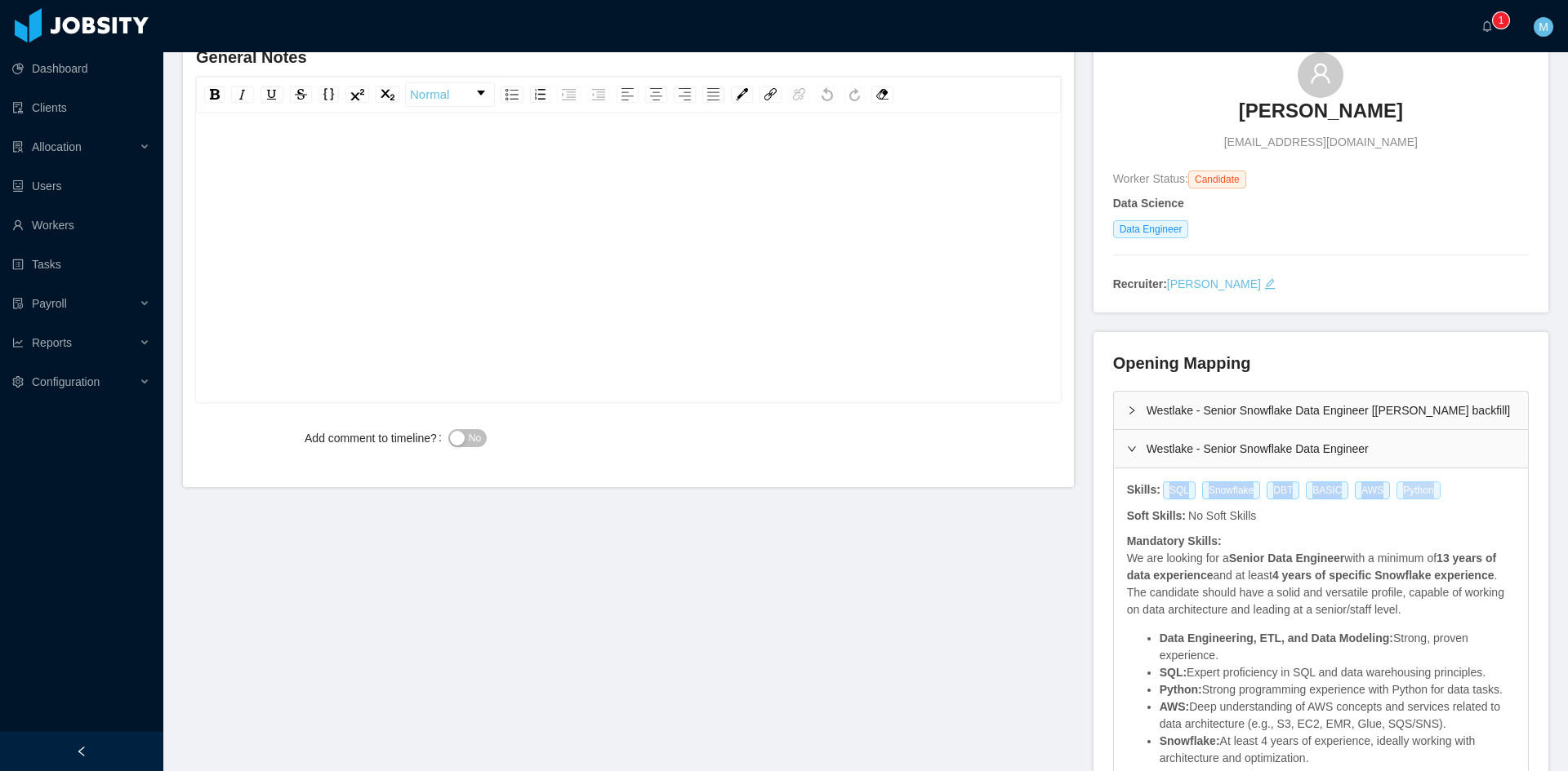
drag, startPoint x: 1157, startPoint y: 490, endPoint x: 1410, endPoint y: 493, distance: 253.0
click at [1410, 493] on div "SQL Snowflake DBT BASIC AWS Python" at bounding box center [1305, 491] width 287 height 18
copy div "SQL Snowflake DBT BASIC AWS Python"
click at [1127, 406] on icon "icon: right" at bounding box center [1132, 410] width 10 height 10
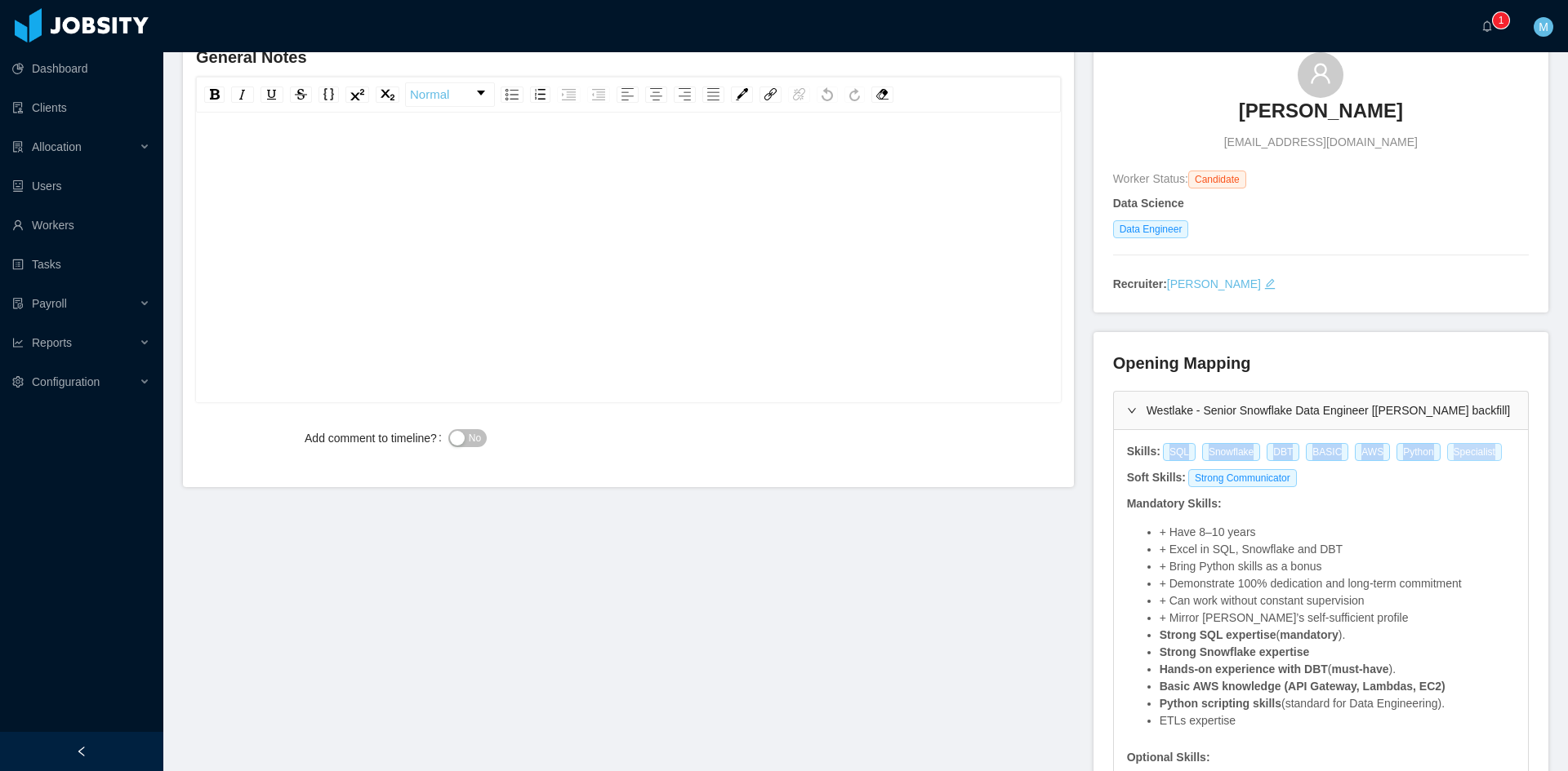
drag, startPoint x: 1155, startPoint y: 454, endPoint x: 1474, endPoint y: 453, distance: 319.0
click at [1474, 453] on div "SQL Snowflake DBT BASIC AWS Python Specialist" at bounding box center [1335, 453] width 348 height 18
copy div "SQL Snowflake DBT BASIC AWS Python Specialist"
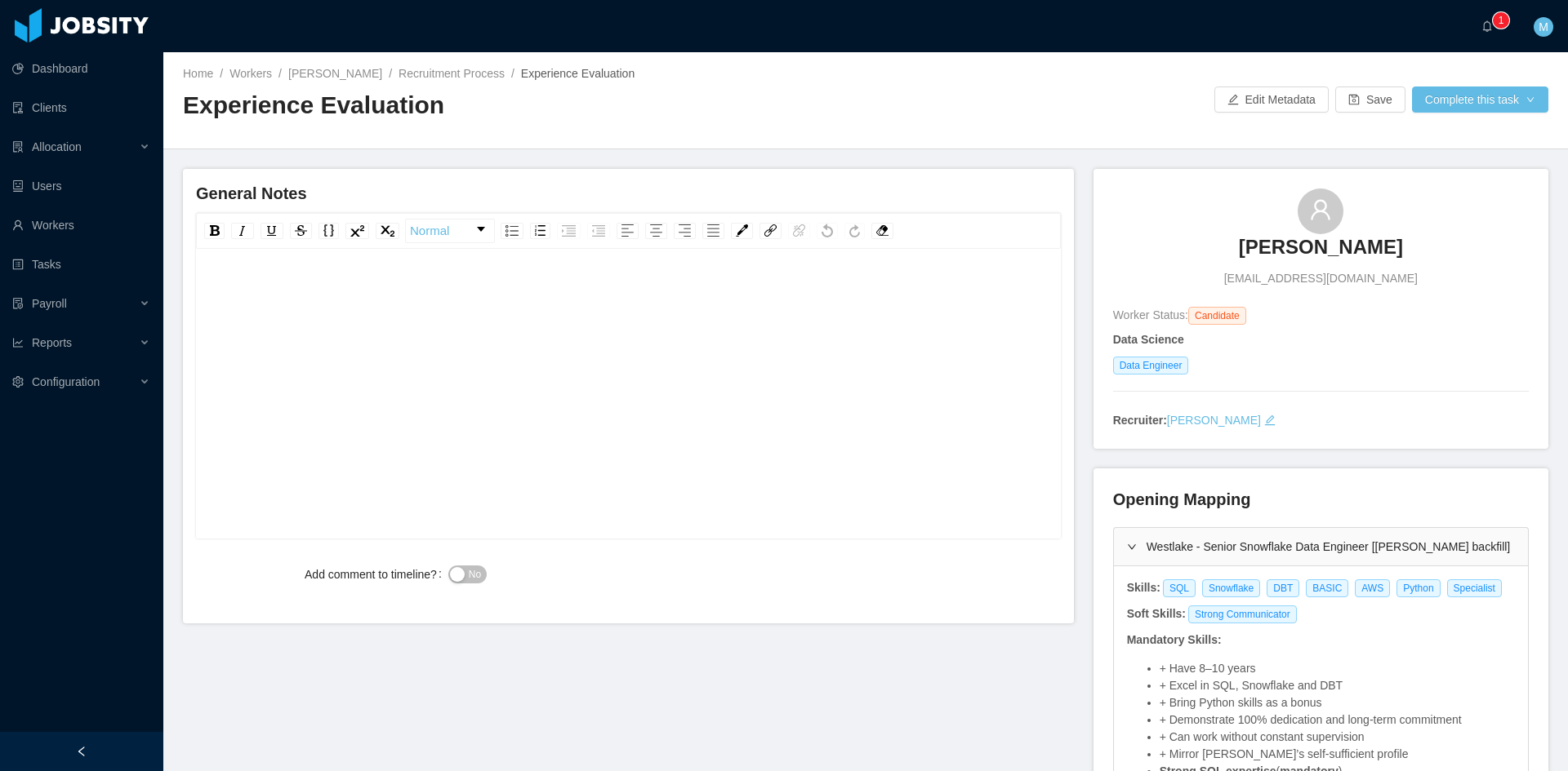
drag, startPoint x: 427, startPoint y: 403, endPoint x: 426, endPoint y: 393, distance: 10.0
click at [427, 403] on div "rdw-editor" at bounding box center [628, 419] width 839 height 286
click at [702, 296] on div "**********" at bounding box center [628, 293] width 839 height 33
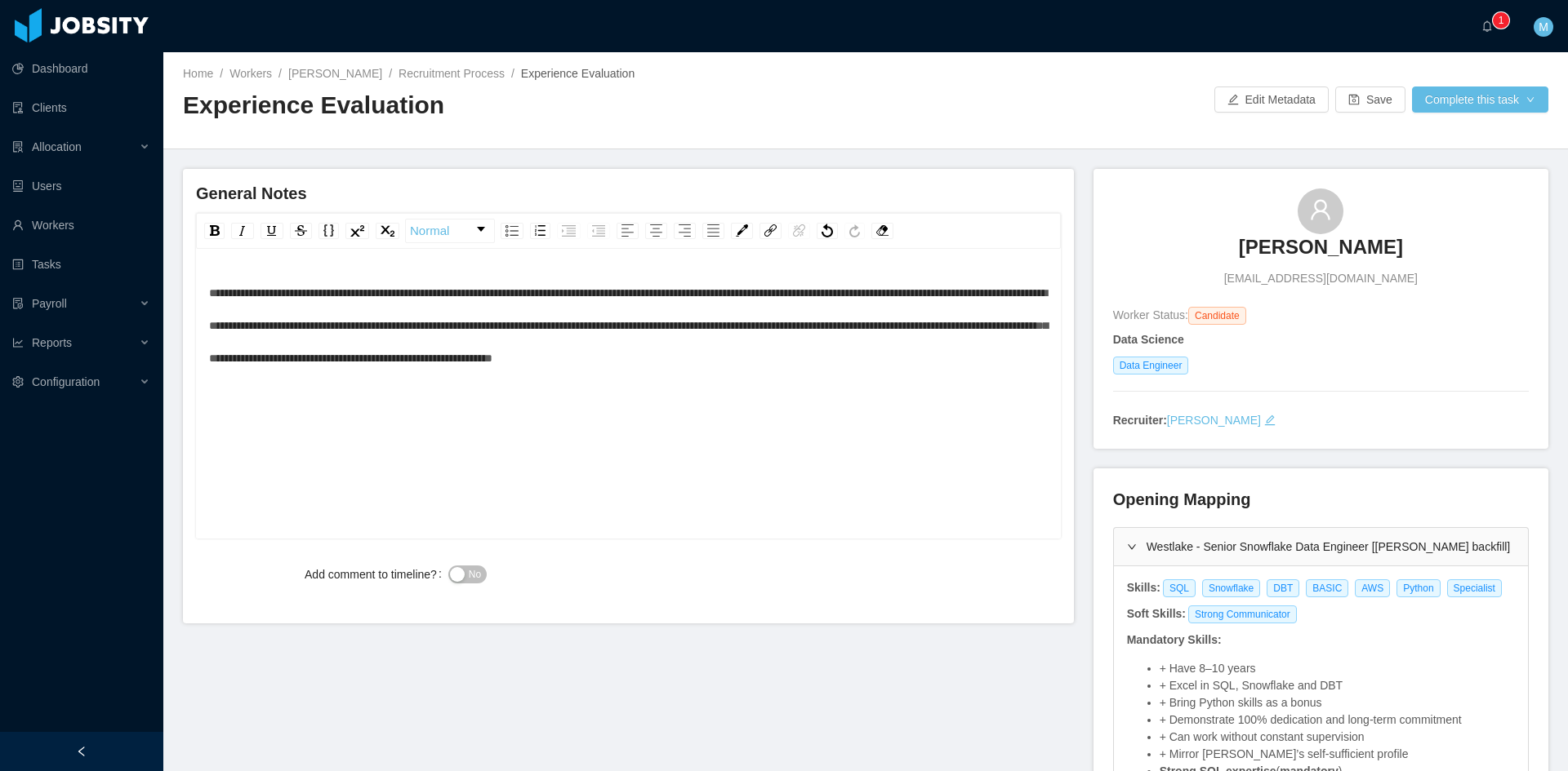
click at [472, 573] on span "No" at bounding box center [475, 575] width 12 height 16
